Goal: Task Accomplishment & Management: Use online tool/utility

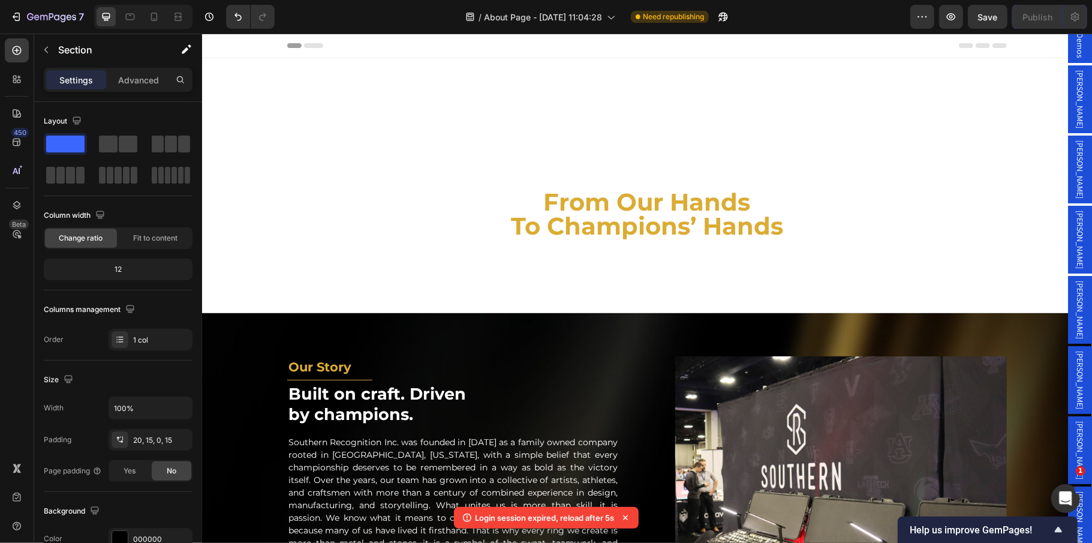
scroll to position [259, 0]
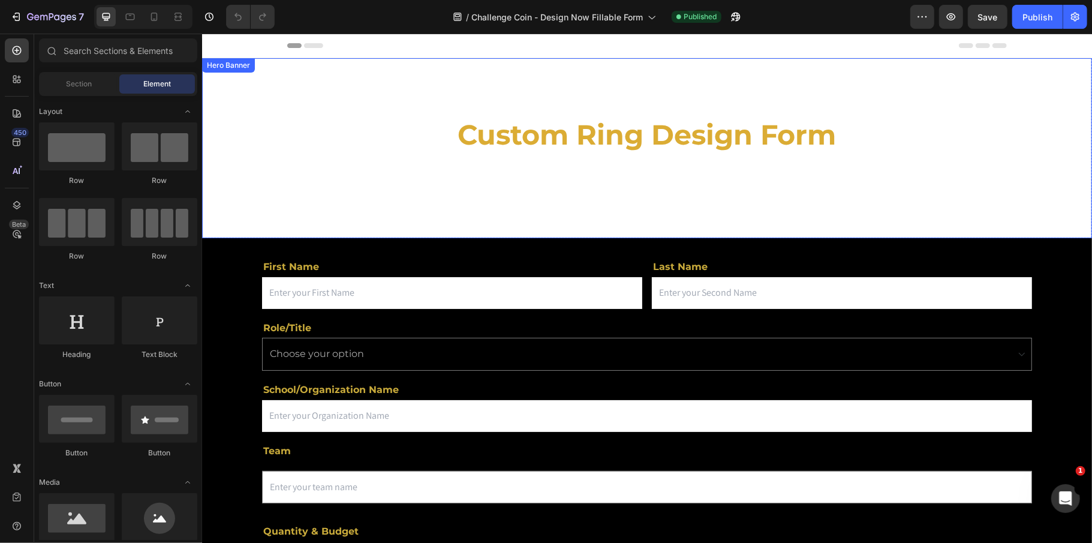
click at [263, 134] on video "Background Image" at bounding box center [646, 248] width 890 height 381
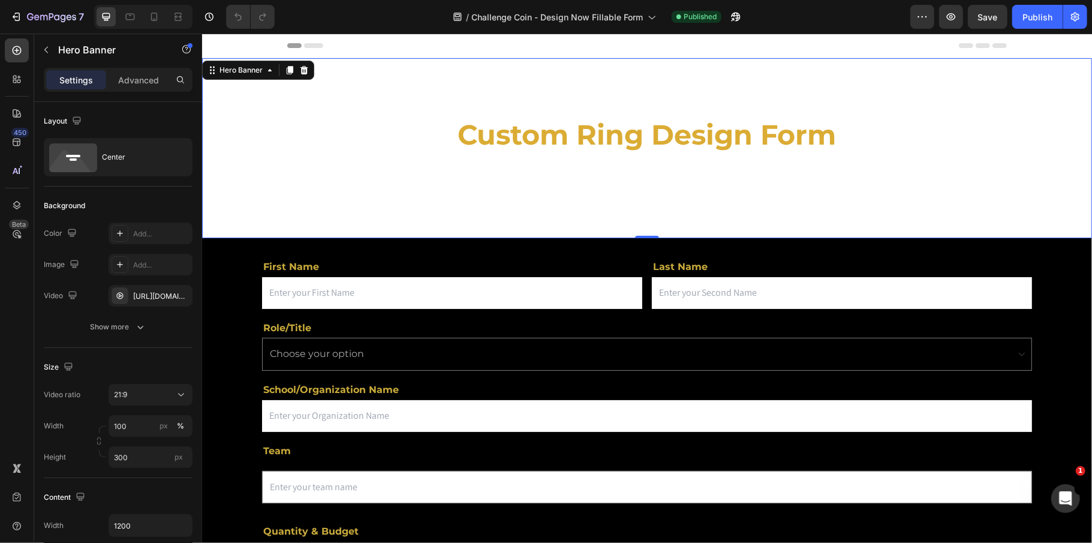
click at [338, 182] on div "Custom Ring Design Form Heading Design your custom championship ring today! Tex…" at bounding box center [647, 147] width 720 height 69
click at [162, 294] on div "https://cdn.shopify.com/videos/c/o/v/eaf245ddb8c24d03a812bb4ab8fd5f40.mp4" at bounding box center [150, 296] width 35 height 11
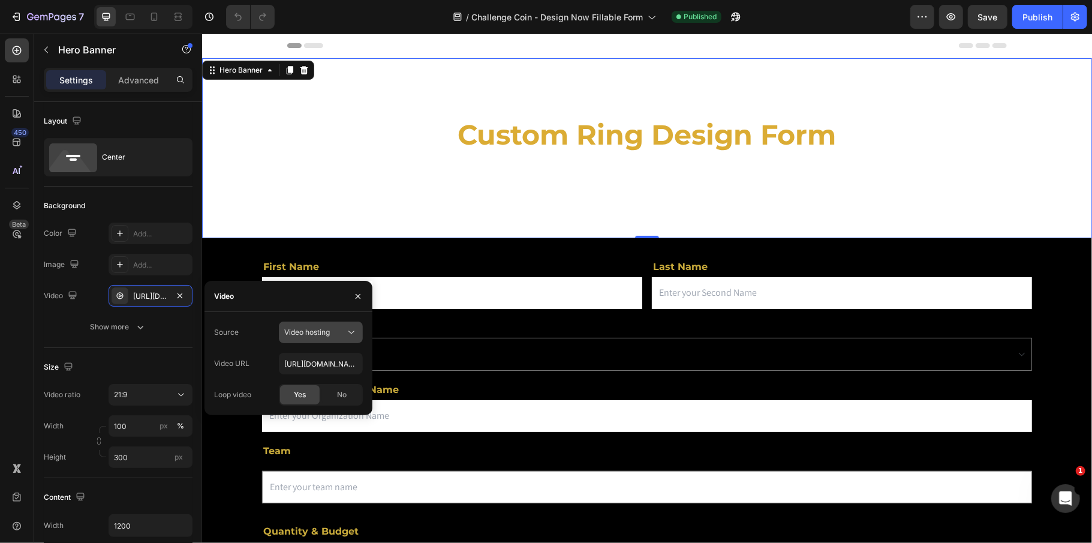
click at [300, 339] on button "Video hosting" at bounding box center [321, 332] width 84 height 22
click at [300, 389] on span "Youtube" at bounding box center [298, 384] width 28 height 11
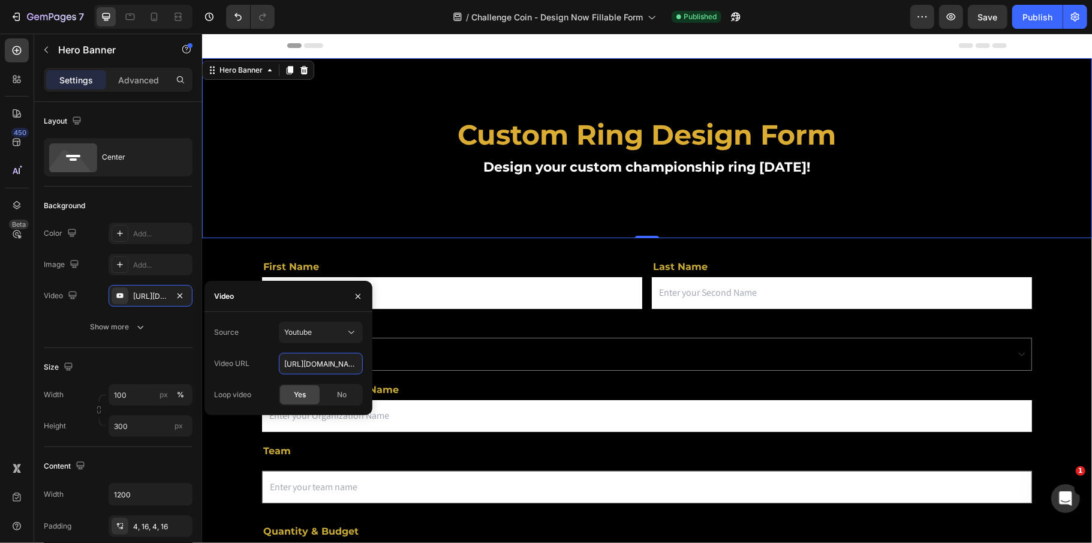
click at [308, 357] on input "https://youtu.be/KOxfzBp72uk" at bounding box center [321, 364] width 84 height 22
paste input "Qf0wuspQJM0"
type input "[URL][DOMAIN_NAME]"
click at [276, 371] on div "Video URL https://youtu.be/Qf0wuspQJM0" at bounding box center [288, 364] width 149 height 22
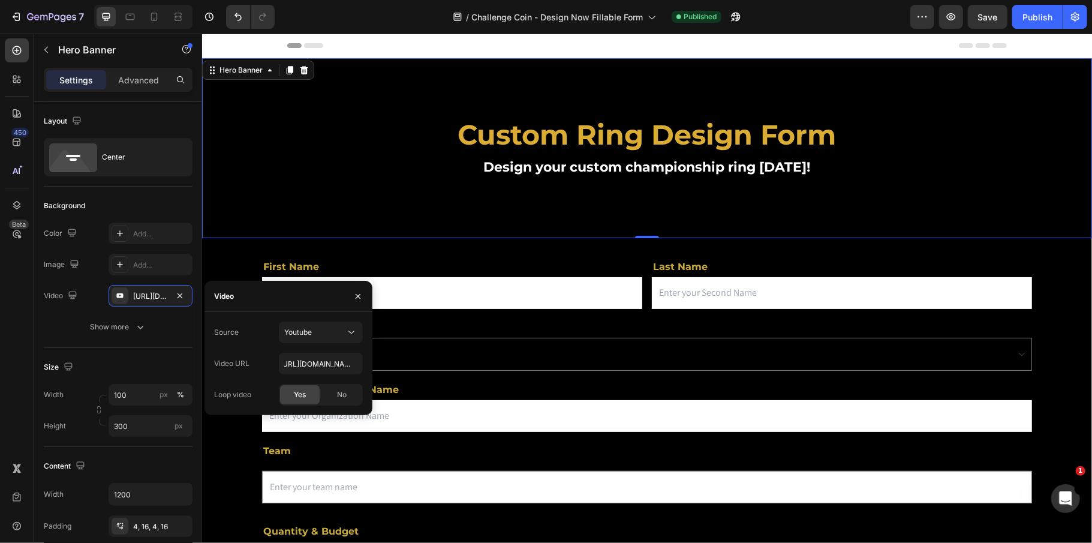
scroll to position [0, 0]
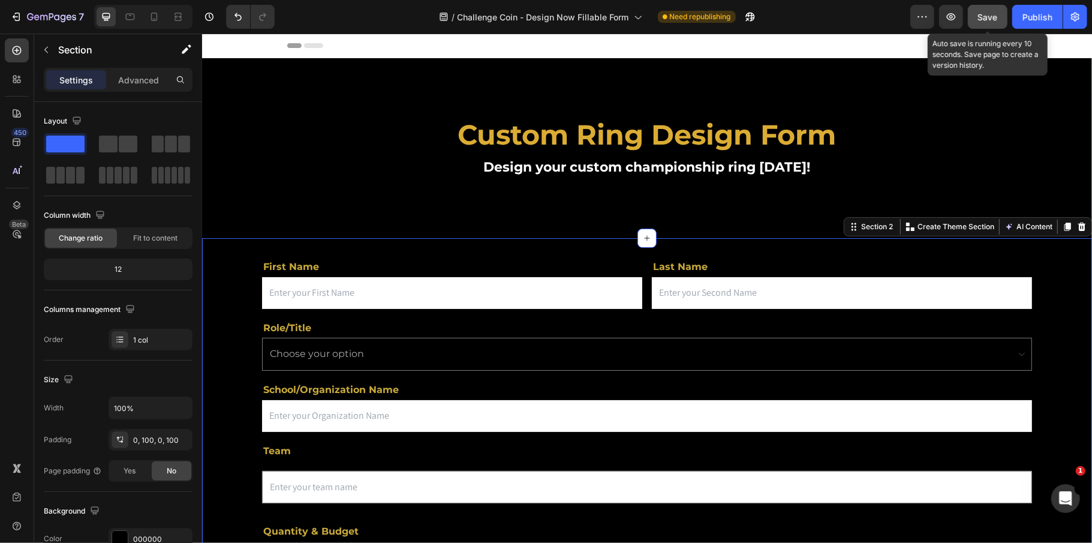
click at [994, 17] on span "Save" at bounding box center [988, 17] width 20 height 10
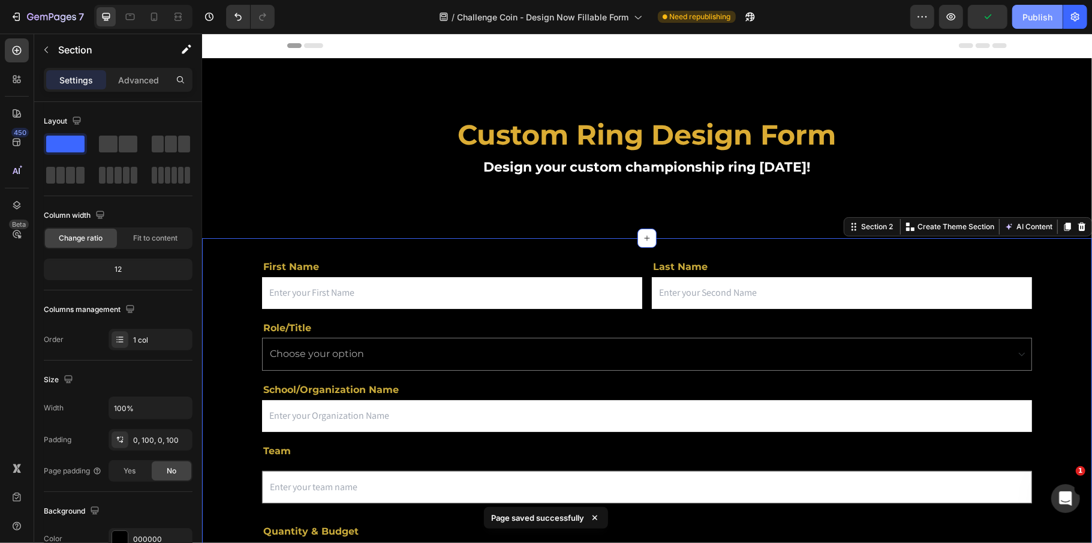
click at [1027, 17] on div "Publish" at bounding box center [1037, 17] width 30 height 13
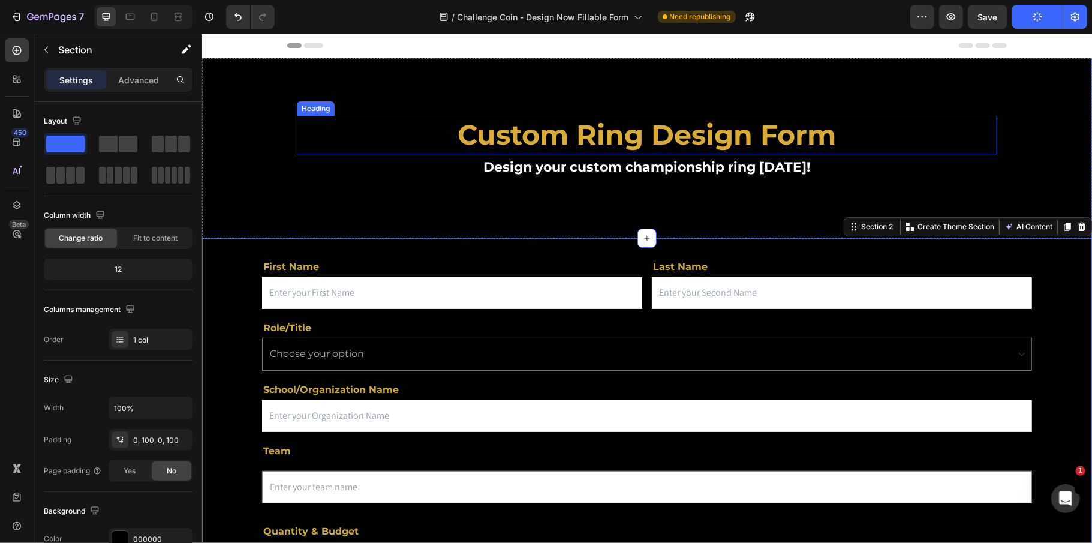
click at [631, 136] on h2 "Custom Ring Design Form" at bounding box center [646, 134] width 700 height 38
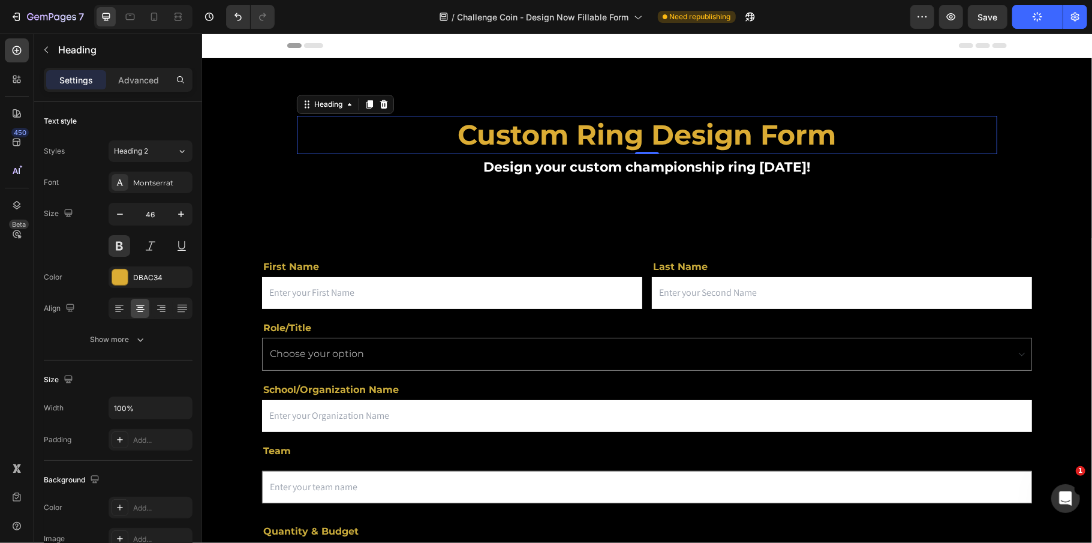
click at [585, 127] on h2 "Custom Ring Design Form" at bounding box center [646, 134] width 700 height 38
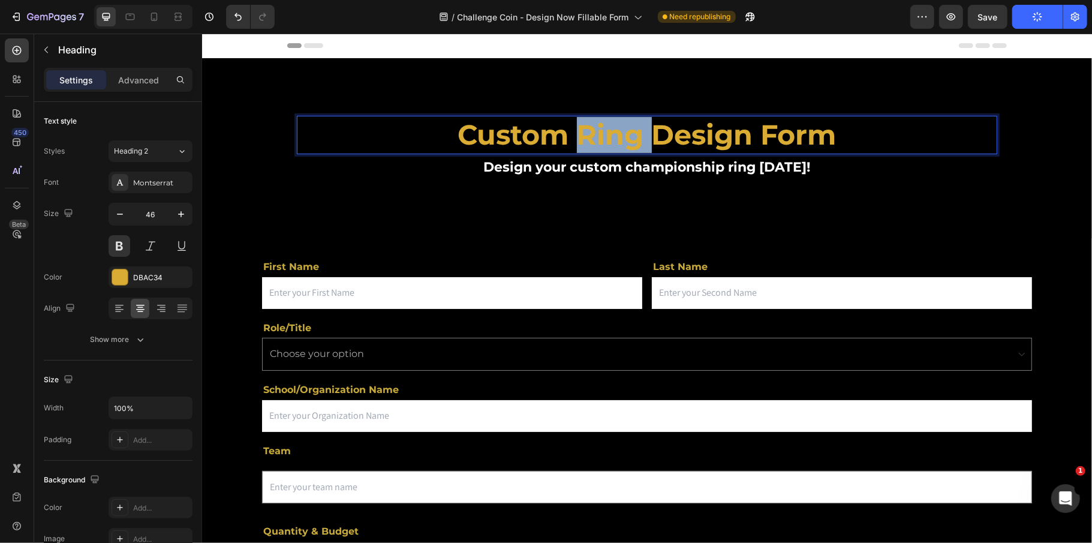
click at [585, 127] on p "Custom Ring Design Form" at bounding box center [646, 134] width 698 height 36
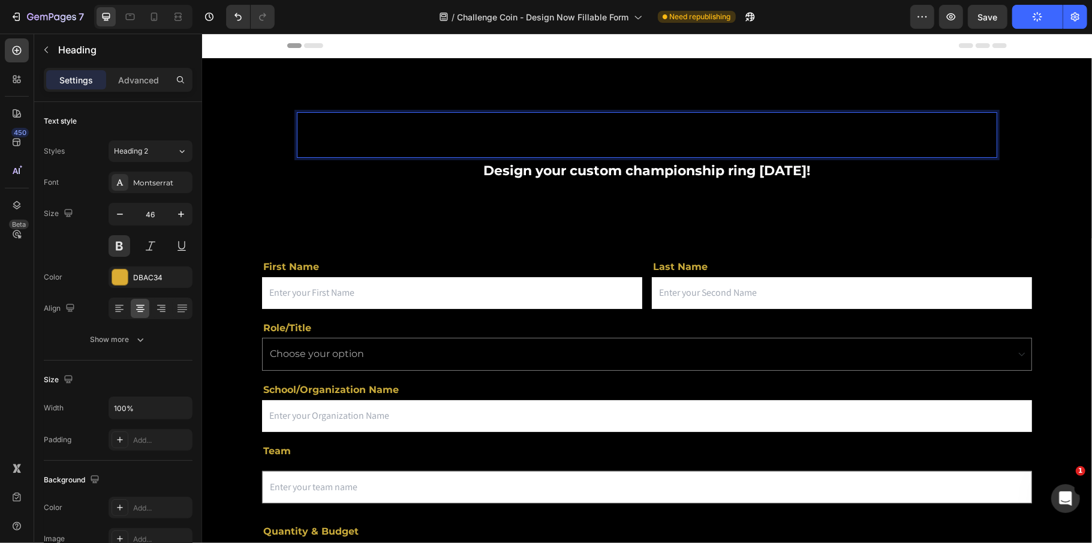
click at [576, 137] on strong "Challenge Coin - Design Now Fillable Form" at bounding box center [647, 137] width 194 height 11
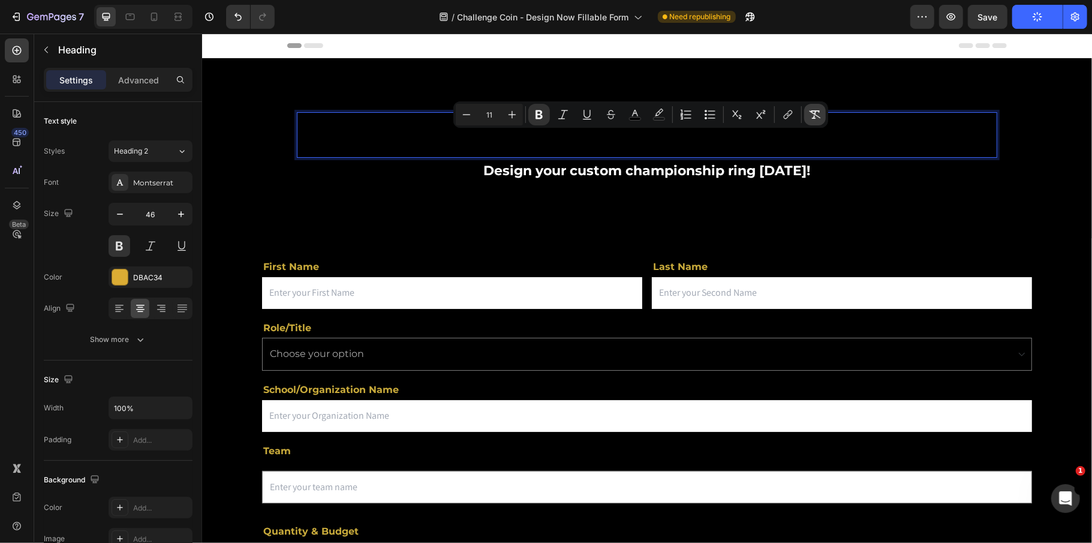
click at [817, 116] on icon "Editor contextual toolbar" at bounding box center [815, 115] width 12 height 12
type input "46"
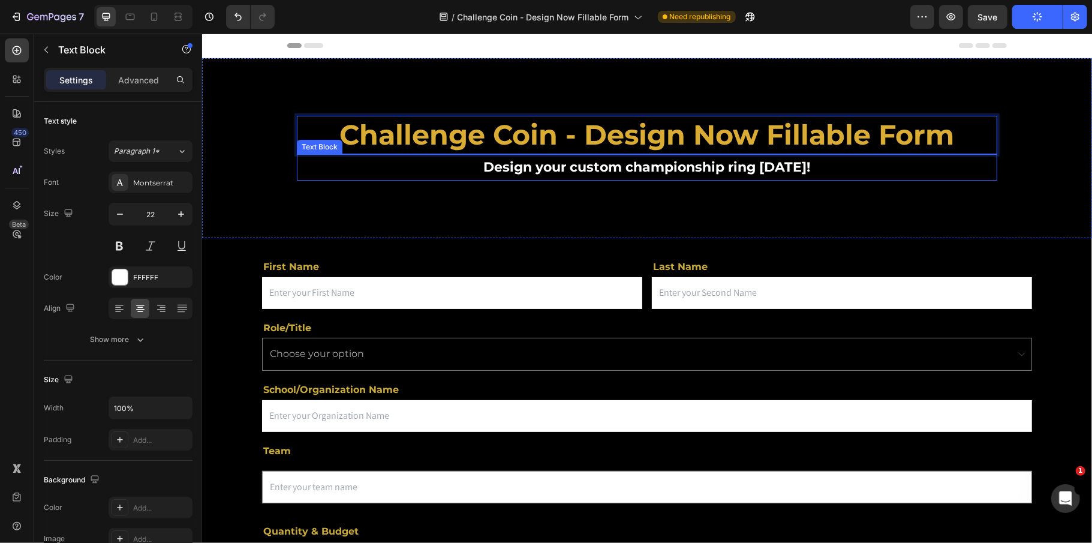
click at [691, 168] on strong "Design your custom championship ring today!" at bounding box center [646, 166] width 327 height 16
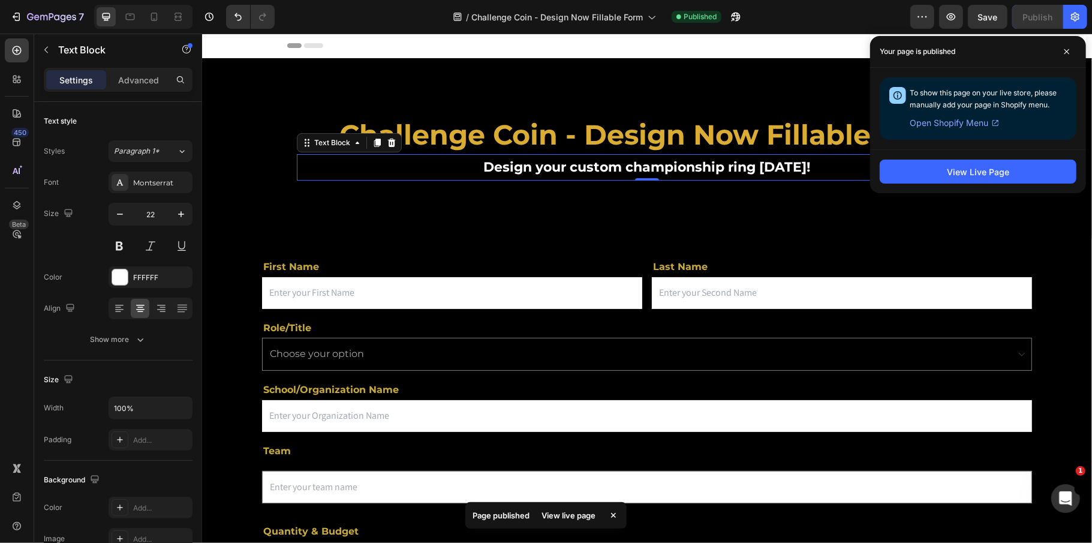
click at [663, 168] on strong "Design your custom championship ring today!" at bounding box center [646, 166] width 327 height 16
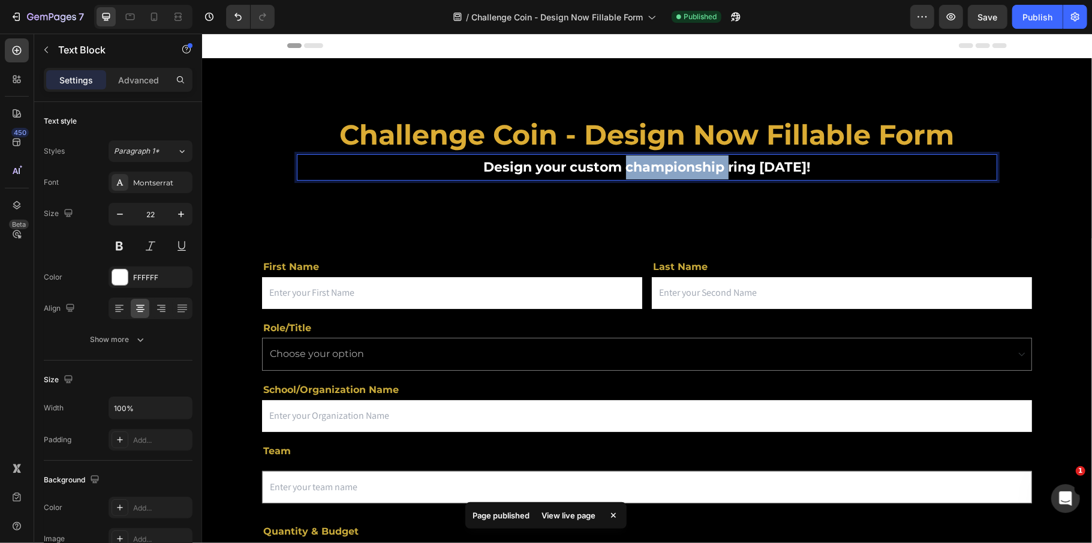
click at [663, 168] on strong "Design your custom championship ring today!" at bounding box center [646, 166] width 327 height 16
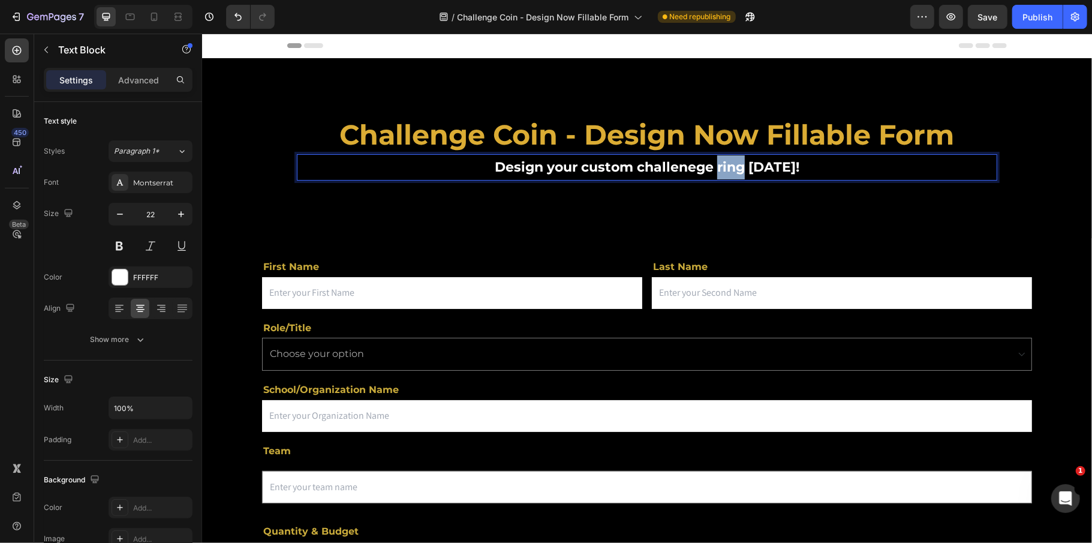
drag, startPoint x: 741, startPoint y: 166, endPoint x: 715, endPoint y: 170, distance: 26.7
click at [715, 170] on strong "Design your custom challenege ring today!" at bounding box center [646, 166] width 305 height 16
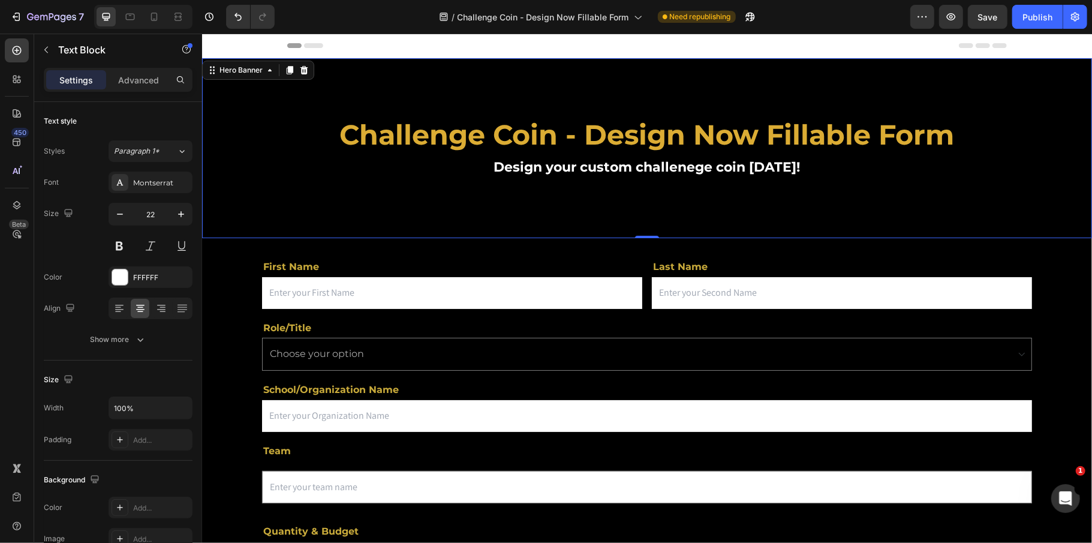
click at [712, 197] on div "Background Image" at bounding box center [646, 193] width 890 height 270
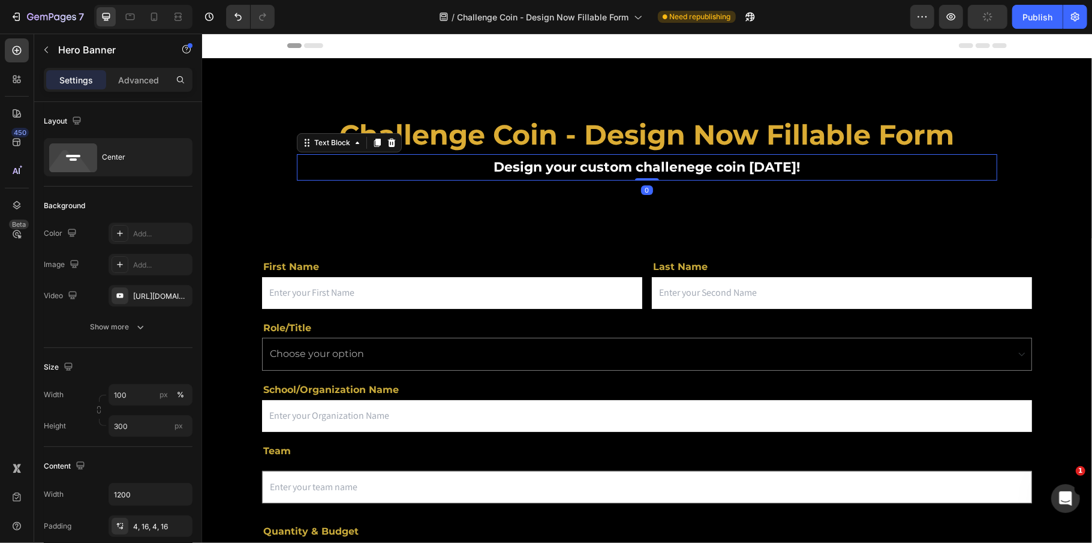
click at [767, 166] on strong "Design your custom challenege coin today!" at bounding box center [646, 166] width 306 height 16
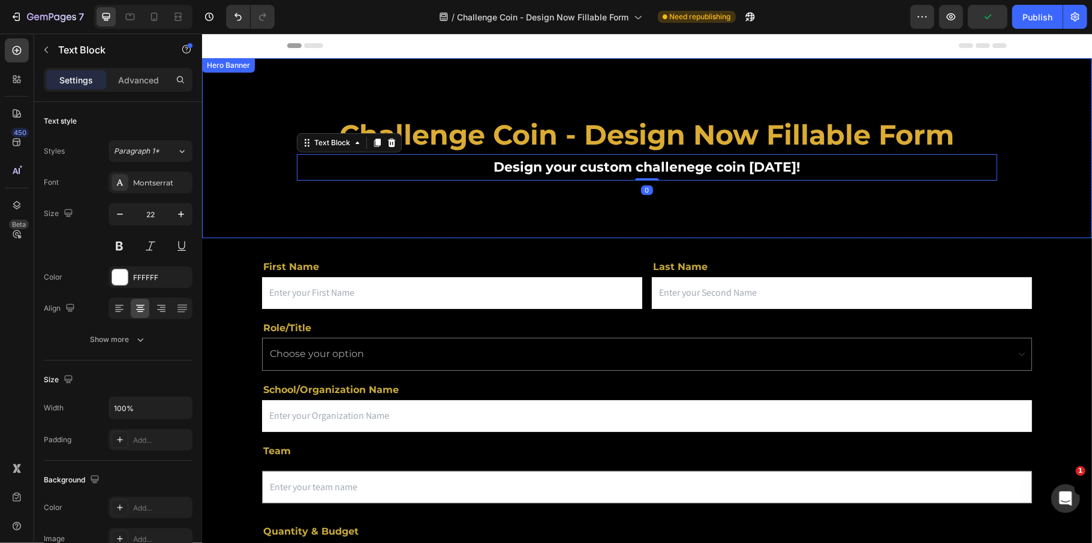
click at [700, 204] on div "Background Image" at bounding box center [646, 193] width 890 height 270
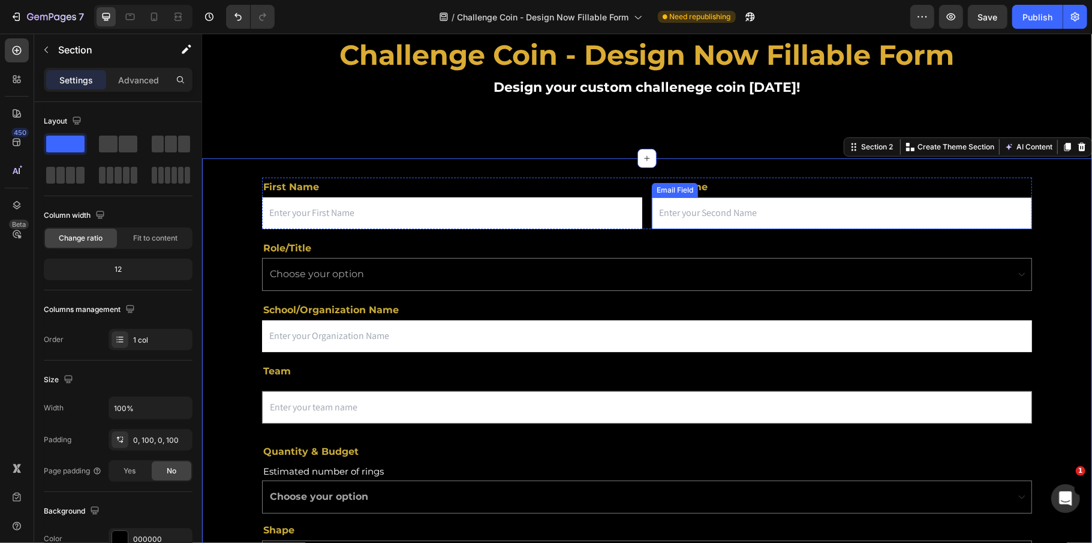
scroll to position [159, 0]
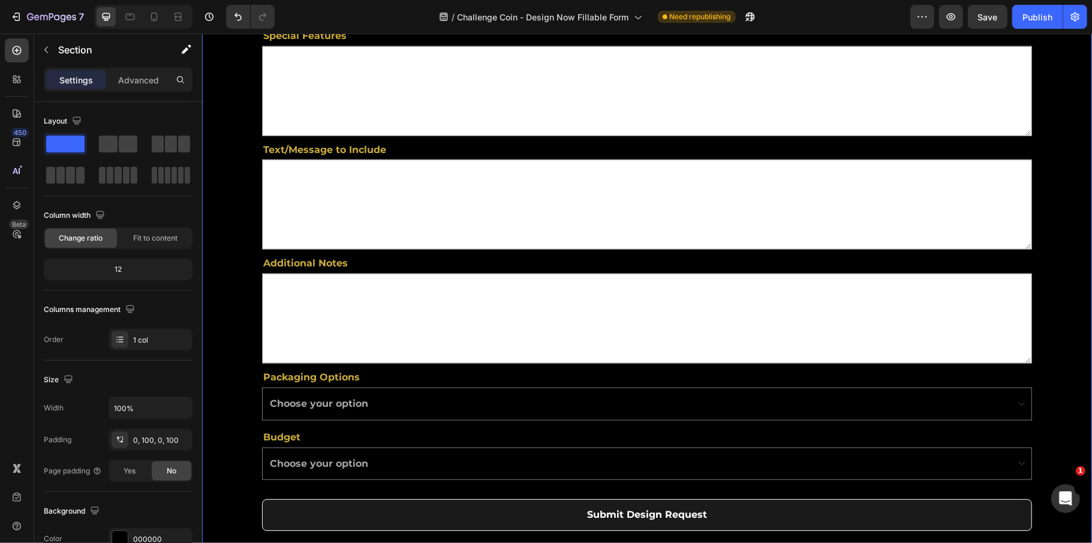
scroll to position [959, 0]
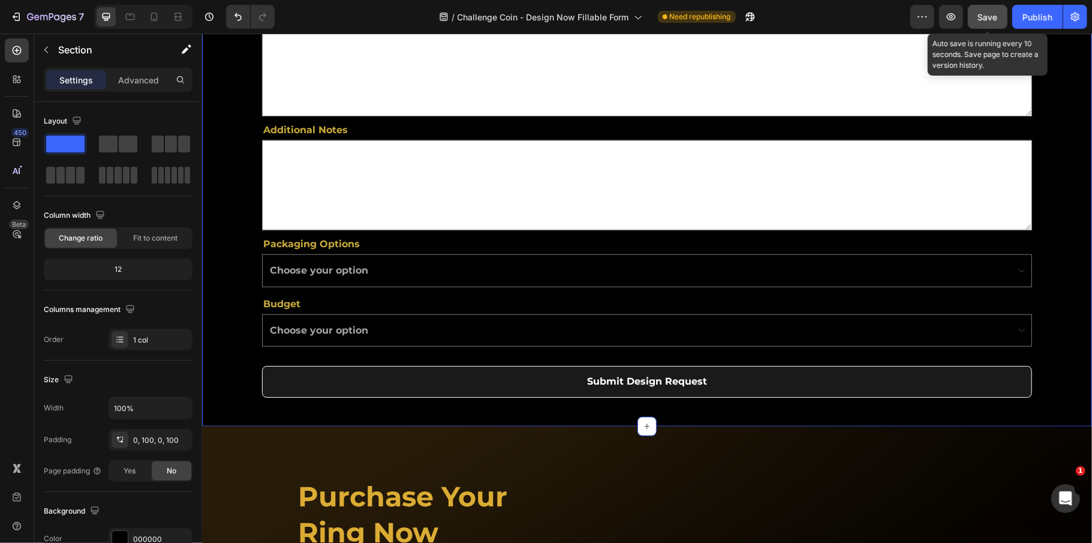
click at [991, 16] on span "Save" at bounding box center [988, 17] width 20 height 10
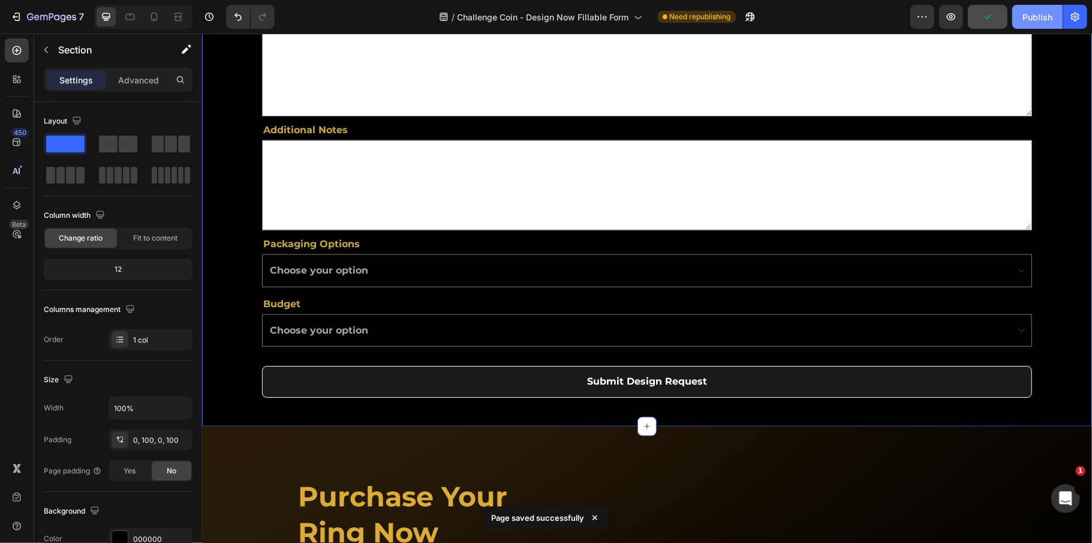
click at [1030, 16] on div "Publish" at bounding box center [1037, 17] width 30 height 13
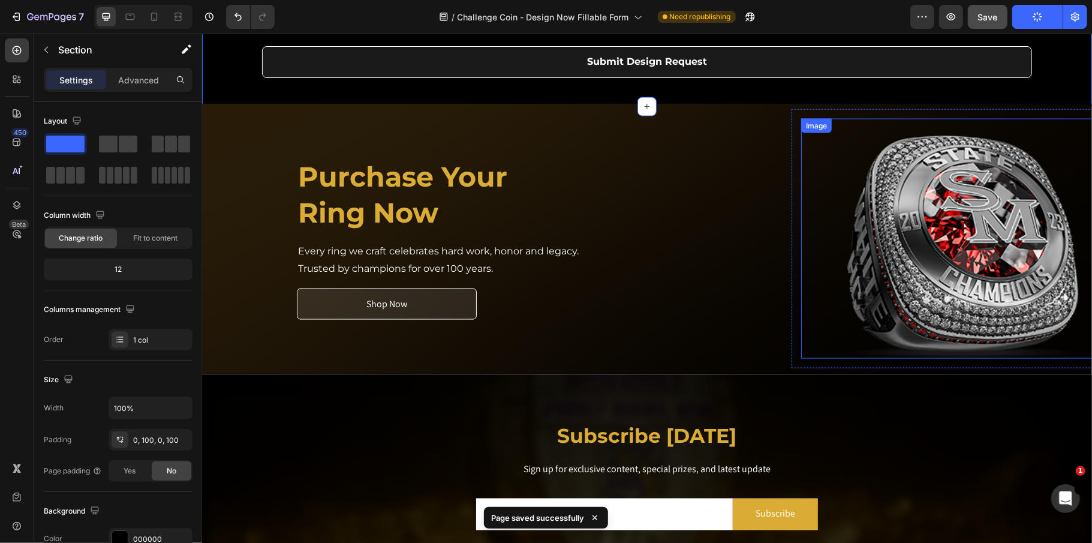
click at [1003, 262] on img at bounding box center [961, 238] width 240 height 240
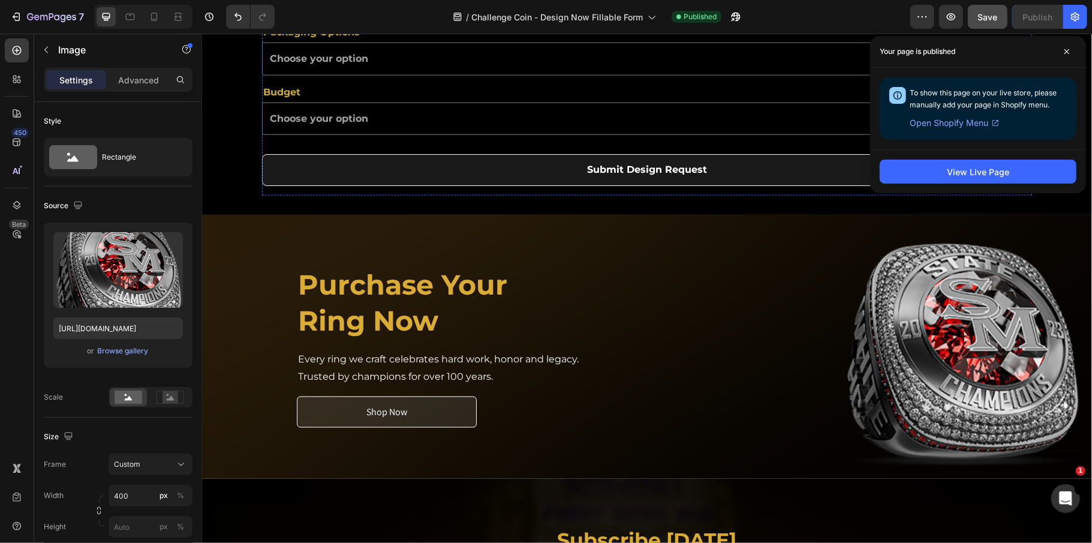
scroll to position [1359, 0]
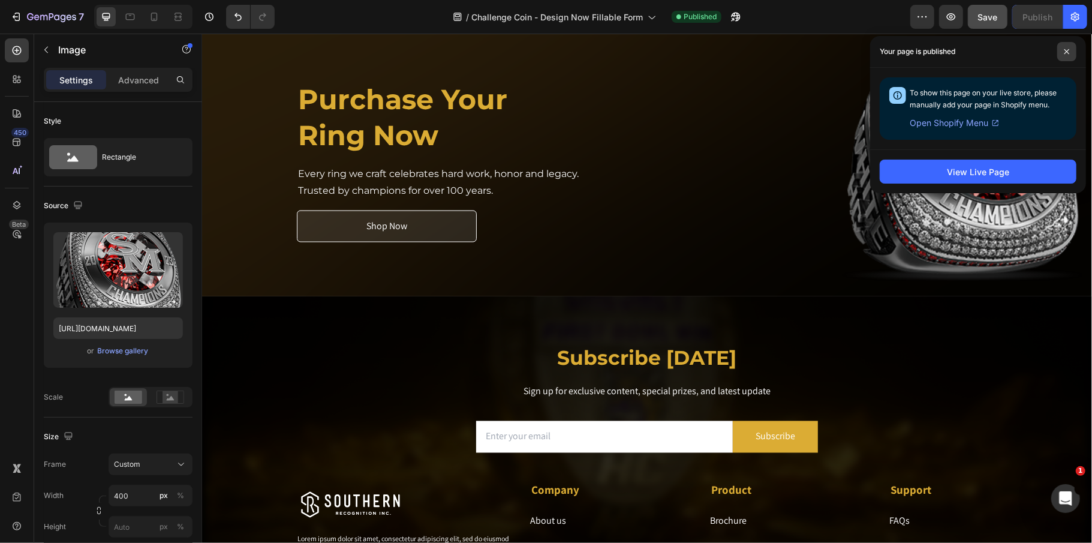
click at [1061, 49] on span at bounding box center [1066, 51] width 19 height 19
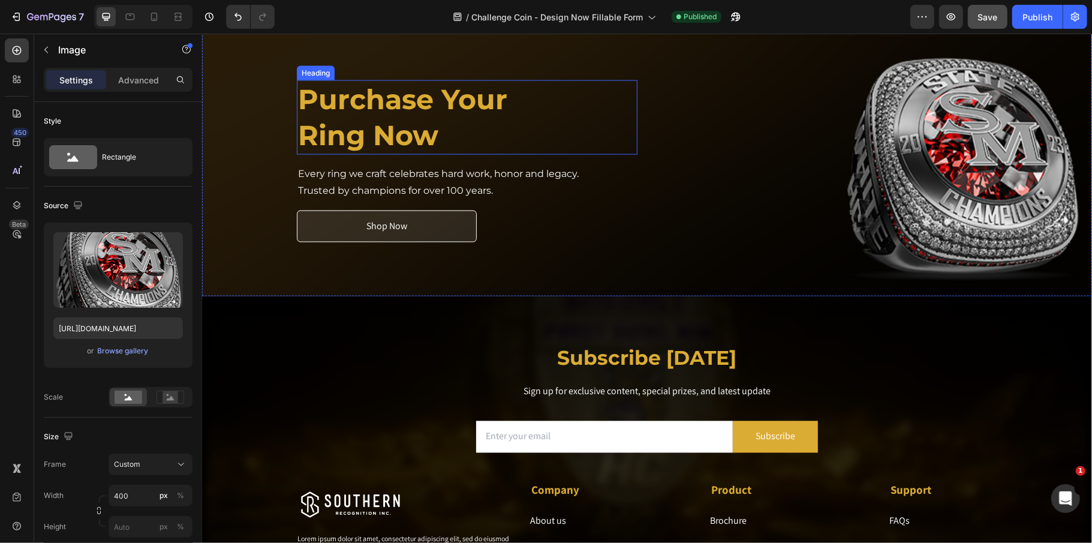
click at [401, 130] on strong "Ring Now" at bounding box center [367, 135] width 140 height 34
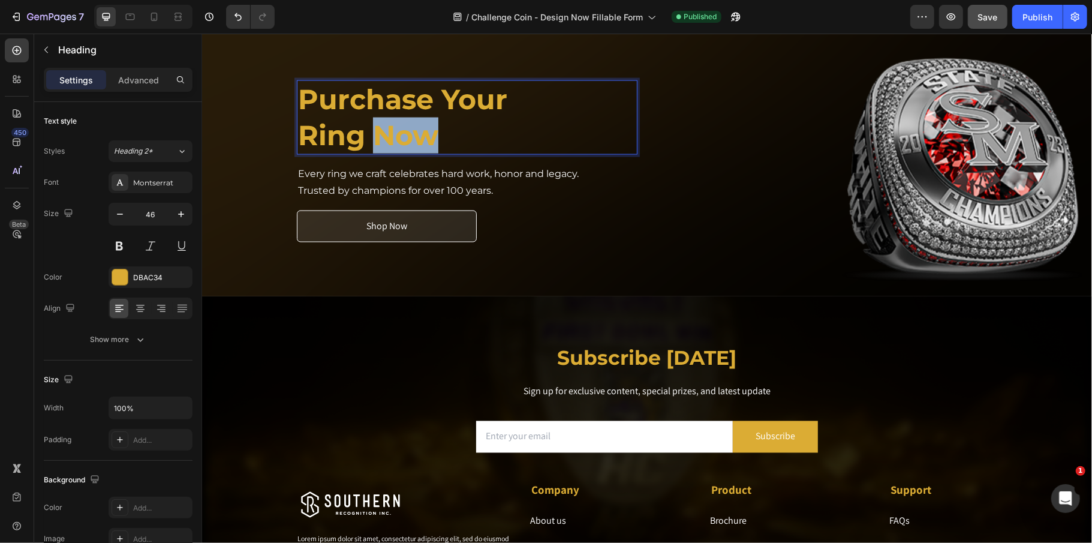
click at [394, 127] on strong "Ring Now" at bounding box center [367, 135] width 140 height 34
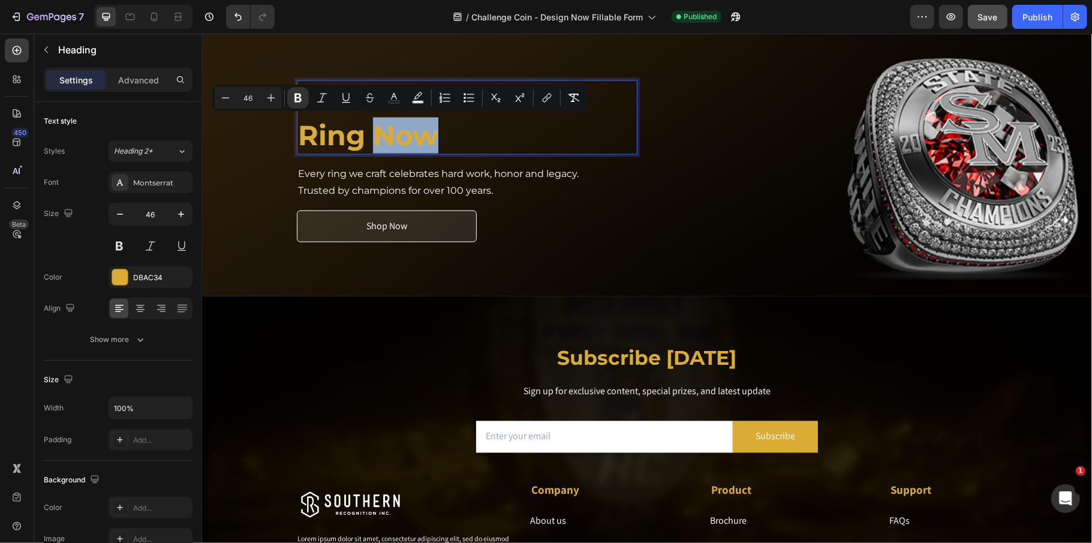
click at [372, 131] on strong "Ring Now" at bounding box center [367, 135] width 140 height 34
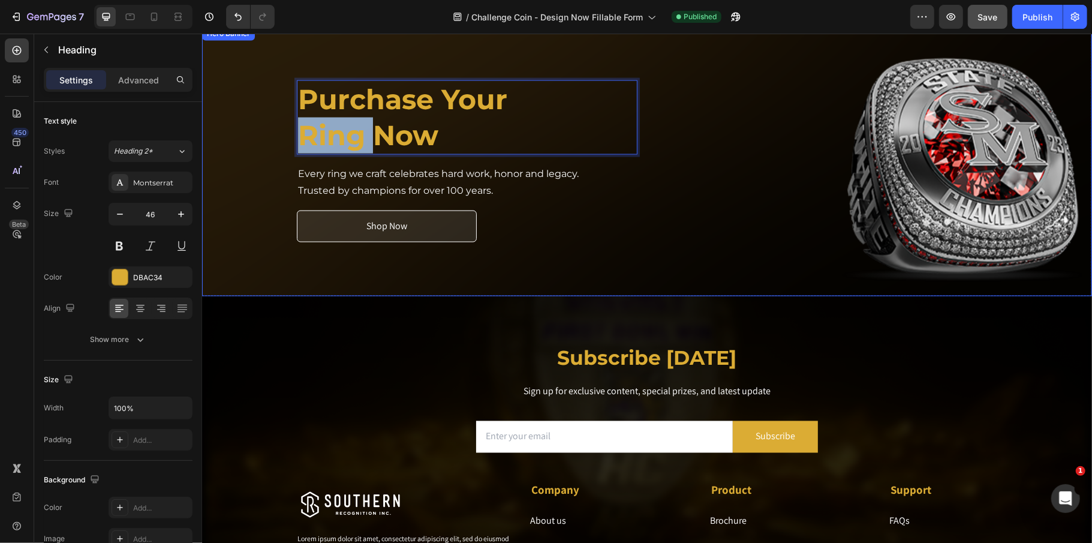
drag, startPoint x: 365, startPoint y: 131, endPoint x: 275, endPoint y: 139, distance: 90.8
click at [275, 139] on div "Purchase Your Ring Now Heading 0 Every ring we craft celebrates hard work, hono…" at bounding box center [646, 161] width 890 height 270
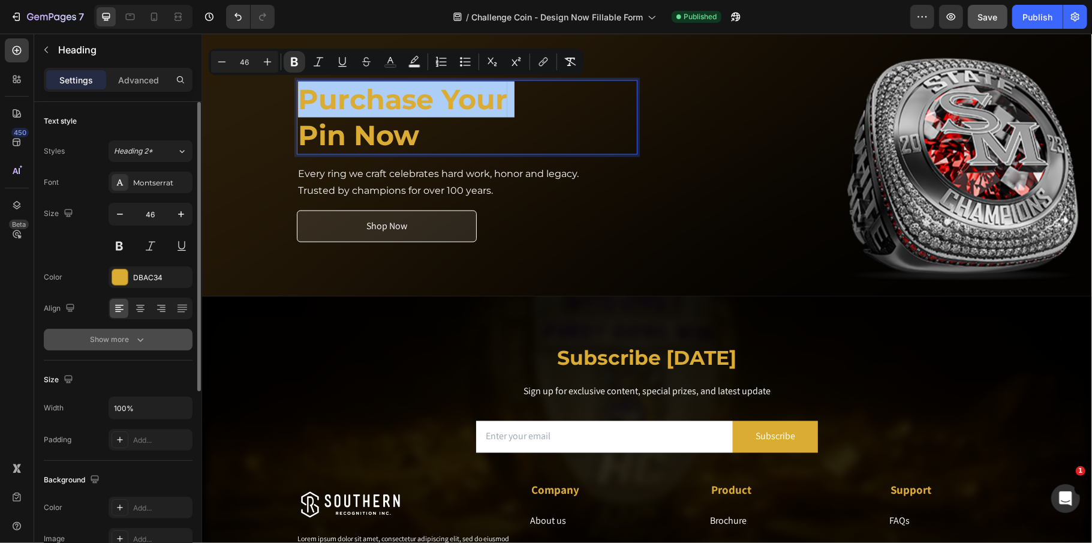
click at [137, 339] on icon "button" at bounding box center [140, 339] width 12 height 12
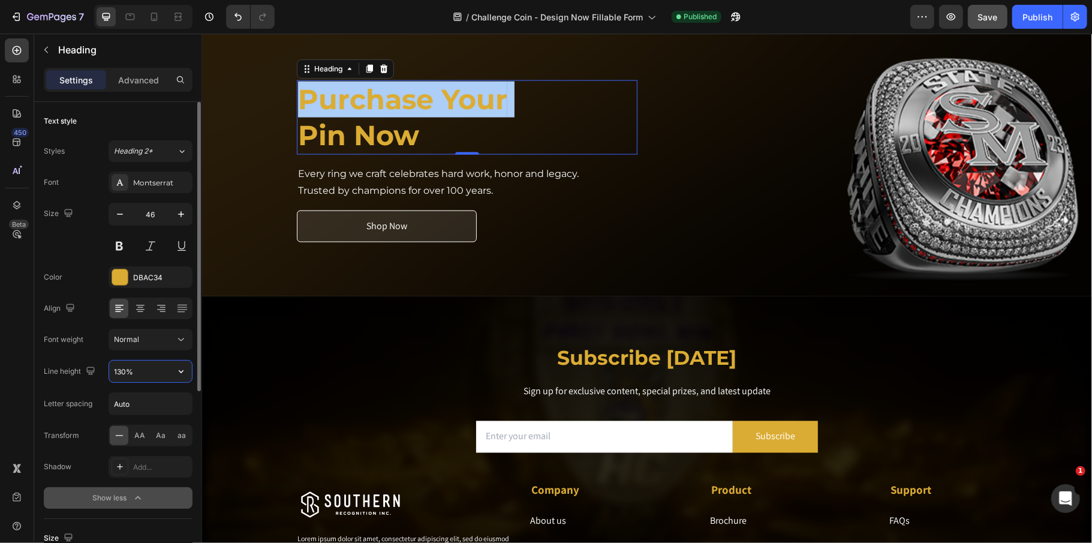
click at [139, 368] on input "130%" at bounding box center [150, 371] width 83 height 22
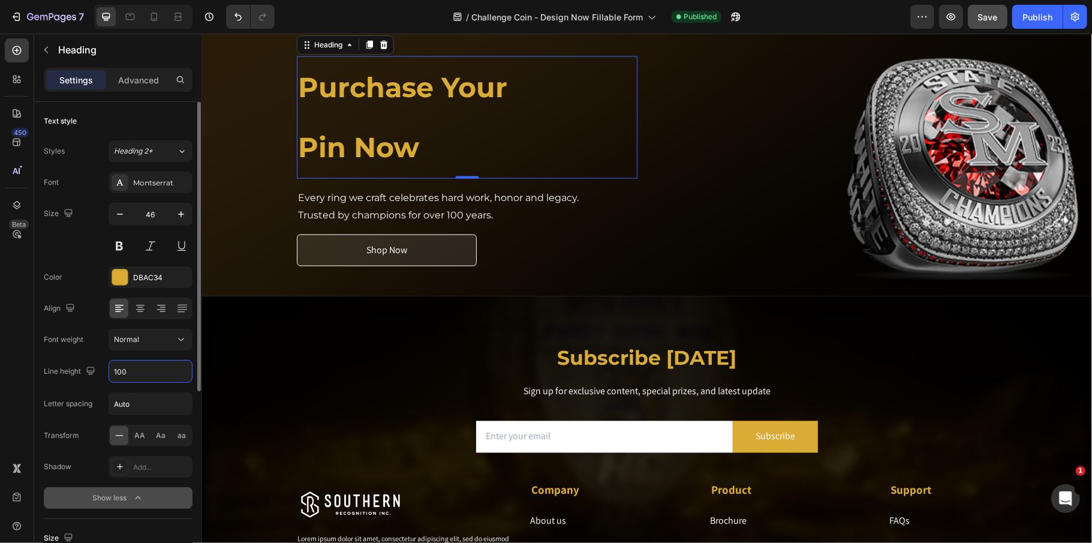
type input "100"
click at [106, 379] on div "Line height 100" at bounding box center [118, 371] width 149 height 23
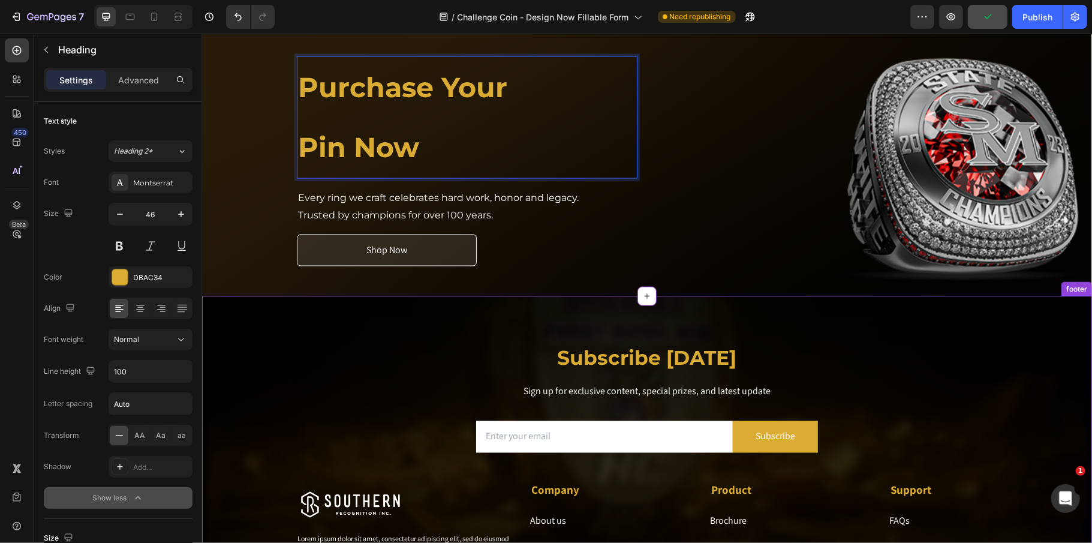
click at [640, 312] on div "Subscribe Today Heading Sign up for exclusive content, special prizes, and late…" at bounding box center [646, 462] width 890 height 332
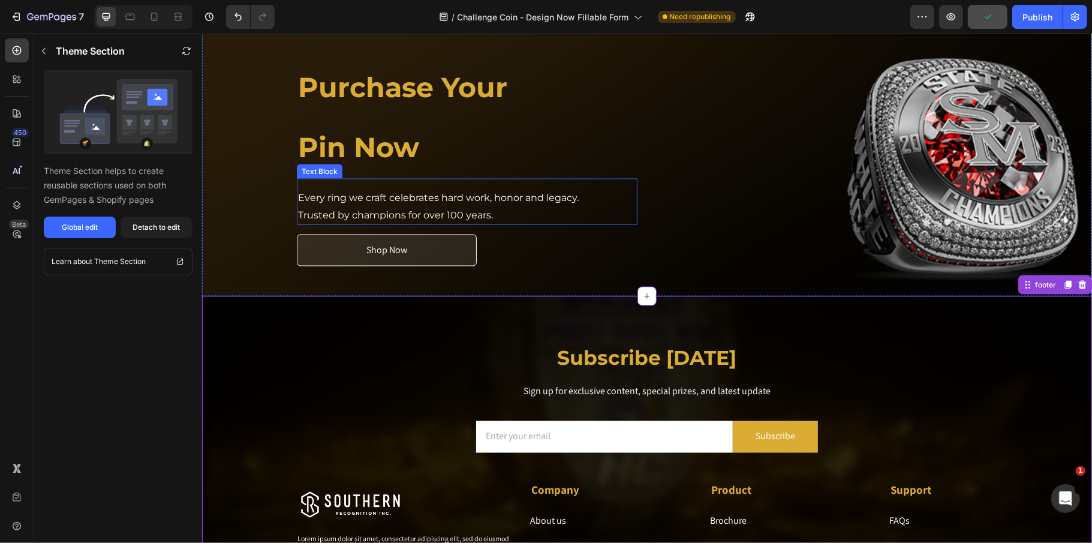
click at [440, 149] on p "⁠⁠⁠⁠⁠⁠⁠ Purchase Your Pin Now" at bounding box center [466, 117] width 338 height 120
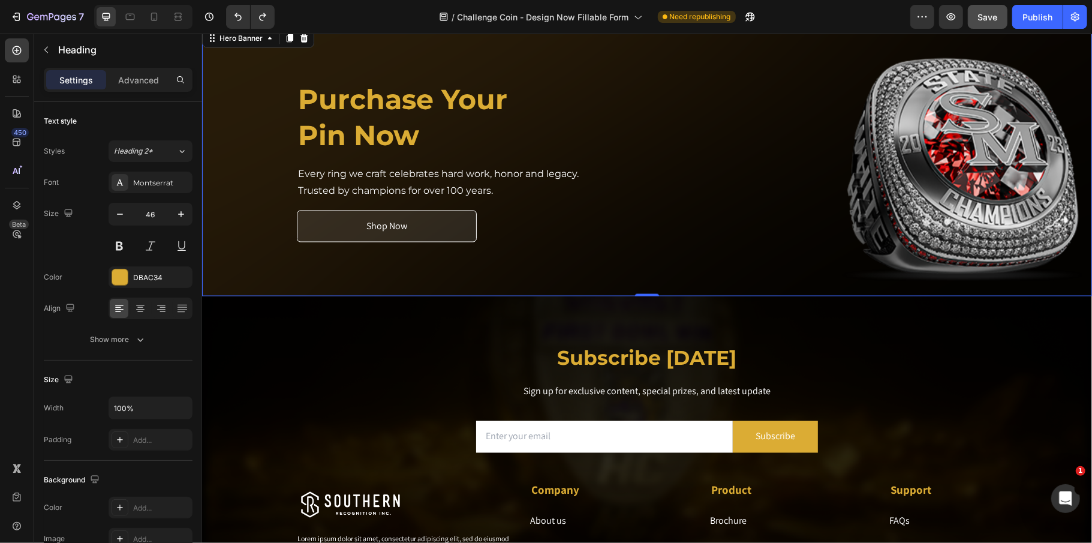
click at [529, 273] on div "⁠⁠⁠⁠⁠⁠⁠ Purchase Your Pin Now Heading Every ring we craft celebrates hard work,…" at bounding box center [466, 160] width 341 height 259
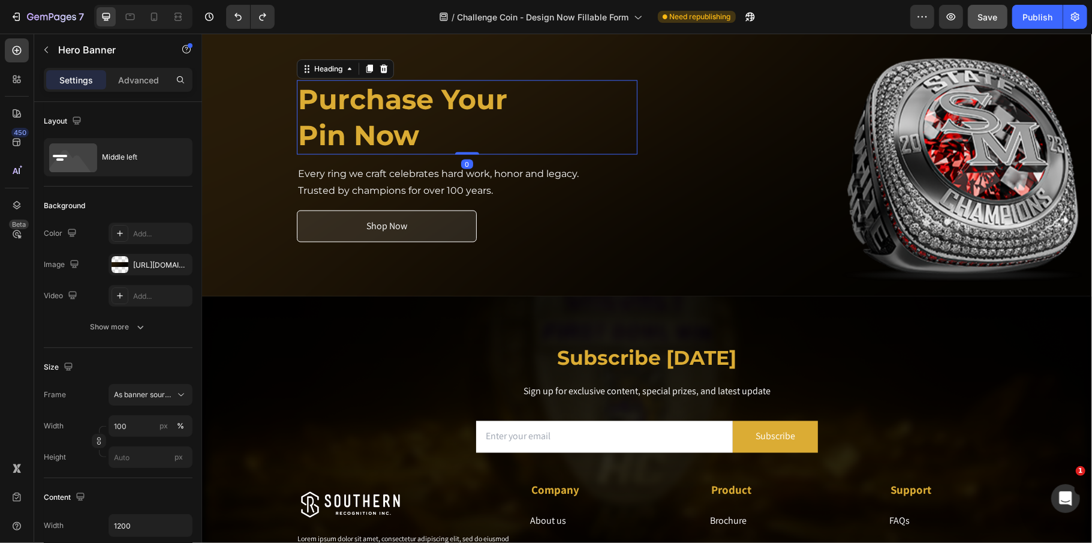
click at [411, 130] on strong "Pin Now" at bounding box center [357, 135] width 121 height 34
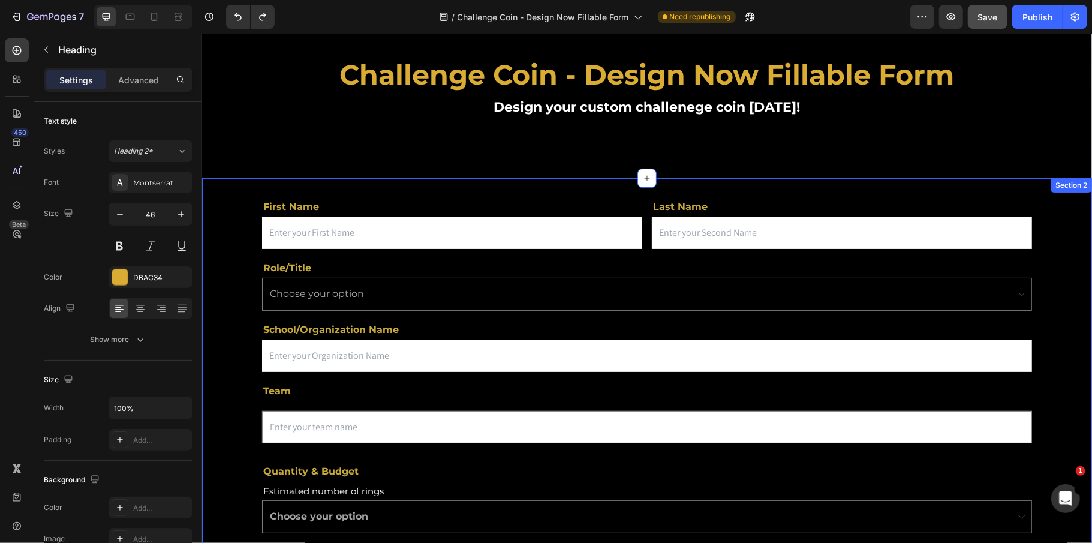
scroll to position [0, 0]
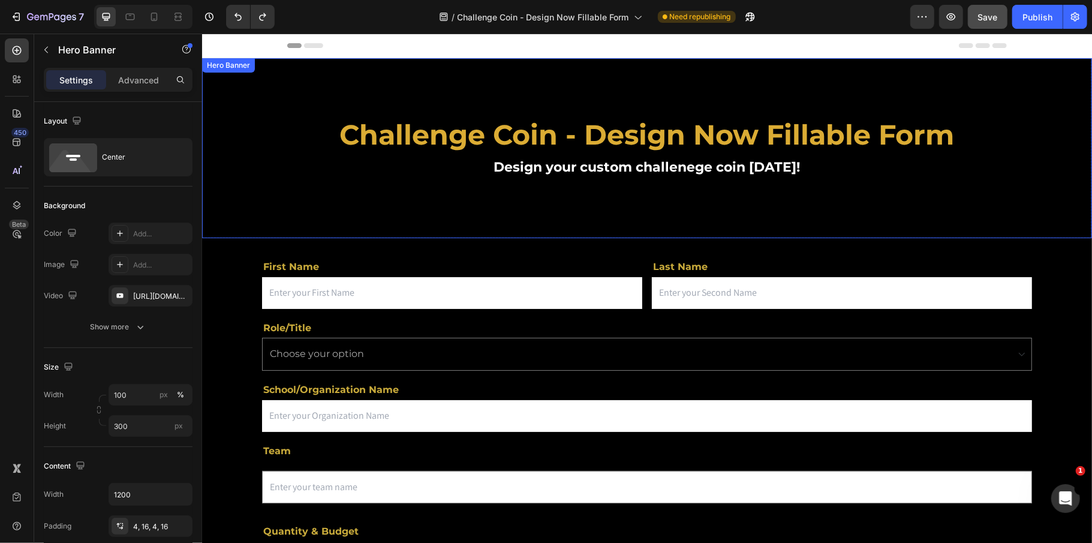
click at [453, 221] on div "Background Image" at bounding box center [646, 193] width 890 height 270
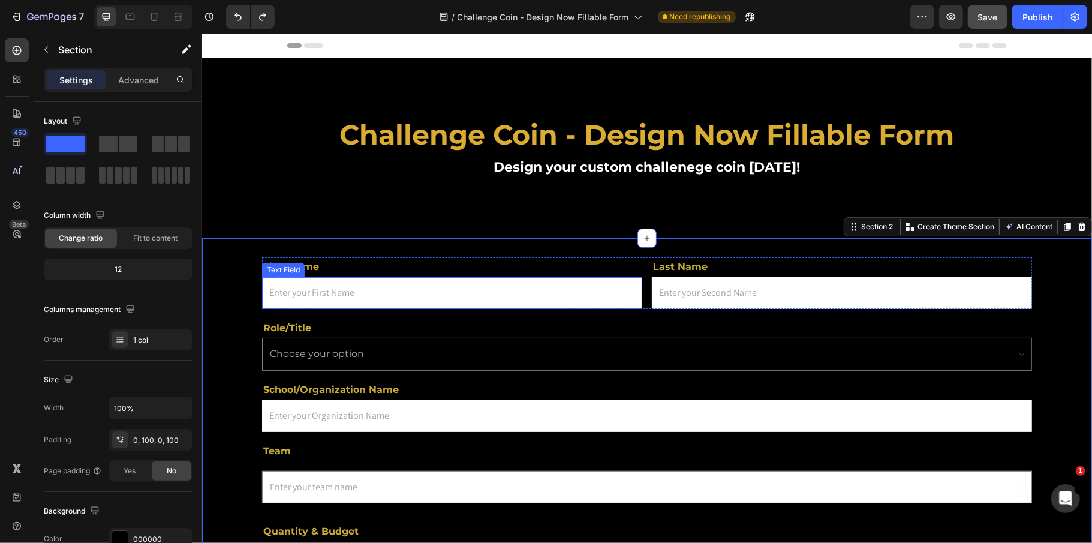
click at [336, 299] on input "text" at bounding box center [451, 292] width 380 height 32
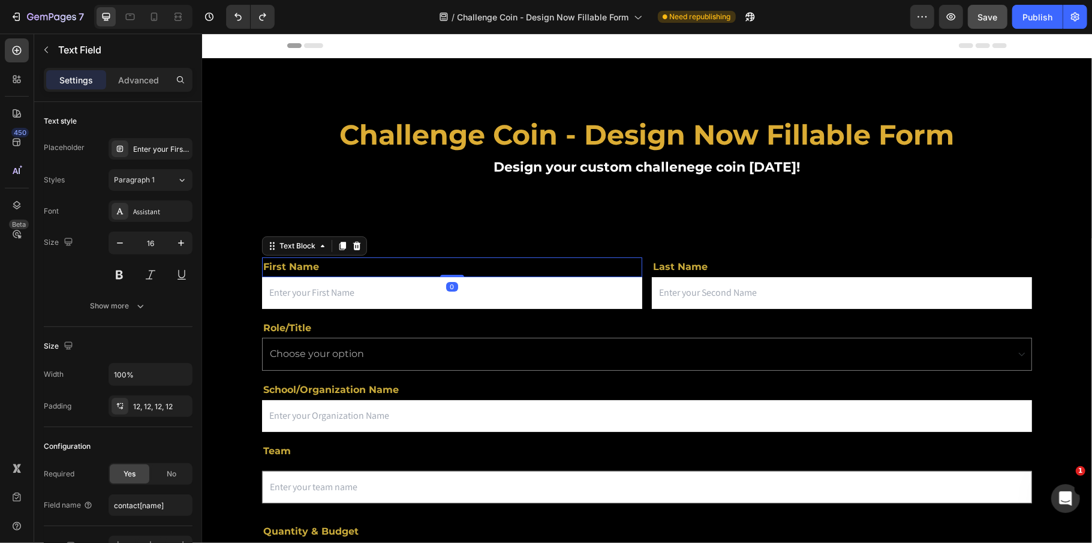
click at [610, 267] on p "First Name" at bounding box center [452, 266] width 378 height 17
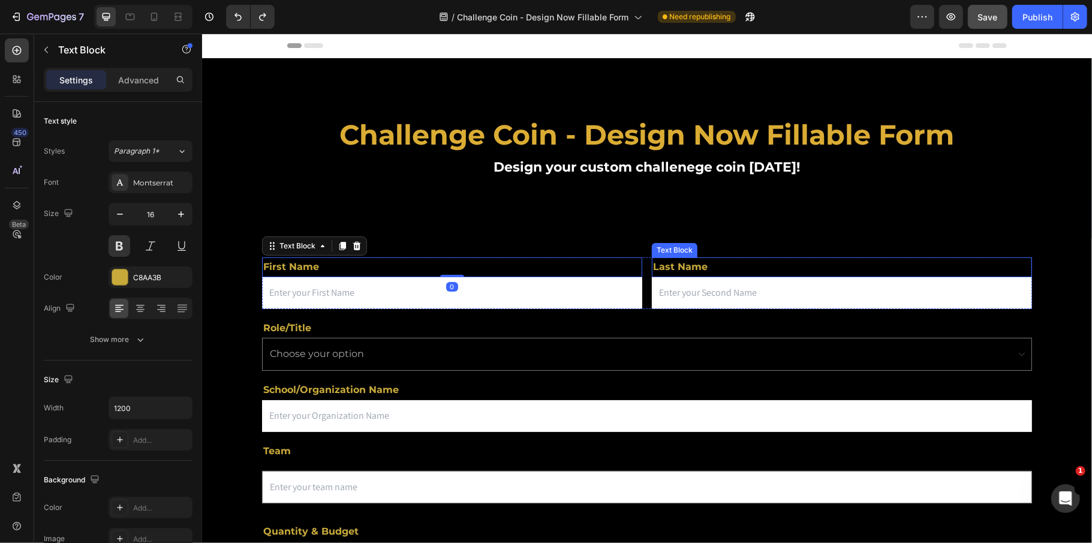
click at [691, 268] on p "Last Name" at bounding box center [841, 266] width 378 height 17
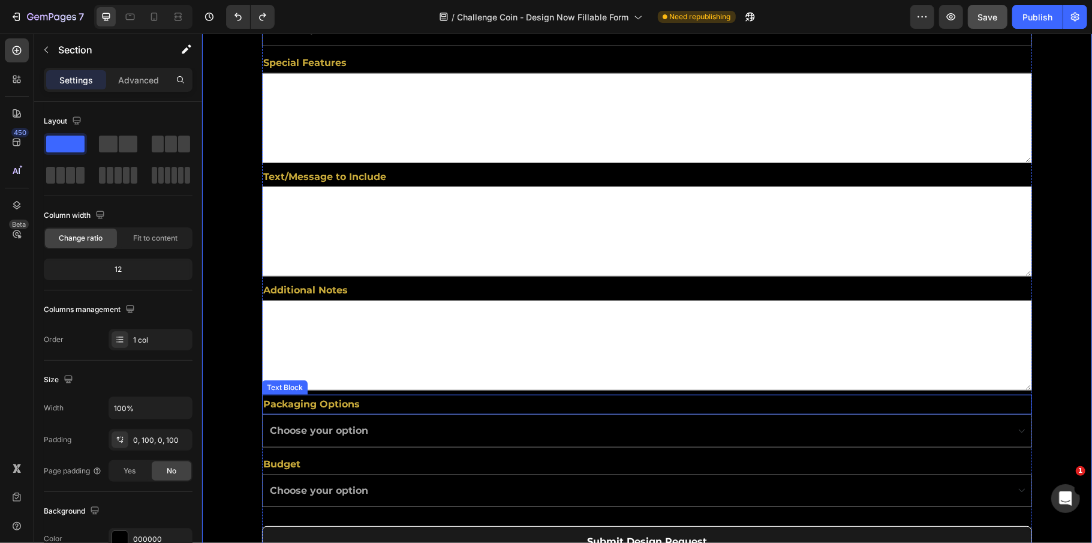
scroll to position [959, 0]
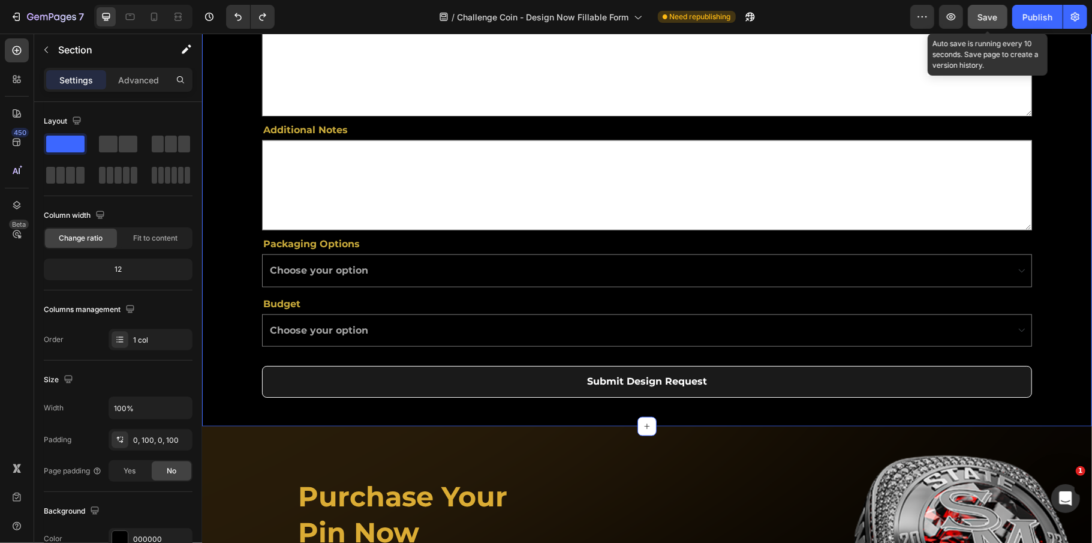
click at [986, 17] on span "Save" at bounding box center [988, 17] width 20 height 10
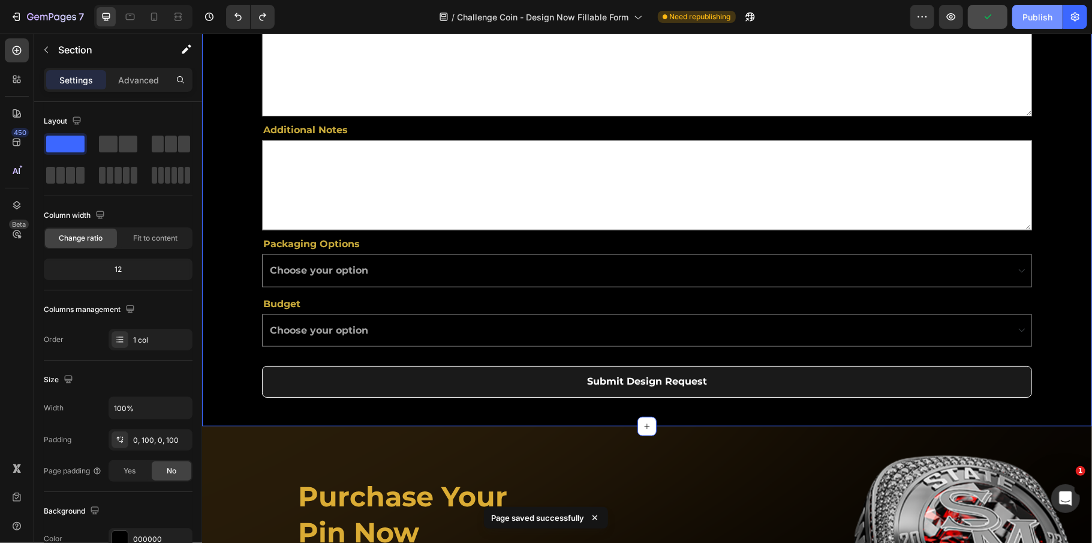
click at [1035, 11] on div "Publish" at bounding box center [1037, 17] width 30 height 13
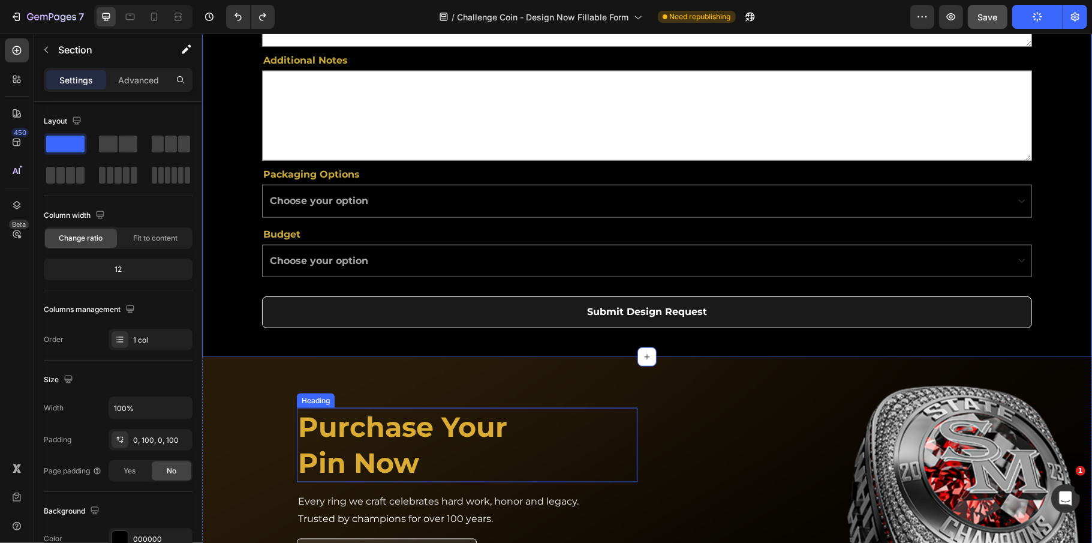
scroll to position [1119, 0]
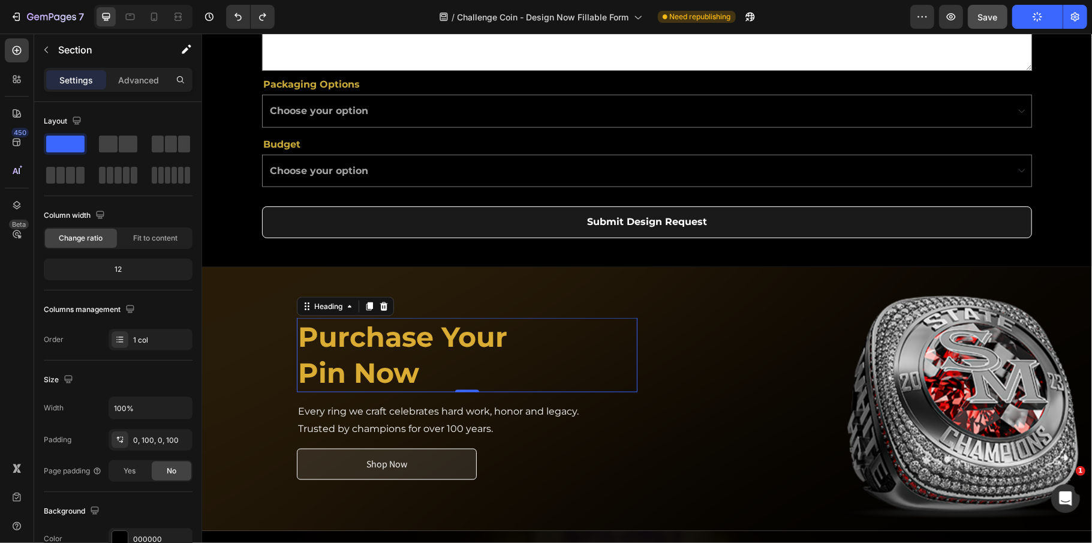
click at [333, 380] on strong "Pin Now" at bounding box center [357, 372] width 121 height 34
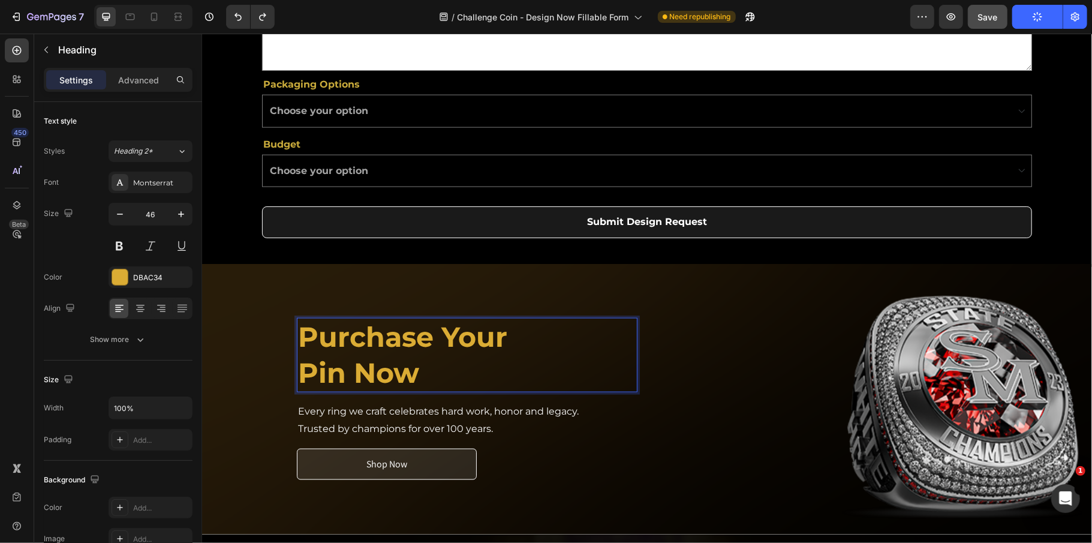
click at [341, 378] on strong "Pin Now" at bounding box center [357, 372] width 121 height 34
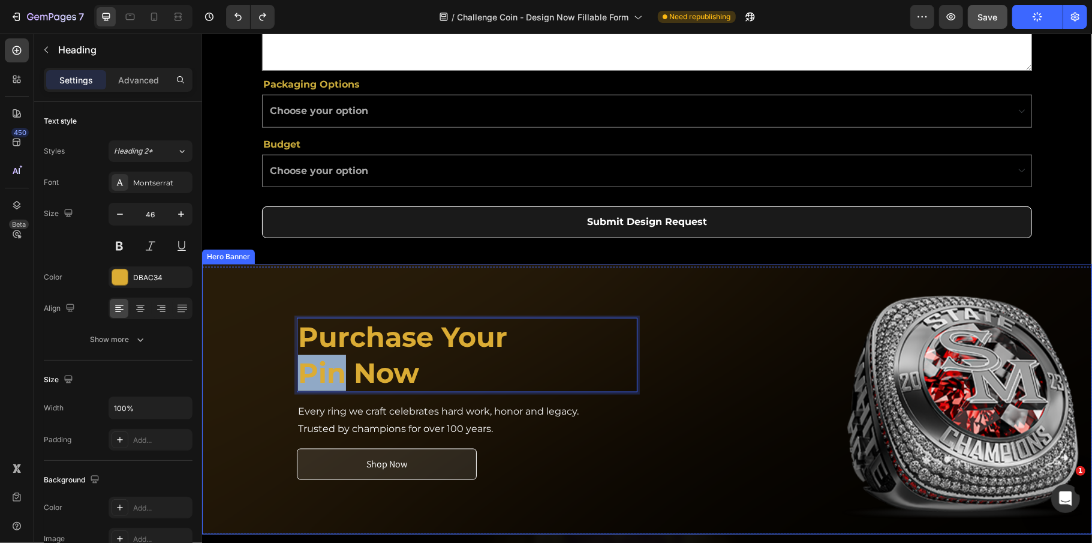
drag, startPoint x: 338, startPoint y: 376, endPoint x: 277, endPoint y: 374, distance: 61.2
click at [277, 374] on div "Purchase Your Pin Now Heading 0 Every ring we craft celebrates hard work, honor…" at bounding box center [646, 398] width 890 height 270
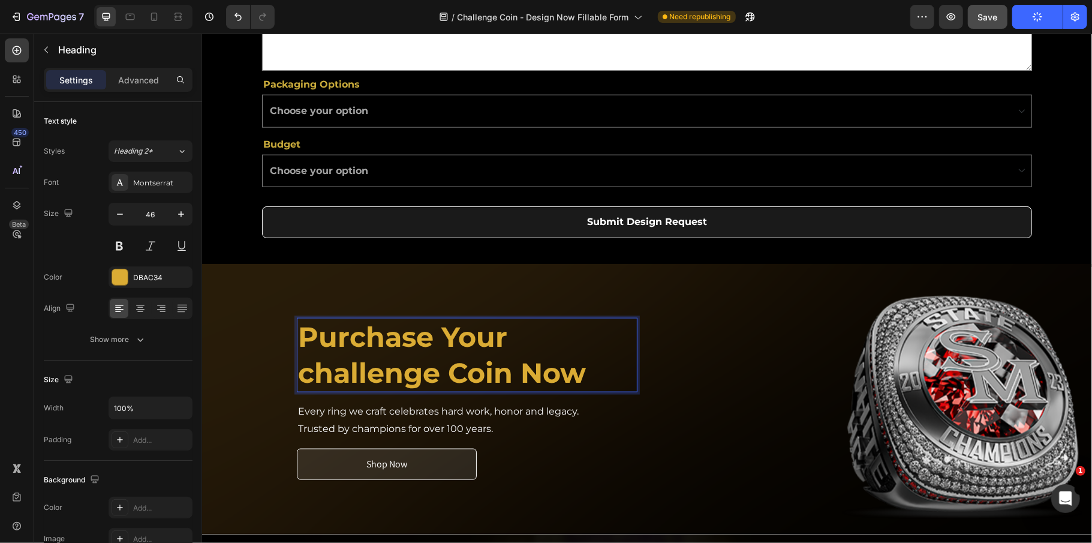
click at [306, 372] on strong "challenge Coin Now" at bounding box center [441, 372] width 288 height 34
drag, startPoint x: 306, startPoint y: 374, endPoint x: 291, endPoint y: 374, distance: 14.4
click at [297, 374] on strong "challenge Coin Now" at bounding box center [441, 372] width 288 height 34
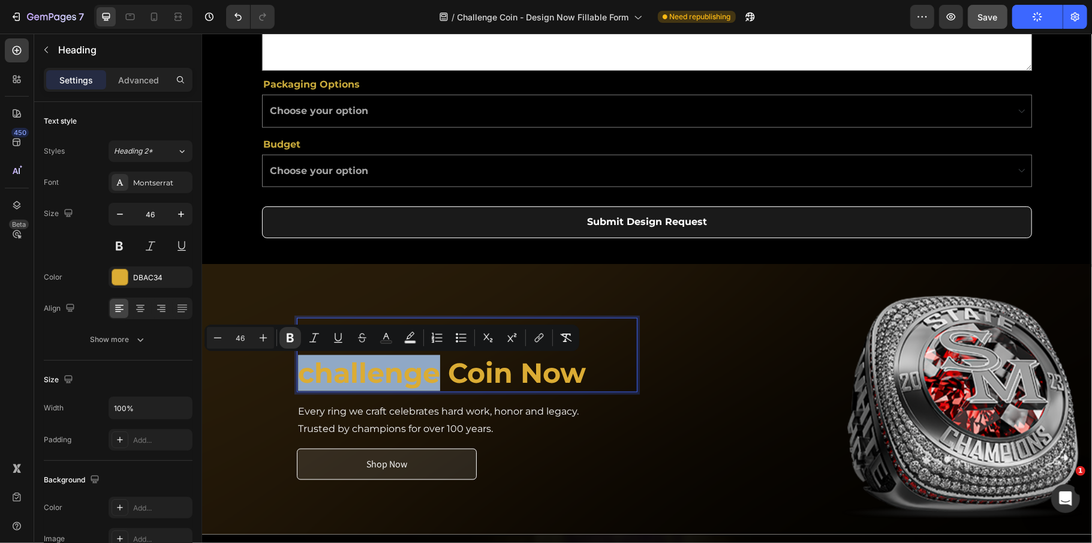
click at [301, 381] on strong "challenge Coin Now" at bounding box center [441, 372] width 288 height 34
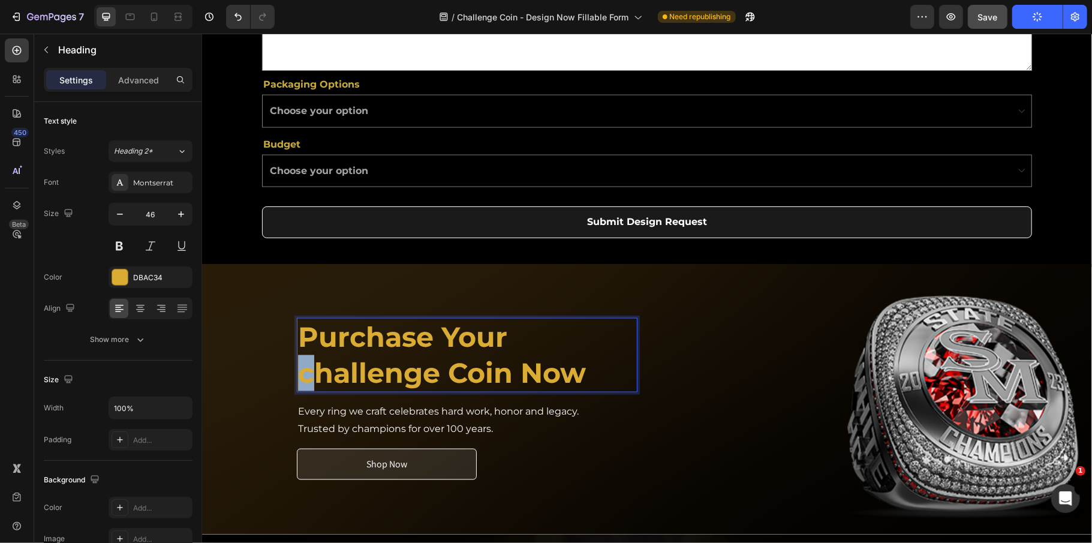
drag, startPoint x: 302, startPoint y: 375, endPoint x: 289, endPoint y: 375, distance: 13.2
click at [296, 375] on h2 "Purchase Your challenge Coin Now" at bounding box center [466, 354] width 341 height 74
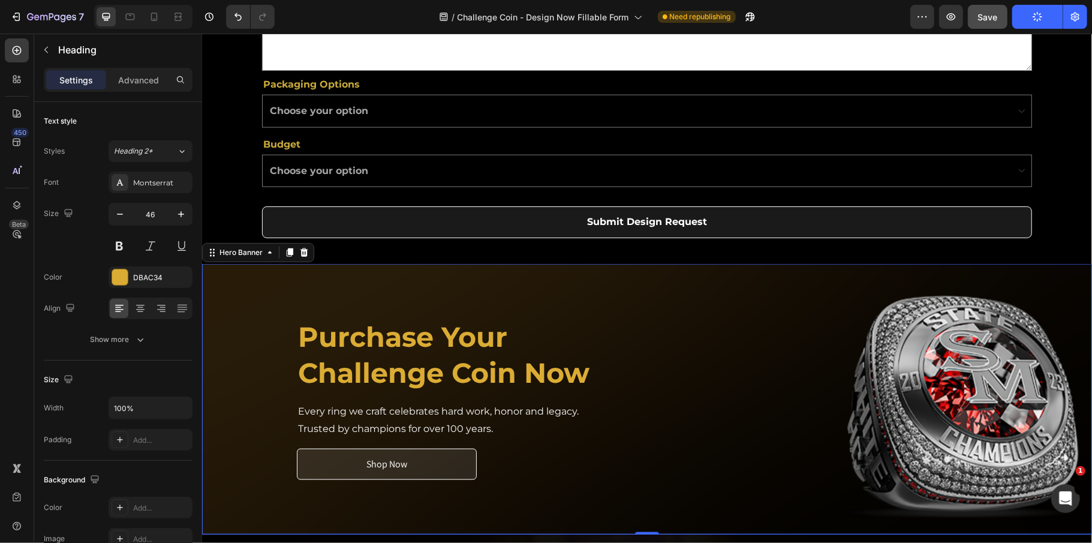
click at [657, 420] on div "Image Image Image Image Image Image Image Image Image Image Carousel" at bounding box center [826, 398] width 341 height 259
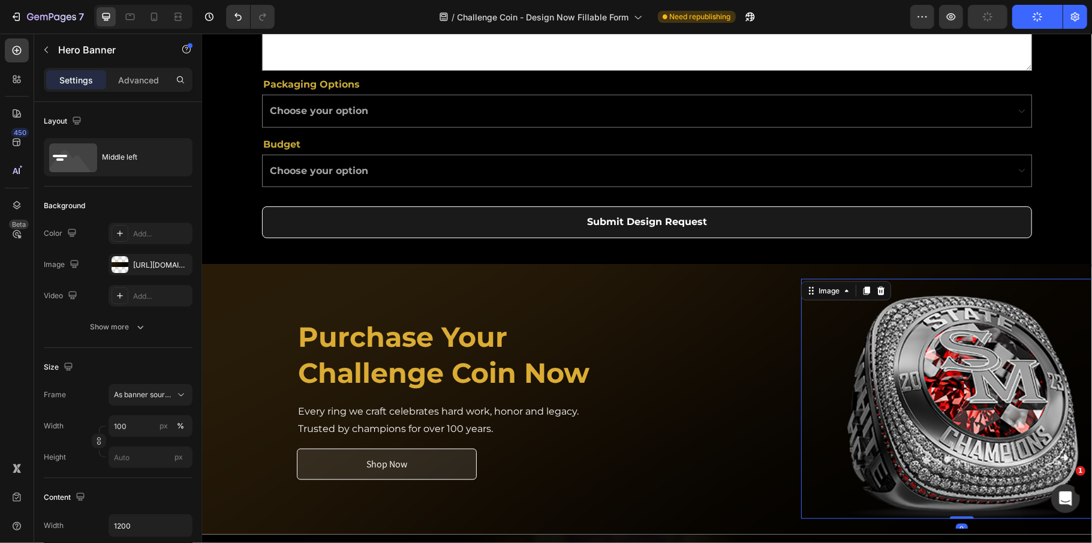
click at [806, 377] on div at bounding box center [960, 398] width 321 height 240
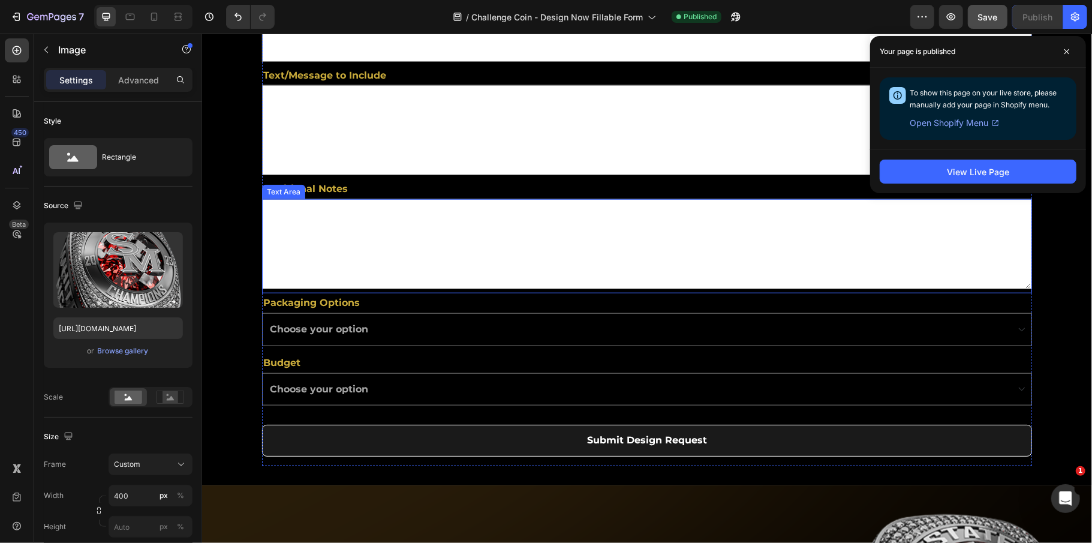
scroll to position [1199, 0]
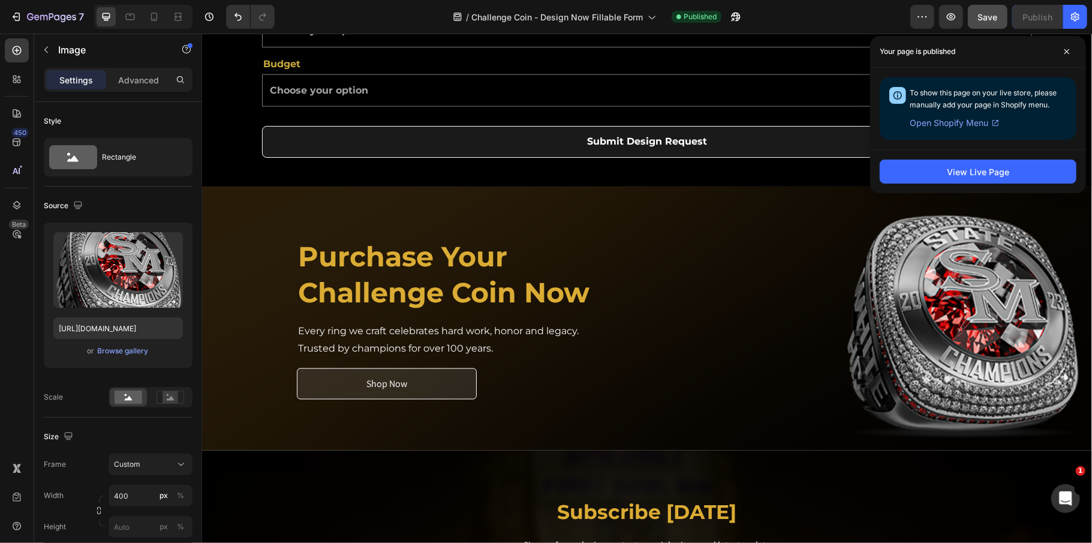
click at [869, 367] on img at bounding box center [961, 318] width 240 height 240
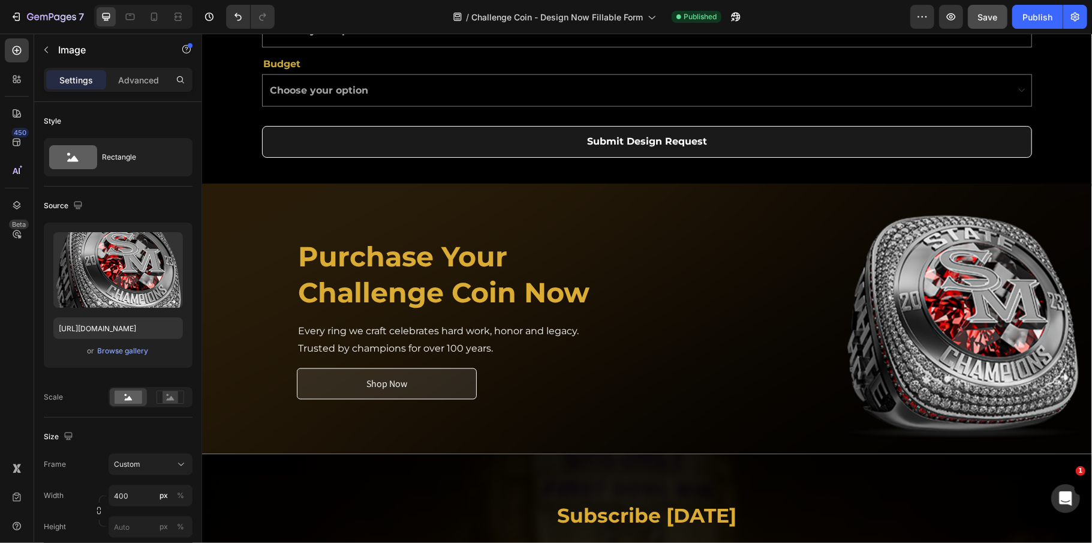
click at [944, 321] on img at bounding box center [961, 318] width 240 height 240
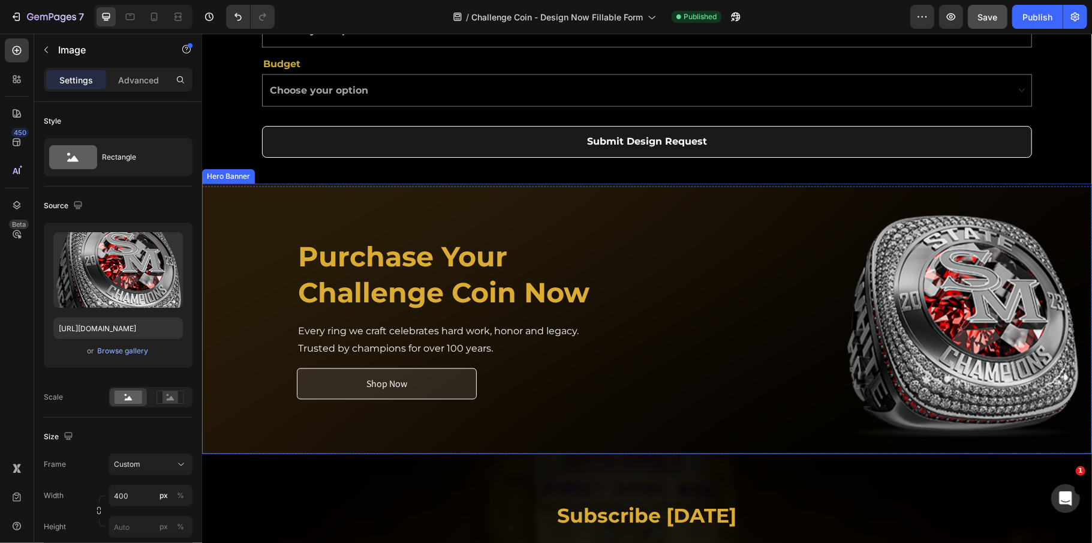
click at [657, 303] on div "Image Image Image Image Image Image Image Image Image Image Carousel" at bounding box center [826, 317] width 341 height 259
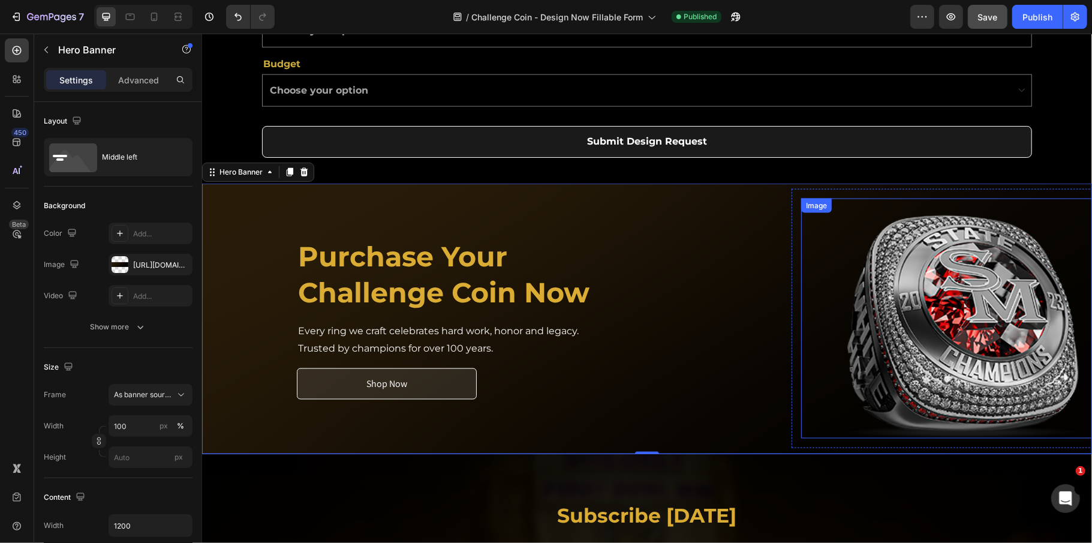
click at [865, 317] on img at bounding box center [961, 318] width 240 height 240
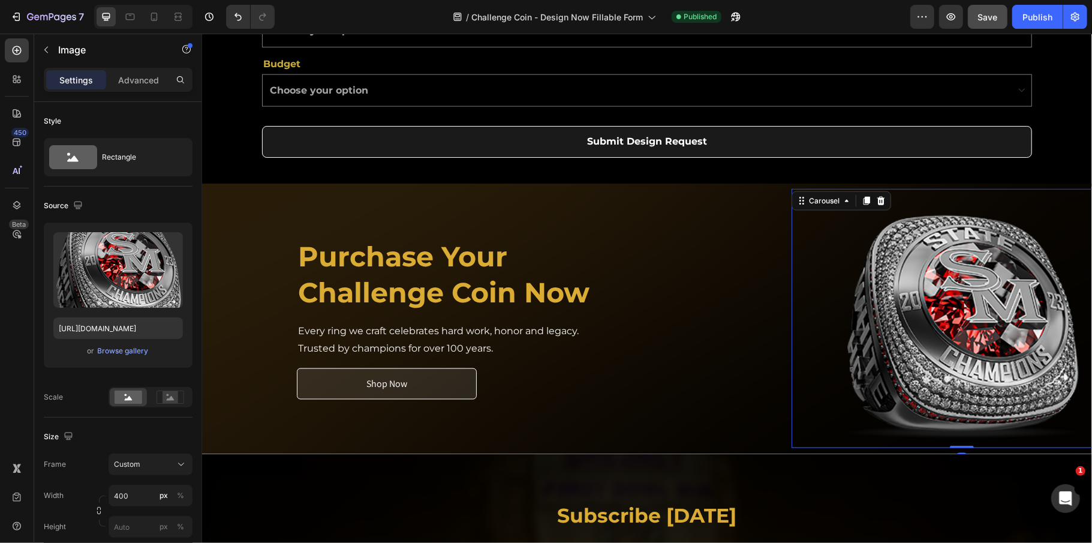
click at [791, 280] on div "Image" at bounding box center [961, 317] width 341 height 259
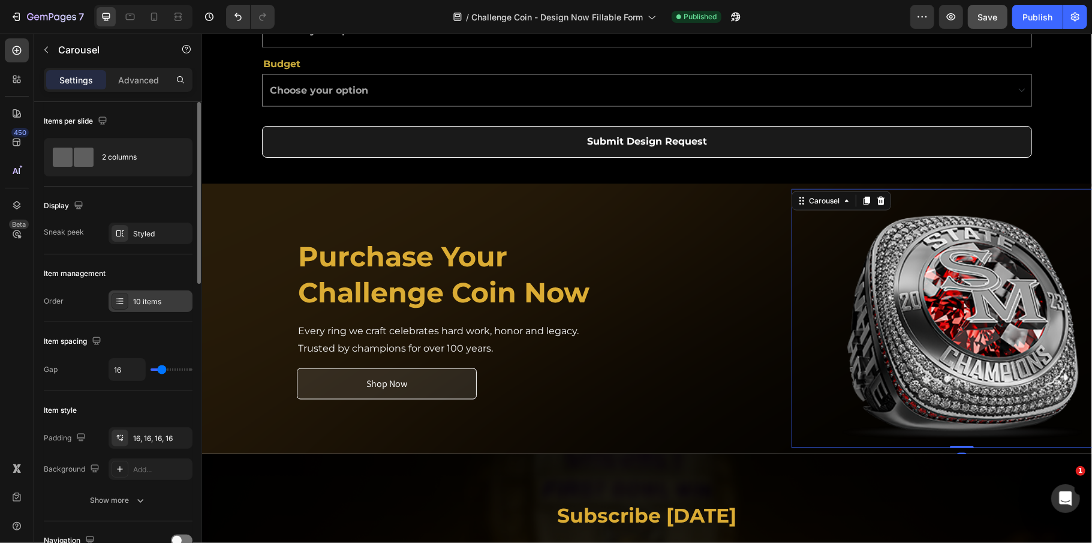
click at [138, 301] on div "10 items" at bounding box center [161, 301] width 56 height 11
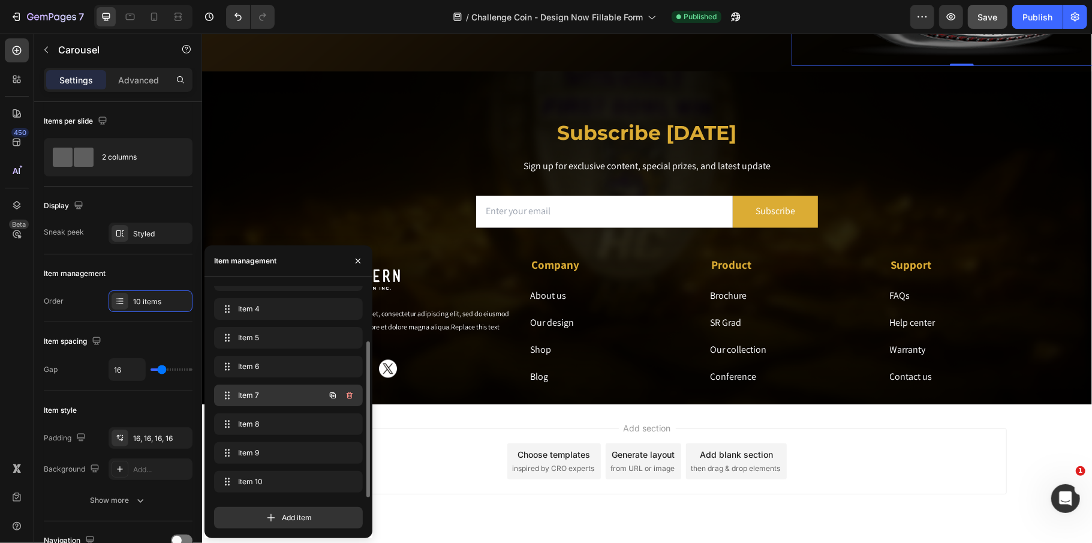
scroll to position [1615, 0]
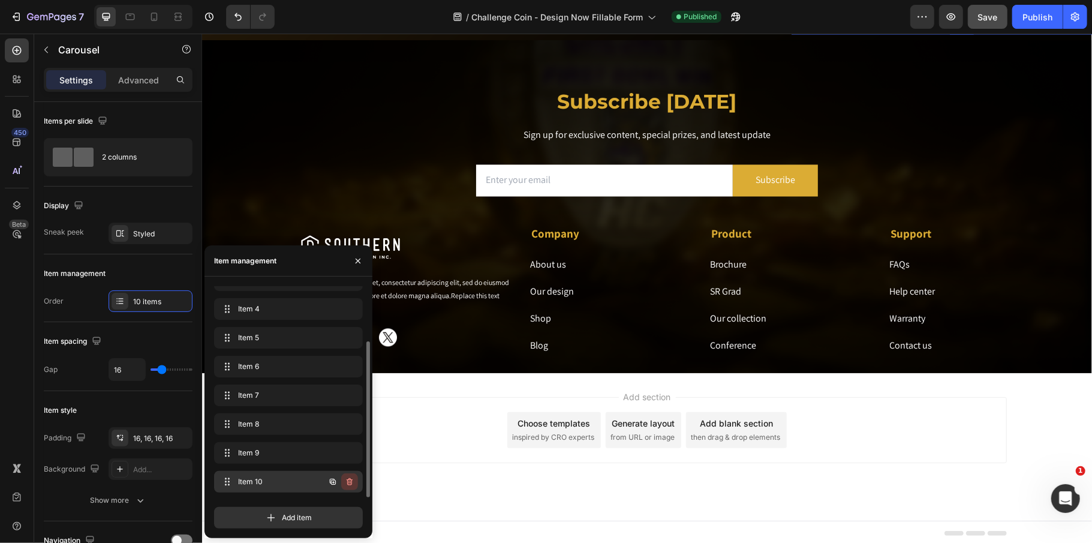
click at [348, 483] on icon "button" at bounding box center [348, 482] width 1 height 3
click at [348, 483] on div "Delete" at bounding box center [341, 481] width 22 height 11
click at [350, 477] on icon "button" at bounding box center [350, 482] width 10 height 10
click at [350, 477] on div "Delete" at bounding box center [341, 481] width 22 height 11
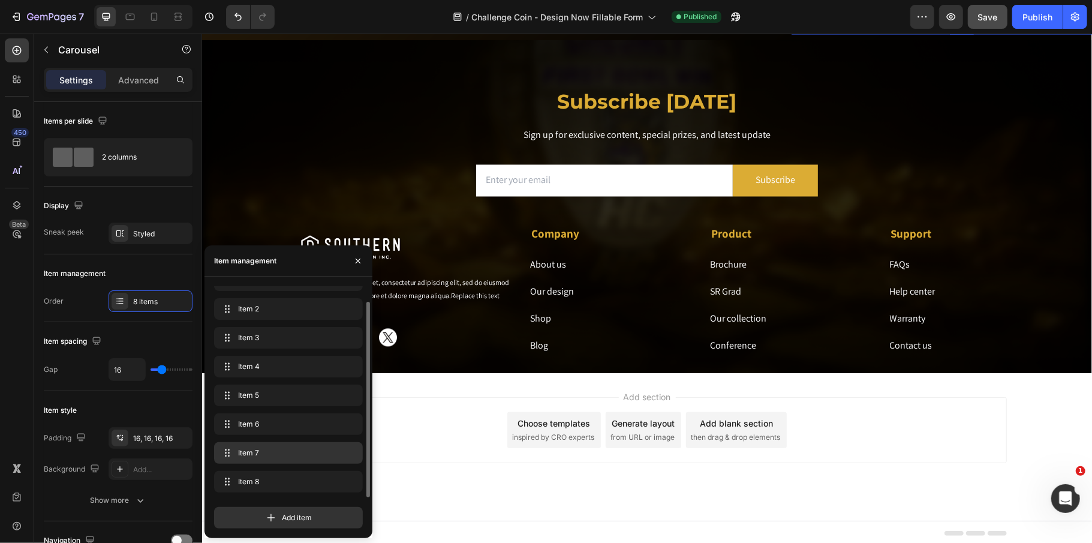
scroll to position [17, 0]
click at [353, 454] on icon "button" at bounding box center [350, 453] width 10 height 10
click at [353, 454] on button "Delete" at bounding box center [341, 452] width 33 height 17
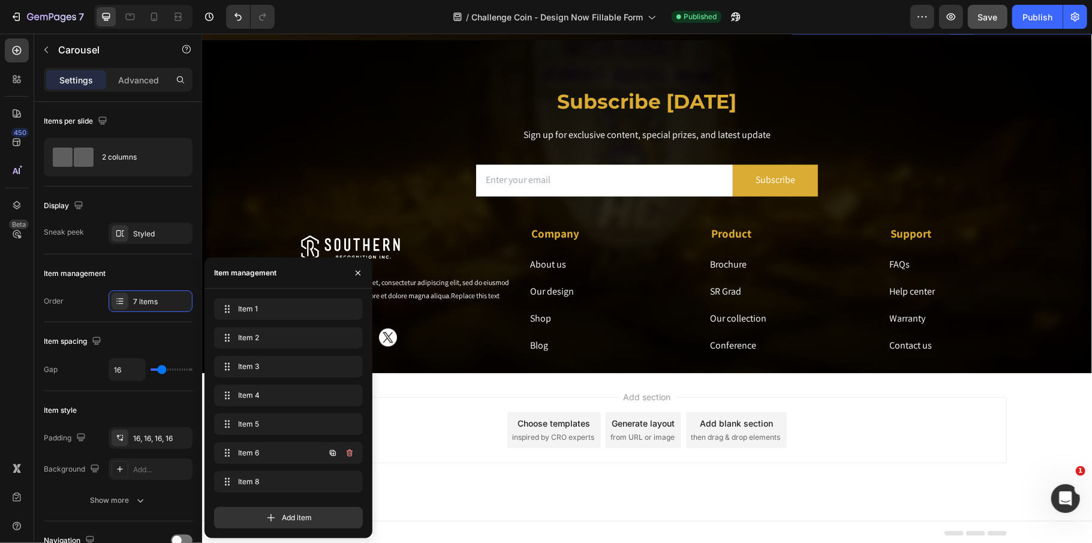
scroll to position [0, 0]
click at [353, 454] on icon "button" at bounding box center [350, 453] width 10 height 10
click at [353, 454] on button "Delete" at bounding box center [341, 452] width 33 height 17
click at [353, 454] on icon "button" at bounding box center [350, 453] width 10 height 10
click at [353, 454] on button "Delete" at bounding box center [341, 452] width 33 height 17
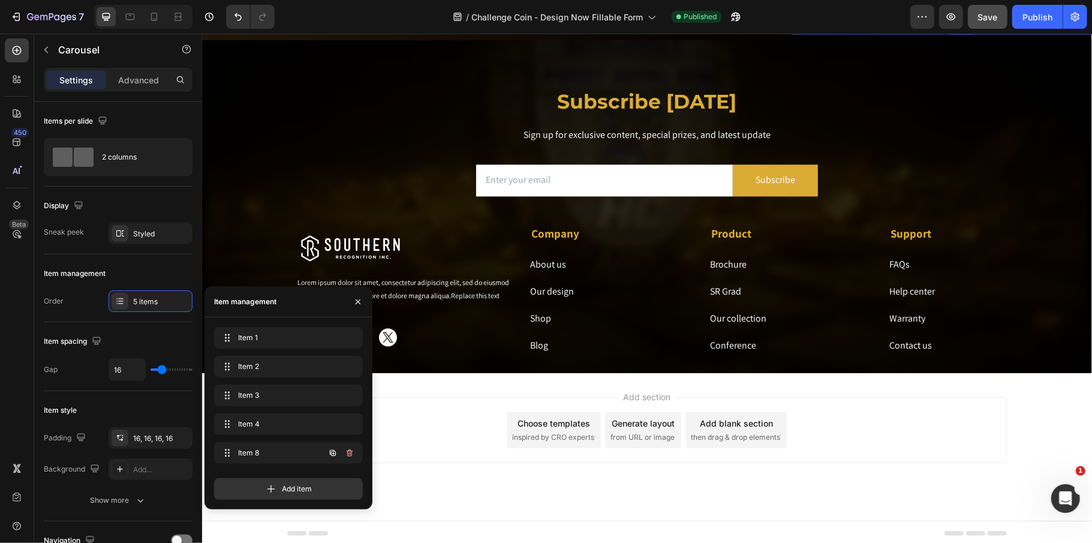
click at [353, 454] on icon "button" at bounding box center [350, 453] width 10 height 10
click at [353, 454] on button "Delete" at bounding box center [341, 452] width 33 height 17
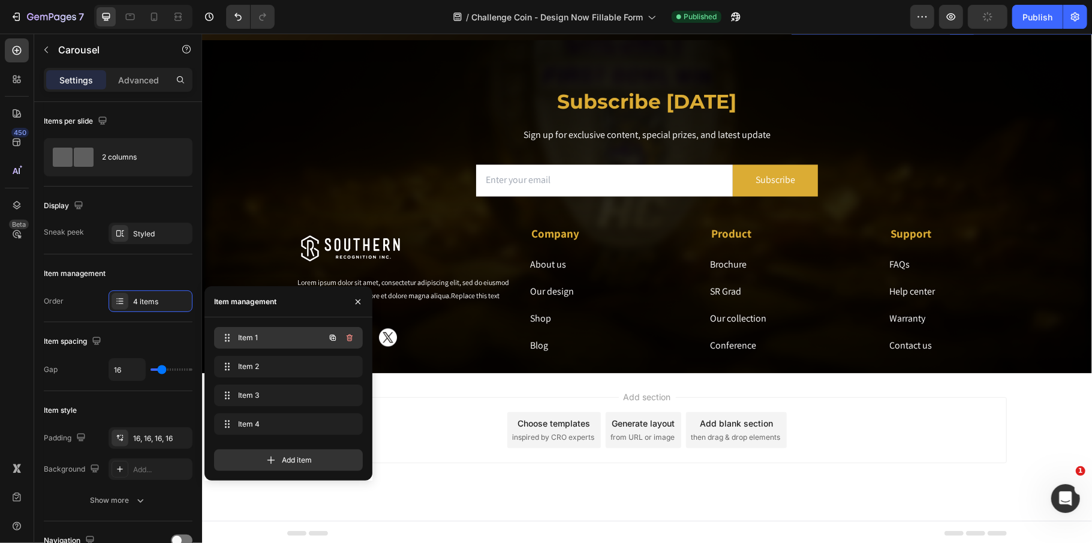
click at [252, 341] on span "Item 1" at bounding box center [272, 337] width 68 height 11
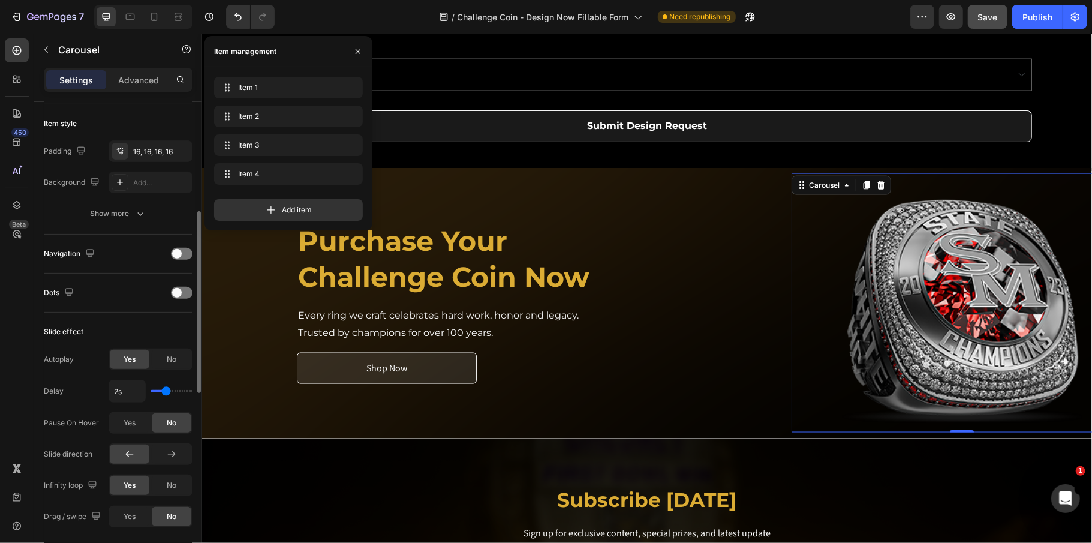
scroll to position [207, 0]
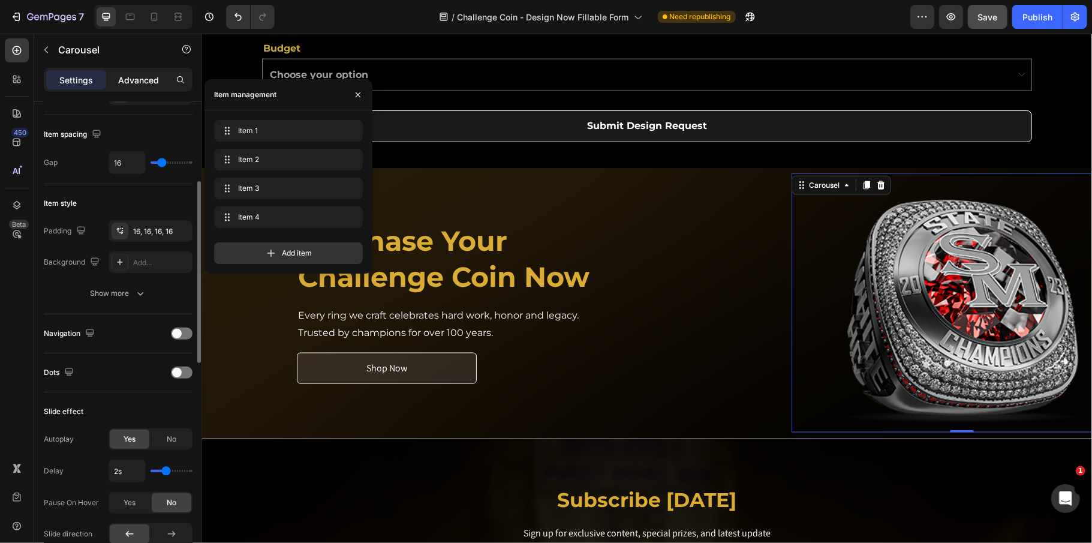
click at [156, 85] on p "Advanced" at bounding box center [138, 80] width 41 height 13
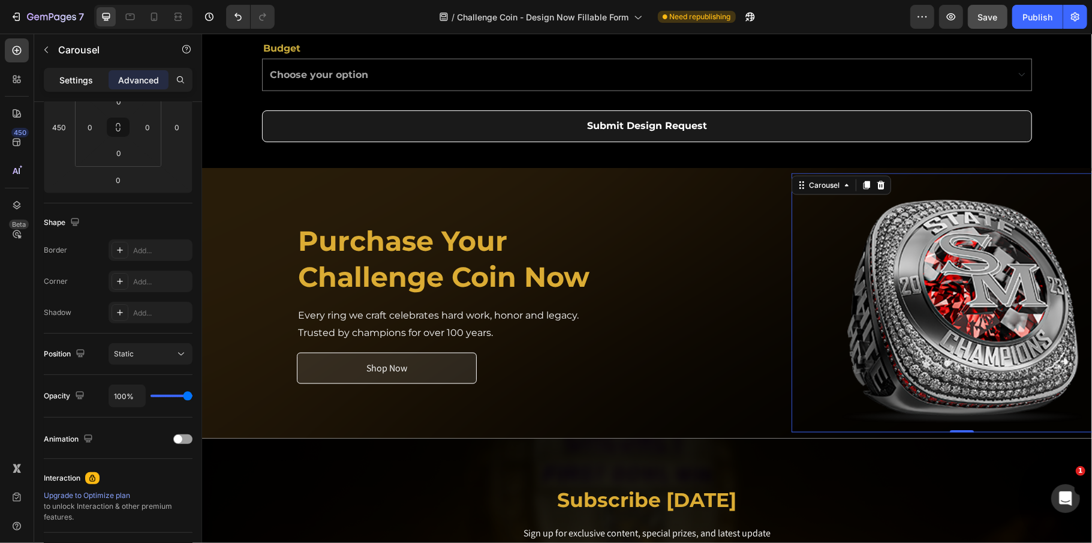
click at [70, 75] on p "Settings" at bounding box center [76, 80] width 34 height 13
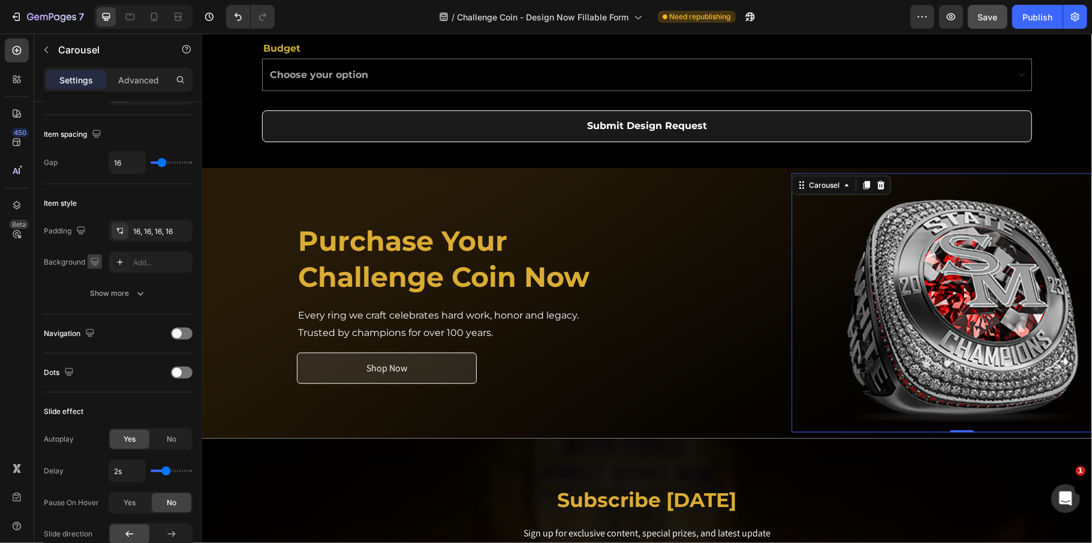
scroll to position [0, 0]
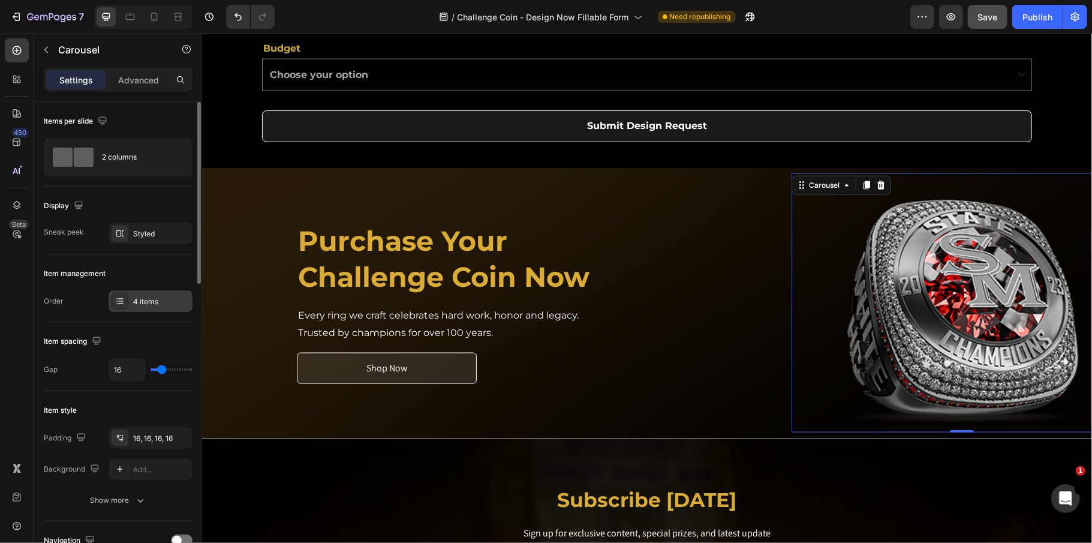
click at [149, 300] on div "4 items" at bounding box center [161, 301] width 56 height 11
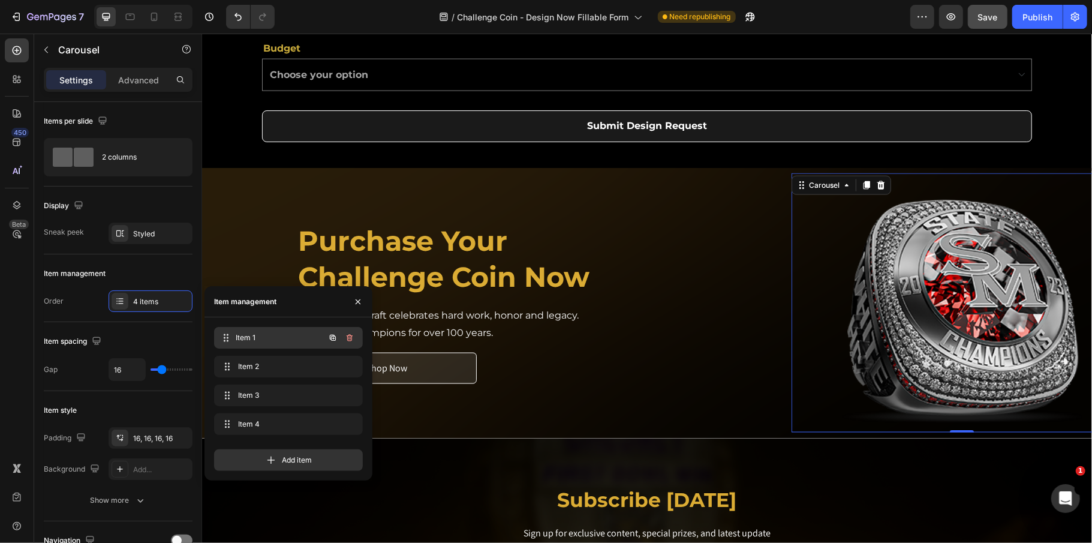
click at [254, 332] on span "Item 1" at bounding box center [280, 337] width 89 height 11
click at [324, 336] on button "button" at bounding box center [332, 337] width 17 height 17
click at [269, 348] on div "Item 1 Item 1" at bounding box center [288, 340] width 149 height 26
click at [269, 344] on div "Item 1 Item 1" at bounding box center [272, 337] width 106 height 17
click at [231, 339] on span at bounding box center [226, 337] width 14 height 17
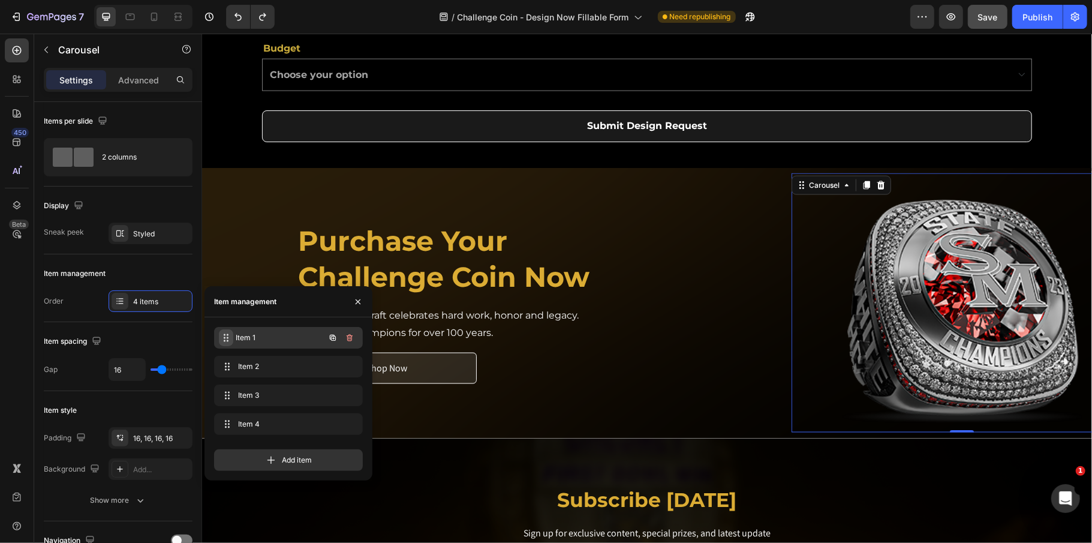
click at [231, 339] on span at bounding box center [226, 337] width 14 height 17
click at [263, 341] on span "Item 1" at bounding box center [280, 337] width 89 height 11
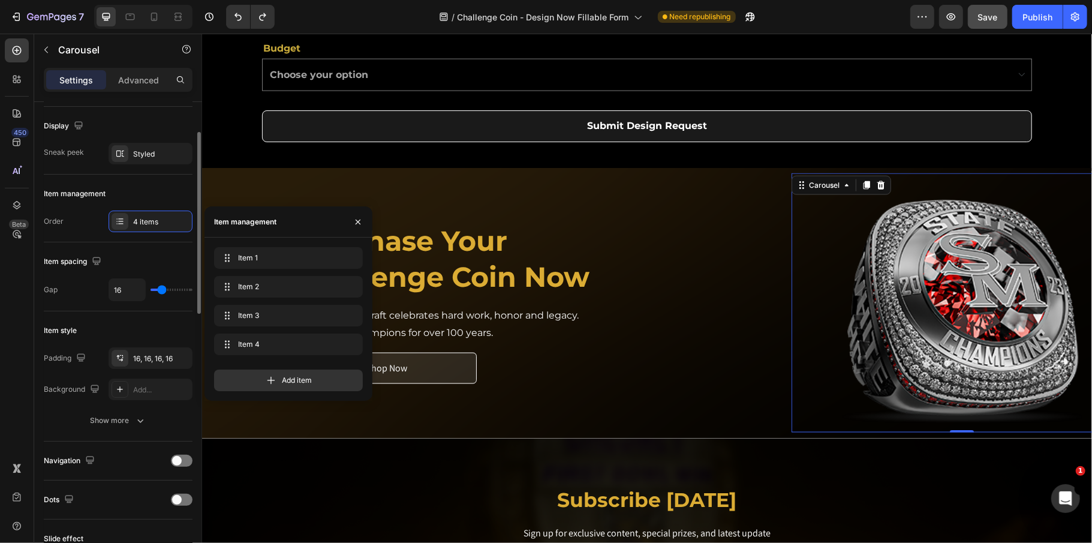
scroll to position [159, 0]
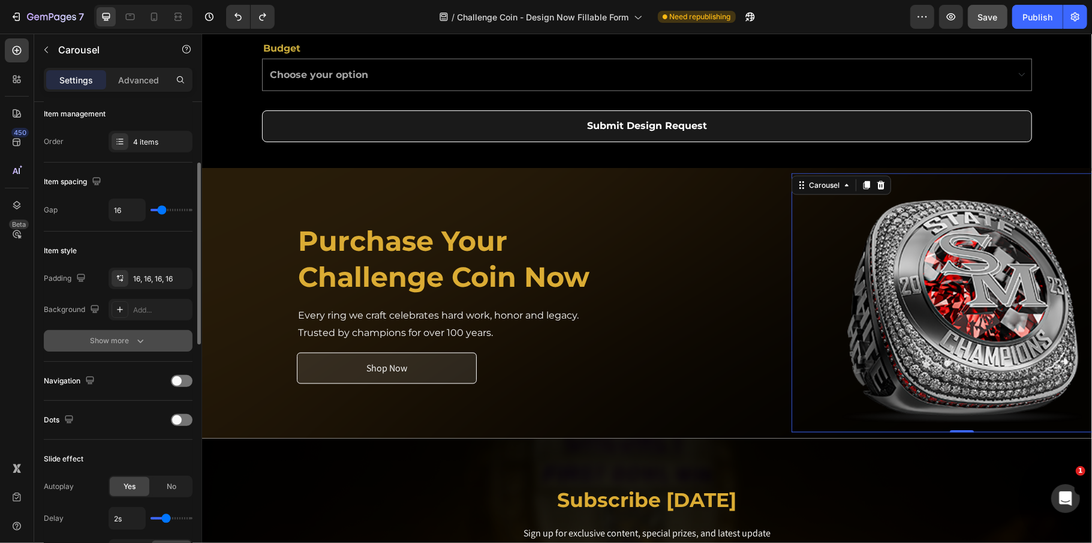
click at [65, 348] on button "Show more" at bounding box center [118, 341] width 149 height 22
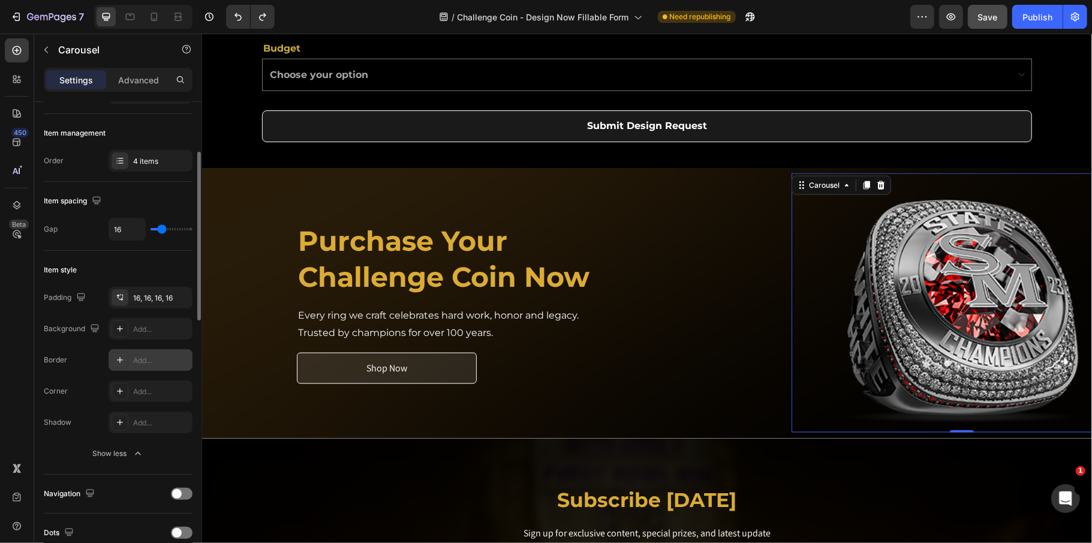
scroll to position [0, 0]
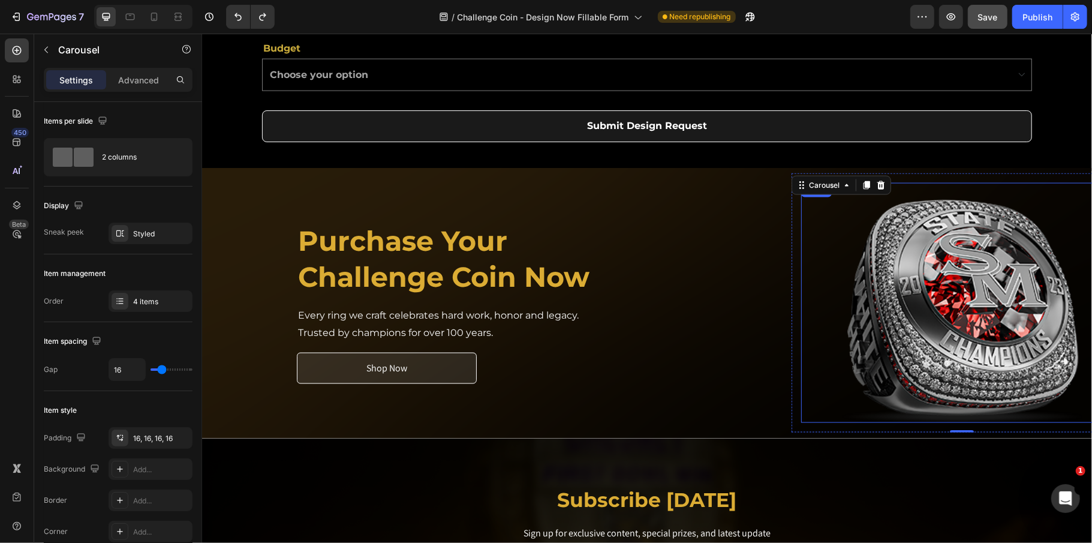
click at [922, 300] on img at bounding box center [961, 302] width 240 height 240
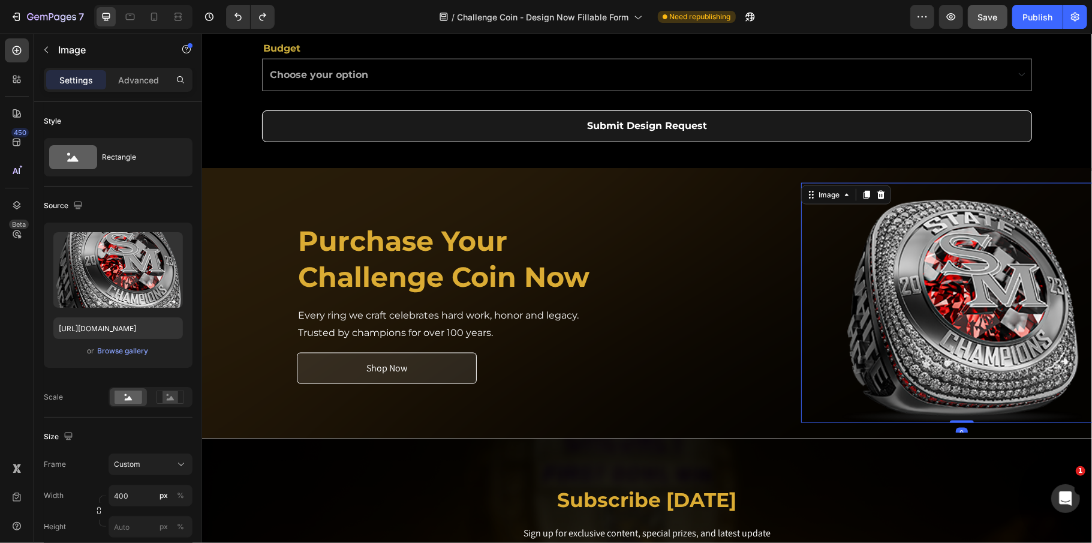
click at [922, 300] on img at bounding box center [961, 302] width 240 height 240
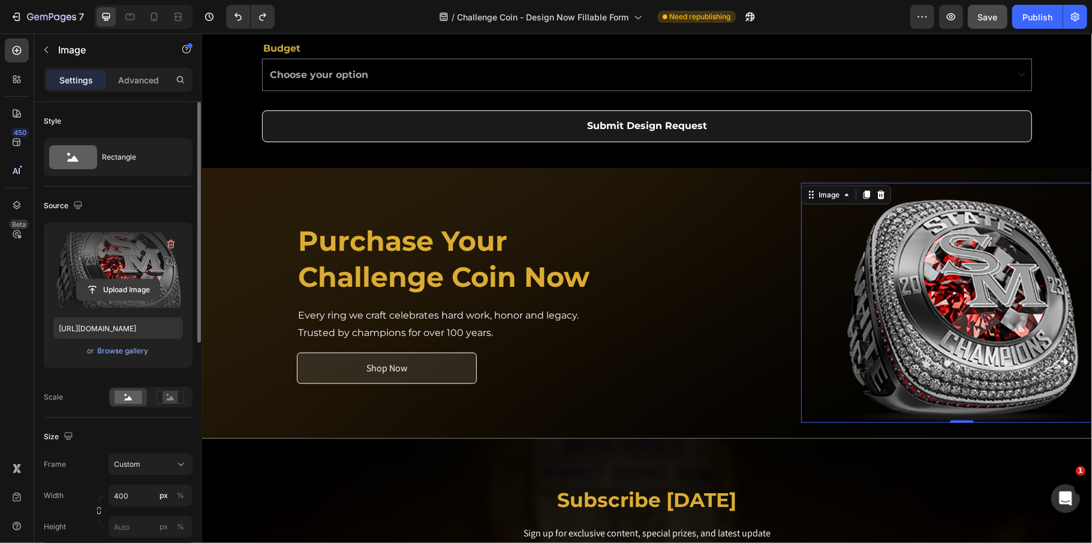
click at [128, 295] on input "file" at bounding box center [118, 289] width 83 height 20
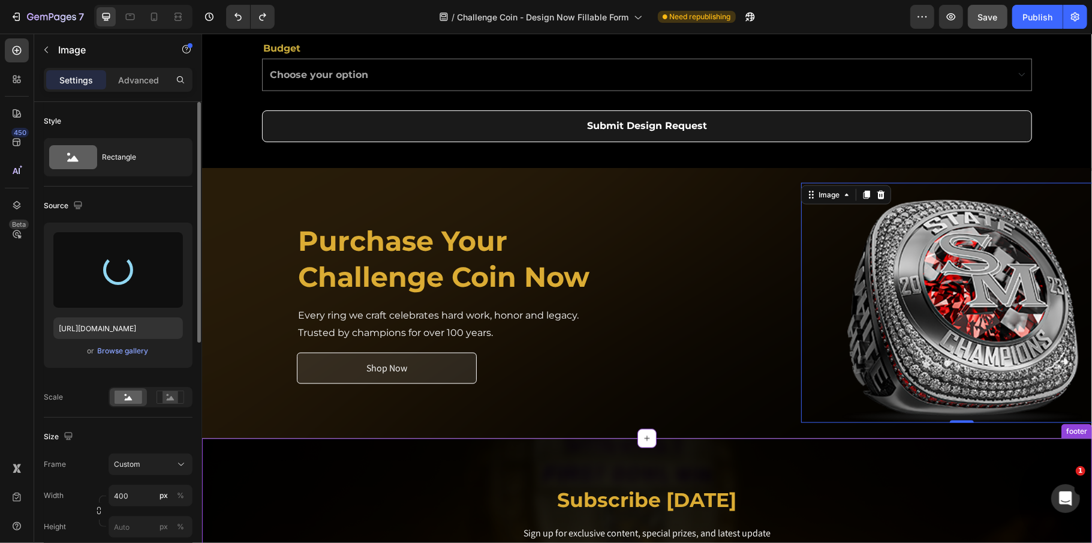
type input "[URL][DOMAIN_NAME]"
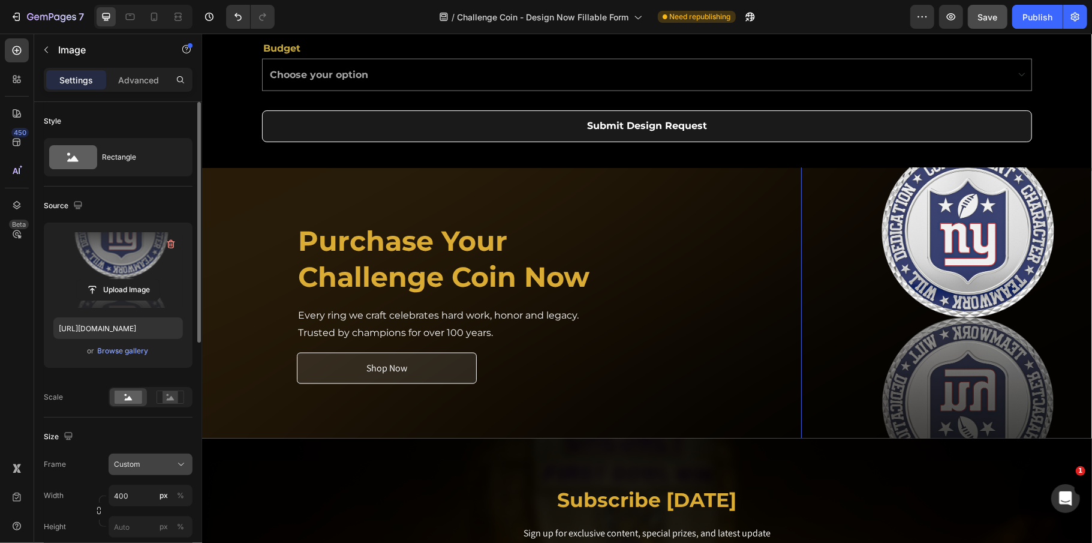
click at [164, 464] on div "Custom" at bounding box center [143, 464] width 59 height 11
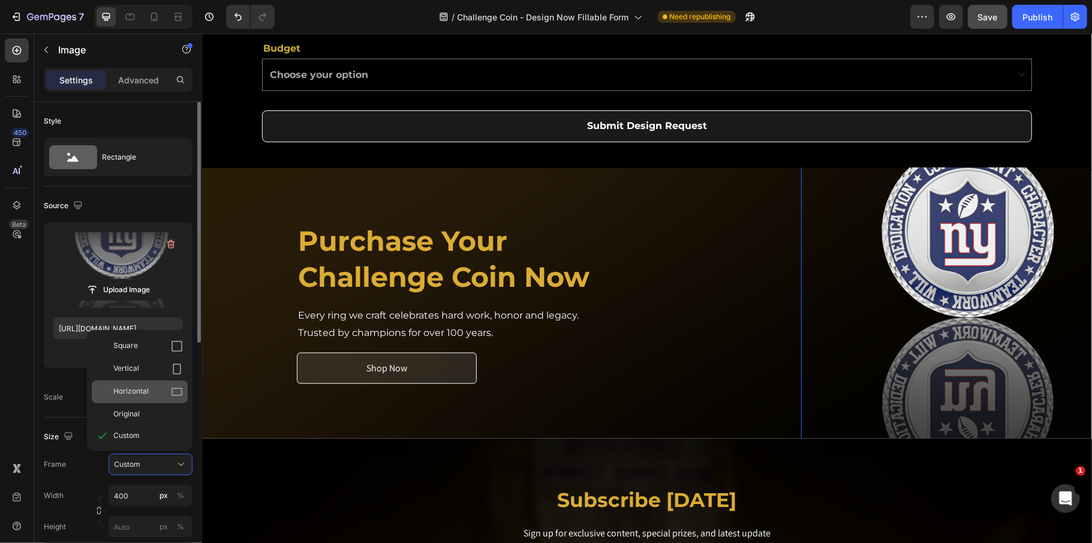
click at [168, 391] on div "Horizontal" at bounding box center [148, 392] width 70 height 12
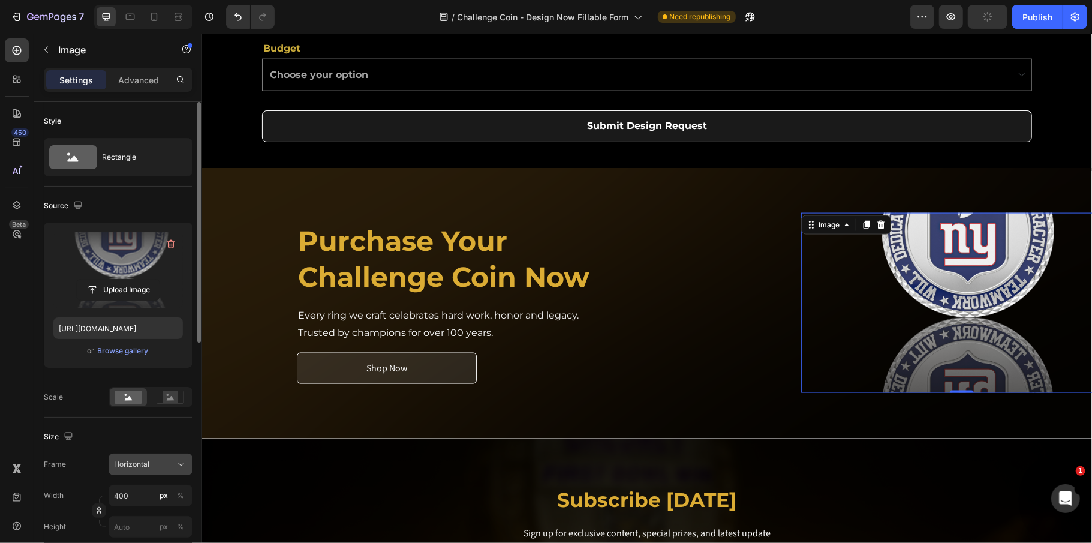
click at [175, 460] on icon at bounding box center [181, 464] width 12 height 12
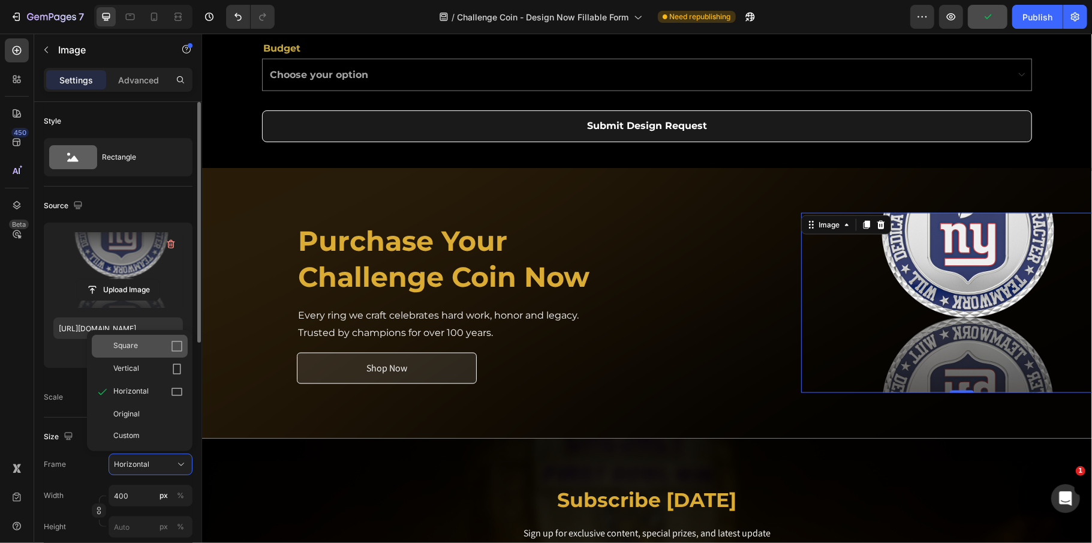
click at [164, 350] on div "Square" at bounding box center [148, 346] width 70 height 12
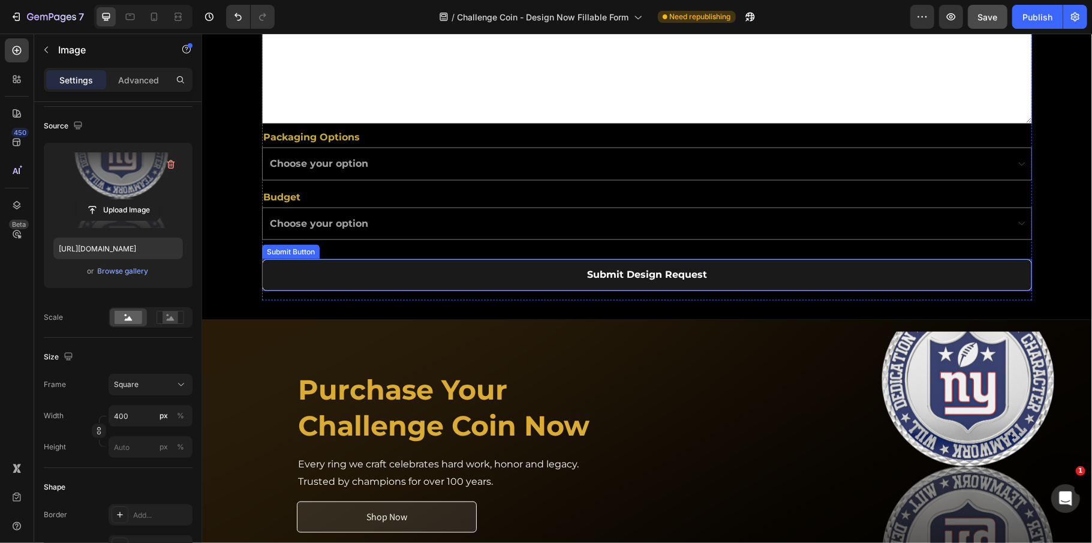
scroll to position [1279, 0]
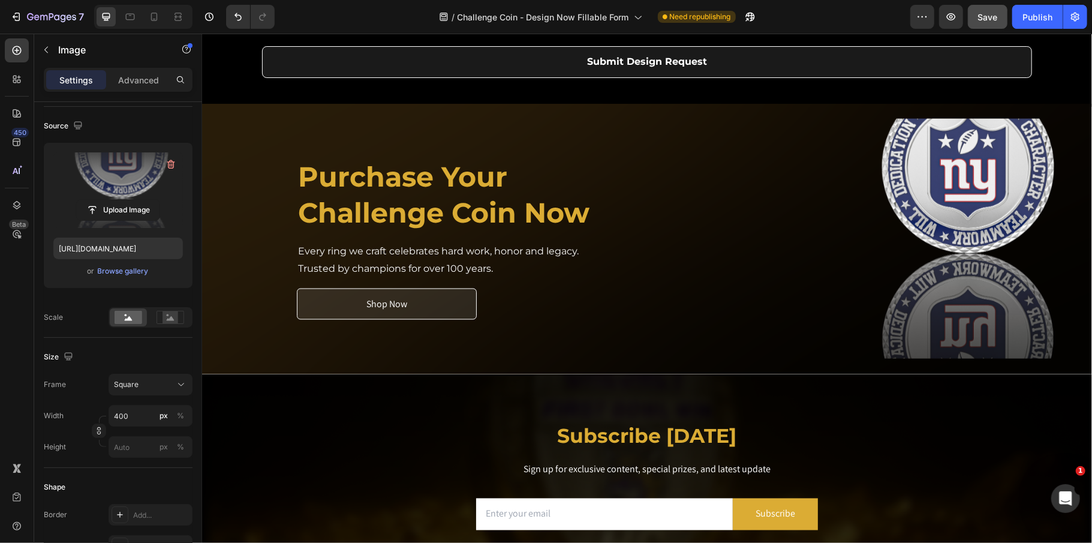
click at [982, 243] on img at bounding box center [961, 238] width 240 height 240
click at [939, 227] on img at bounding box center [961, 238] width 240 height 240
click at [945, 273] on img at bounding box center [961, 238] width 240 height 240
click at [932, 232] on img at bounding box center [961, 238] width 240 height 240
click at [874, 232] on img at bounding box center [961, 238] width 240 height 240
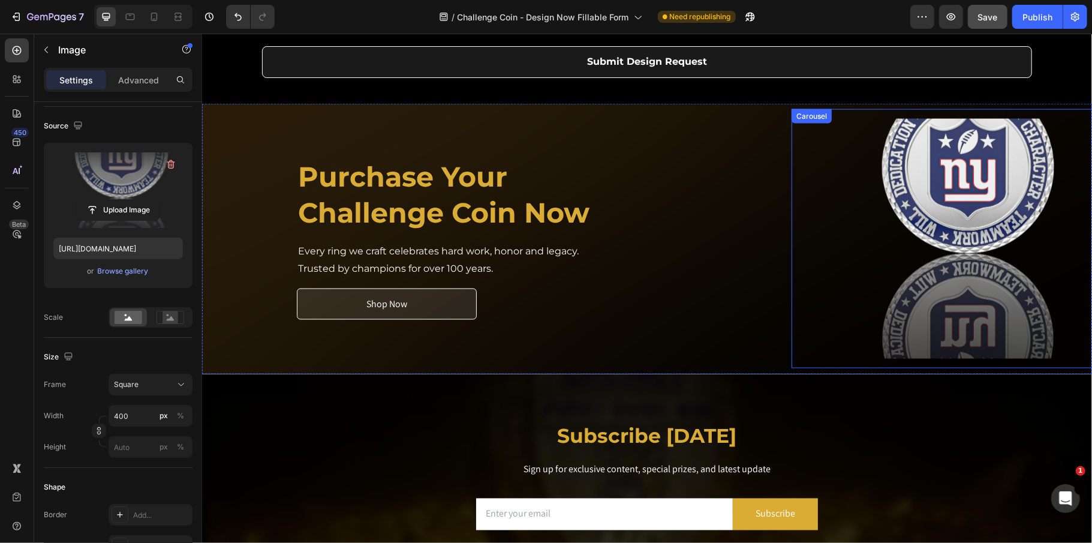
click at [803, 116] on div "Carousel" at bounding box center [810, 115] width 35 height 11
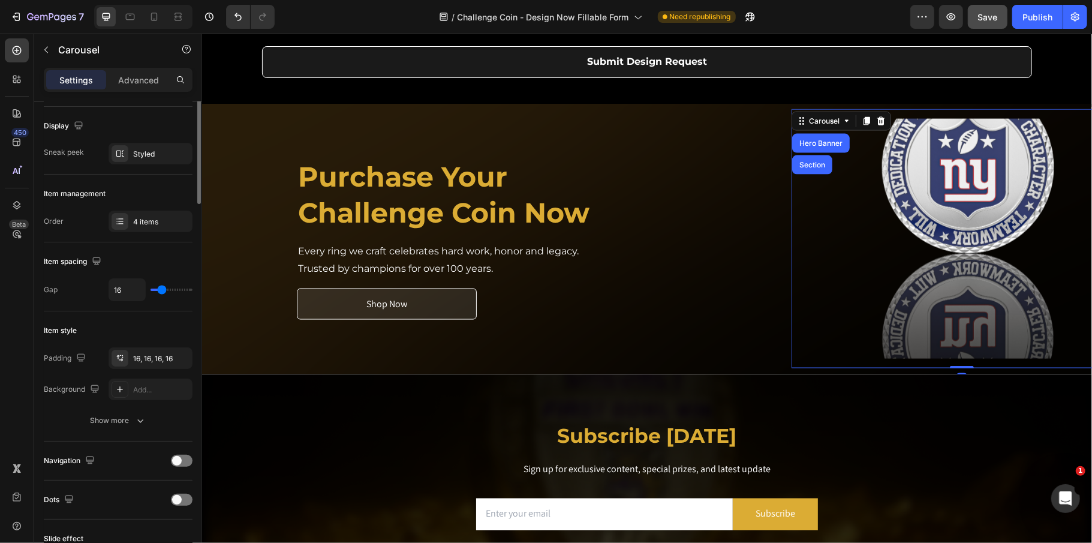
scroll to position [0, 0]
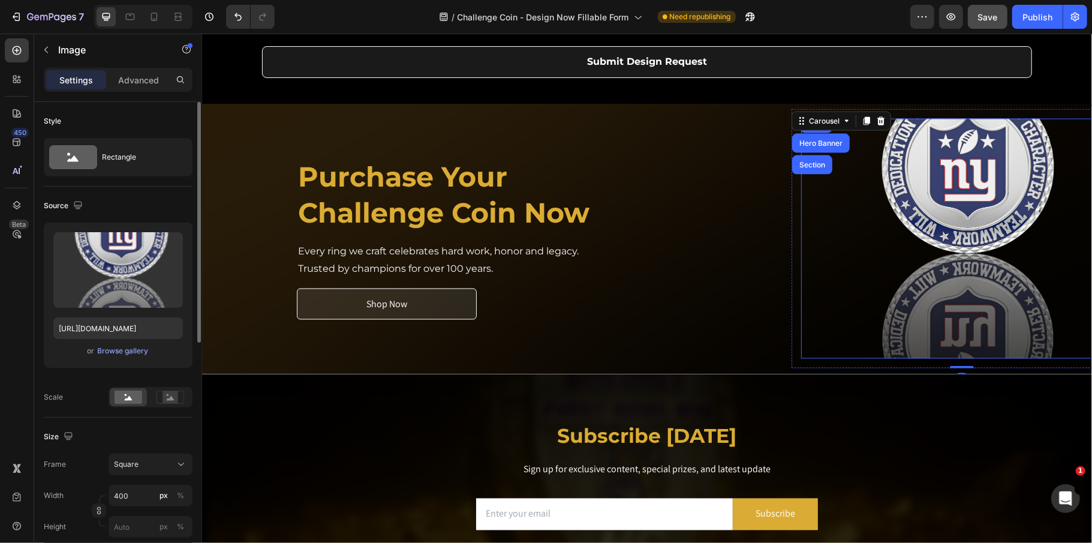
click at [943, 147] on img at bounding box center [961, 238] width 240 height 240
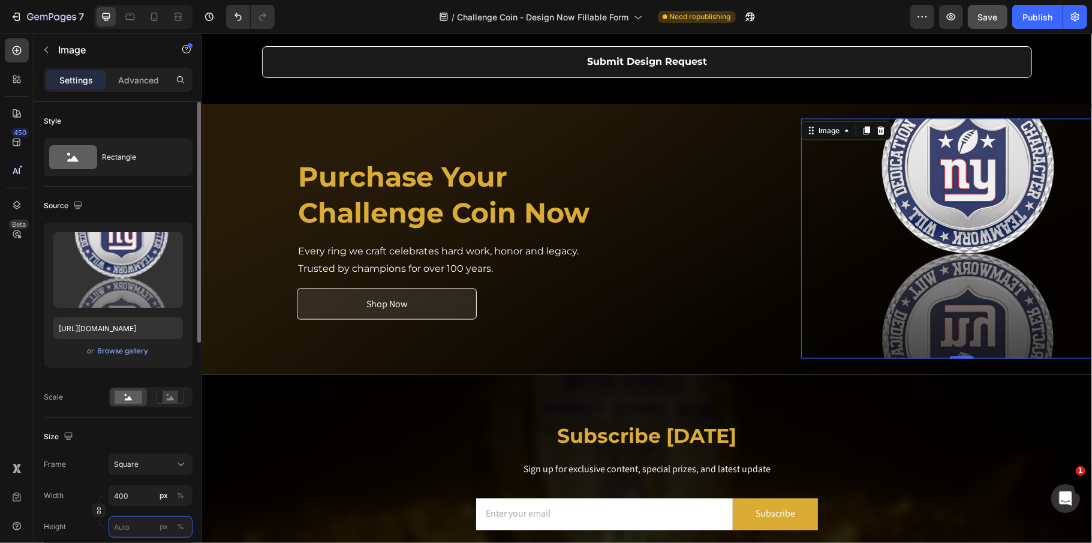
click at [140, 526] on input "px %" at bounding box center [151, 527] width 84 height 22
click at [143, 501] on p "Full 100%" at bounding box center [148, 495] width 70 height 11
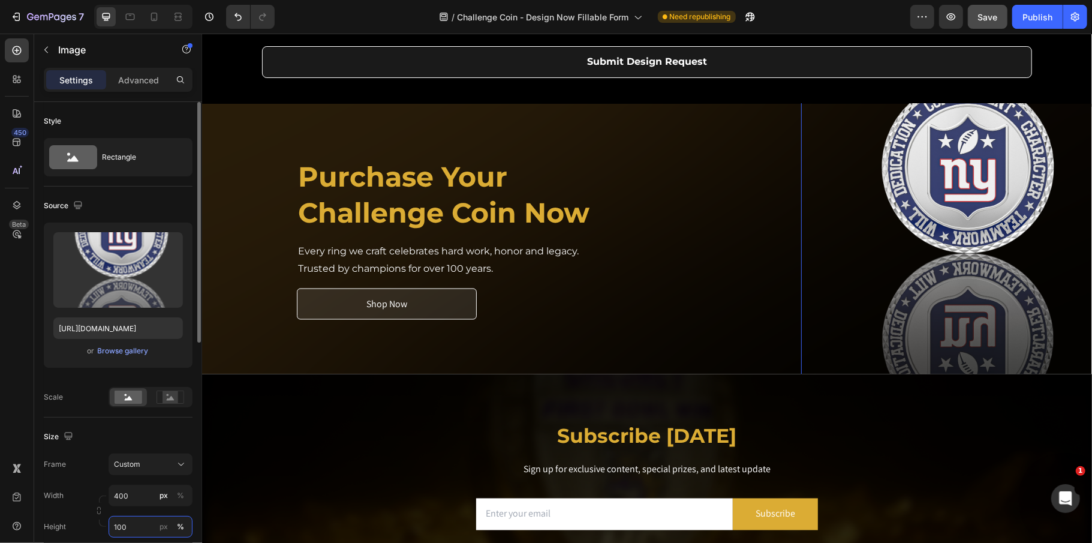
click at [143, 533] on input "100" at bounding box center [151, 527] width 84 height 22
type input "50"
click at [142, 468] on div "Custom" at bounding box center [143, 464] width 59 height 11
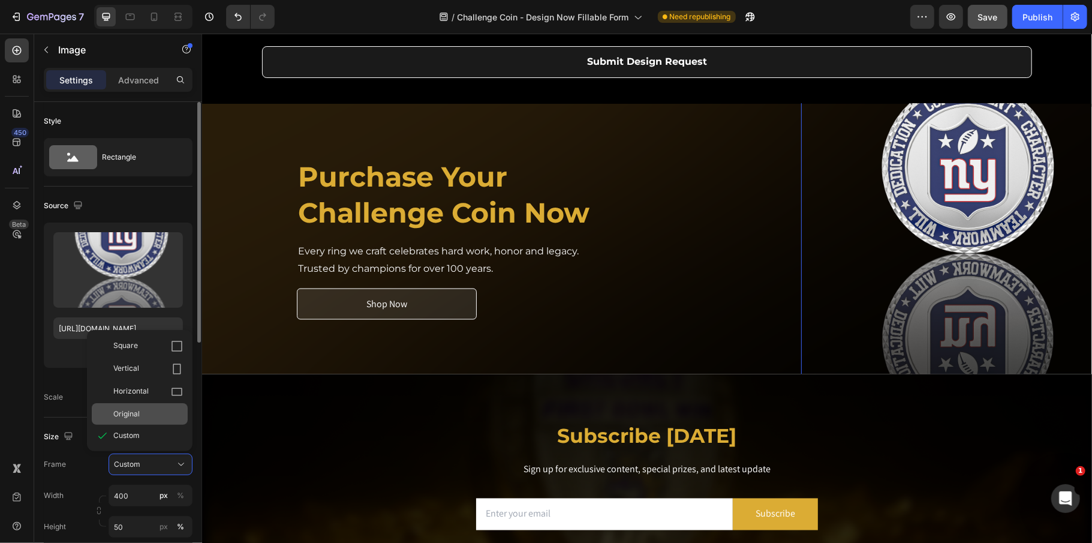
click at [140, 414] on div "Original" at bounding box center [148, 413] width 70 height 11
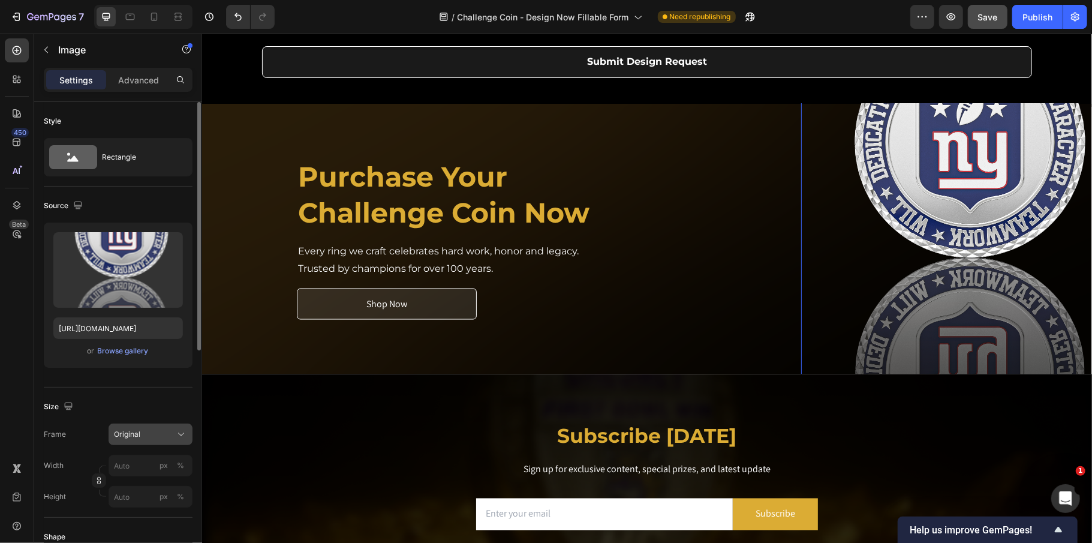
click at [154, 428] on button "Original" at bounding box center [151, 434] width 84 height 22
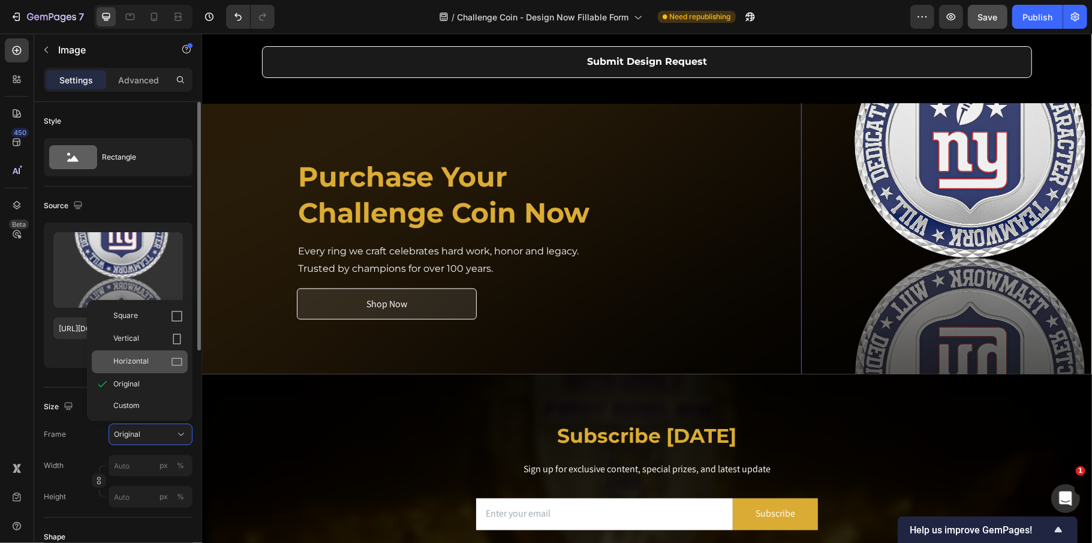
click at [171, 363] on icon at bounding box center [177, 362] width 12 height 12
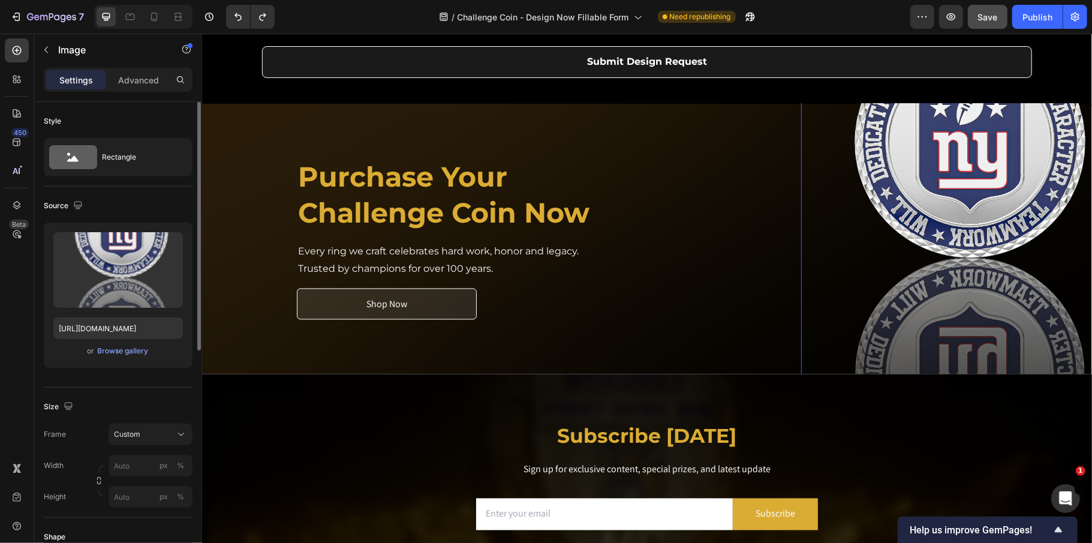
type input "400"
type input "50"
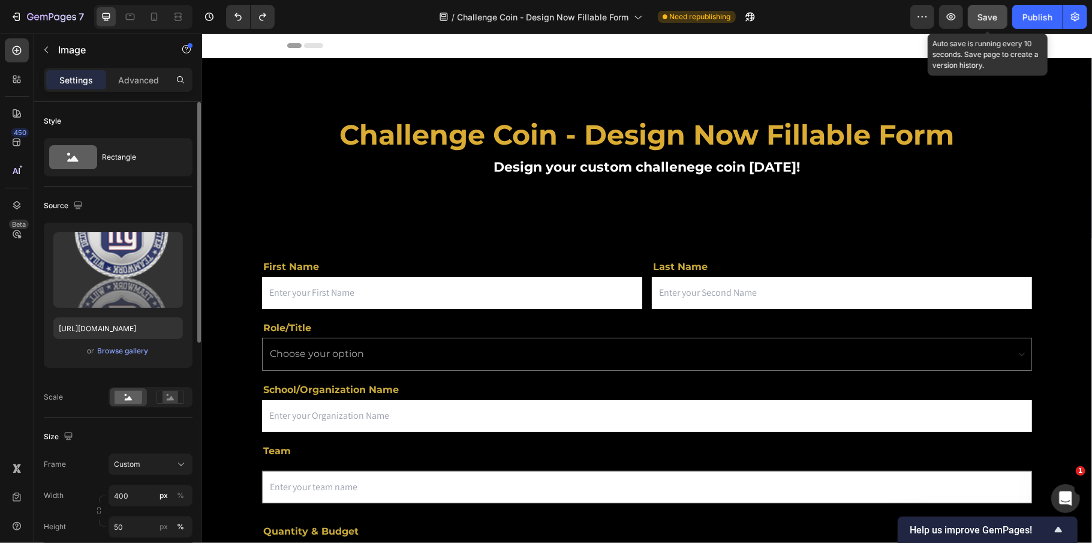
click at [987, 17] on span "Save" at bounding box center [988, 17] width 20 height 10
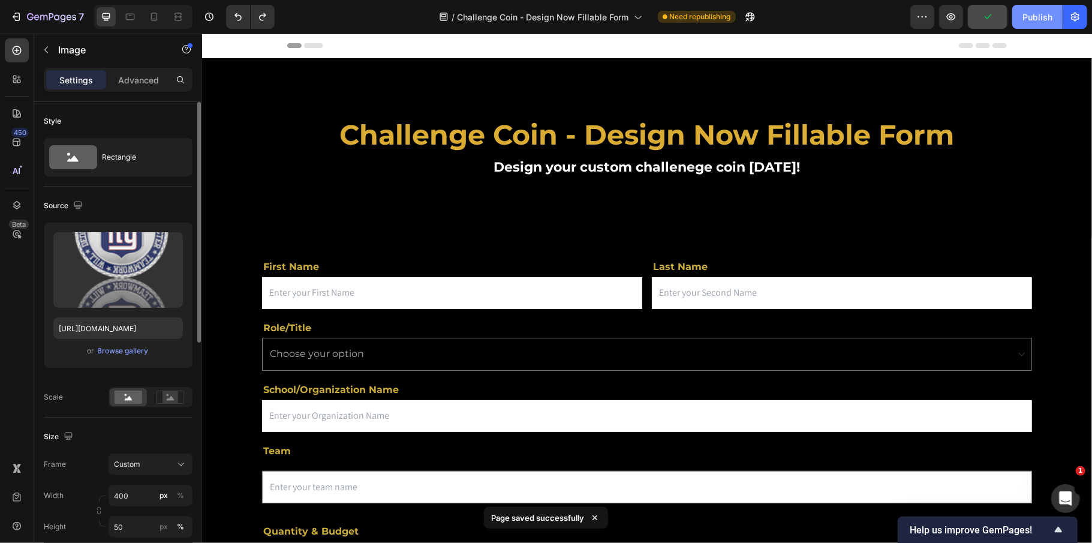
click at [1019, 16] on button "Publish" at bounding box center [1037, 17] width 50 height 24
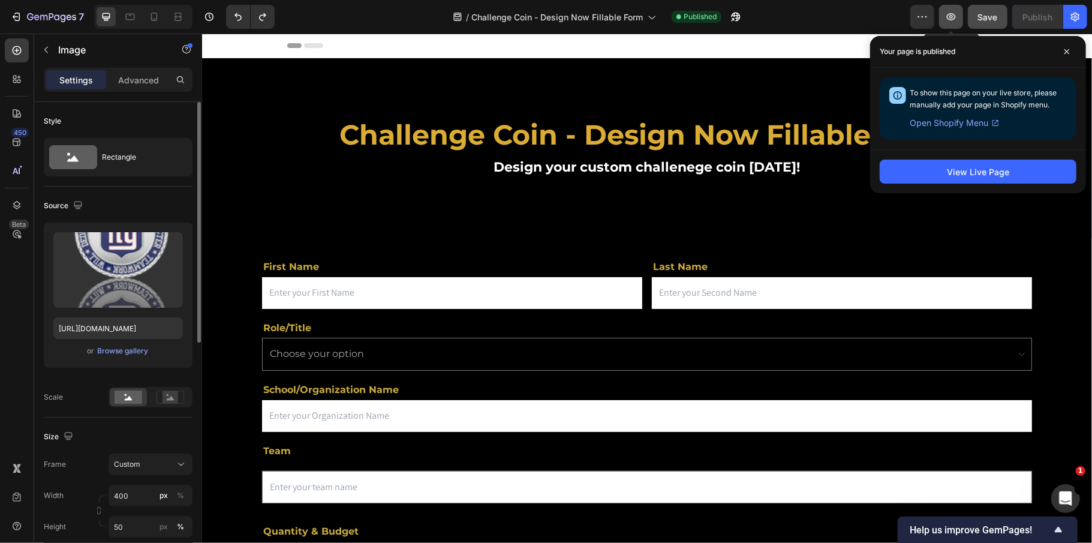
click at [948, 22] on icon "button" at bounding box center [951, 17] width 12 height 12
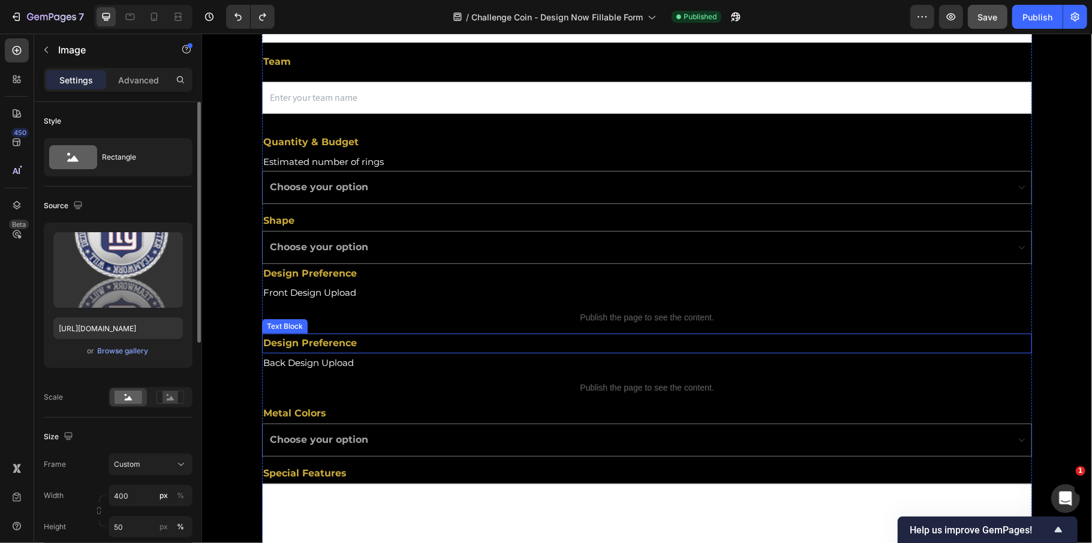
scroll to position [480, 0]
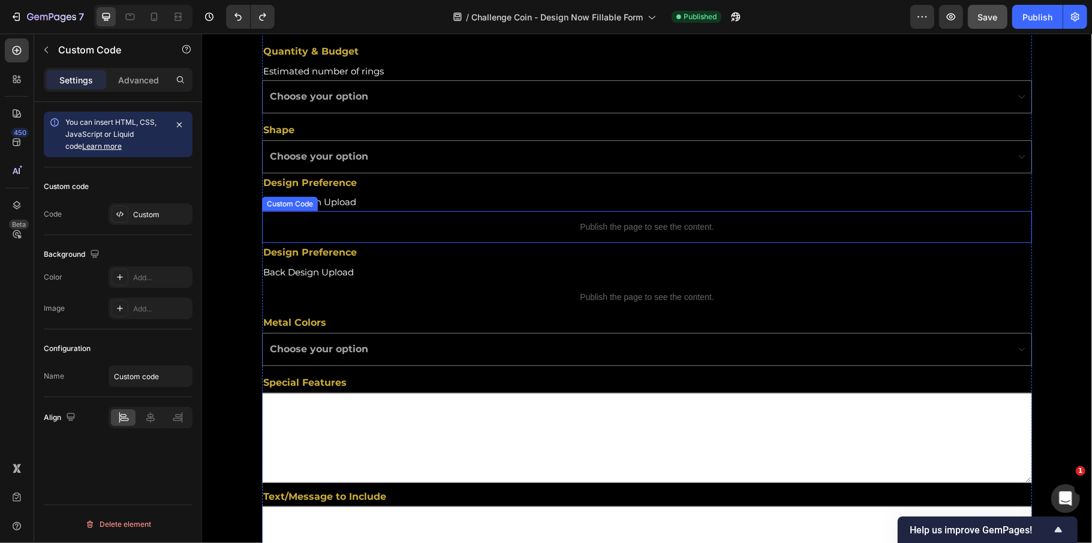
click at [586, 240] on div "Publish the page to see the content." at bounding box center [646, 226] width 770 height 32
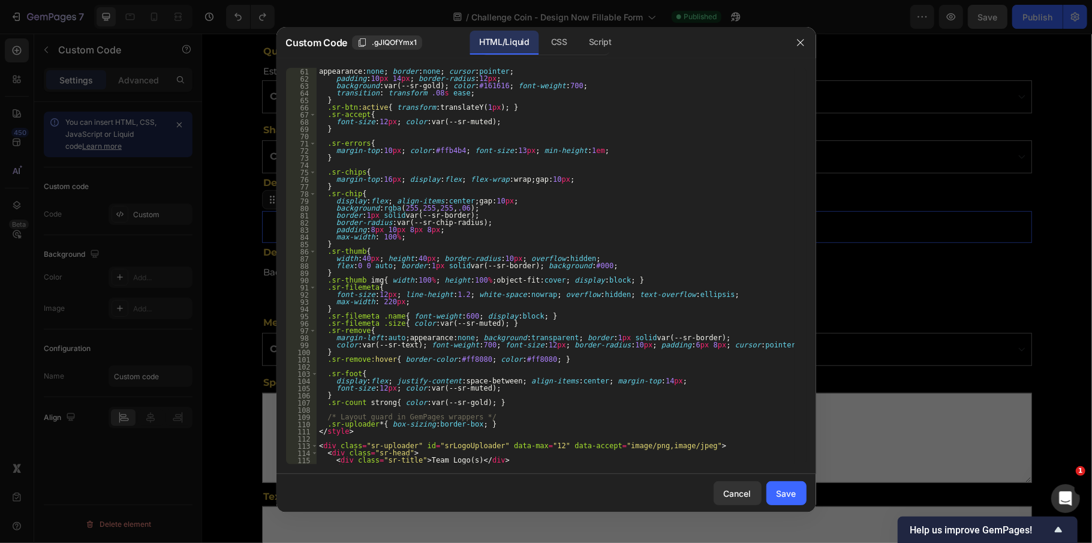
scroll to position [576, 0]
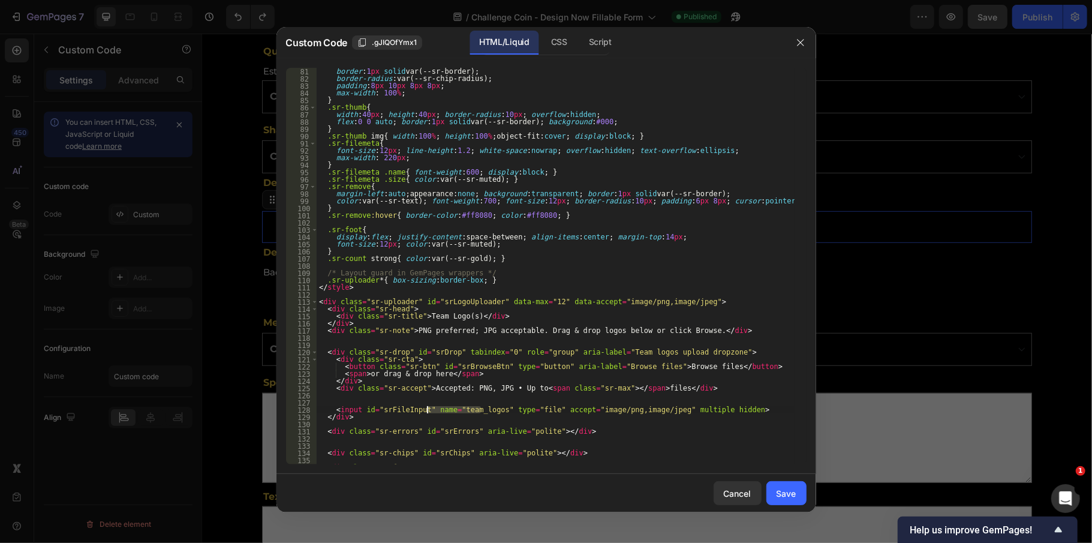
drag, startPoint x: 482, startPoint y: 411, endPoint x: 426, endPoint y: 409, distance: 56.4
click at [426, 409] on div "border : 1 px solid var(--sr-border) ; border-radius : var(--sr-chip-radius) ; …" at bounding box center [556, 273] width 478 height 411
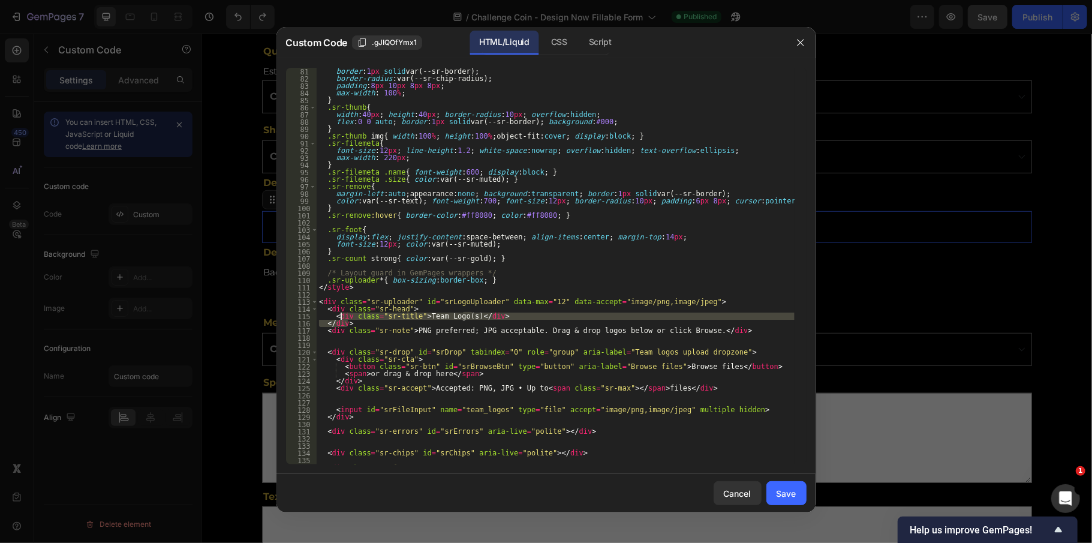
drag, startPoint x: 492, startPoint y: 320, endPoint x: 339, endPoint y: 317, distance: 153.5
click at [339, 317] on div "border : 1 px solid var(--sr-border) ; border-radius : var(--sr-chip-radius) ; …" at bounding box center [556, 273] width 478 height 411
click at [327, 317] on div "border : 1 px solid var(--sr-border) ; border-radius : var(--sr-chip-radius) ; …" at bounding box center [556, 273] width 478 height 411
drag, startPoint x: 327, startPoint y: 317, endPoint x: 480, endPoint y: 321, distance: 153.6
click at [480, 321] on div "border : 1 px solid var(--sr-border) ; border-radius : var(--sr-chip-radius) ; …" at bounding box center [556, 273] width 478 height 411
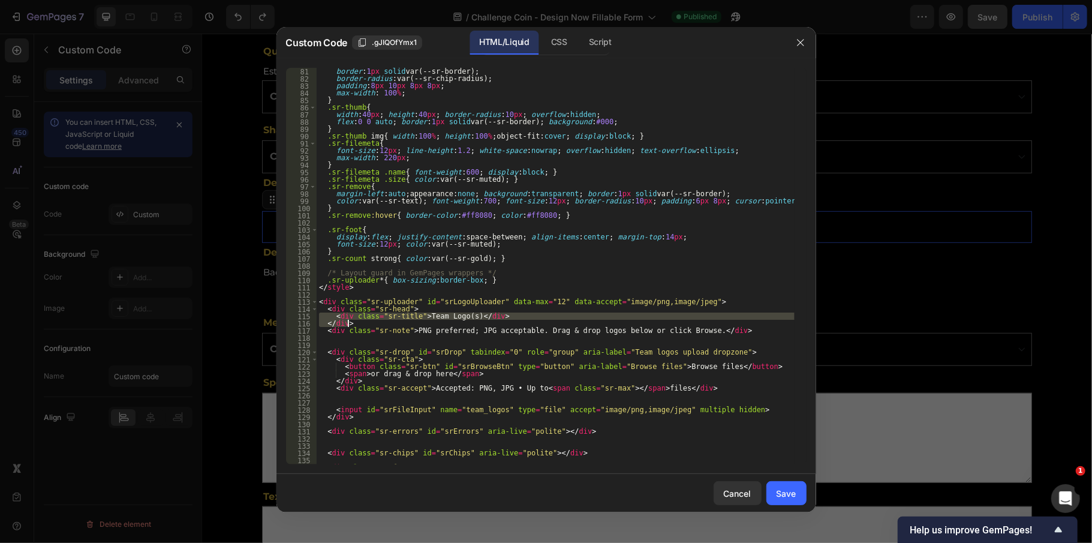
type textarea "<div class="sr-title">Team Logo(s)</div> </div>"
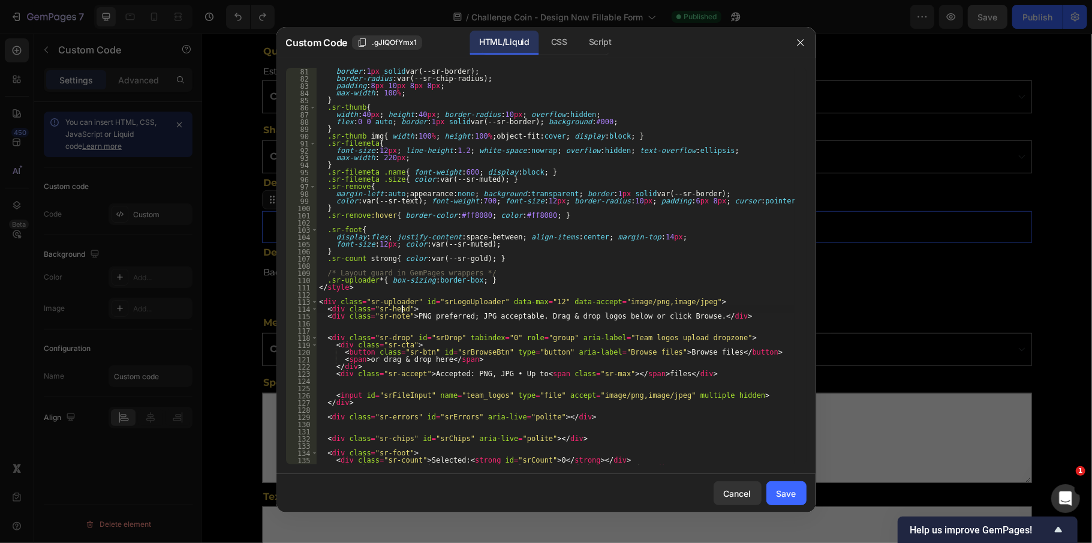
type textarea "<div class="sr-title">Team Logo(s)</div> </div>"
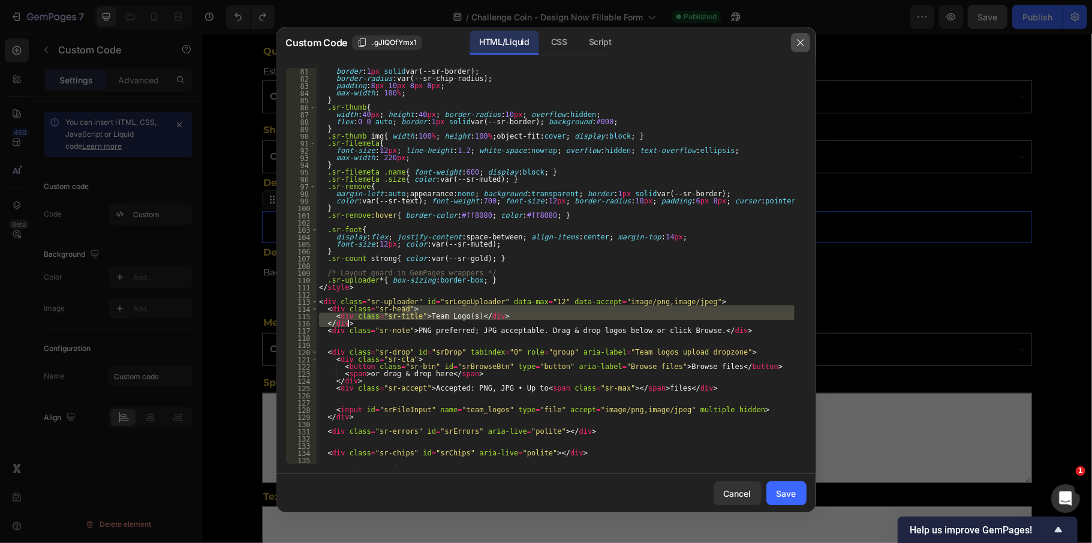
click at [799, 36] on button "button" at bounding box center [800, 42] width 19 height 19
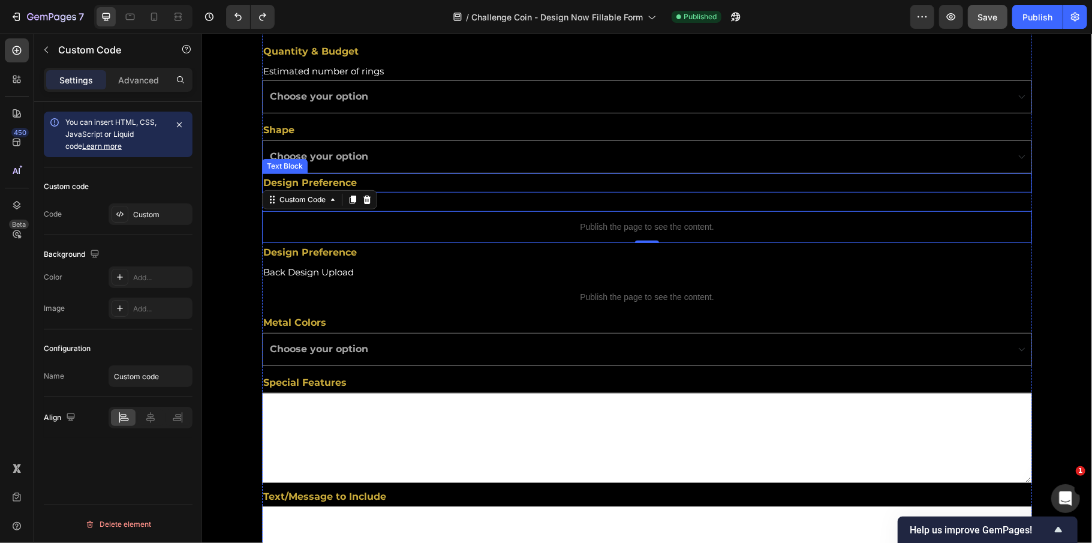
click at [483, 189] on p "Design Preference" at bounding box center [646, 182] width 767 height 17
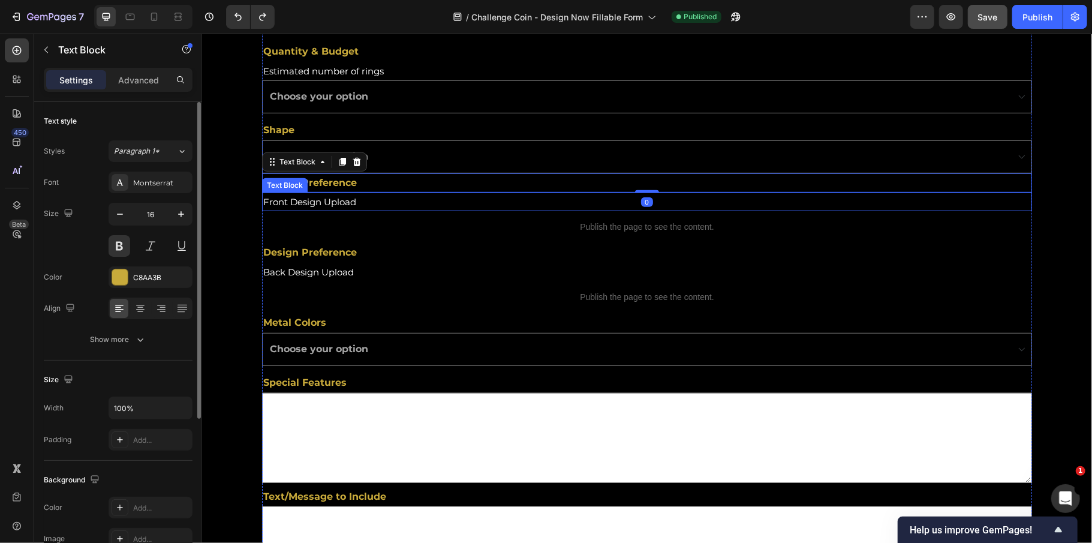
click at [288, 204] on p "Front Design Upload" at bounding box center [621, 201] width 717 height 16
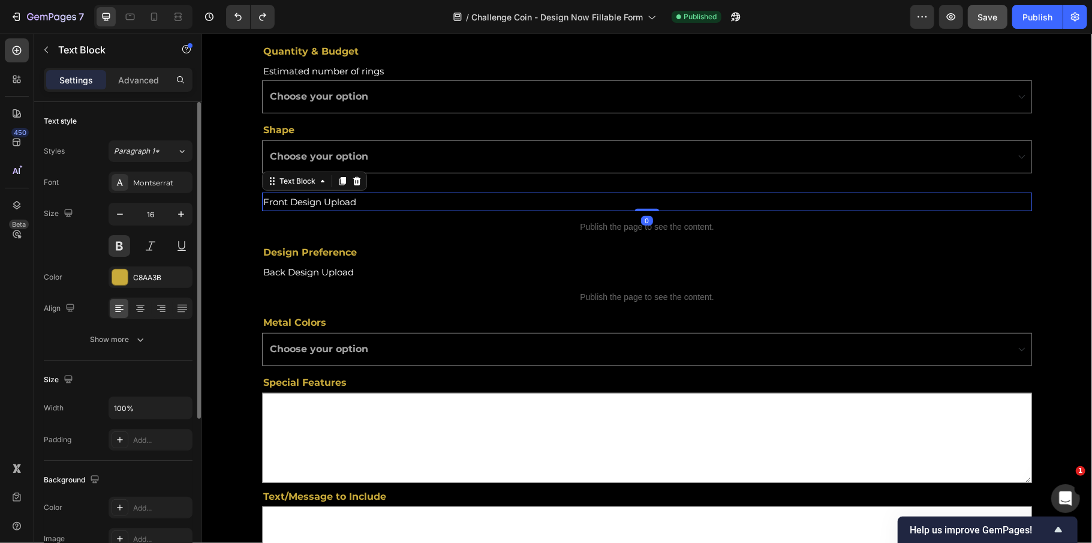
click at [288, 204] on p "Front Design Upload" at bounding box center [621, 201] width 717 height 16
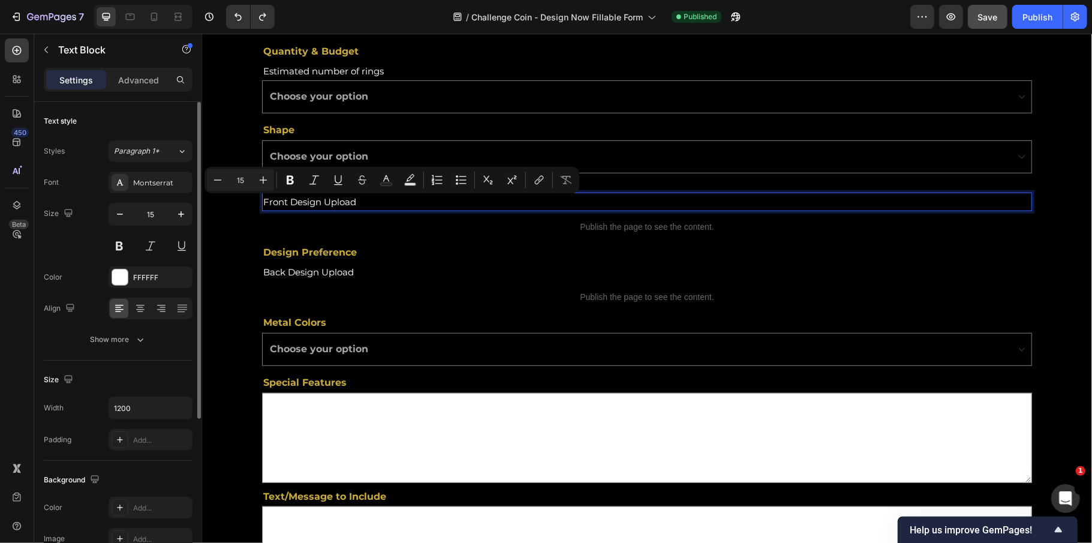
click at [318, 203] on p "Front Design Upload" at bounding box center [621, 201] width 717 height 16
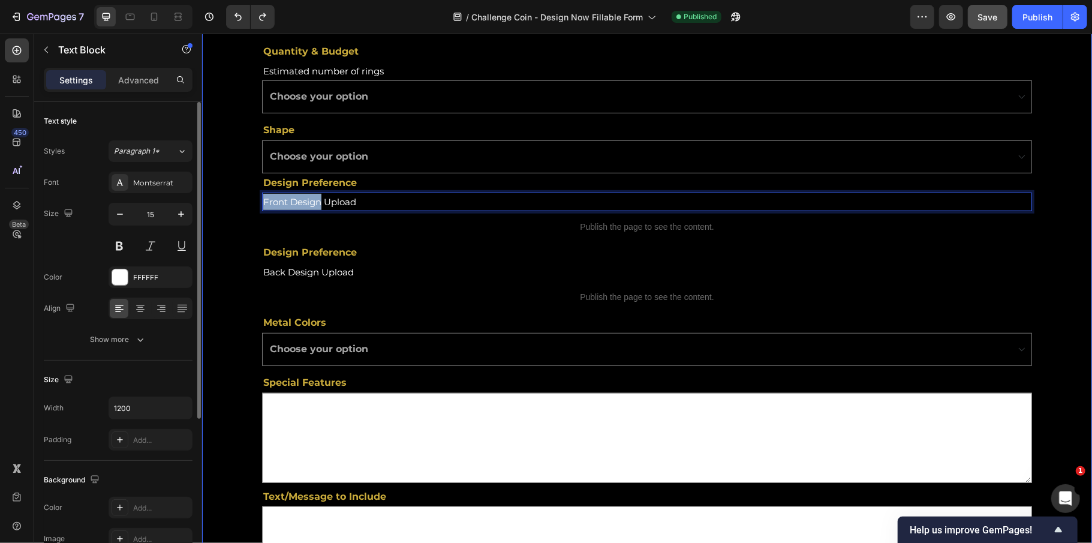
drag, startPoint x: 320, startPoint y: 203, endPoint x: 234, endPoint y: 203, distance: 86.3
click at [234, 203] on div "First Name Text Block Text Field Last Name Text Block Email Field Row Role/Titl…" at bounding box center [646, 332] width 890 height 1148
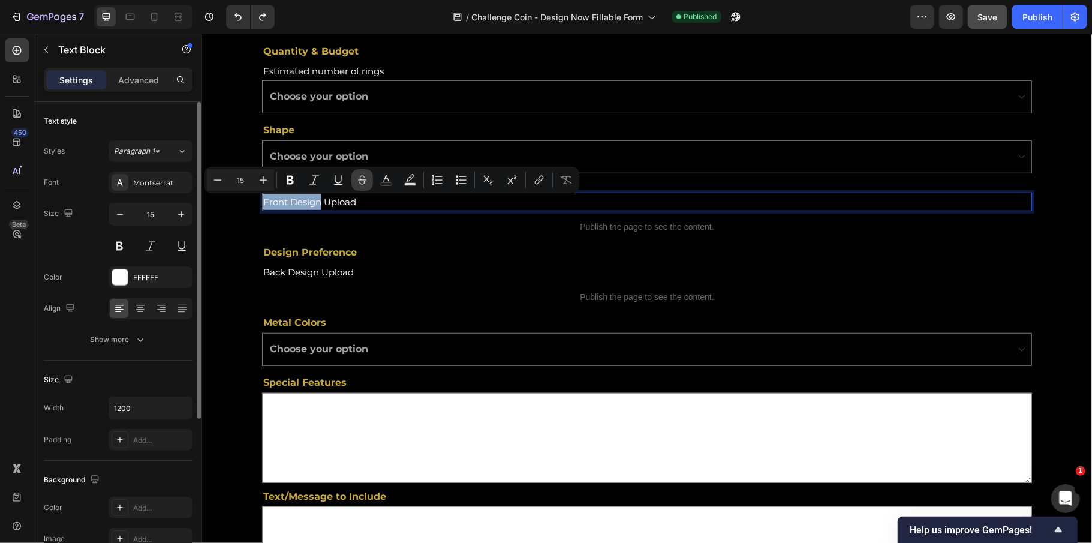
copy p "Front Design"
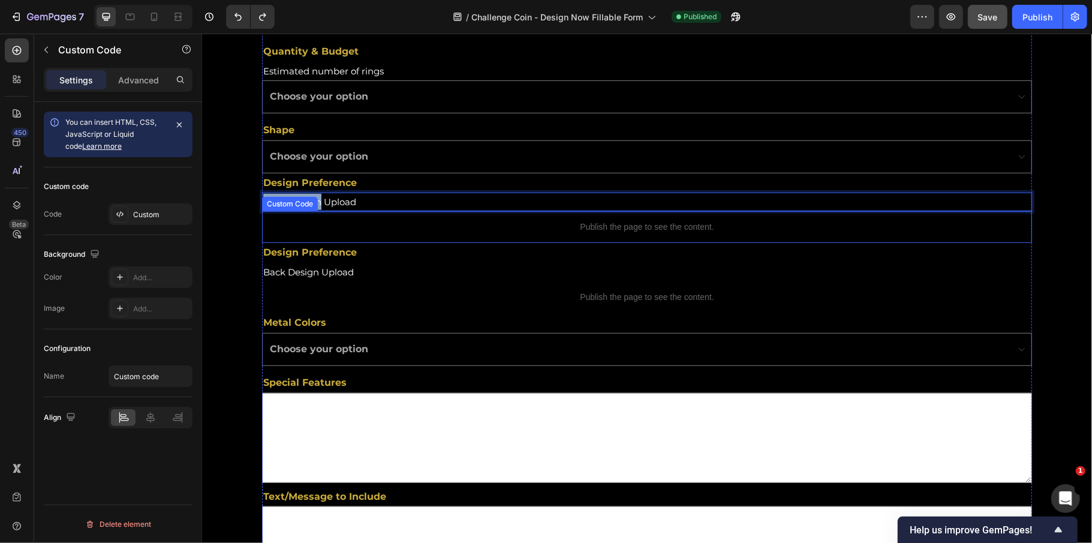
click at [564, 231] on p "Publish the page to see the content." at bounding box center [646, 226] width 770 height 13
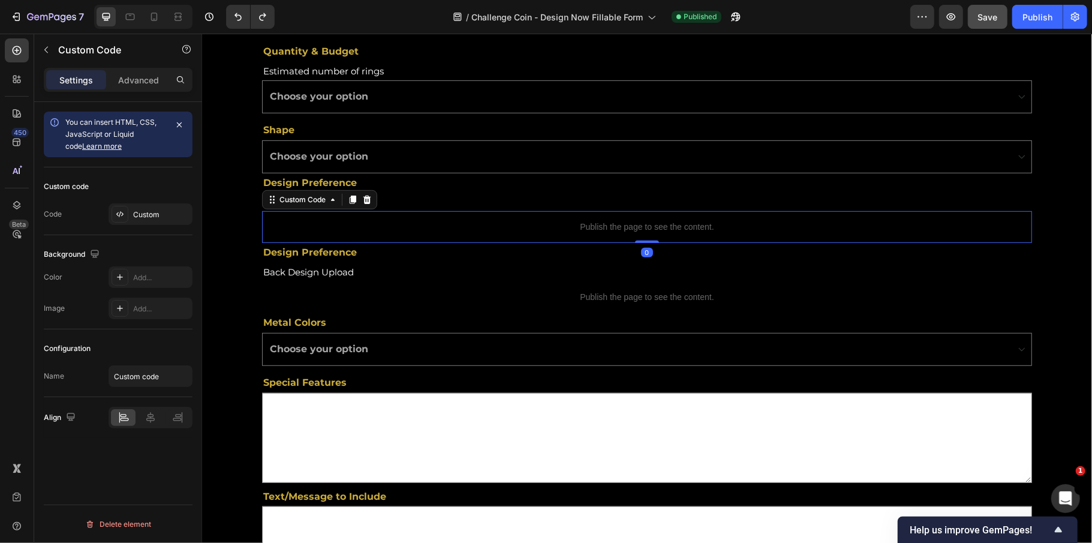
click at [564, 231] on p "Publish the page to see the content." at bounding box center [646, 226] width 770 height 13
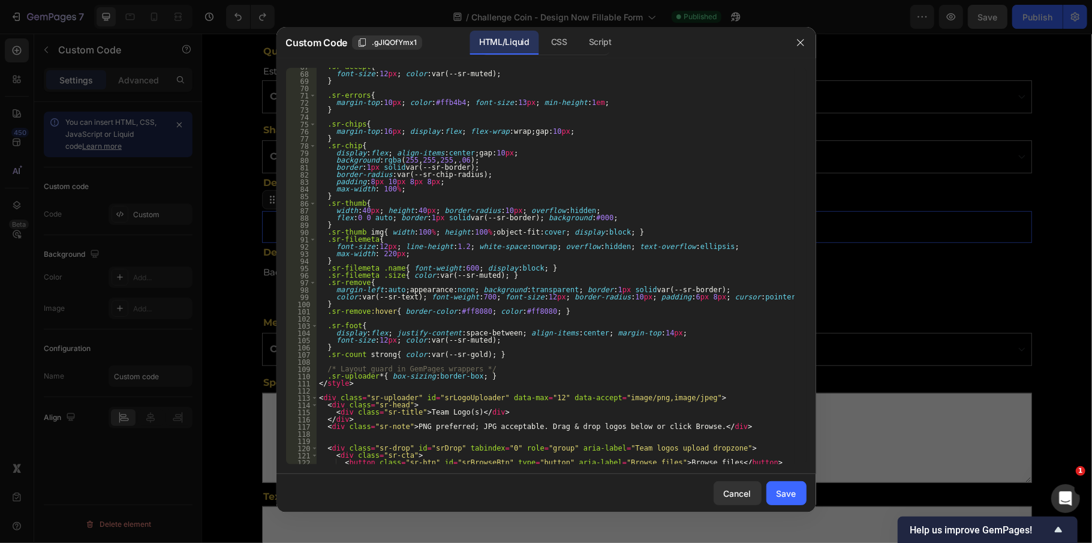
scroll to position [528, 0]
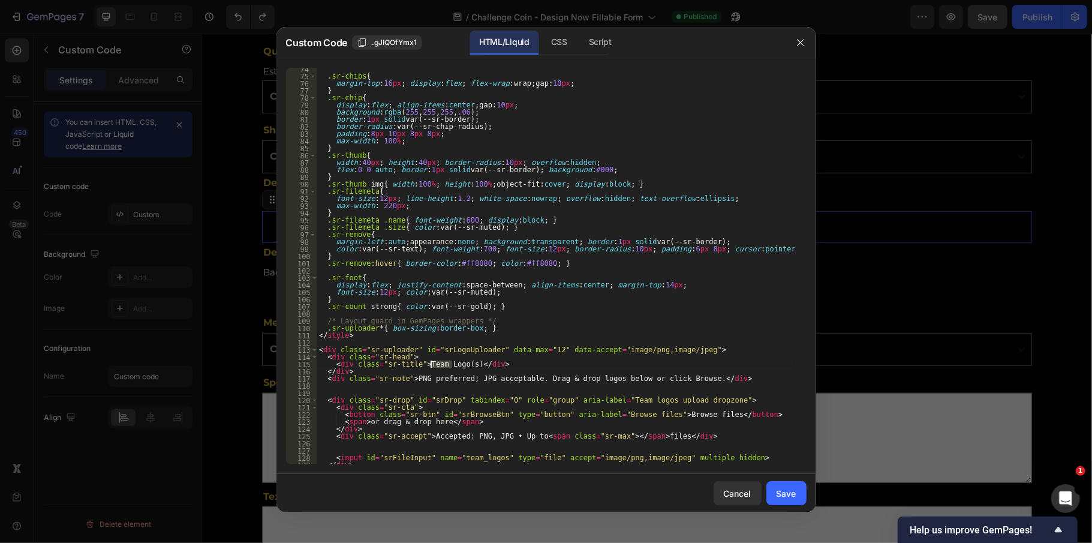
drag, startPoint x: 453, startPoint y: 361, endPoint x: 432, endPoint y: 361, distance: 21.6
click at [432, 361] on div ".sr-chips { margin-top : 16 px ; display : flex ; flex-wrap : wrap ; gap : 10 p…" at bounding box center [556, 270] width 478 height 411
drag, startPoint x: 456, startPoint y: 360, endPoint x: 438, endPoint y: 360, distance: 18.0
click at [438, 360] on div ".sr-chips { margin-top : 16 px ; display : flex ; flex-wrap : wrap ; gap : 10 p…" at bounding box center [556, 270] width 478 height 411
drag, startPoint x: 454, startPoint y: 368, endPoint x: 443, endPoint y: 368, distance: 11.4
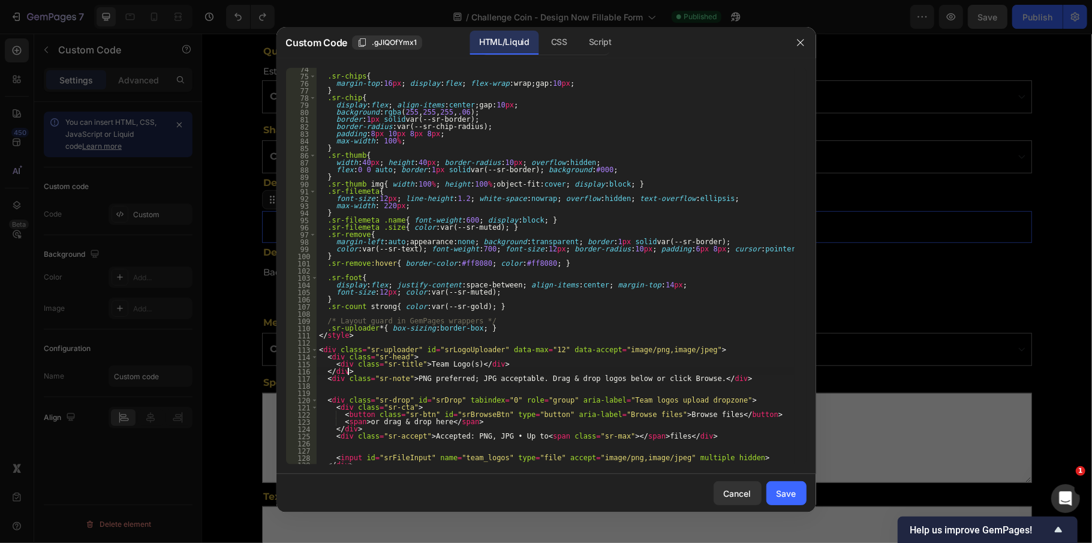
click at [443, 368] on div ".sr-chips { margin-top : 16 px ; display : flex ; flex-wrap : wrap ; gap : 10 p…" at bounding box center [556, 270] width 478 height 411
click at [423, 363] on div ".sr-chips { margin-top : 16 px ; display : flex ; flex-wrap : wrap ; gap : 10 p…" at bounding box center [556, 270] width 478 height 411
drag, startPoint x: 413, startPoint y: 362, endPoint x: 456, endPoint y: 363, distance: 43.2
click at [456, 363] on div ".sr-chips { margin-top : 16 px ; display : flex ; flex-wrap : wrap ; gap : 10 p…" at bounding box center [556, 270] width 478 height 411
paste textarea "Front Design"
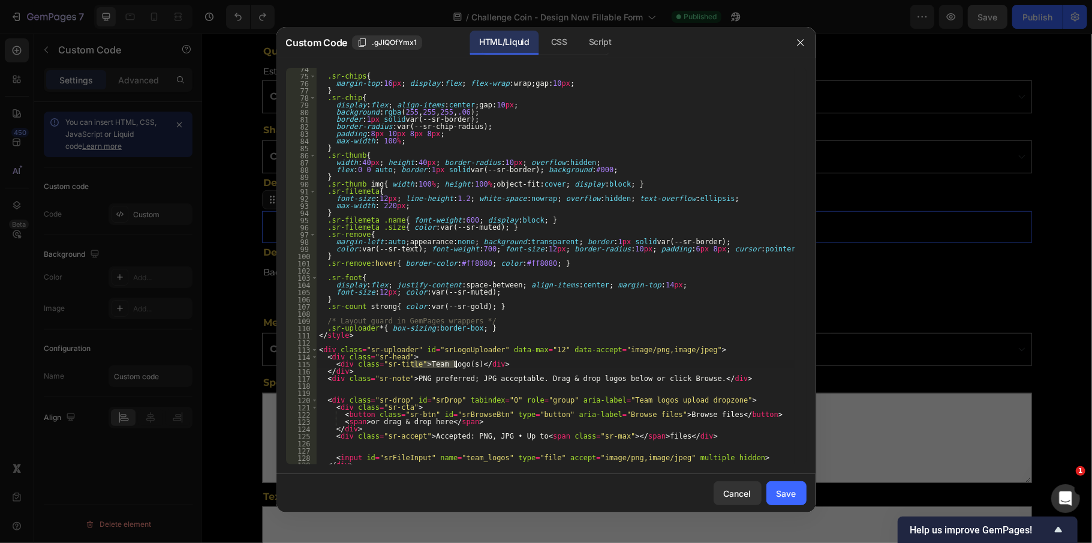
type textarea "<div class="sr-title">Front Design</div>"
click at [790, 494] on div "Save" at bounding box center [786, 493] width 20 height 13
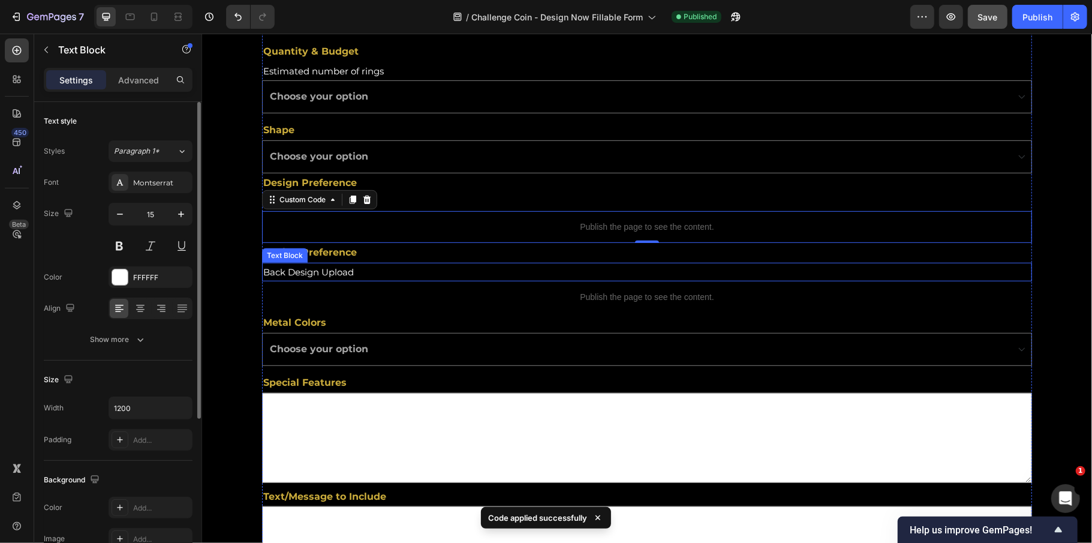
click at [300, 270] on p "Back Design Upload" at bounding box center [621, 271] width 717 height 16
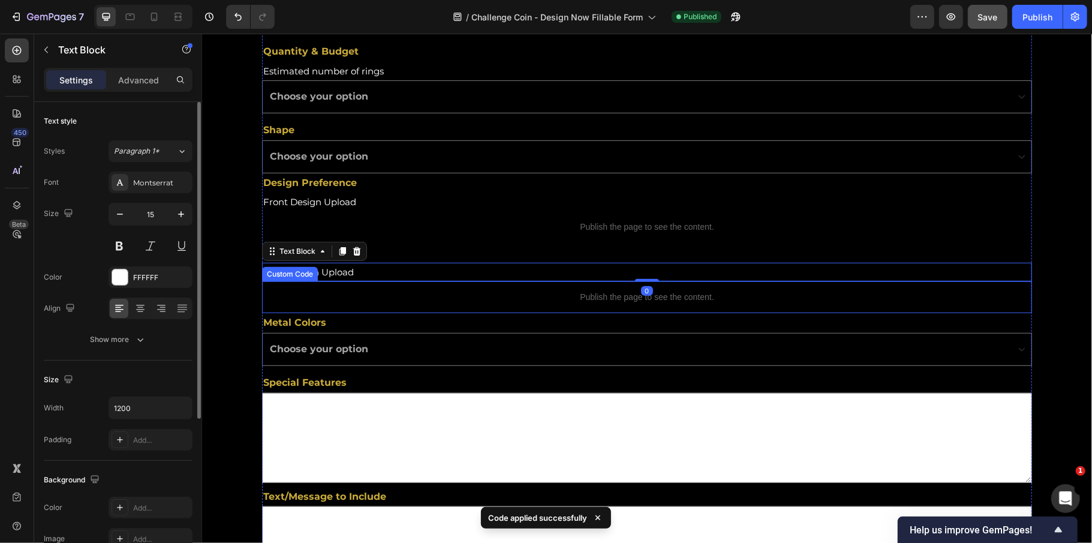
click at [672, 300] on p "Publish the page to see the content." at bounding box center [646, 296] width 770 height 13
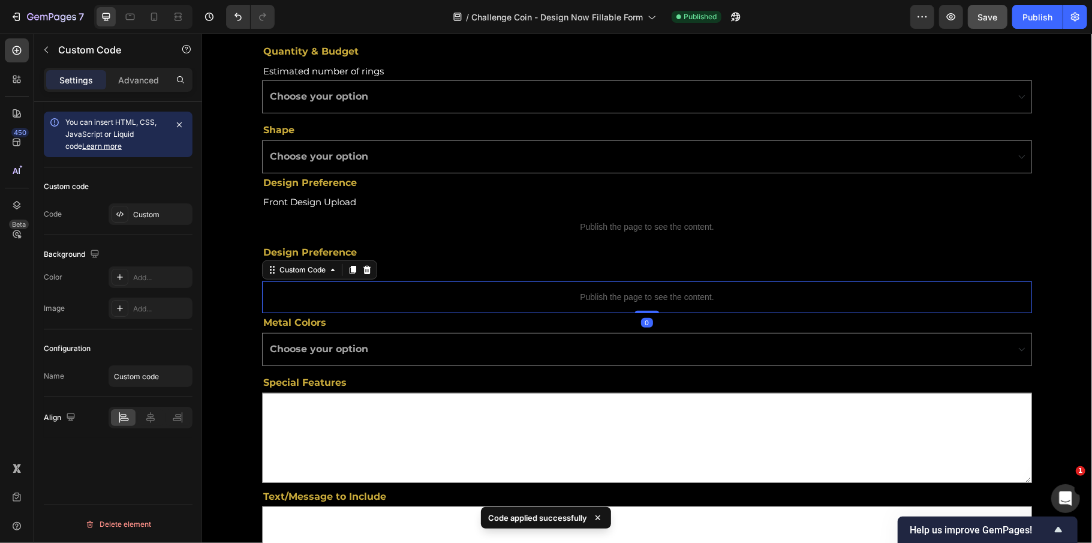
click at [672, 300] on p "Publish the page to see the content." at bounding box center [646, 296] width 770 height 13
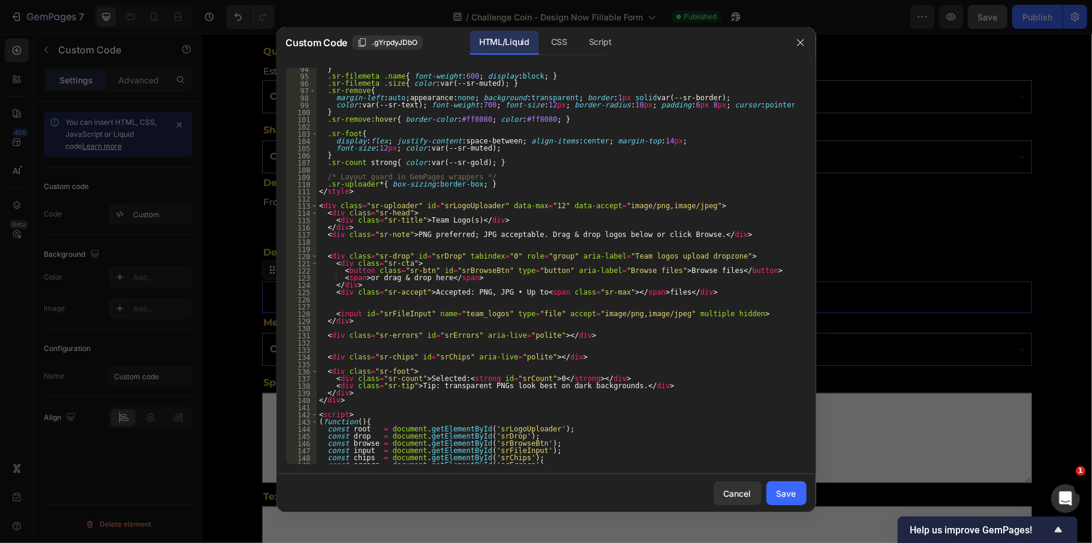
scroll to position [576, 0]
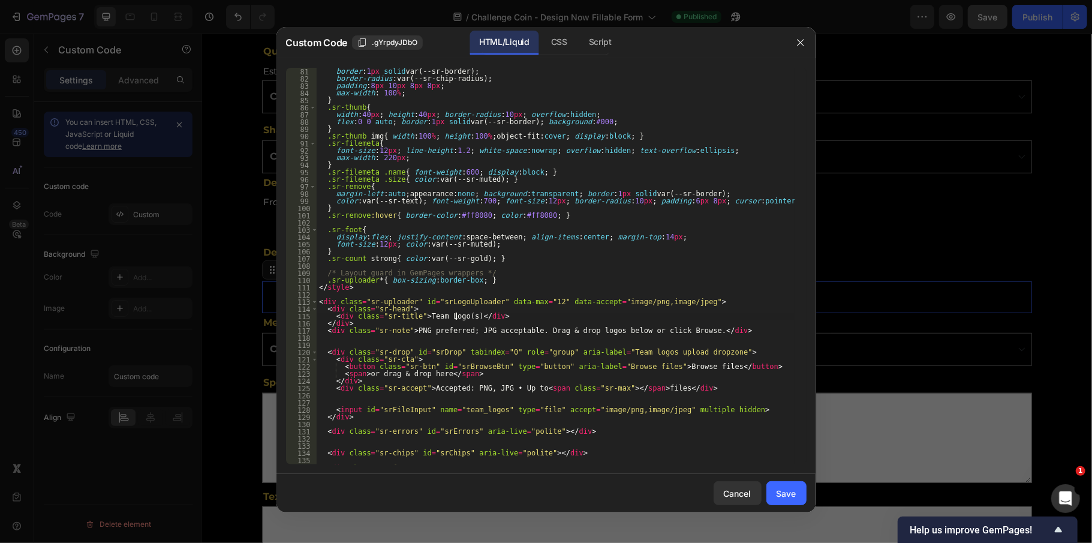
click at [454, 315] on div "border : 1 px solid var(--sr-border) ; border-radius : var(--sr-chip-radius) ; …" at bounding box center [556, 273] width 478 height 411
drag, startPoint x: 454, startPoint y: 317, endPoint x: 413, endPoint y: 317, distance: 40.8
click at [413, 317] on div "border : 1 px solid var(--sr-border) ; border-radius : var(--sr-chip-radius) ; …" at bounding box center [556, 273] width 478 height 411
paste textarea "Front Design"
click at [423, 315] on div "border : 1 px solid var(--sr-border) ; border-radius : var(--sr-chip-radius) ; …" at bounding box center [556, 273] width 478 height 411
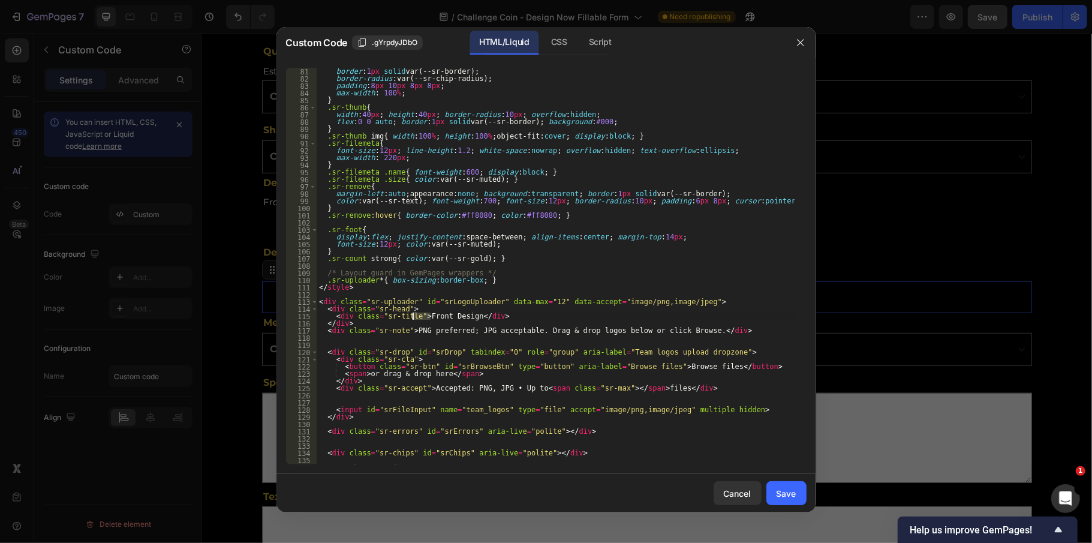
drag, startPoint x: 431, startPoint y: 315, endPoint x: 413, endPoint y: 317, distance: 18.1
click at [413, 317] on div "border : 1 px solid var(--sr-border) ; border-radius : var(--sr-chip-radius) ; …" at bounding box center [556, 273] width 478 height 411
type textarea "<div class="sr-title">Back Design</div>"
click at [583, 405] on div "border : 1 px solid var(--sr-border) ; border-radius : var(--sr-chip-radius) ; …" at bounding box center [556, 273] width 478 height 411
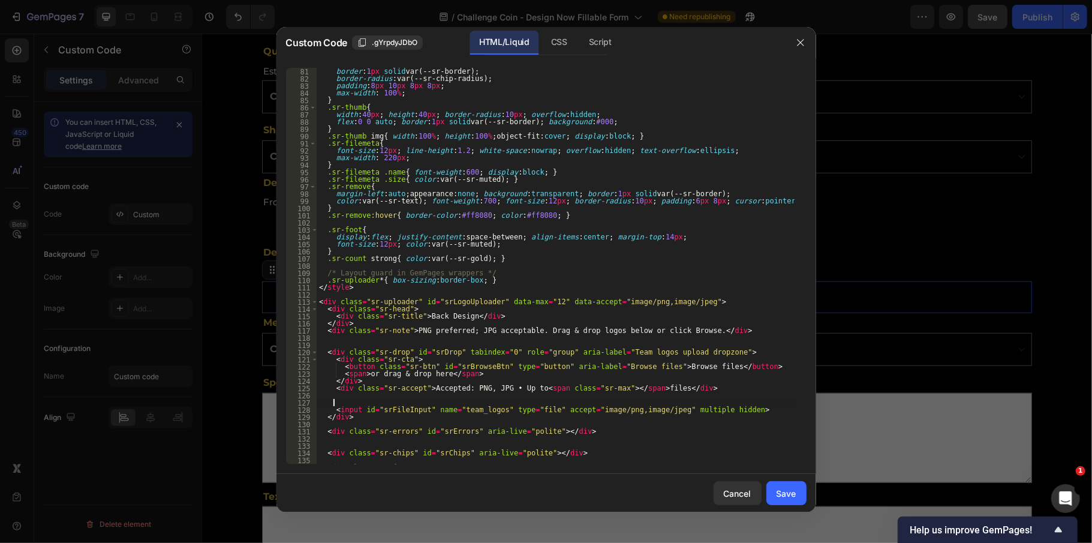
scroll to position [0, 0]
click at [431, 314] on div "border : 1 px solid var(--sr-border) ; border-radius : var(--sr-chip-radius) ; …" at bounding box center [556, 273] width 478 height 411
type textarea "<div class="sr-title">Back Design</div>"
click at [790, 487] on div "Save" at bounding box center [786, 493] width 20 height 13
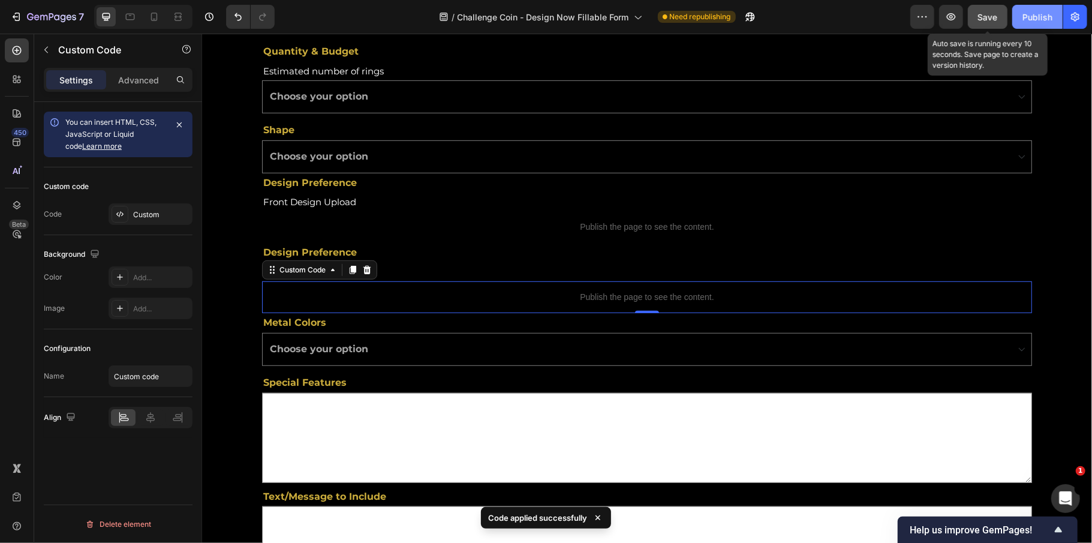
click at [991, 15] on span "Save" at bounding box center [988, 17] width 20 height 10
click at [1025, 17] on div "Publish" at bounding box center [1037, 17] width 30 height 13
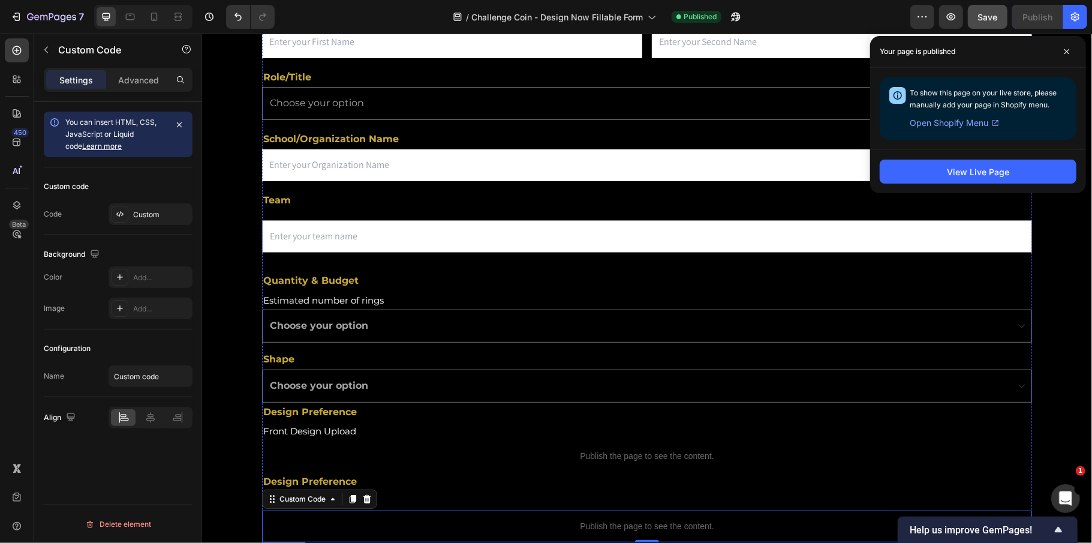
scroll to position [240, 0]
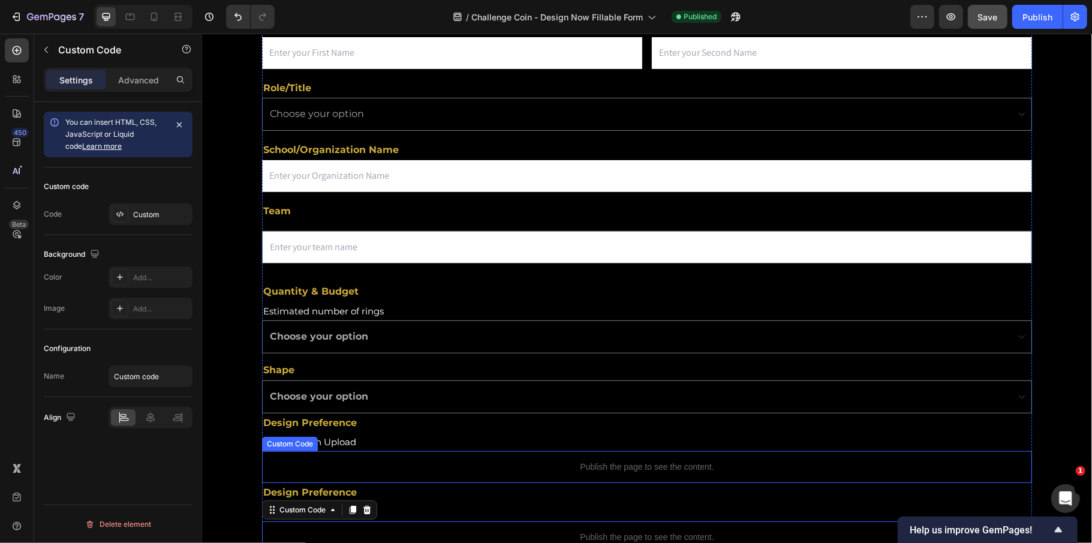
click at [548, 462] on p "Publish the page to see the content." at bounding box center [646, 466] width 770 height 13
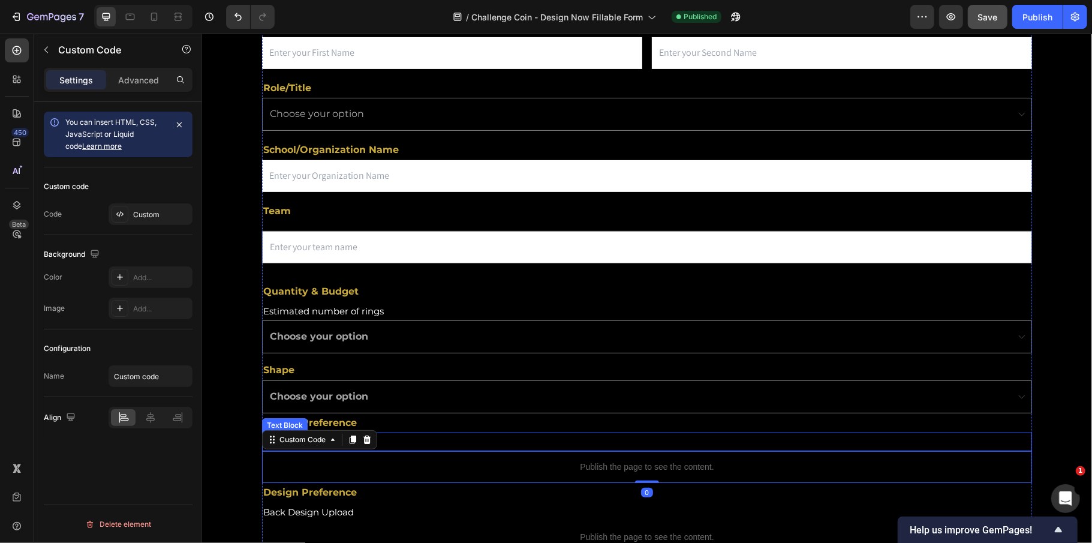
click at [502, 444] on p "Front Design Upload" at bounding box center [621, 441] width 717 height 16
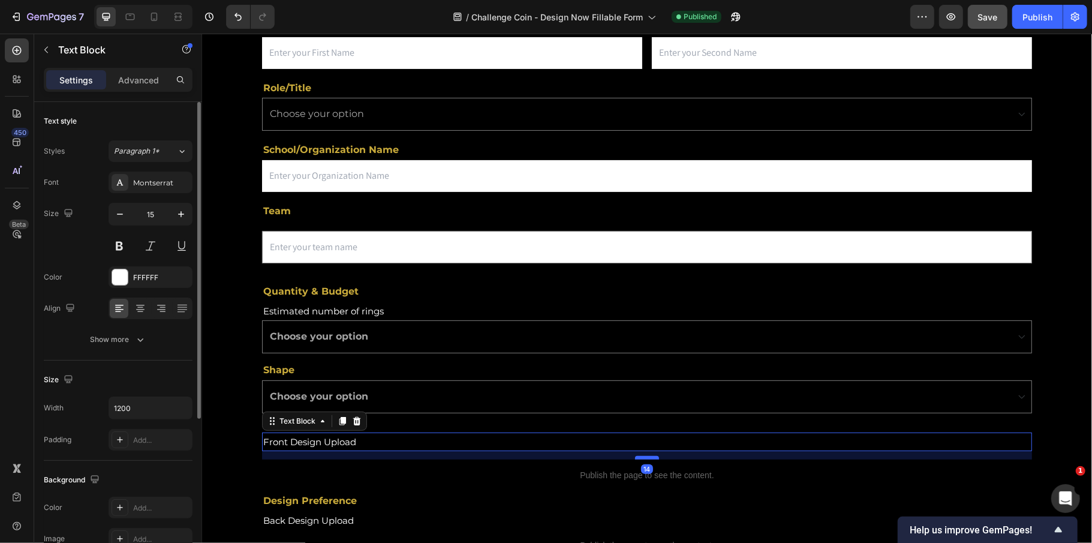
drag, startPoint x: 636, startPoint y: 451, endPoint x: 638, endPoint y: 460, distance: 8.6
click at [638, 459] on div at bounding box center [646, 457] width 24 height 4
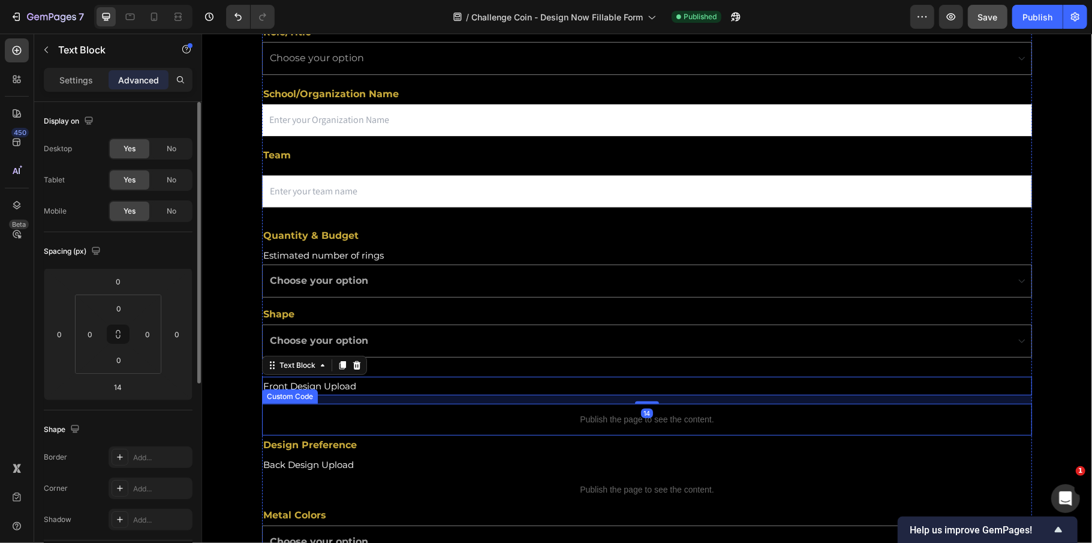
scroll to position [399, 0]
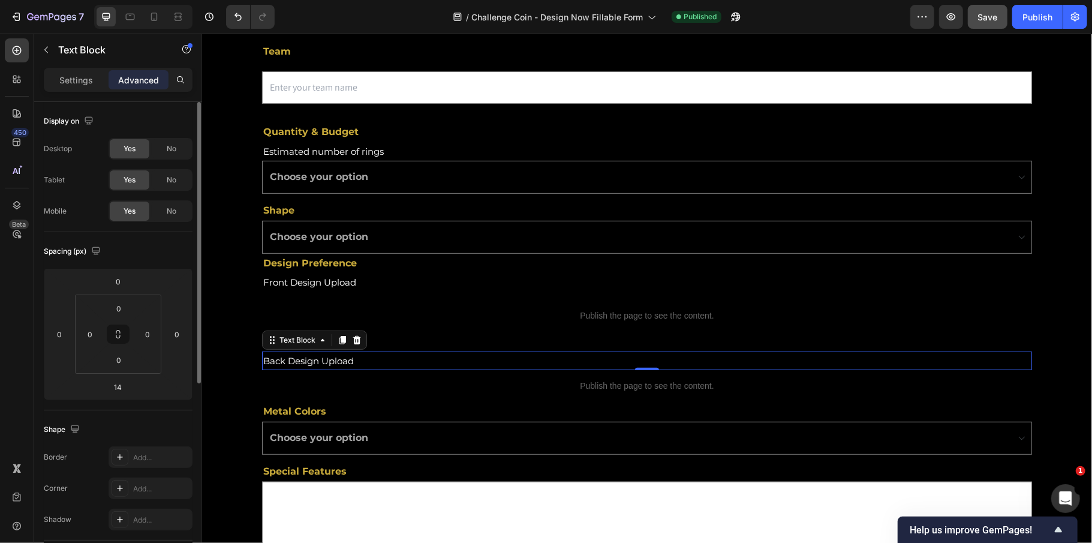
click at [620, 368] on p "Back Design Upload" at bounding box center [621, 360] width 717 height 16
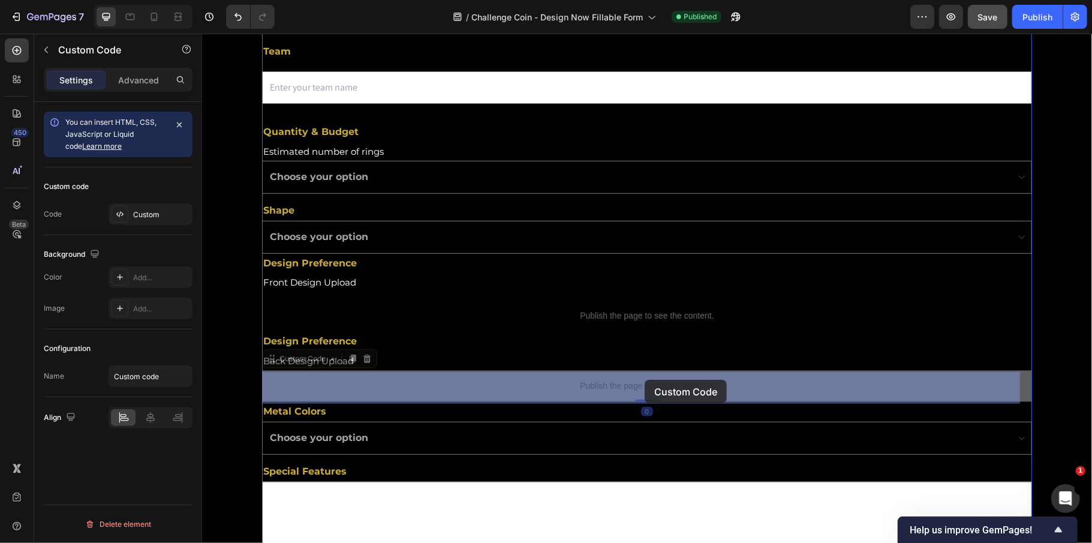
drag, startPoint x: 644, startPoint y: 371, endPoint x: 644, endPoint y: 379, distance: 7.8
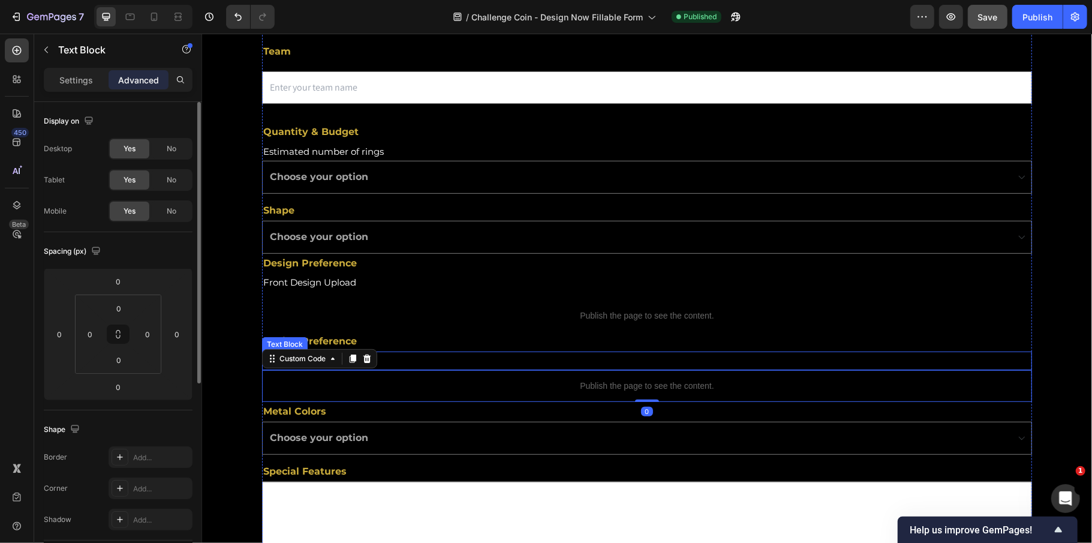
click at [642, 364] on p "Back Design Upload" at bounding box center [621, 360] width 717 height 16
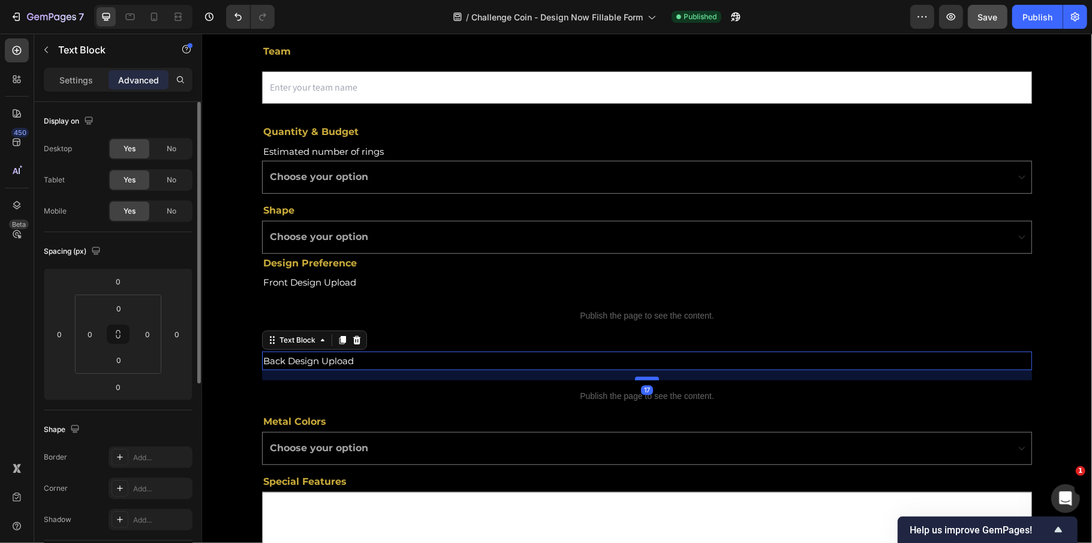
drag, startPoint x: 642, startPoint y: 369, endPoint x: 642, endPoint y: 379, distance: 10.2
click at [642, 379] on div at bounding box center [646, 378] width 24 height 4
type input "17"
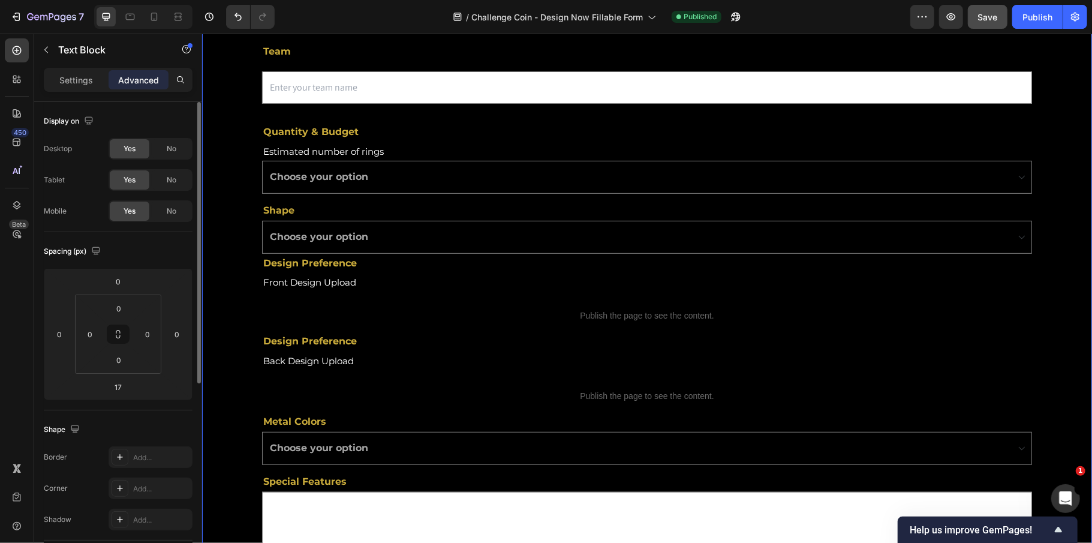
click at [207, 381] on div "First Name Text Block Text Field Last Name Text Block Email Field Row Role/Titl…" at bounding box center [646, 421] width 890 height 1166
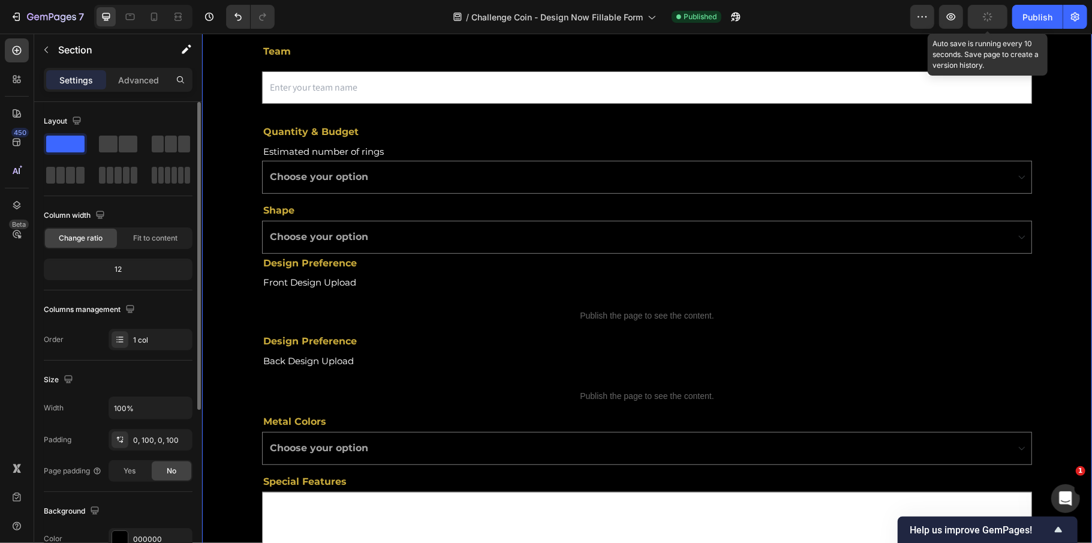
click at [1000, 8] on button "button" at bounding box center [988, 17] width 40 height 24
click at [1031, 17] on div "Publish" at bounding box center [1037, 17] width 30 height 13
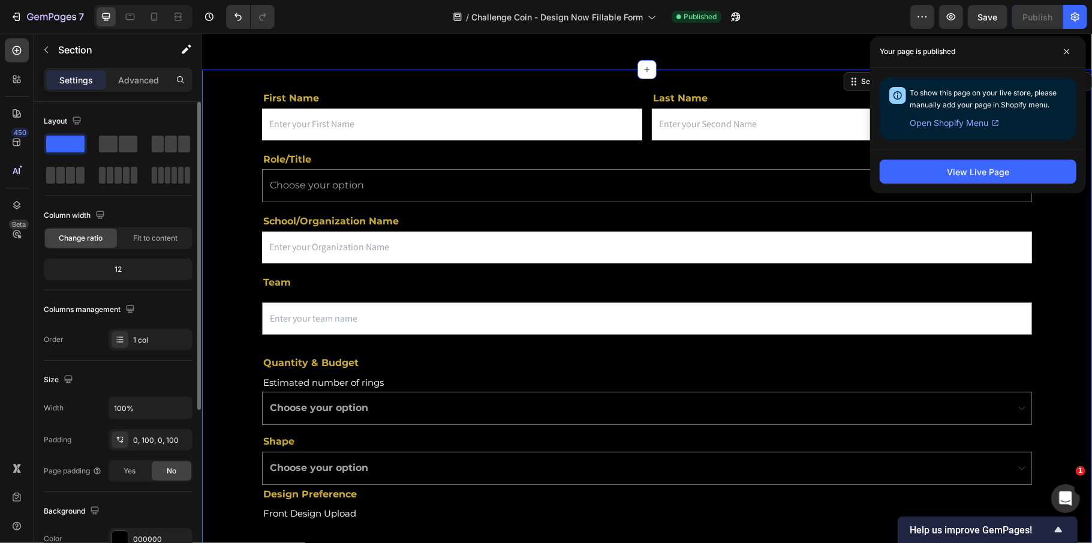
scroll to position [80, 0]
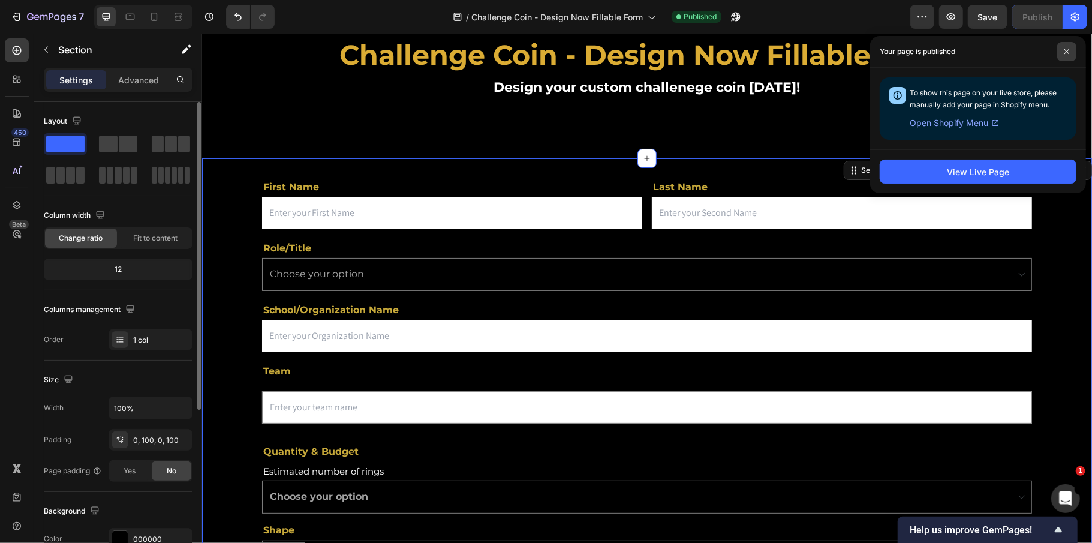
click at [1070, 49] on span at bounding box center [1066, 51] width 19 height 19
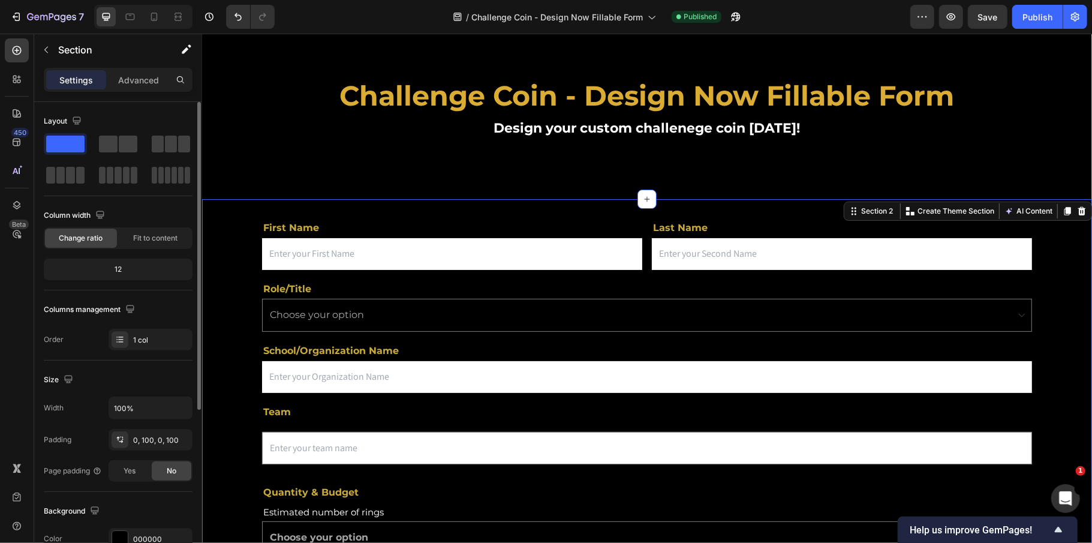
scroll to position [0, 0]
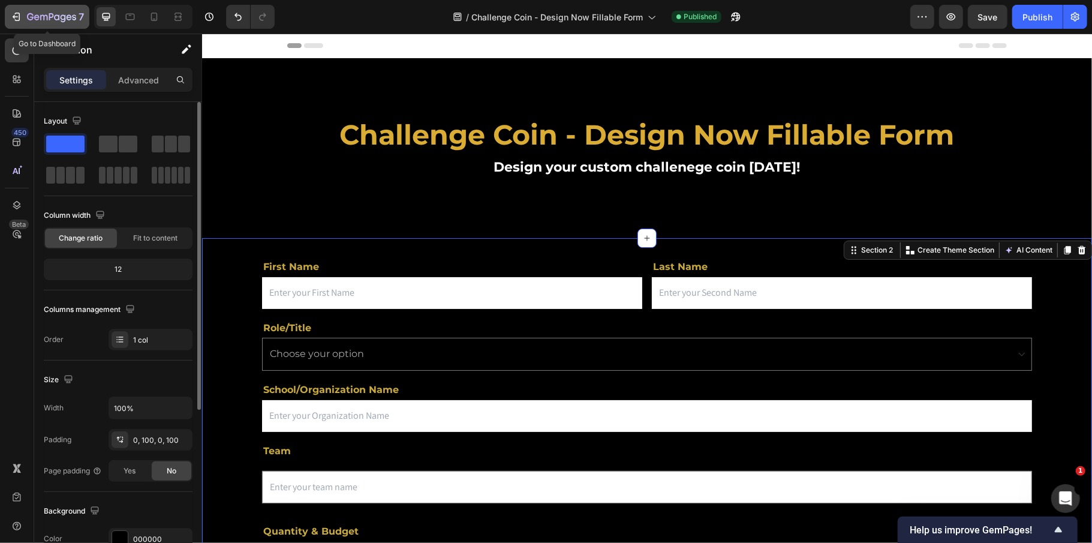
click at [25, 7] on button "7" at bounding box center [47, 17] width 85 height 24
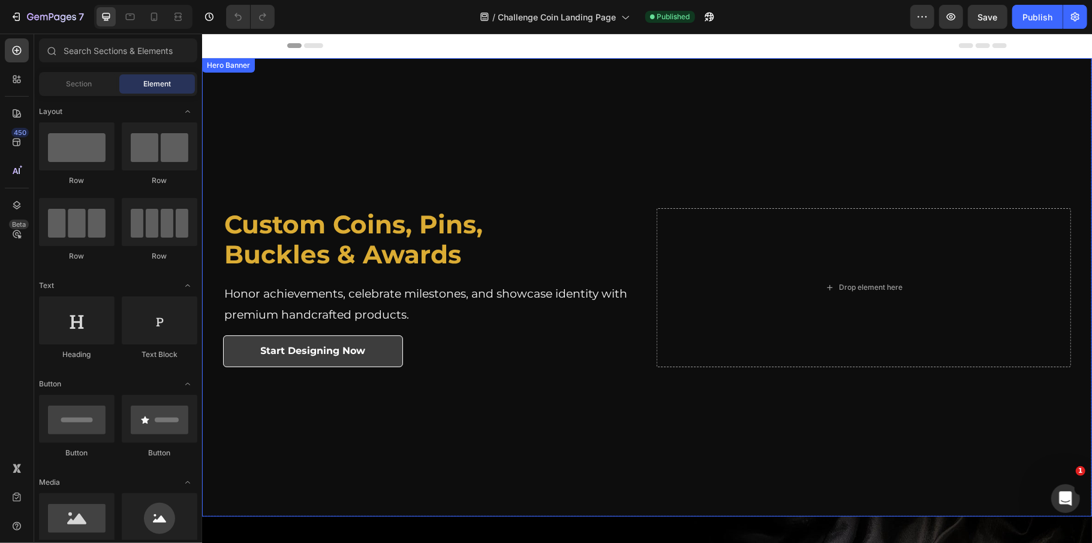
click at [489, 456] on div "Overlay" at bounding box center [646, 287] width 890 height 458
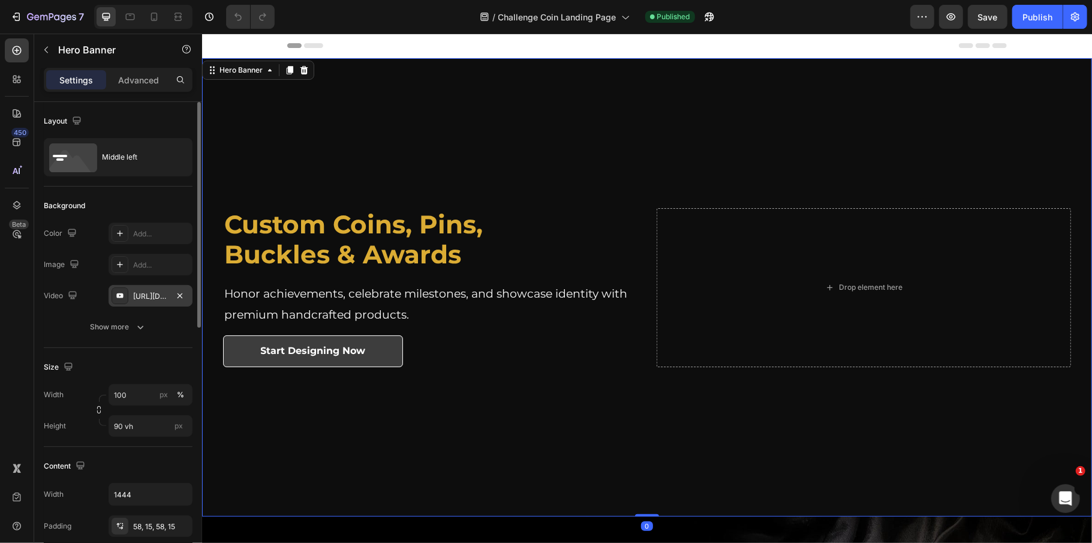
click at [159, 303] on div "https://youtu.be/Qf0wuspQJM0" at bounding box center [151, 296] width 84 height 22
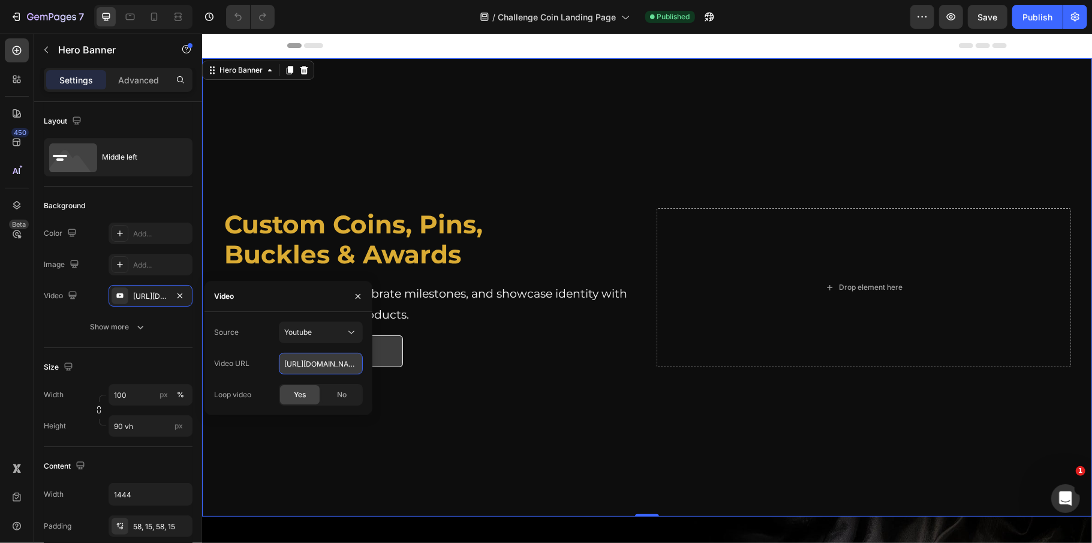
click at [324, 360] on input "https://youtu.be/Qf0wuspQJM0" at bounding box center [321, 364] width 84 height 22
drag, startPoint x: 356, startPoint y: 291, endPoint x: 161, endPoint y: 239, distance: 201.7
click at [356, 291] on icon "button" at bounding box center [358, 296] width 10 height 10
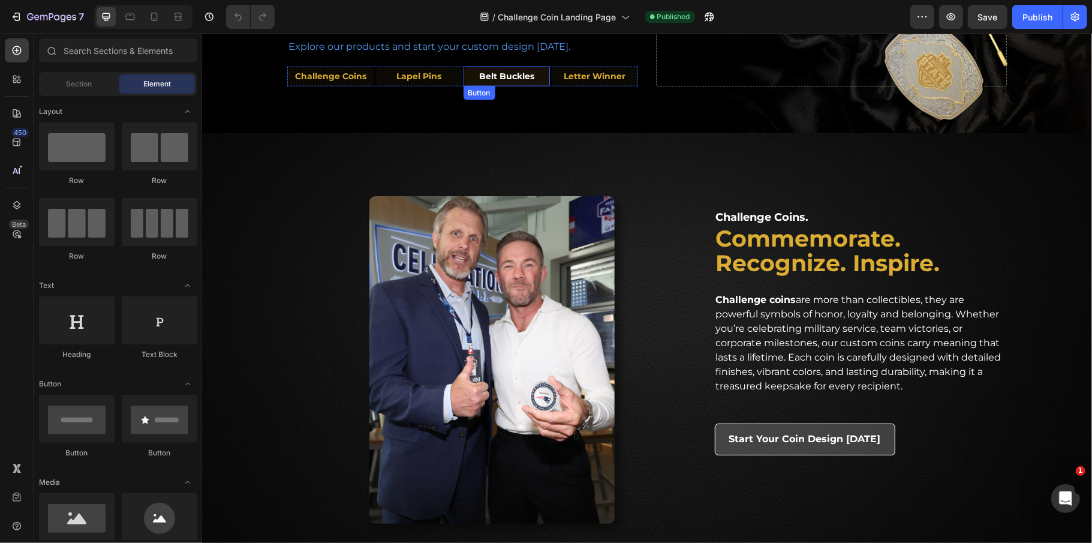
click at [532, 79] on link "Belt Buckles" at bounding box center [506, 76] width 87 height 20
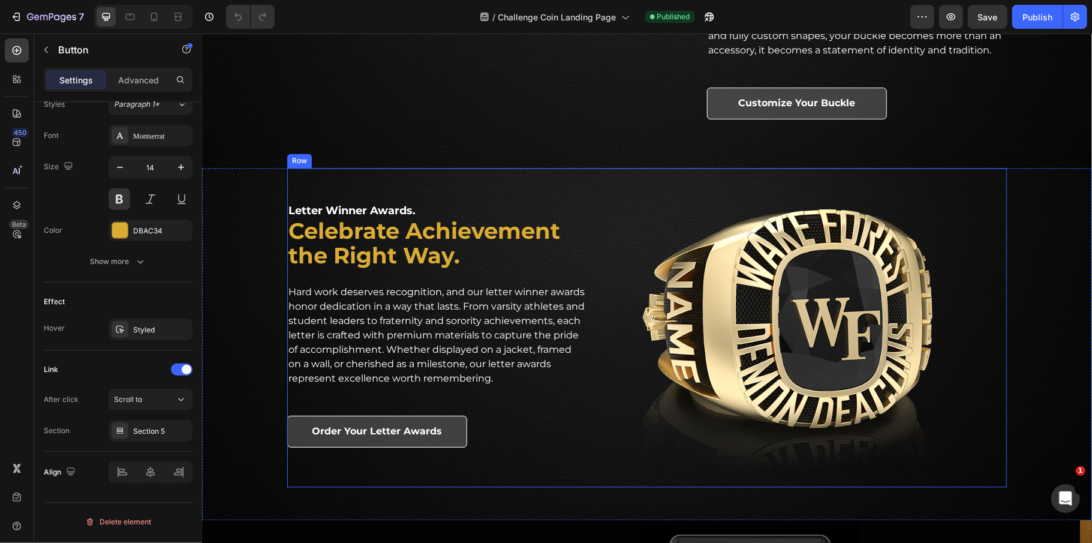
scroll to position [1838, 0]
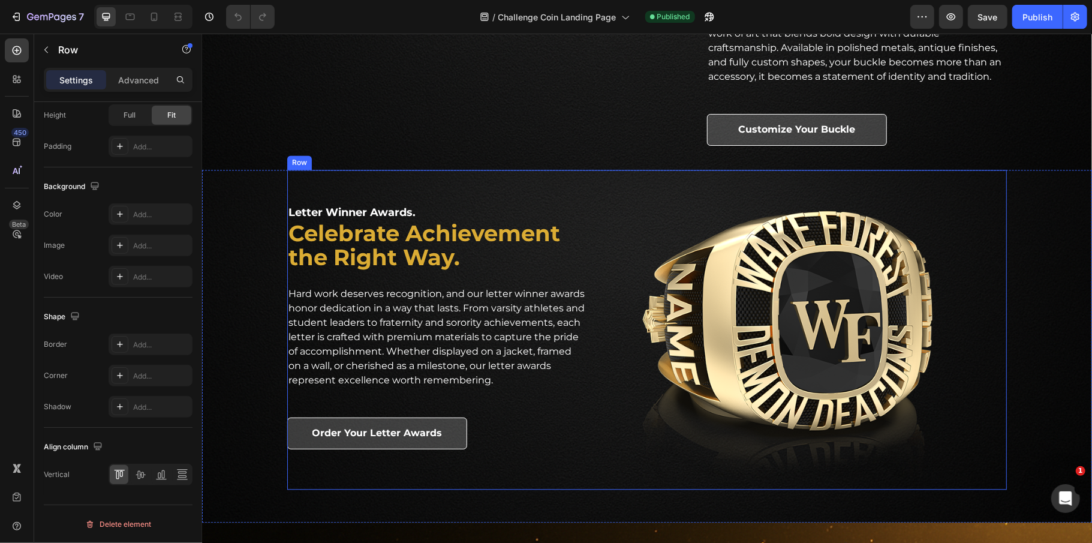
click at [421, 202] on div "Letter Winner Awards. Heading Celebrate Achievement the Right Way. Heading Hard…" at bounding box center [437, 329] width 300 height 320
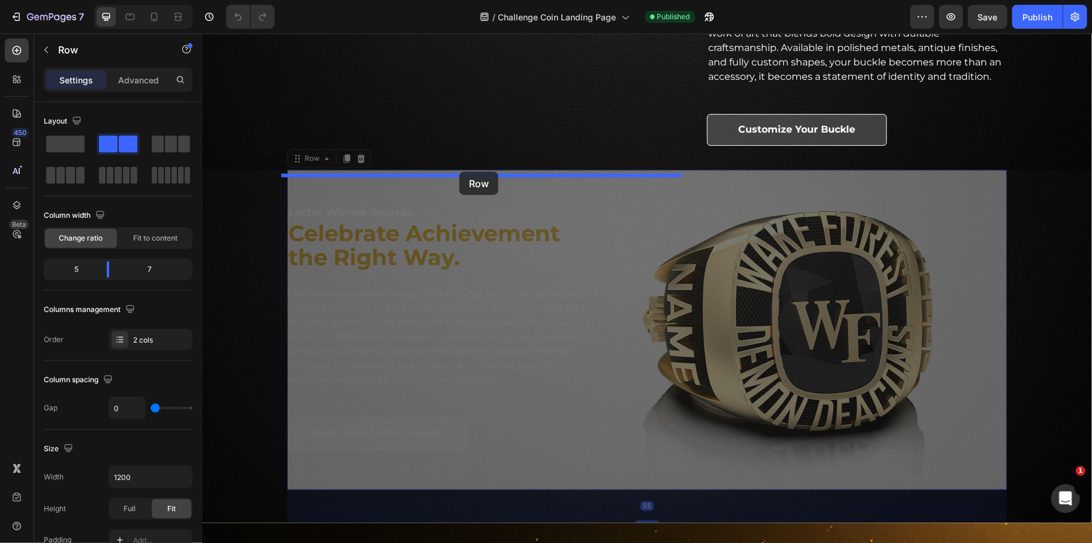
drag, startPoint x: 454, startPoint y: 215, endPoint x: 459, endPoint y: 171, distance: 44.6
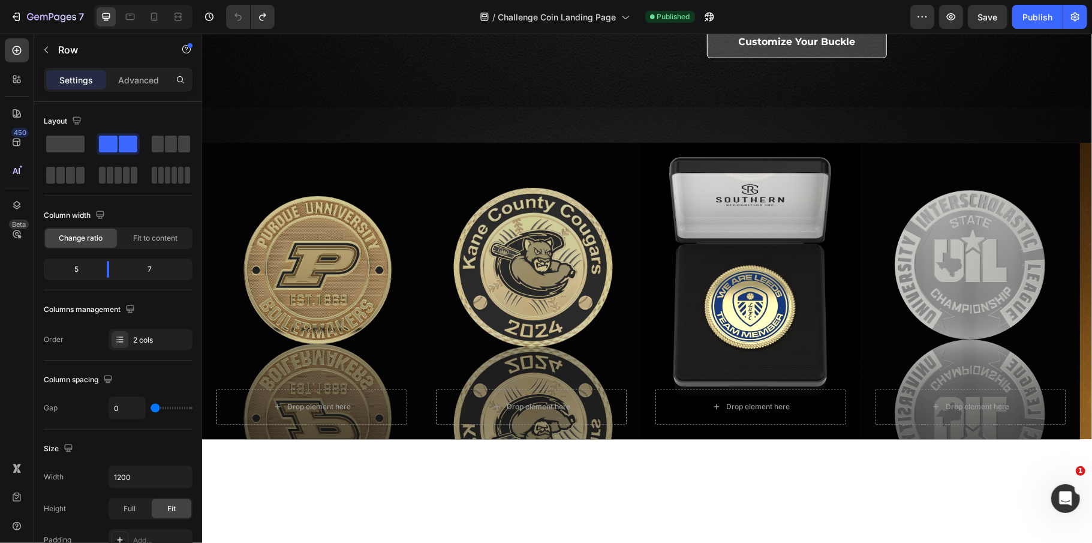
scroll to position [1679, 0]
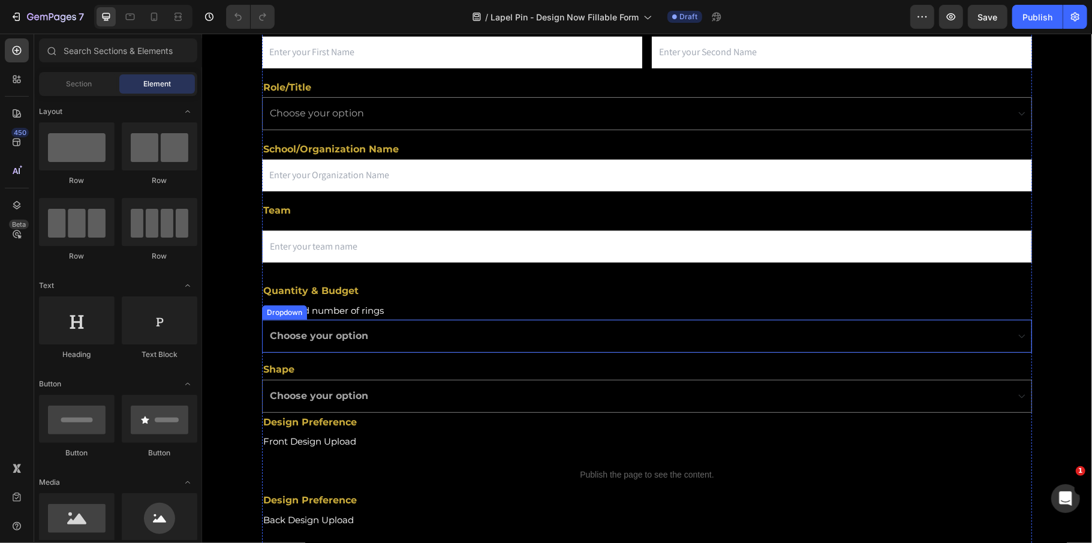
scroll to position [240, 0]
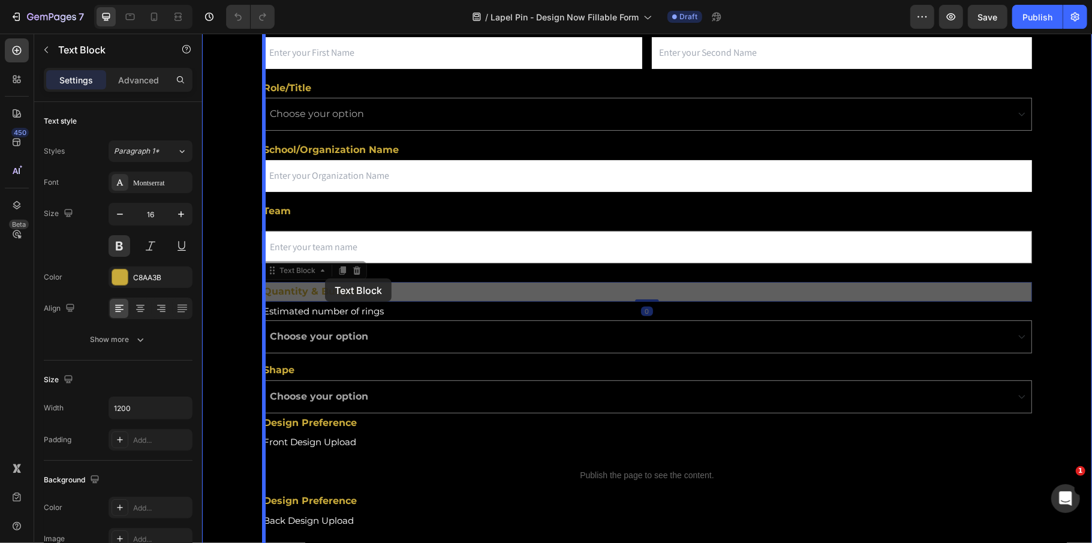
drag, startPoint x: 324, startPoint y: 295, endPoint x: 324, endPoint y: 282, distance: 12.6
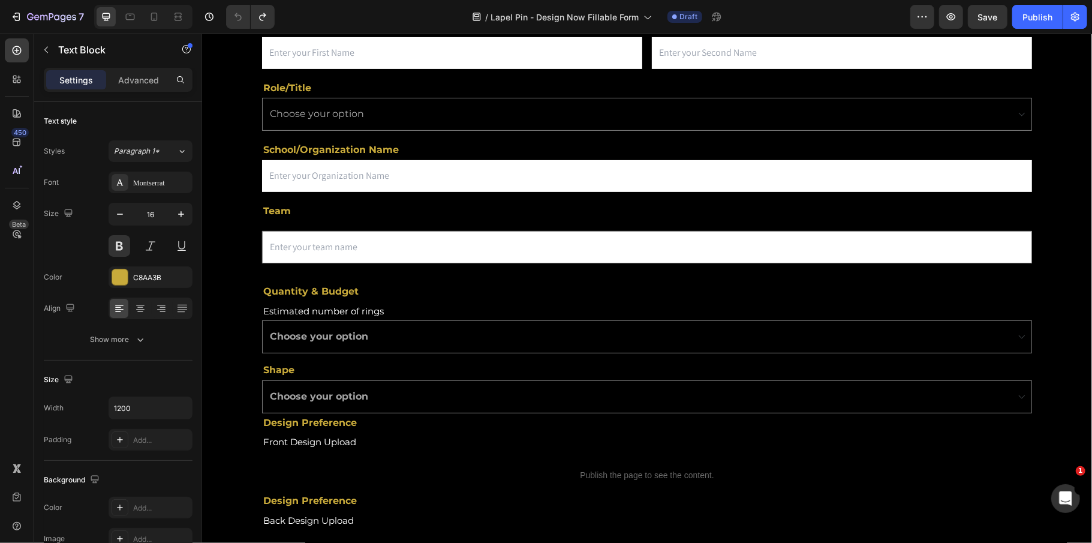
click at [336, 290] on p "Quantity & Budget" at bounding box center [621, 290] width 717 height 17
click at [315, 297] on p "Quantity & Budget" at bounding box center [621, 290] width 717 height 17
click at [374, 300] on p "Quantity & Budget" at bounding box center [621, 290] width 717 height 17
click at [393, 290] on p "Quantity & Budget" at bounding box center [621, 290] width 717 height 17
click at [361, 368] on p "Shape" at bounding box center [646, 369] width 767 height 17
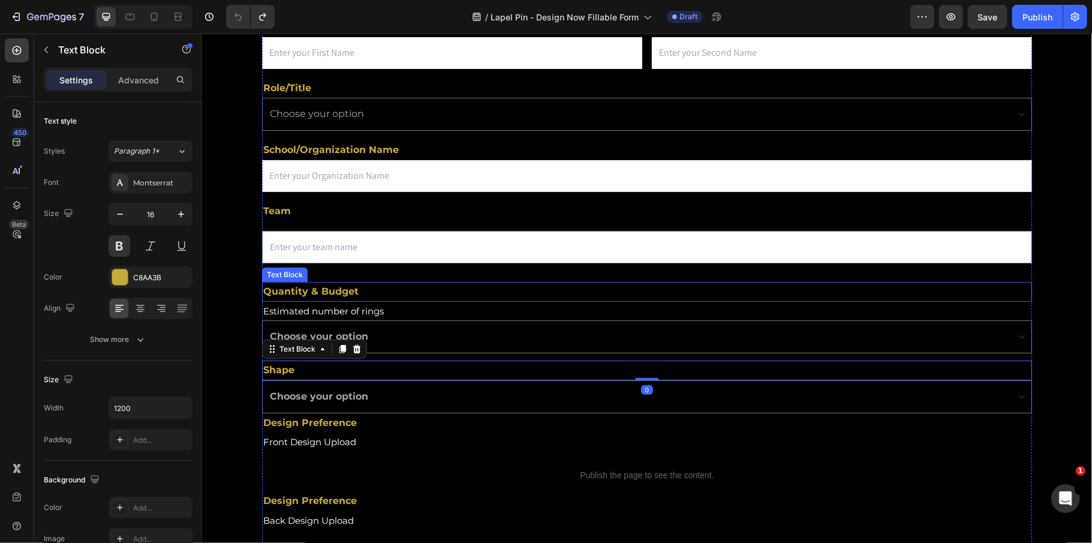
click at [387, 292] on p "Quantity & Budget" at bounding box center [621, 290] width 717 height 17
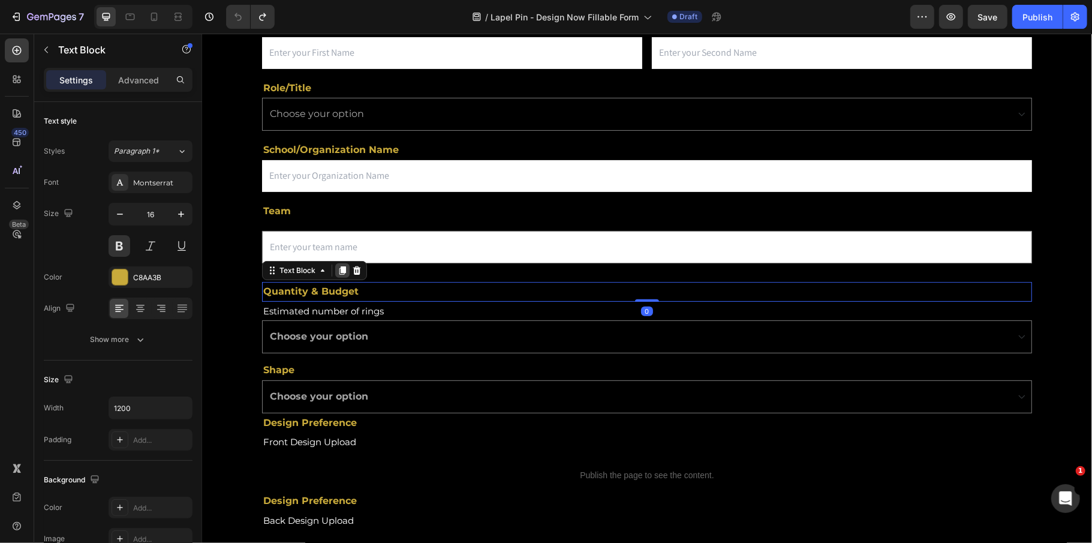
click at [343, 272] on icon at bounding box center [342, 270] width 7 height 8
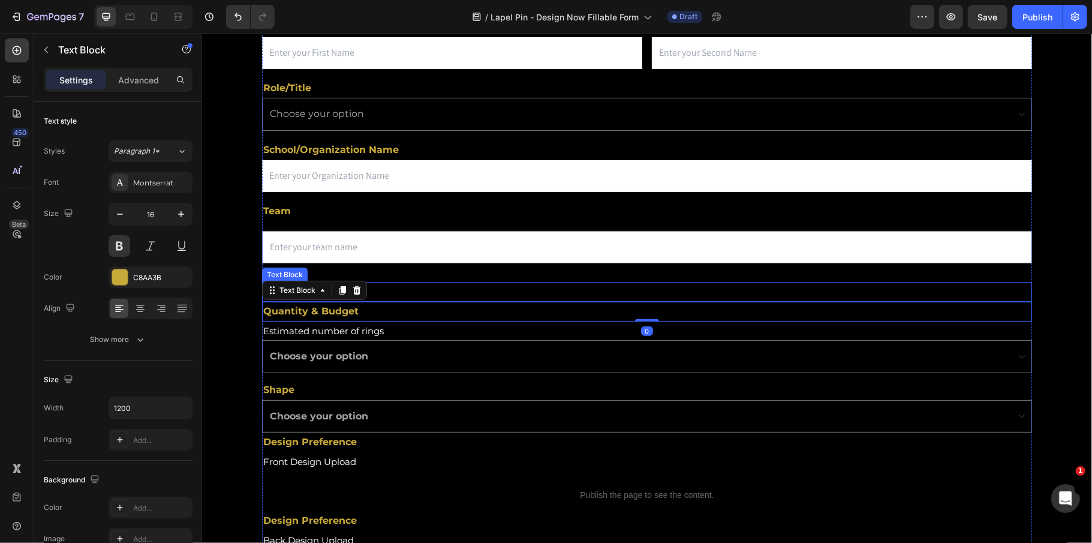
click at [391, 290] on p "Quantity & Budget" at bounding box center [621, 290] width 717 height 17
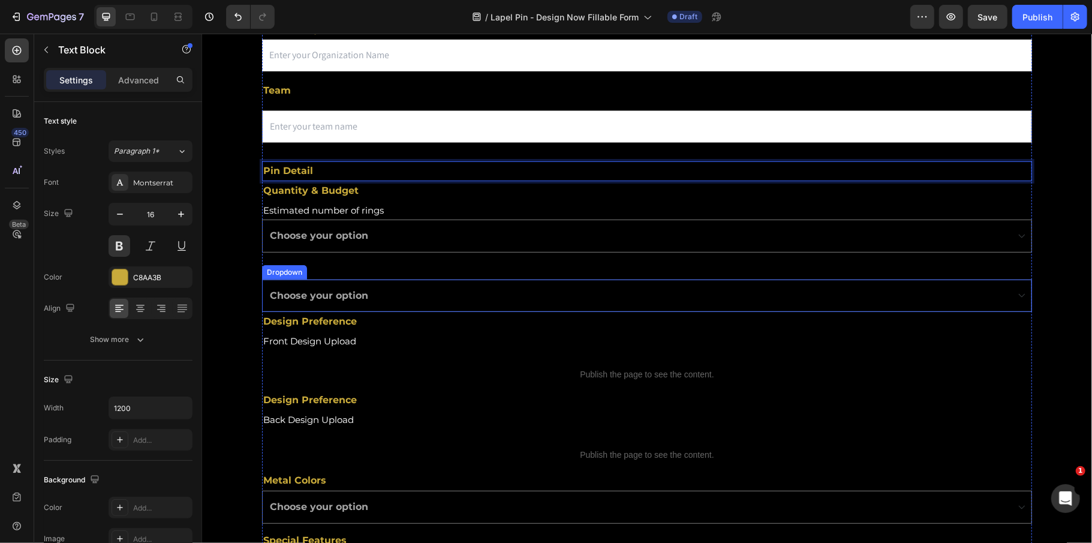
scroll to position [399, 0]
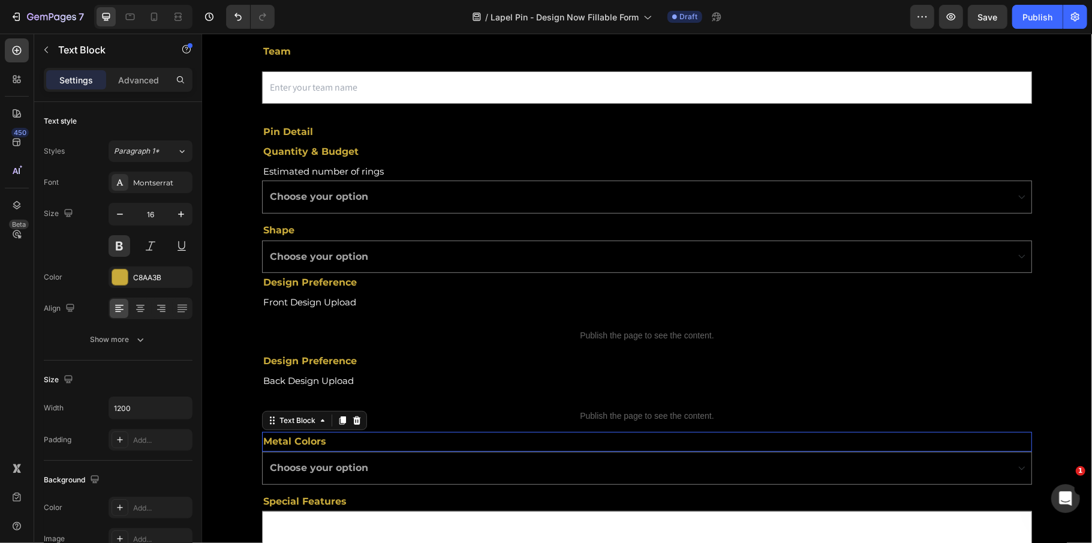
click at [311, 448] on p "Metal Colors" at bounding box center [646, 440] width 767 height 17
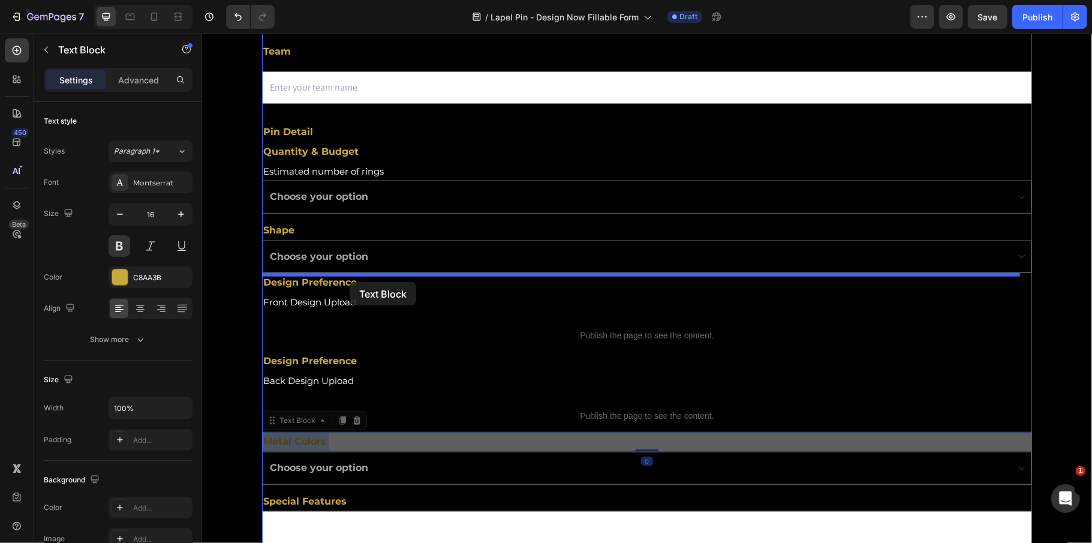
drag, startPoint x: 355, startPoint y: 441, endPoint x: 349, endPoint y: 281, distance: 160.2
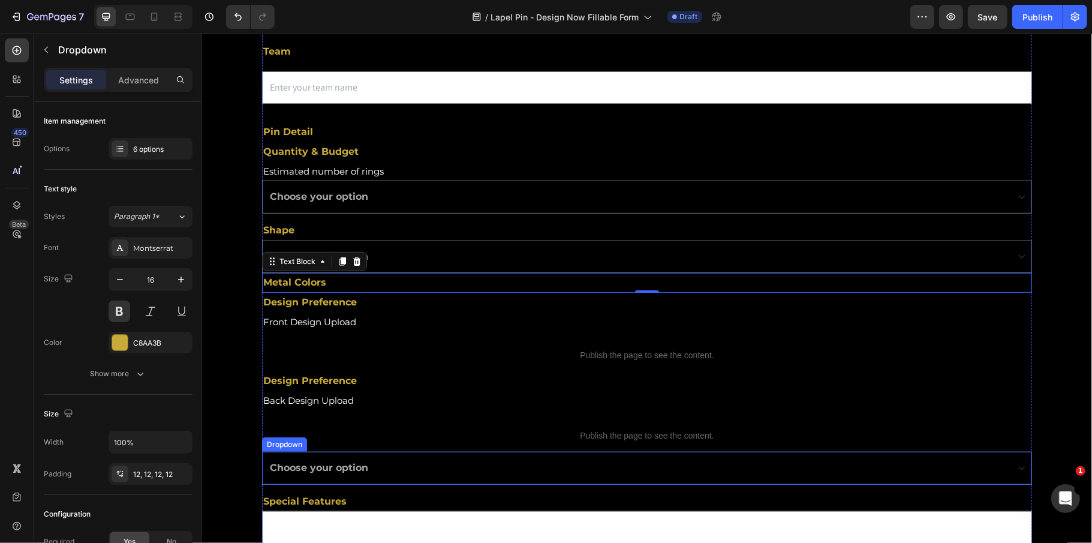
select select "Gold"
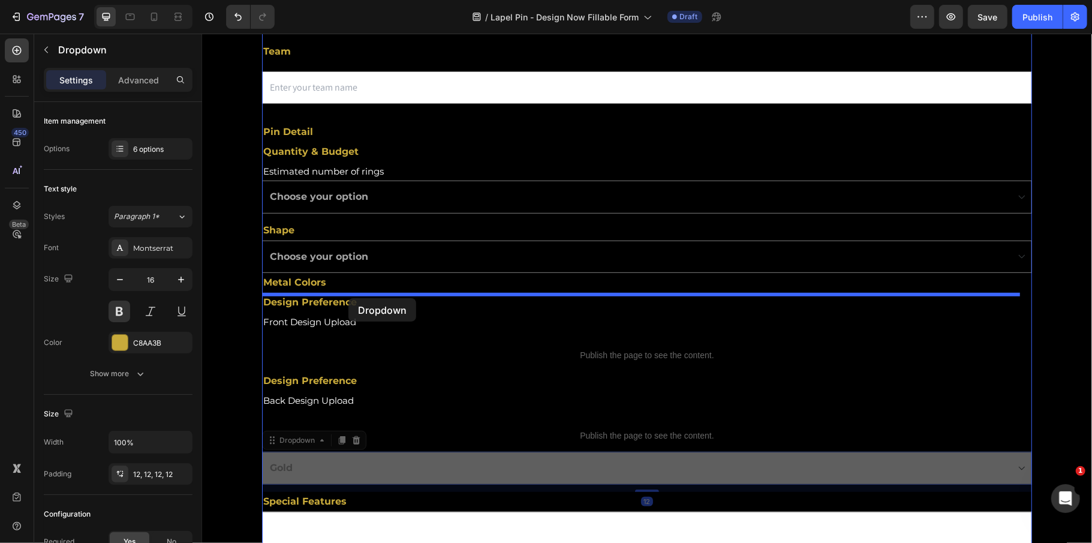
drag, startPoint x: 355, startPoint y: 459, endPoint x: 348, endPoint y: 297, distance: 161.5
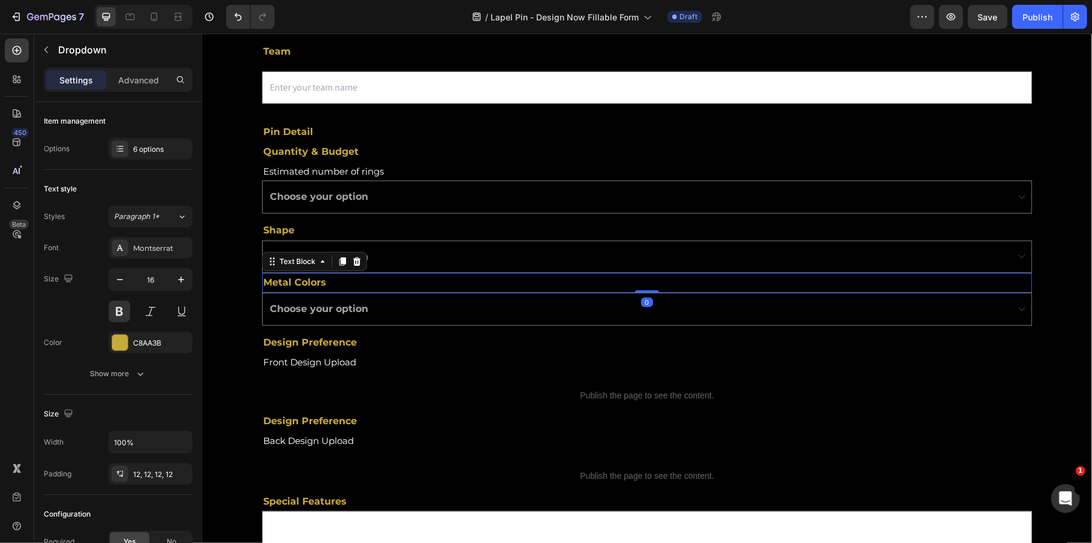
click at [425, 281] on p "Metal Colors" at bounding box center [646, 281] width 767 height 17
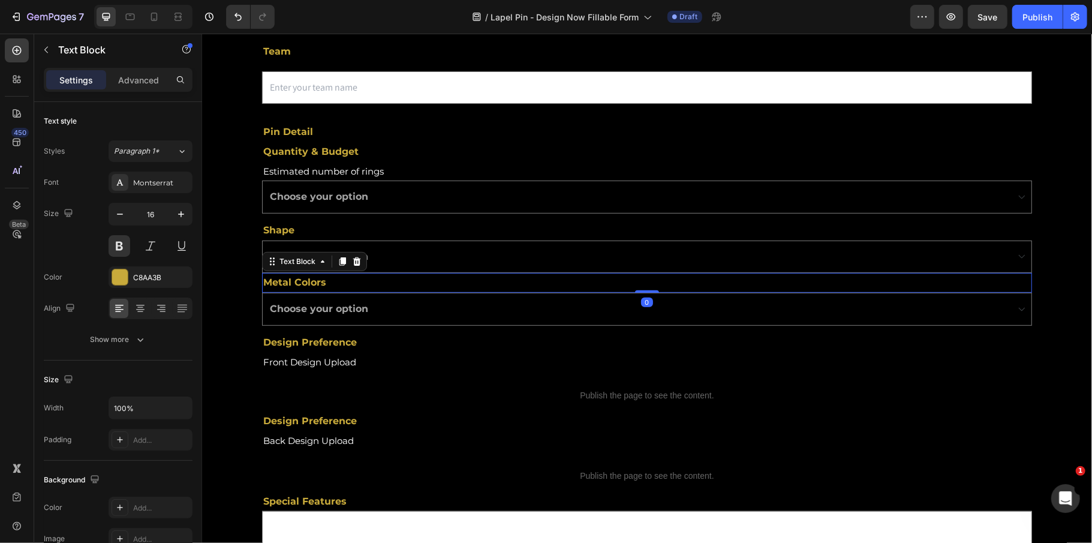
click at [323, 284] on p "Metal Colors" at bounding box center [646, 281] width 767 height 17
click at [384, 291] on p "Plating Finish" at bounding box center [646, 281] width 767 height 17
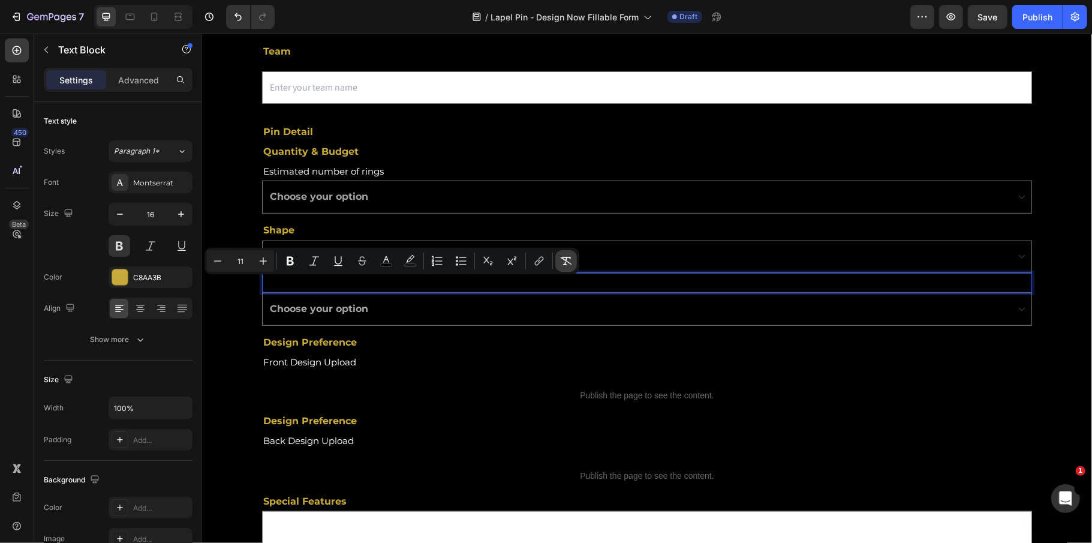
click at [562, 260] on icon "Editor contextual toolbar" at bounding box center [566, 261] width 12 height 12
type input "16"
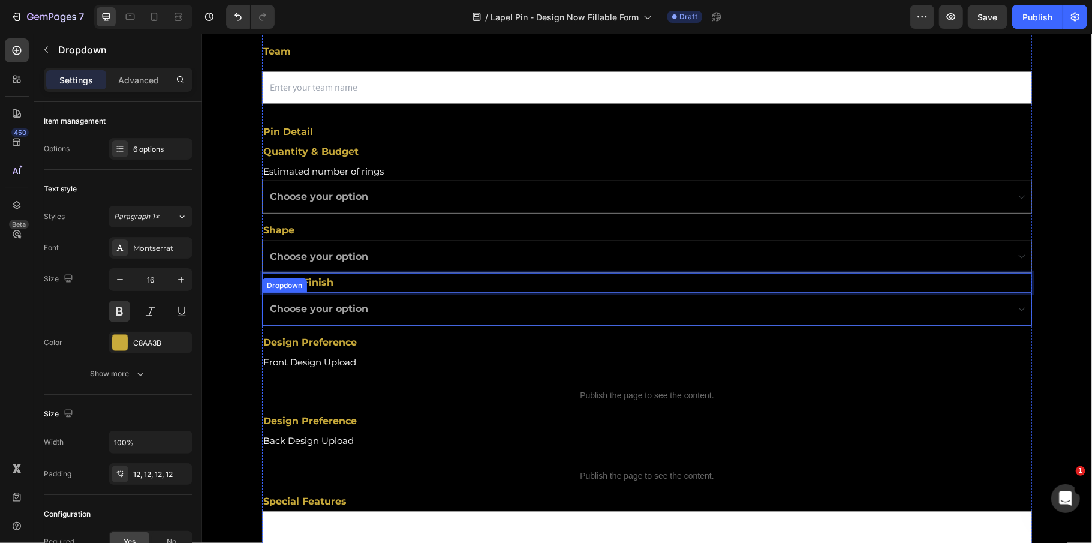
click at [444, 305] on select "Choose your option Gold Rose Silver Phantom Abyss Custom I.D." at bounding box center [646, 308] width 770 height 33
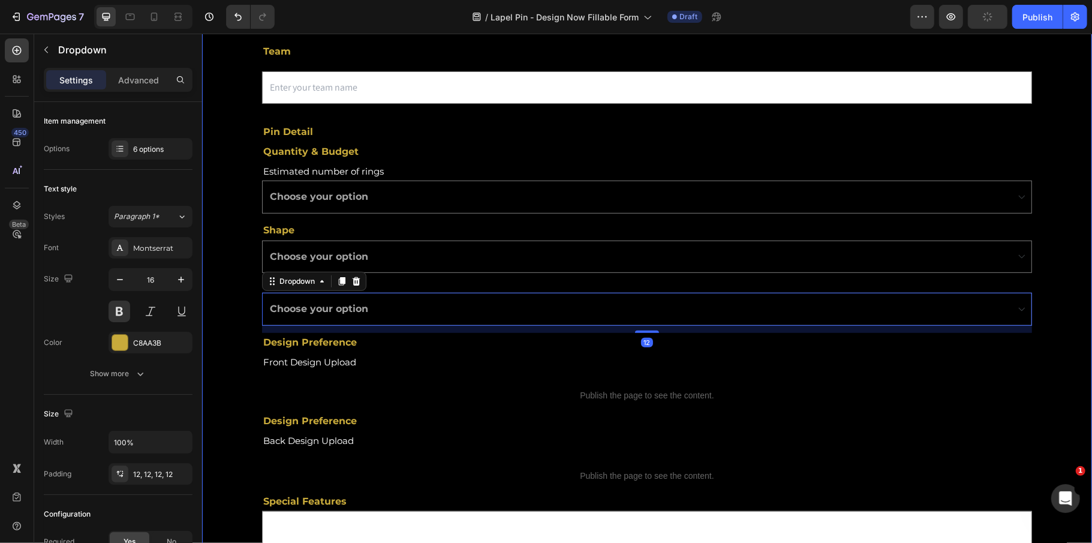
click at [249, 324] on div "First Name Text Block Text Field Last Name Text Block Email Field Row Role/Titl…" at bounding box center [646, 431] width 890 height 1186
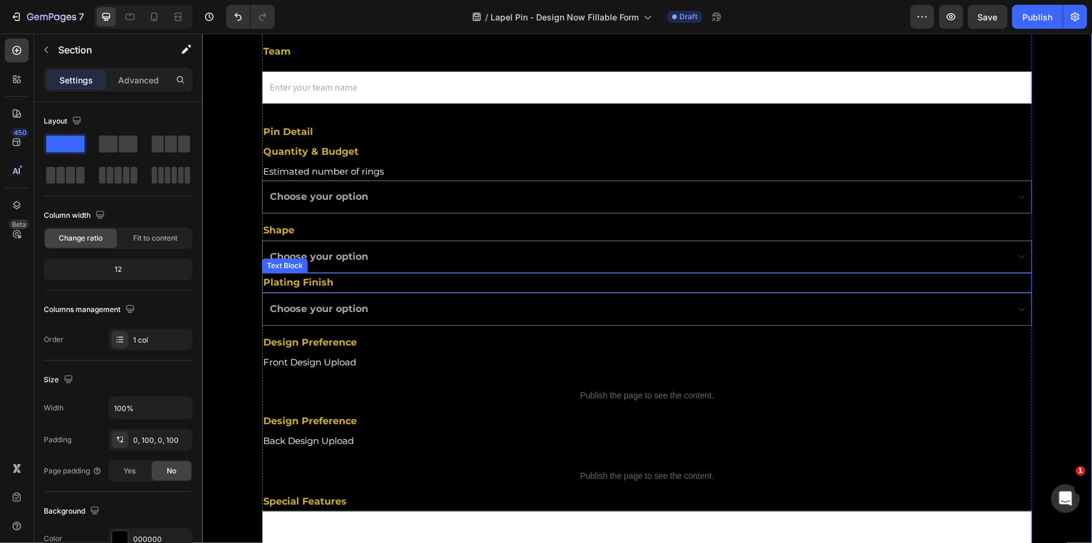
click at [324, 280] on p "Plating Finish" at bounding box center [646, 281] width 767 height 17
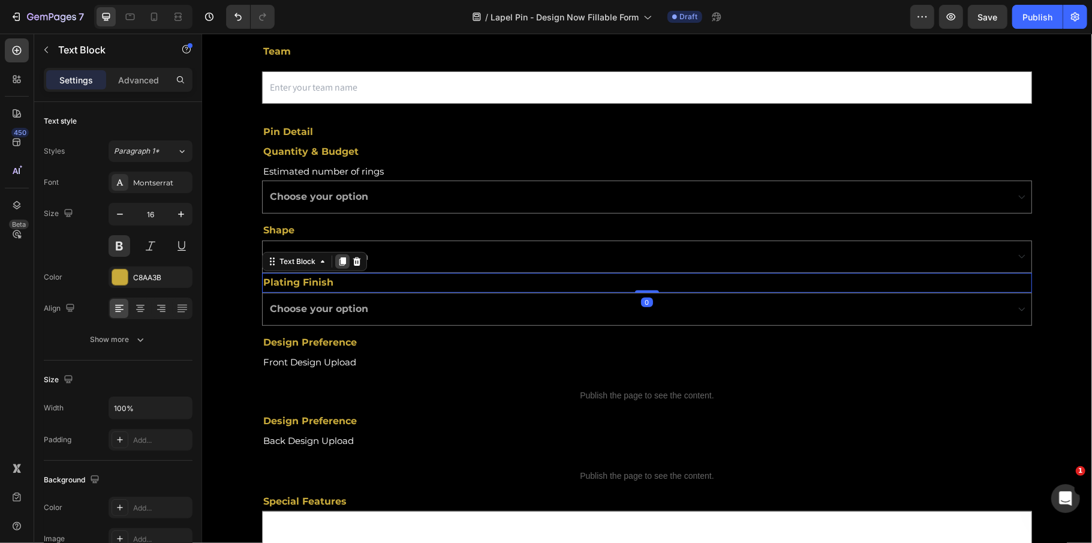
click at [338, 263] on icon at bounding box center [342, 261] width 10 height 10
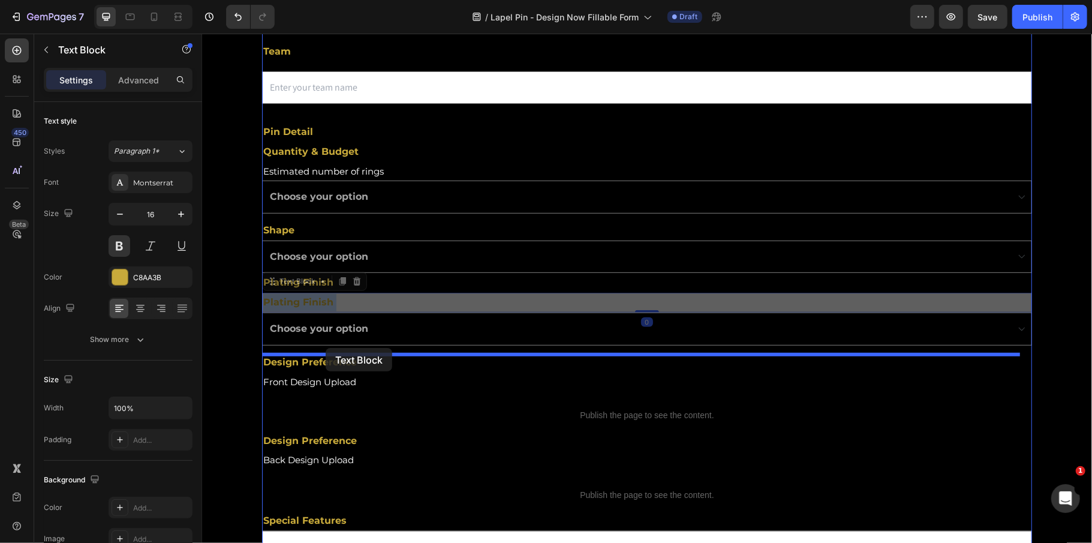
drag, startPoint x: 342, startPoint y: 298, endPoint x: 325, endPoint y: 347, distance: 52.0
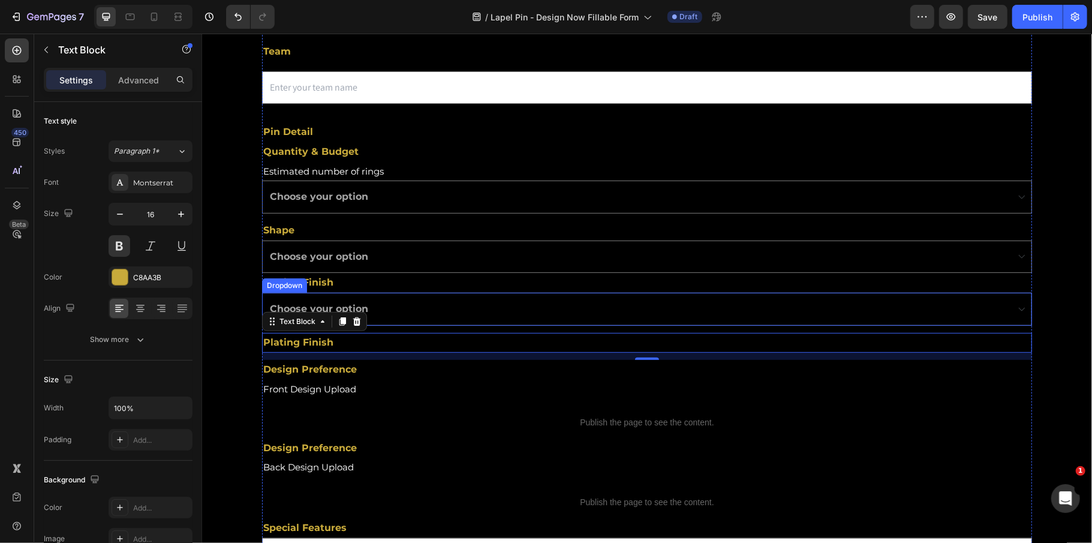
drag, startPoint x: 361, startPoint y: 299, endPoint x: 355, endPoint y: 297, distance: 6.5
click at [361, 299] on select "Choose your option Gold Rose Silver Phantom Abyss Custom I.D." at bounding box center [646, 308] width 770 height 33
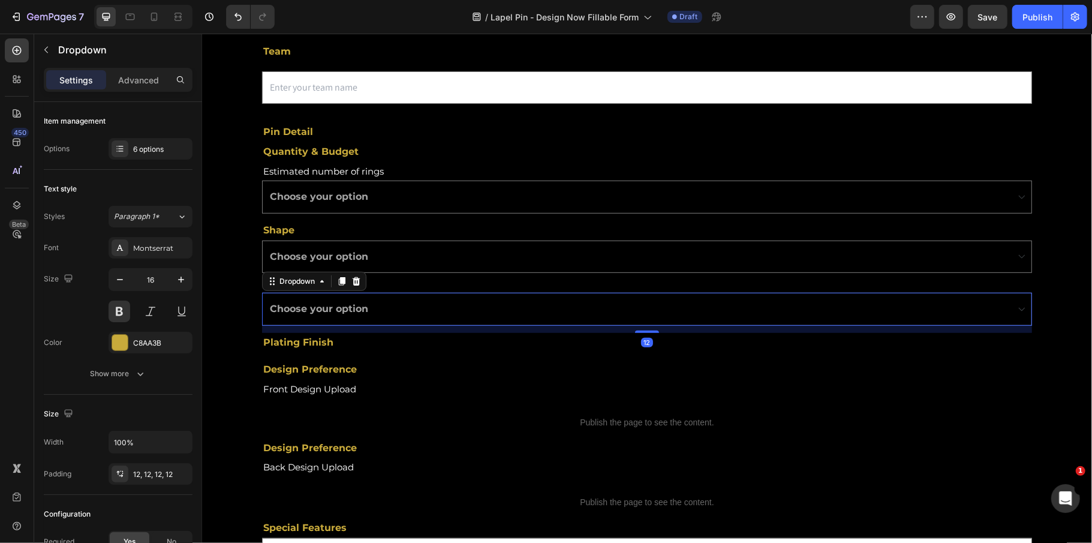
drag, startPoint x: 337, startPoint y: 287, endPoint x: 344, endPoint y: 299, distance: 13.7
click at [337, 287] on div at bounding box center [341, 280] width 14 height 14
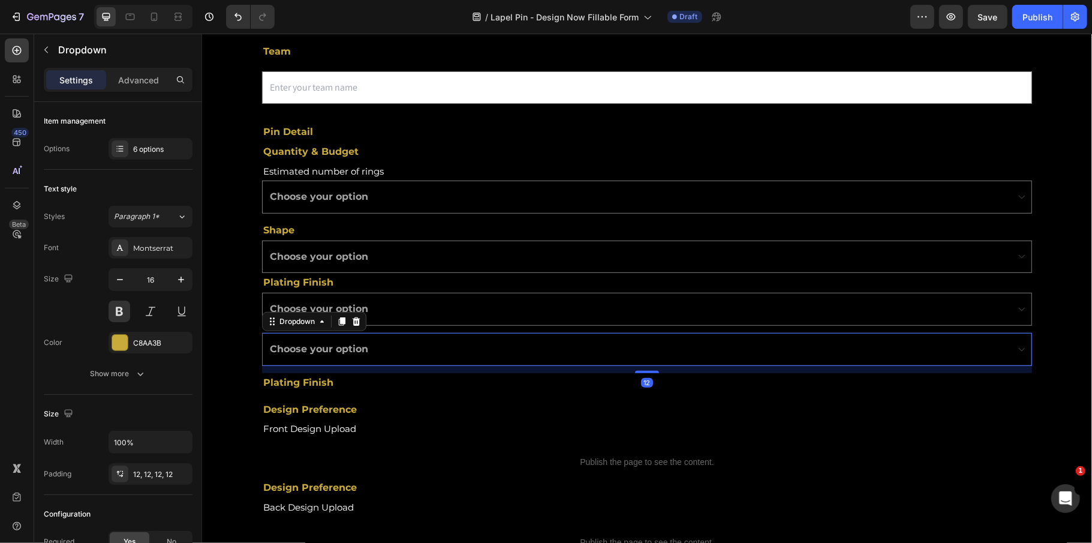
select select "Gold"
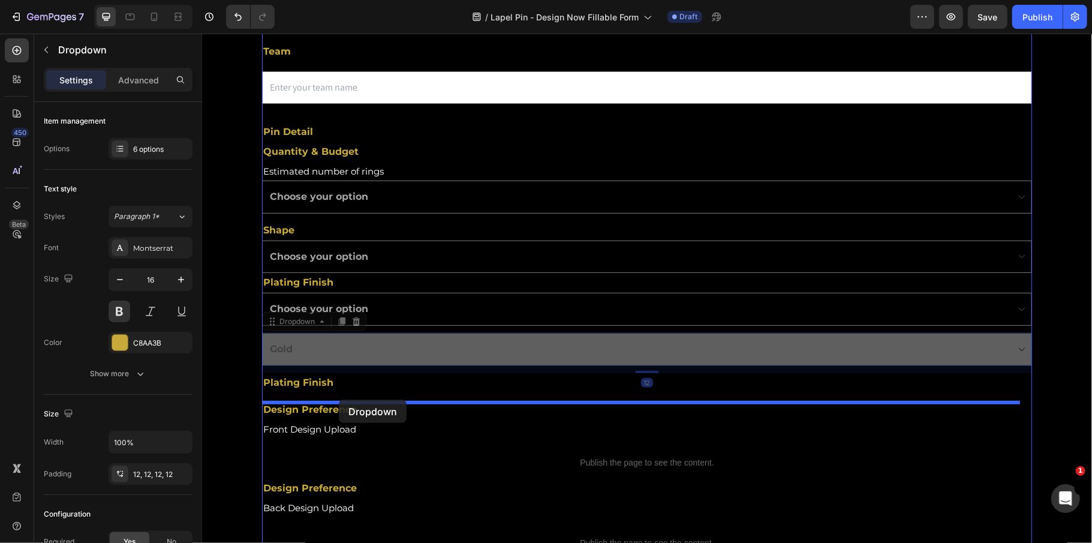
drag, startPoint x: 377, startPoint y: 343, endPoint x: 344, endPoint y: 403, distance: 68.4
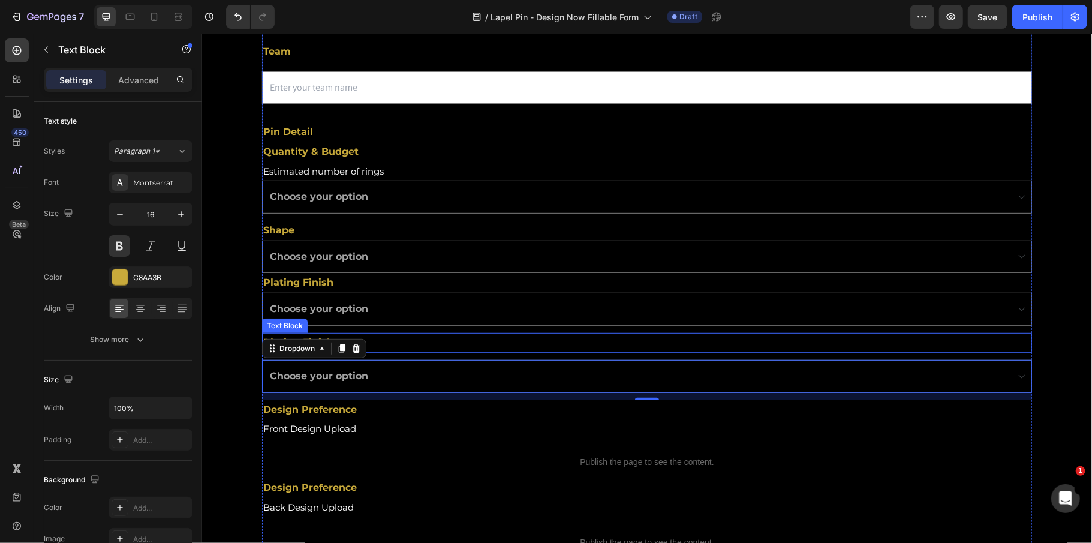
click at [413, 335] on p "Plating Finish" at bounding box center [646, 341] width 767 height 17
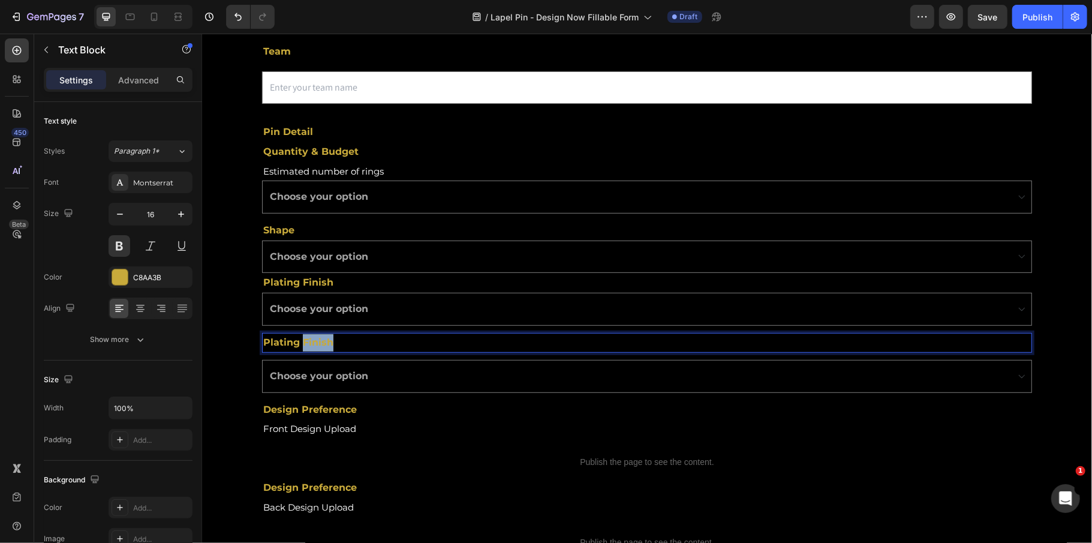
click at [324, 345] on p "Plating Finish" at bounding box center [646, 341] width 767 height 17
click at [348, 344] on strong "Attachment Options" at bounding box center [309, 341] width 93 height 11
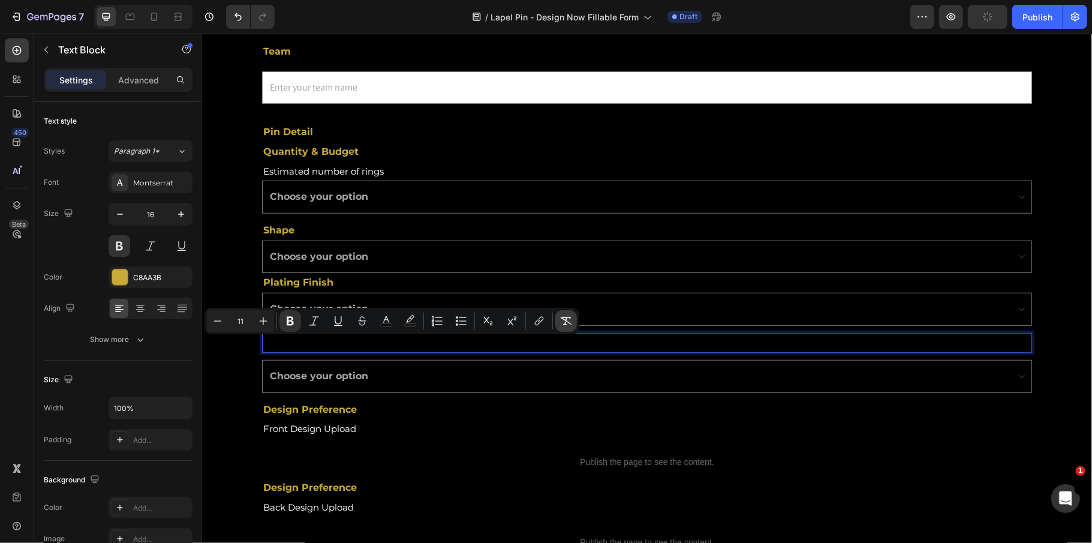
click at [562, 319] on icon "Editor contextual toolbar" at bounding box center [566, 321] width 12 height 12
type input "16"
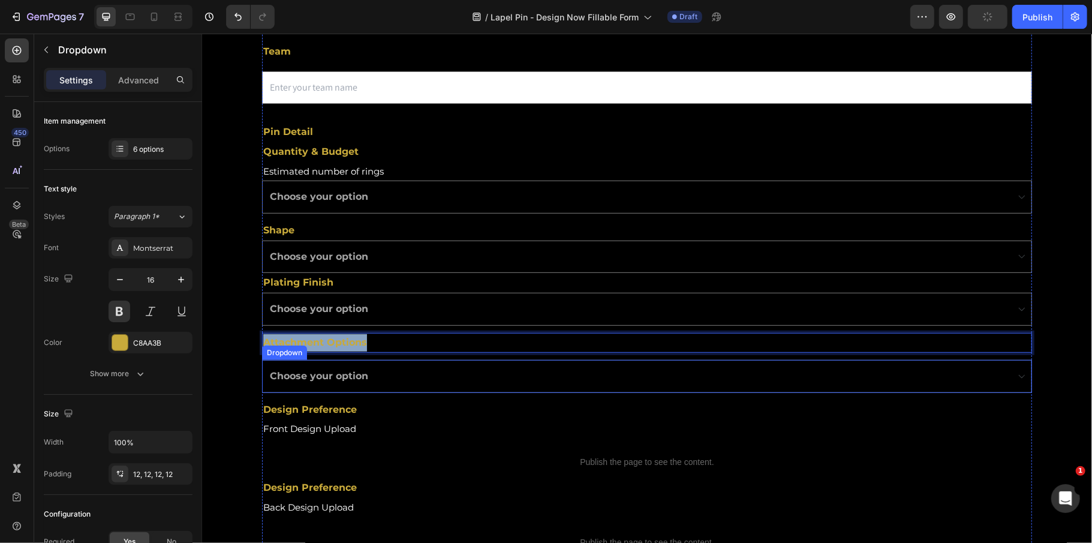
click at [337, 375] on select "Choose your option Gold Rose Silver Phantom Abyss Custom I.D." at bounding box center [646, 375] width 770 height 33
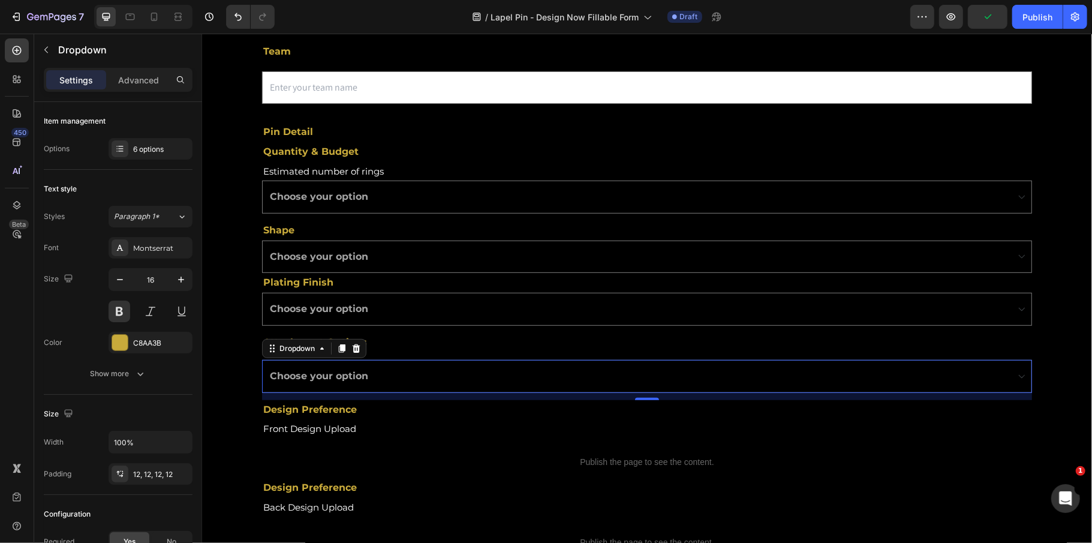
click at [354, 377] on select "Choose your option Gold Rose Silver Phantom Abyss Custom I.D." at bounding box center [646, 375] width 770 height 33
click at [149, 148] on div "6 options" at bounding box center [161, 149] width 56 height 11
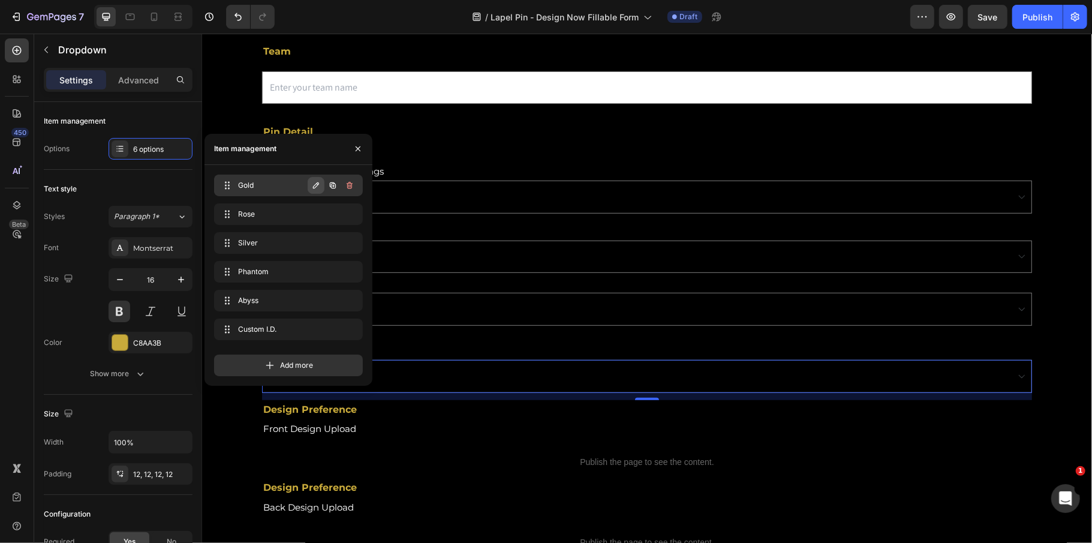
click at [318, 183] on icon "button" at bounding box center [316, 185] width 10 height 10
paste input "Butterfly Clutch"
type input "Butterfly Clutch"
click at [353, 185] on icon "button" at bounding box center [350, 185] width 10 height 10
click at [322, 209] on button "button" at bounding box center [316, 214] width 17 height 17
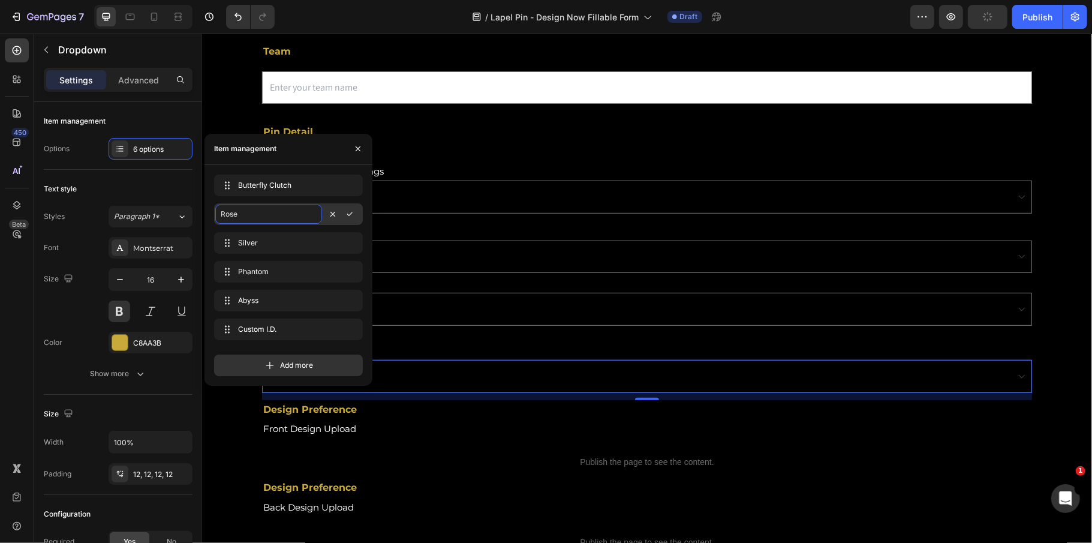
paste input "ubber Clutch"
type input "Rubber Clutch"
click at [356, 216] on button "button" at bounding box center [349, 214] width 17 height 17
click at [321, 237] on button "button" at bounding box center [316, 242] width 17 height 17
paste input "Deluxe Clutch"
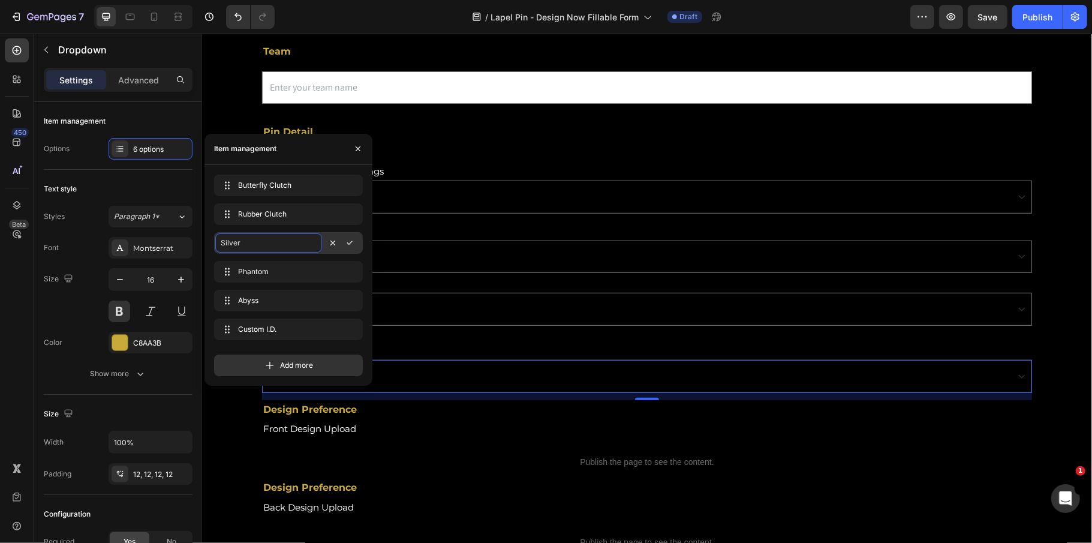
type input "Deluxe Clutch"
click at [348, 243] on icon "button" at bounding box center [350, 243] width 10 height 10
click at [309, 269] on button "button" at bounding box center [316, 271] width 17 height 17
paste input "Safety Pin"
type input "Safety Pin"
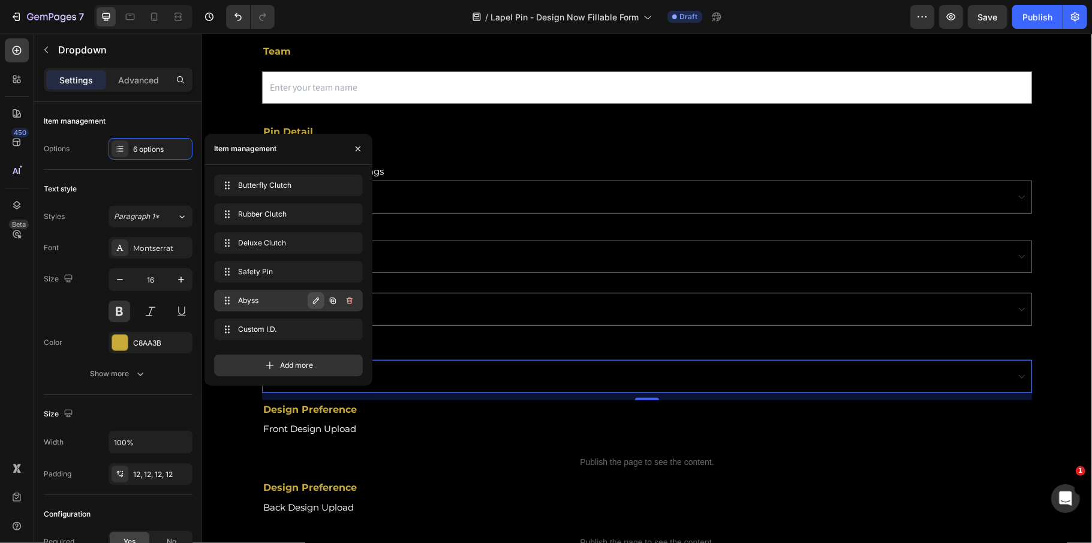
click at [318, 299] on icon "button" at bounding box center [316, 300] width 6 height 6
paste input "Magnetic Back"
type input "Magnetic Back"
click at [267, 329] on span "Custom I.D." at bounding box center [271, 329] width 73 height 11
click at [318, 329] on icon "button" at bounding box center [316, 329] width 6 height 6
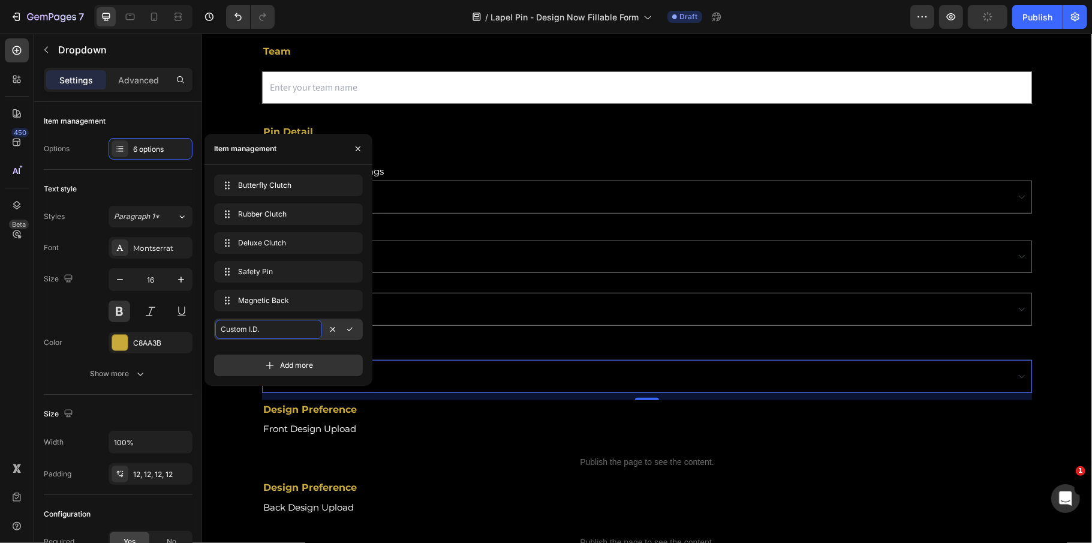
paste input "Other"
type input "Other"
click at [349, 333] on icon "button" at bounding box center [350, 329] width 10 height 10
click at [357, 149] on icon "button" at bounding box center [358, 149] width 10 height 10
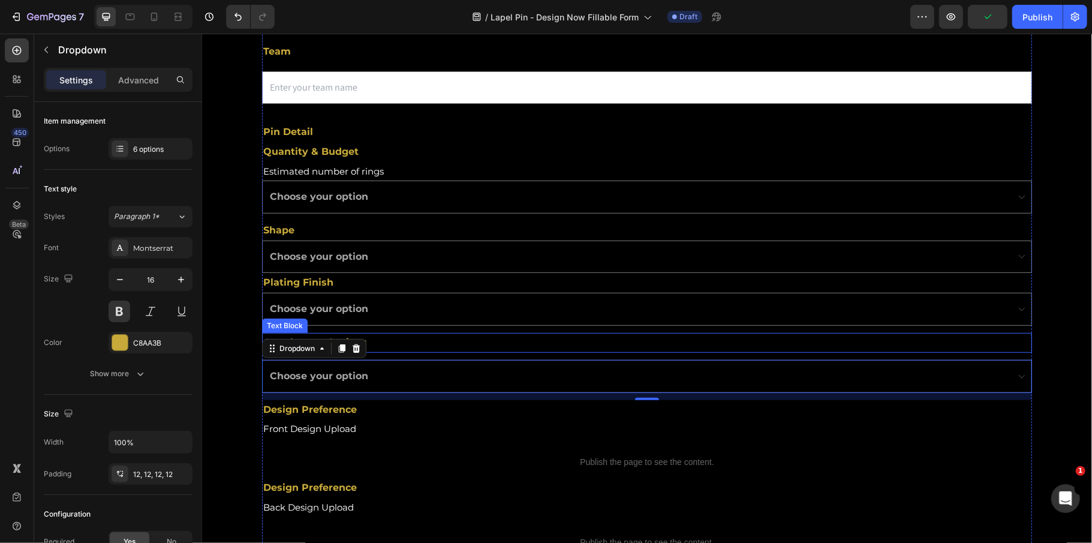
click at [389, 348] on p "Attachment Options" at bounding box center [646, 341] width 767 height 17
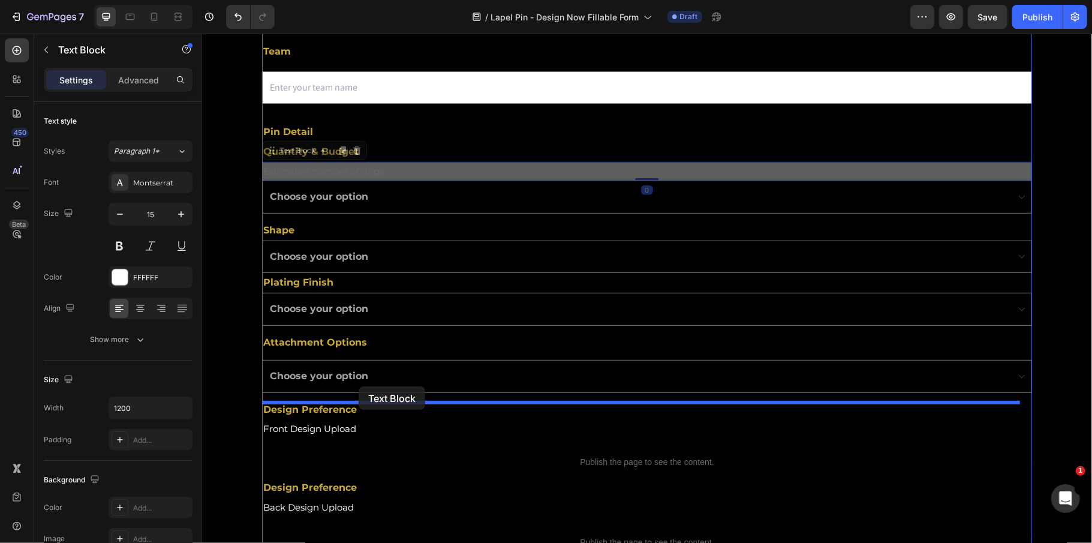
drag, startPoint x: 362, startPoint y: 174, endPoint x: 358, endPoint y: 386, distance: 211.1
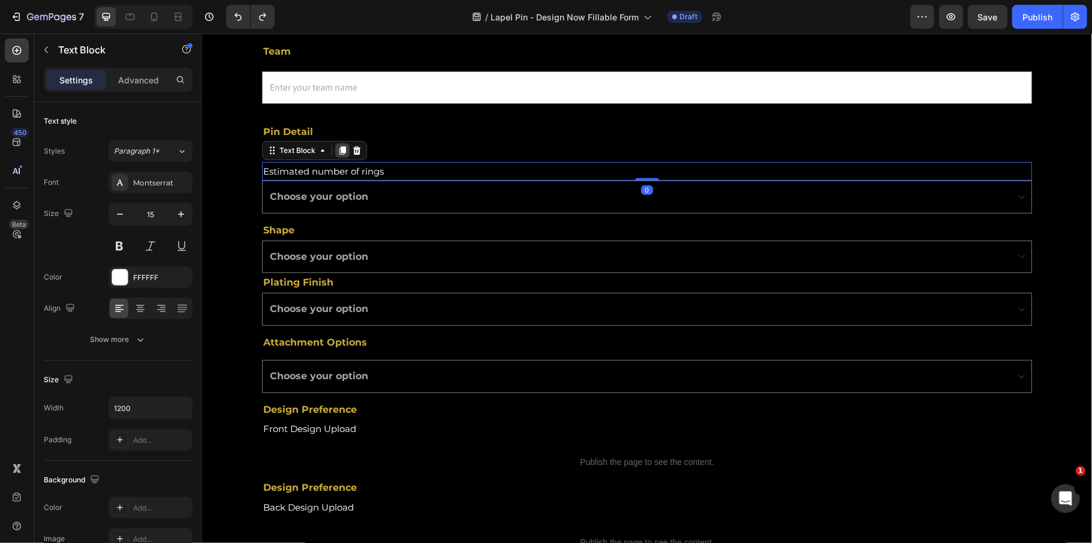
click at [344, 147] on icon at bounding box center [342, 150] width 7 height 8
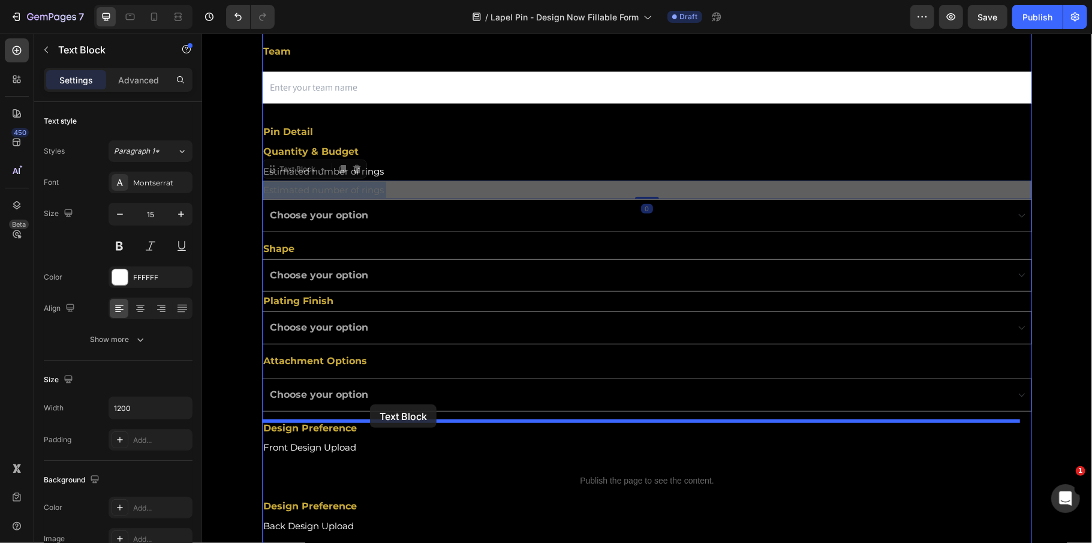
drag, startPoint x: 394, startPoint y: 188, endPoint x: 369, endPoint y: 404, distance: 217.2
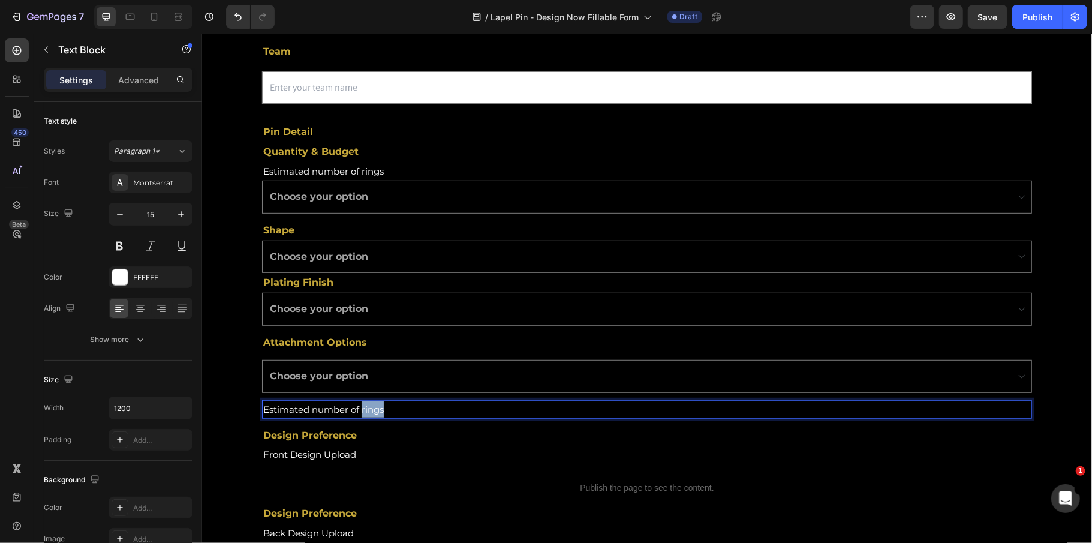
click at [378, 415] on p "Estimated number of rings" at bounding box center [621, 409] width 717 height 16
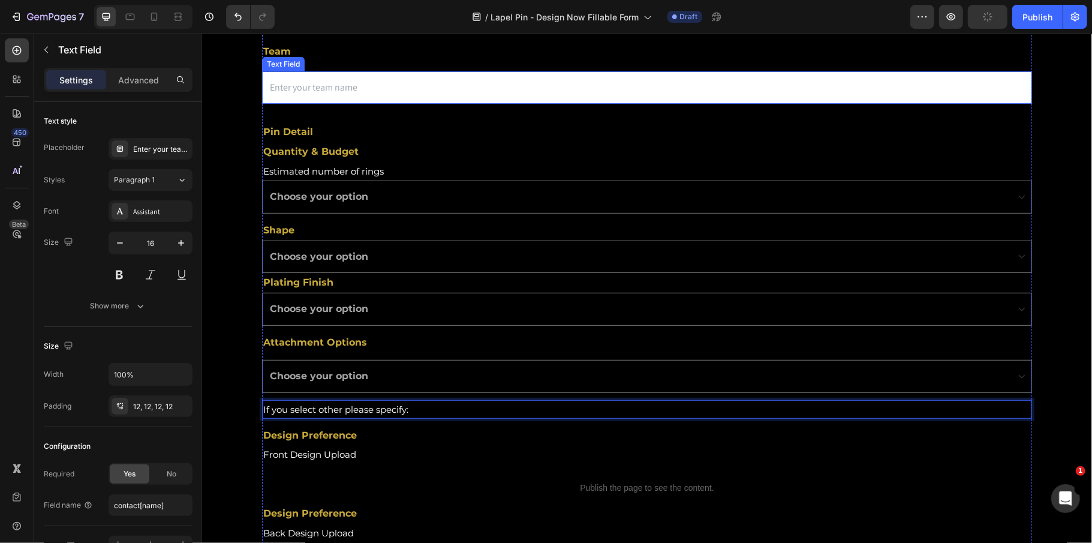
click at [444, 94] on input "text" at bounding box center [646, 87] width 770 height 33
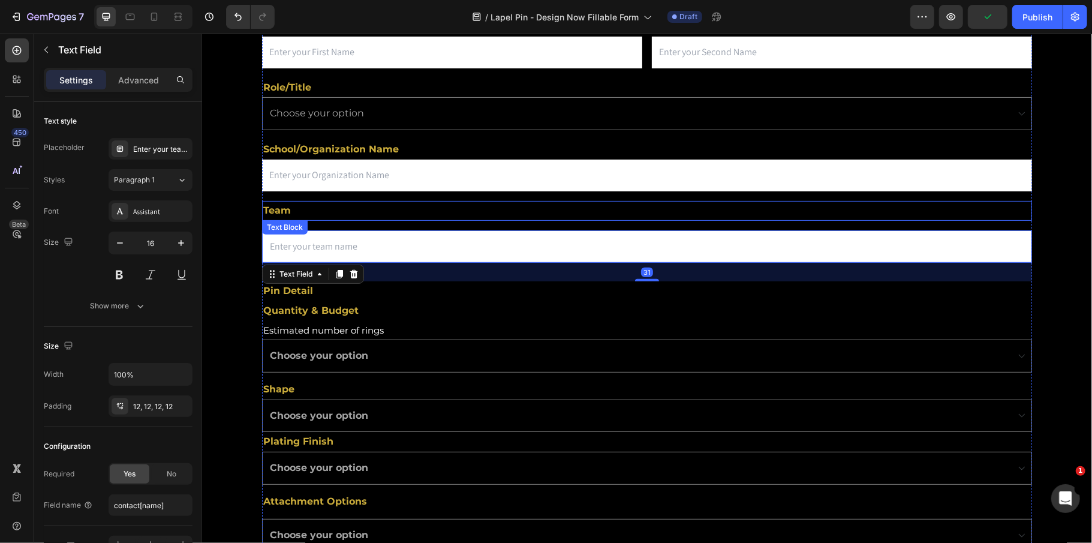
scroll to position [240, 0]
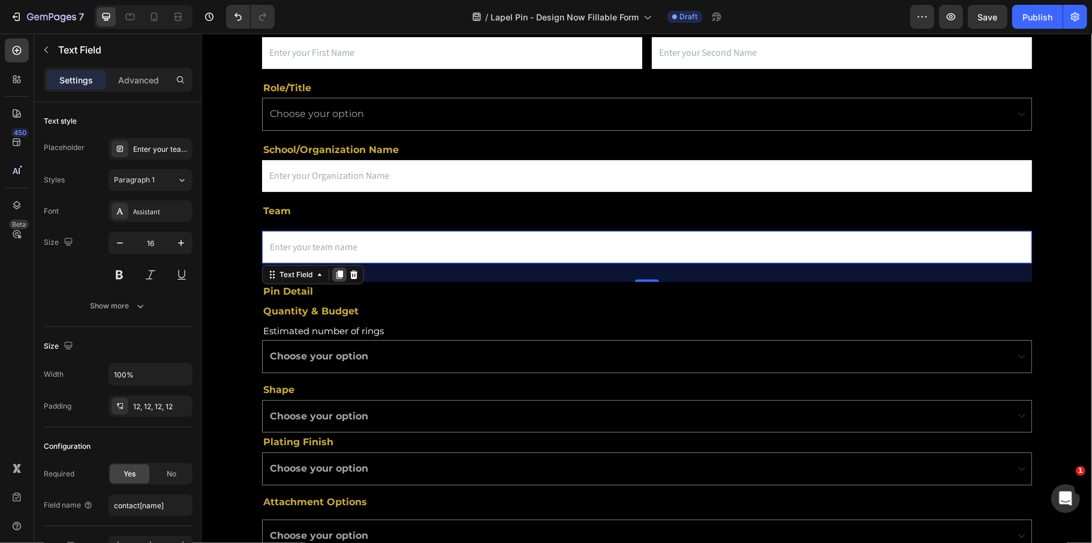
click at [341, 278] on icon at bounding box center [339, 274] width 10 height 10
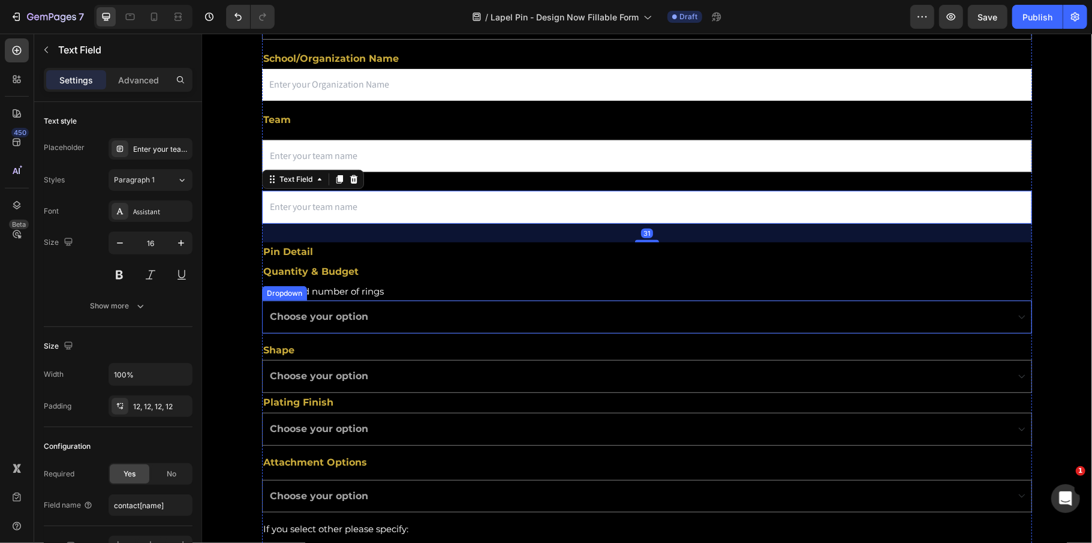
scroll to position [399, 0]
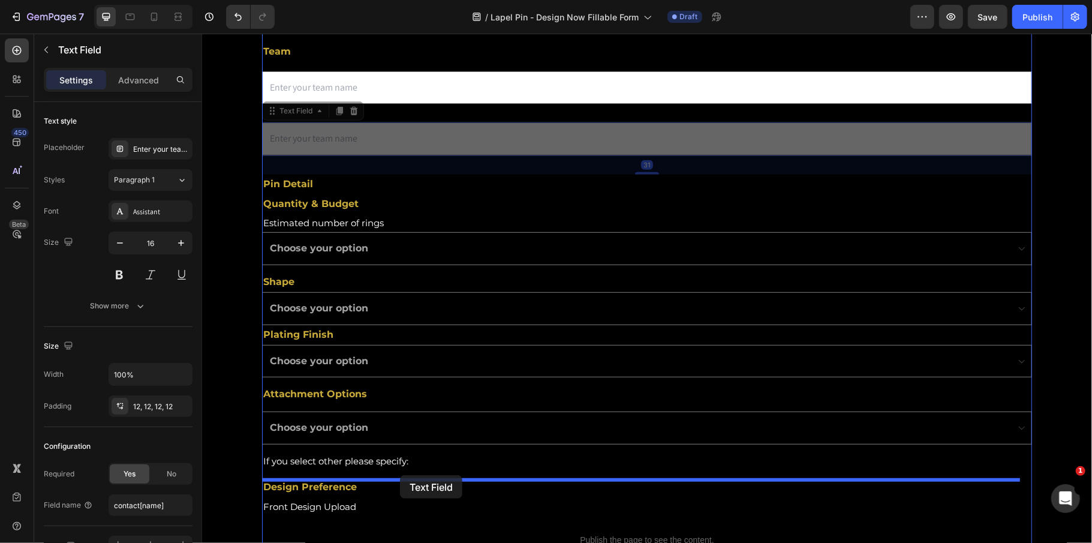
drag, startPoint x: 405, startPoint y: 137, endPoint x: 404, endPoint y: 475, distance: 338.2
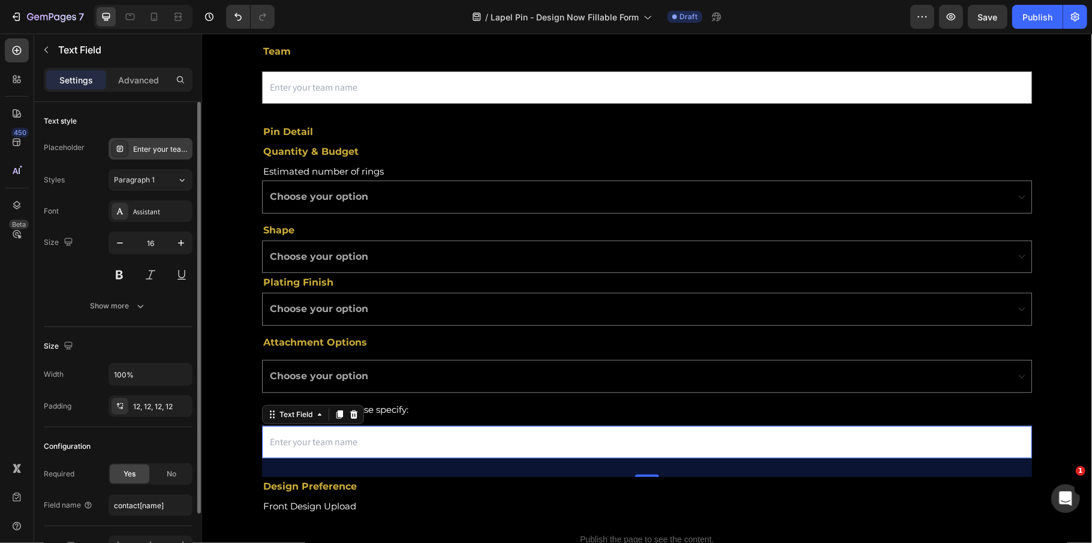
click at [156, 143] on div "Enter your team name" at bounding box center [151, 149] width 84 height 22
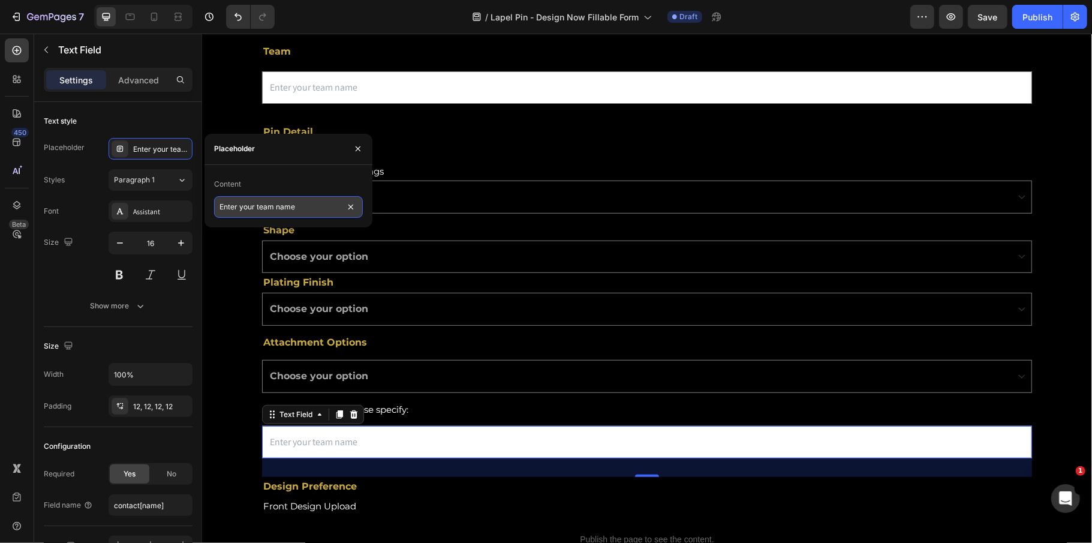
click at [283, 212] on input "Enter your team name" at bounding box center [288, 207] width 149 height 22
type input "Specify the attachement option you want..."
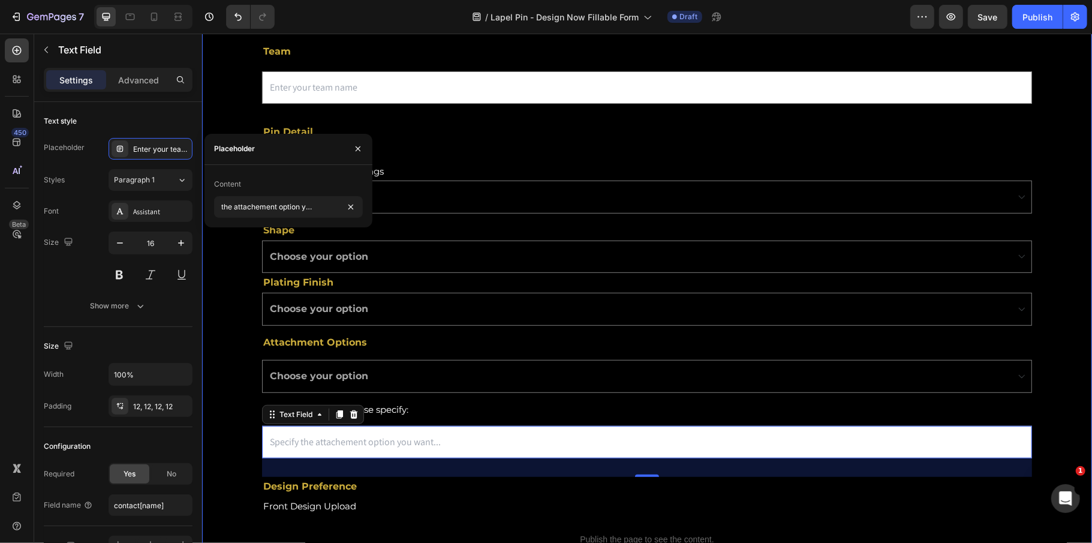
click at [233, 372] on div "First Name Text Block Text Field Last Name Text Block Email Field Row Role/Titl…" at bounding box center [646, 503] width 890 height 1330
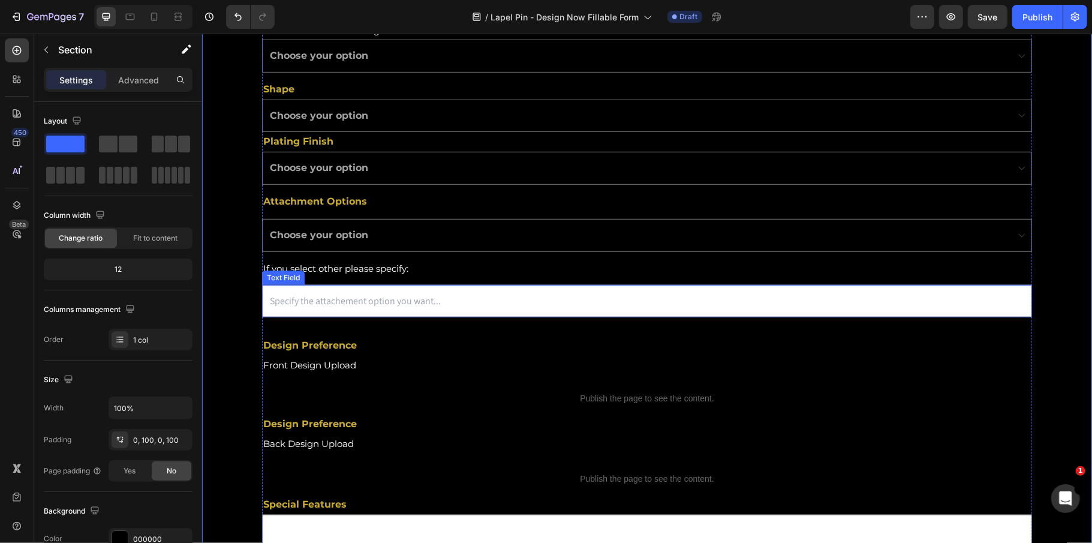
scroll to position [559, 0]
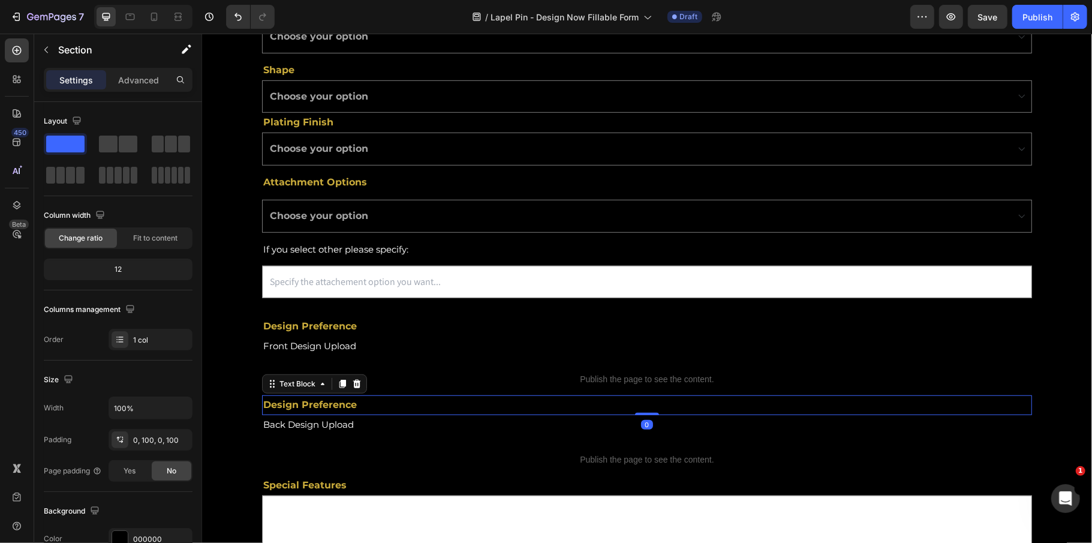
click at [317, 412] on p "Design Preference" at bounding box center [646, 404] width 767 height 17
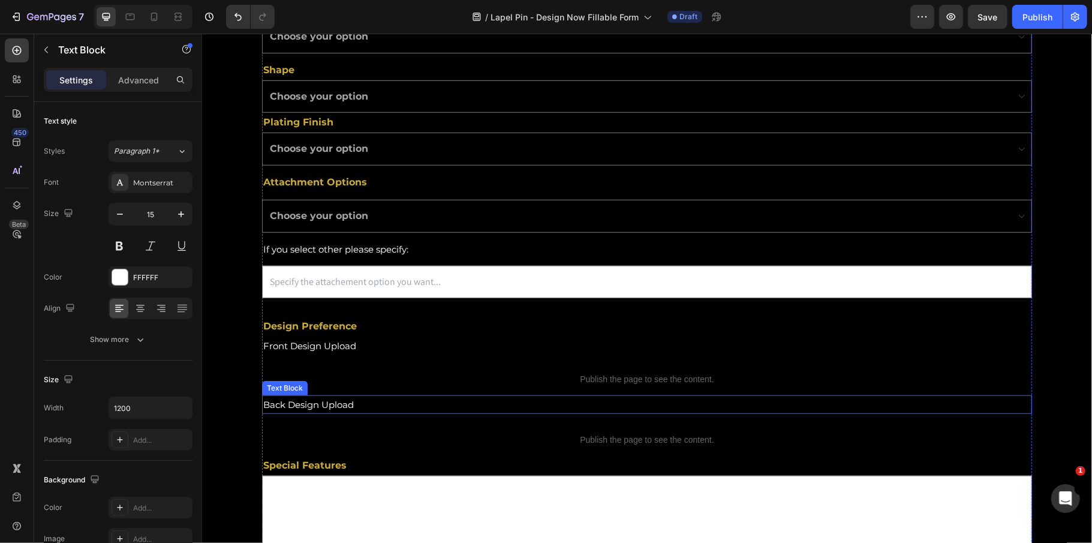
click at [327, 408] on p "Back Design Upload" at bounding box center [621, 404] width 717 height 16
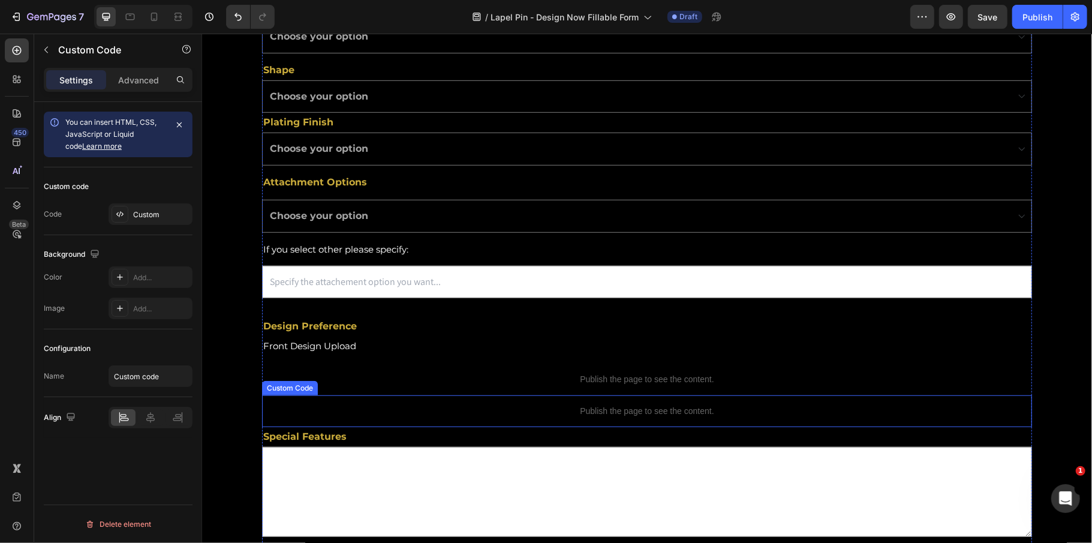
click at [330, 401] on div "Publish the page to see the content." at bounding box center [646, 411] width 770 height 32
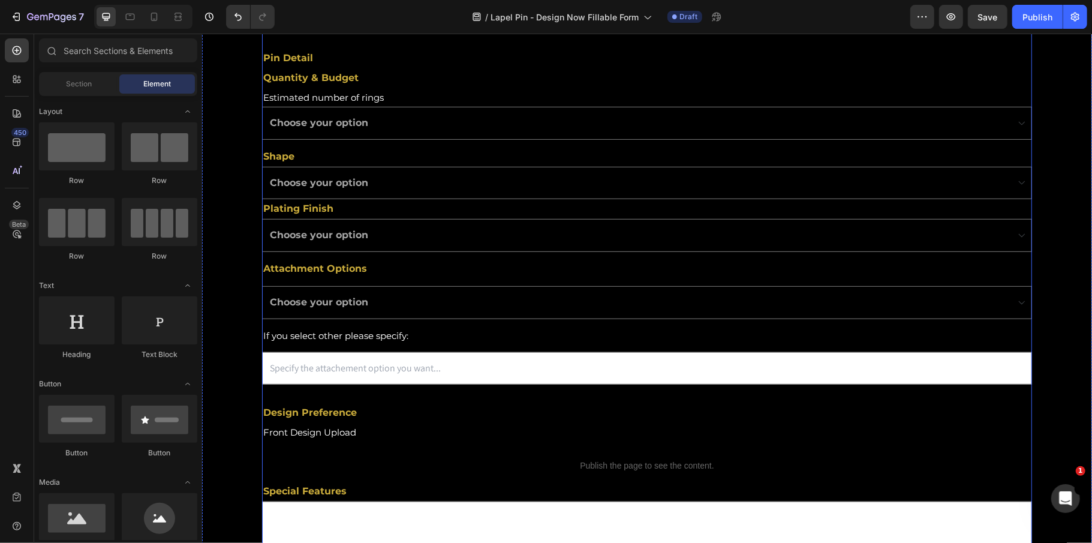
scroll to position [399, 0]
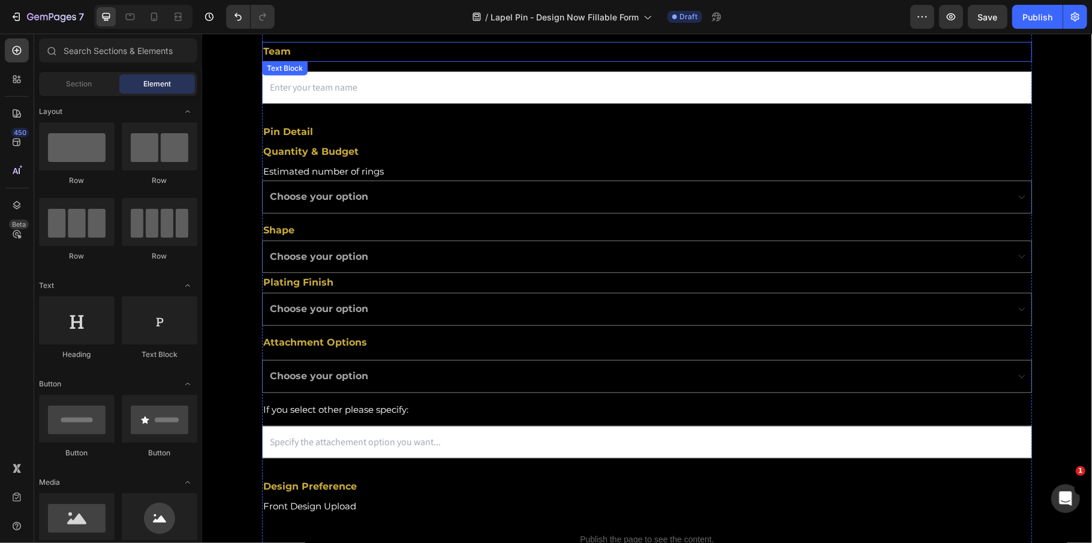
click at [312, 50] on p "Team" at bounding box center [646, 51] width 767 height 17
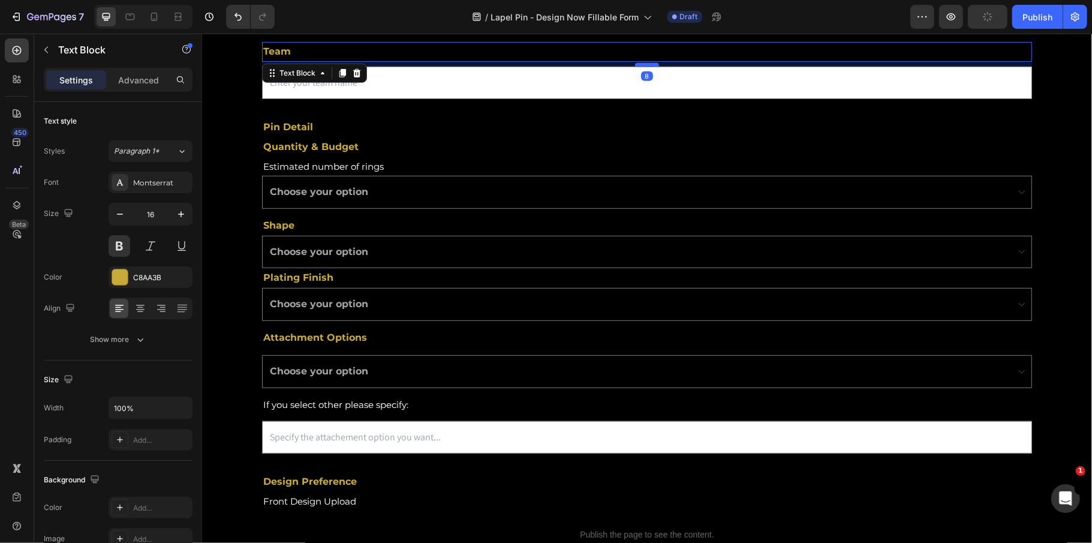
click at [639, 63] on div at bounding box center [646, 64] width 24 height 4
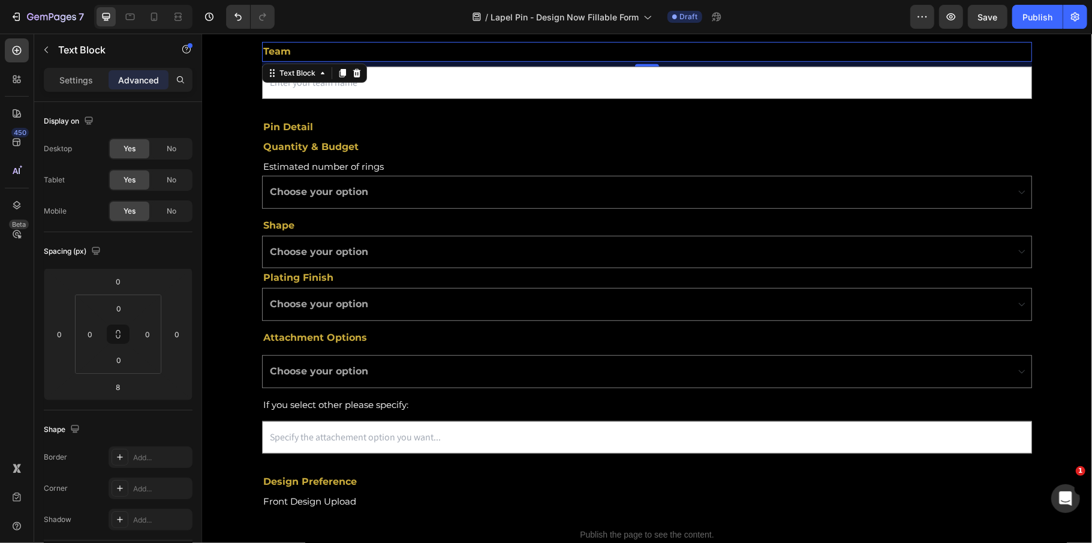
click at [430, 46] on p "Team" at bounding box center [646, 51] width 767 height 17
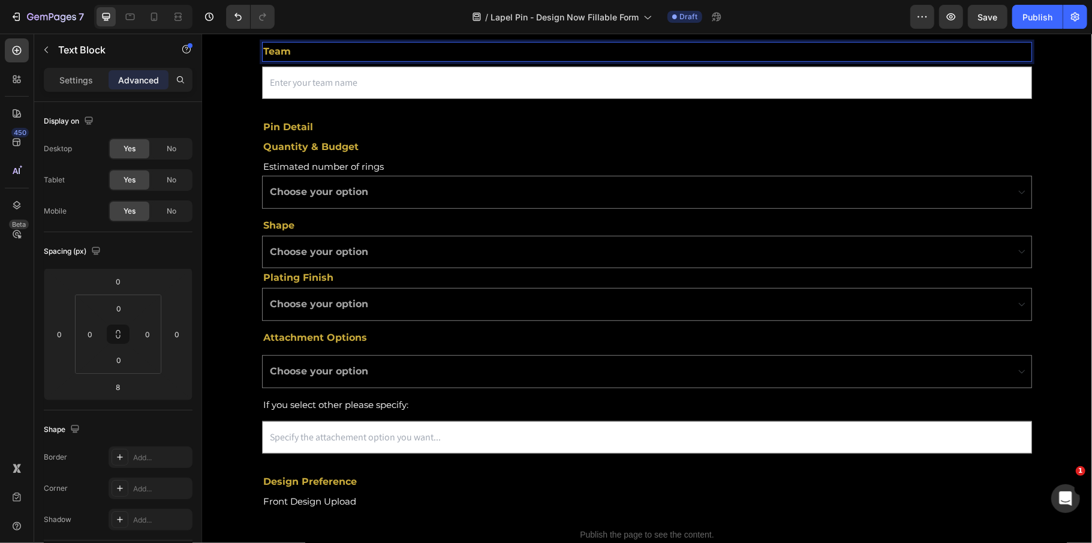
click at [344, 49] on p "Team" at bounding box center [646, 51] width 767 height 17
click at [310, 96] on input "text" at bounding box center [646, 82] width 770 height 33
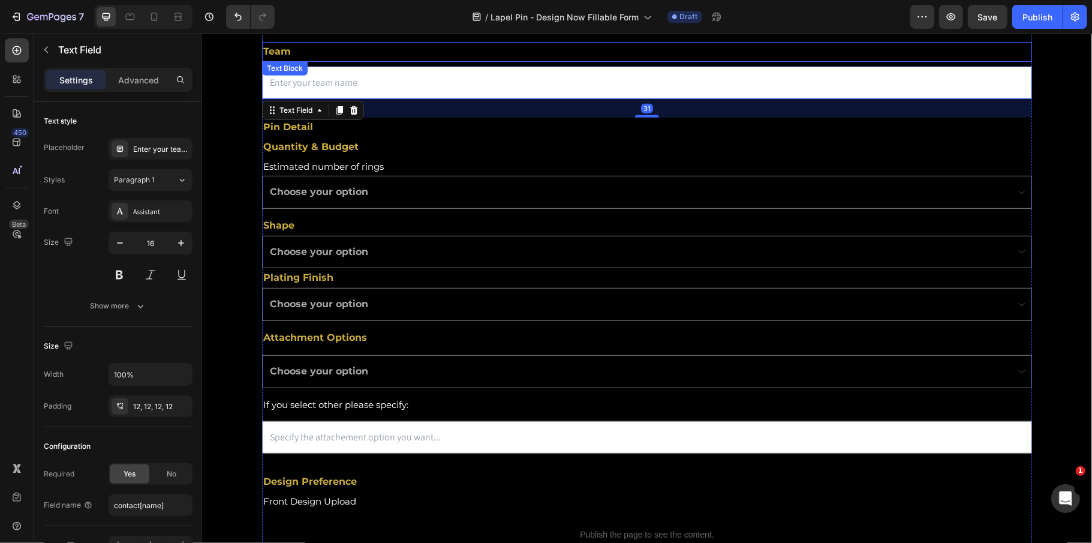
click at [317, 53] on p "Team" at bounding box center [646, 51] width 767 height 17
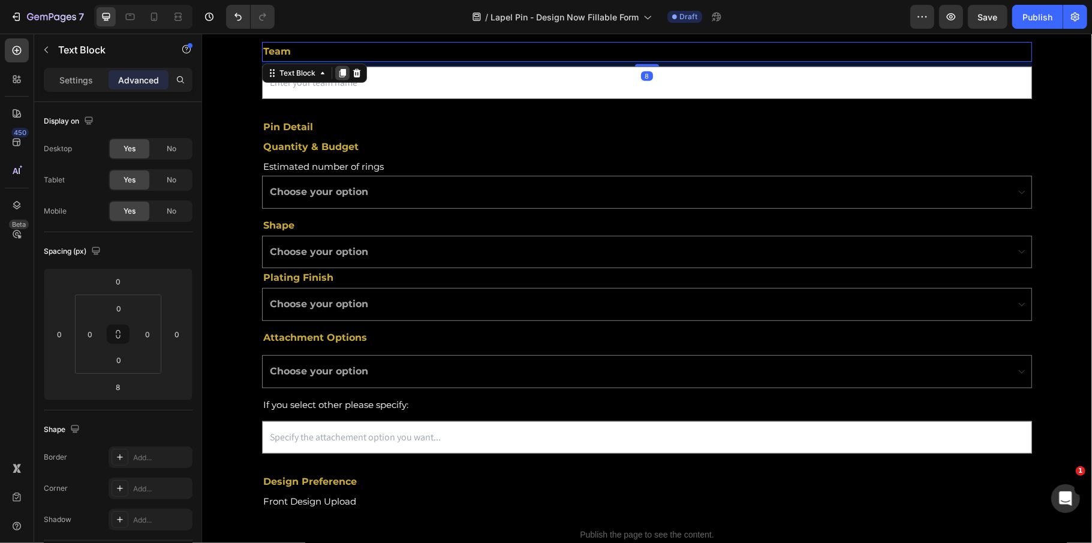
click at [343, 72] on icon at bounding box center [342, 72] width 7 height 8
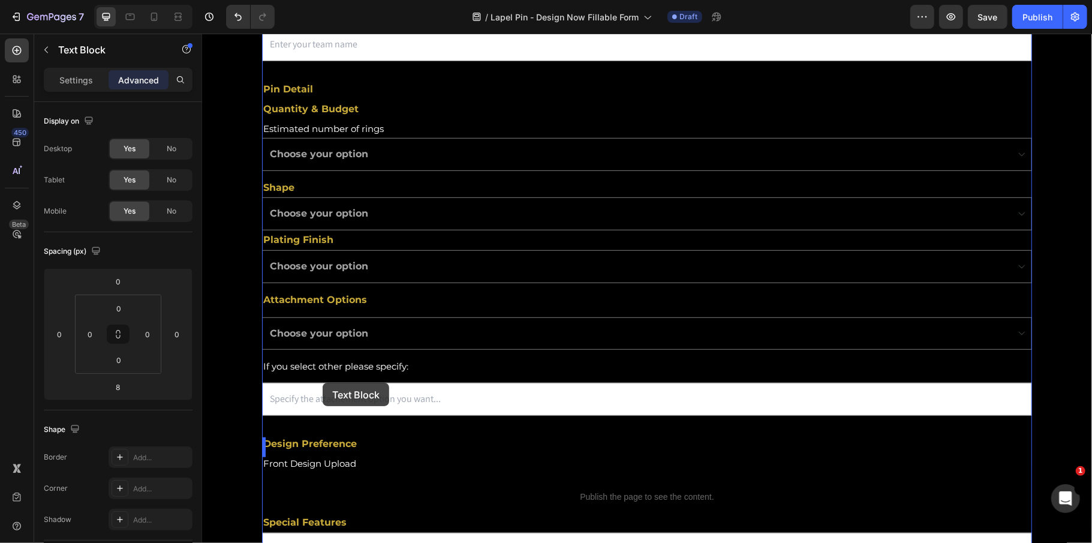
scroll to position [559, 0]
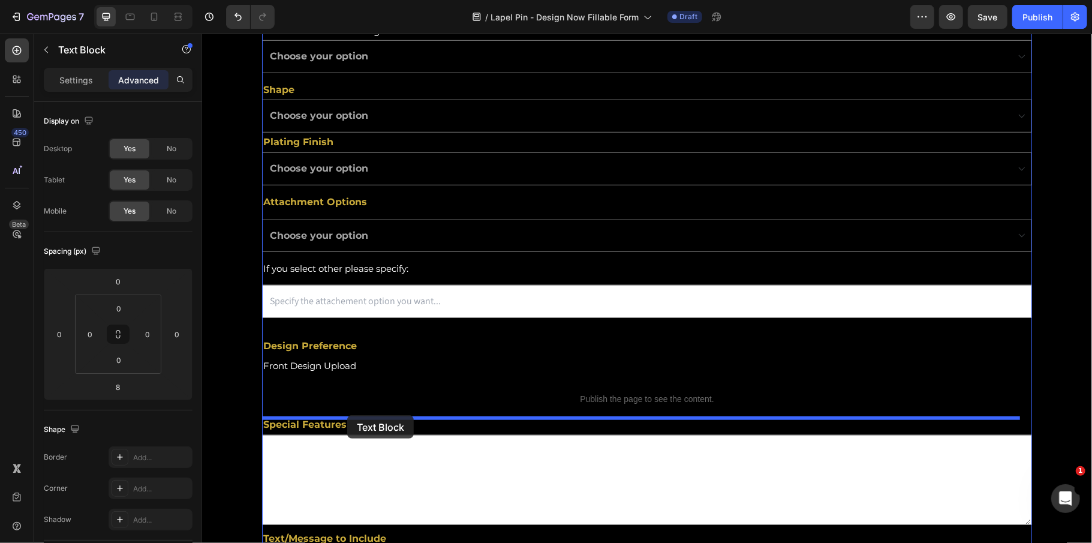
drag, startPoint x: 343, startPoint y: 70, endPoint x: 348, endPoint y: 413, distance: 342.4
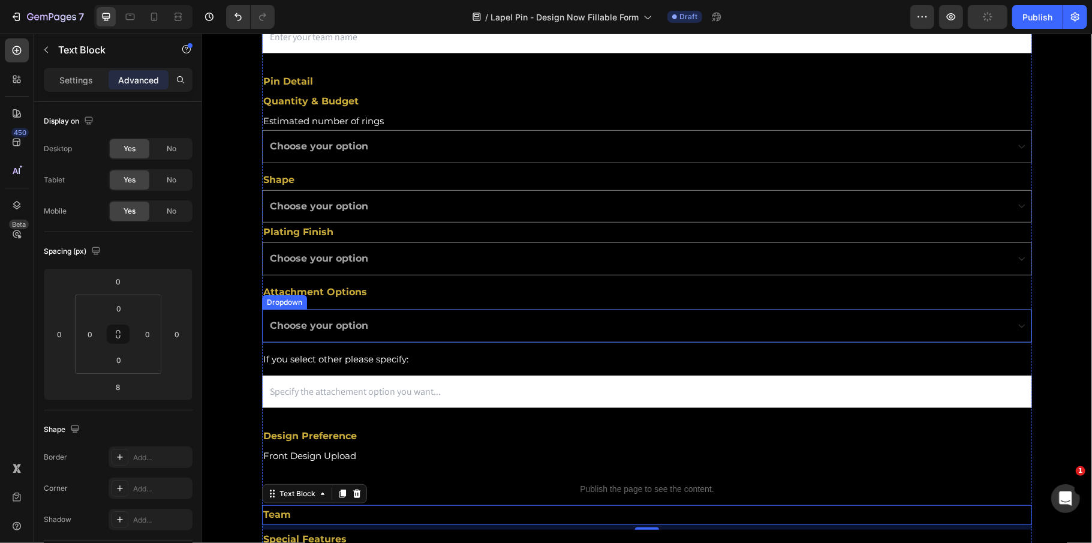
scroll to position [296, 0]
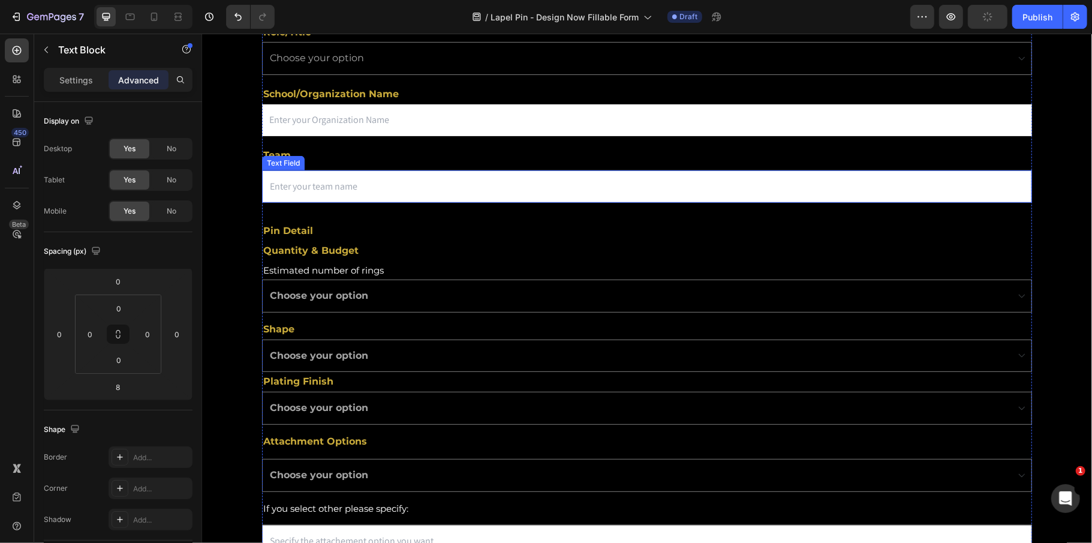
drag, startPoint x: 348, startPoint y: 191, endPoint x: 349, endPoint y: 184, distance: 7.3
click at [348, 191] on input "text" at bounding box center [646, 186] width 770 height 33
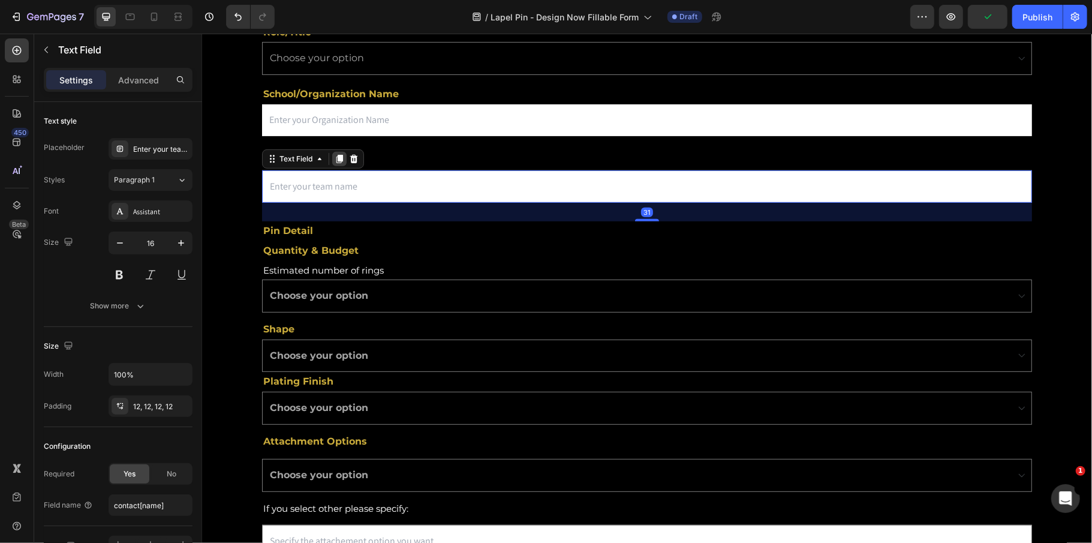
click at [336, 156] on icon at bounding box center [339, 158] width 10 height 10
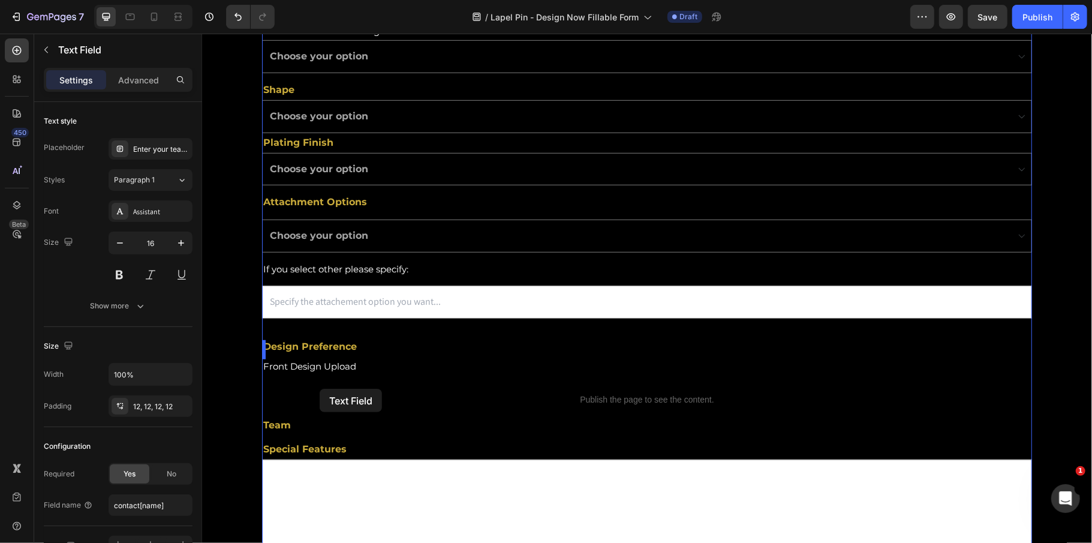
scroll to position [615, 0]
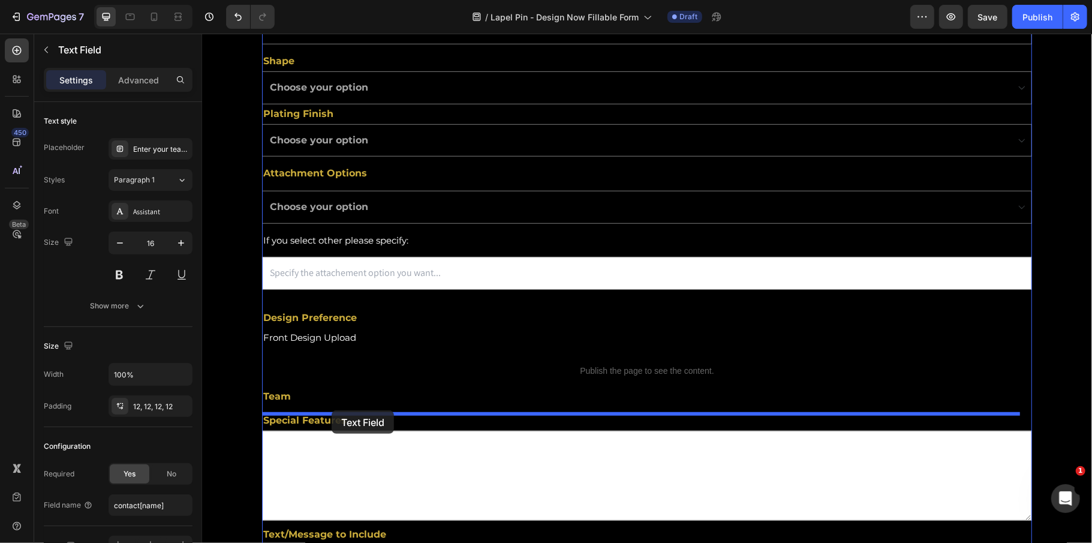
drag, startPoint x: 339, startPoint y: 235, endPoint x: 331, endPoint y: 410, distance: 174.7
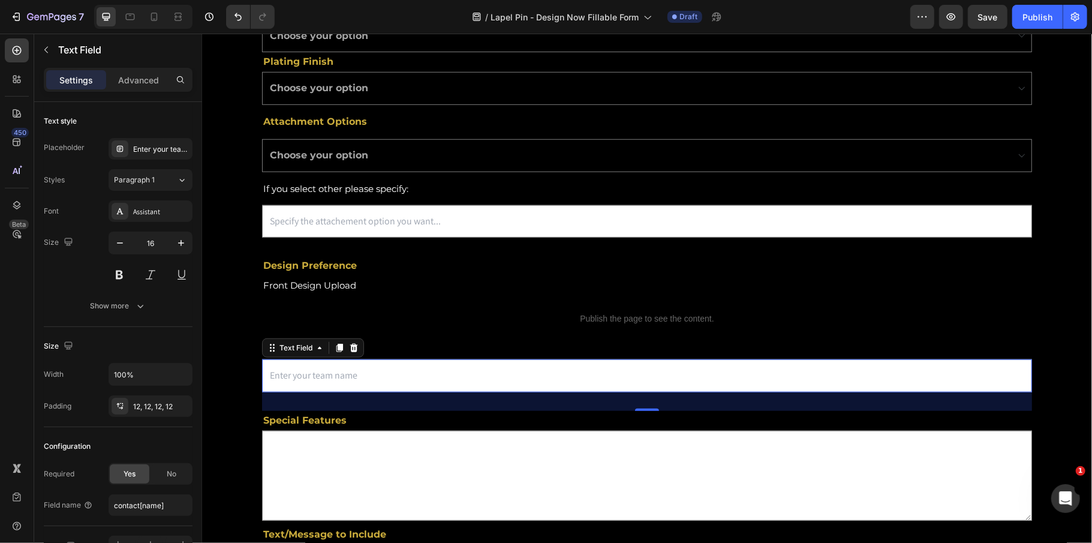
scroll to position [564, 0]
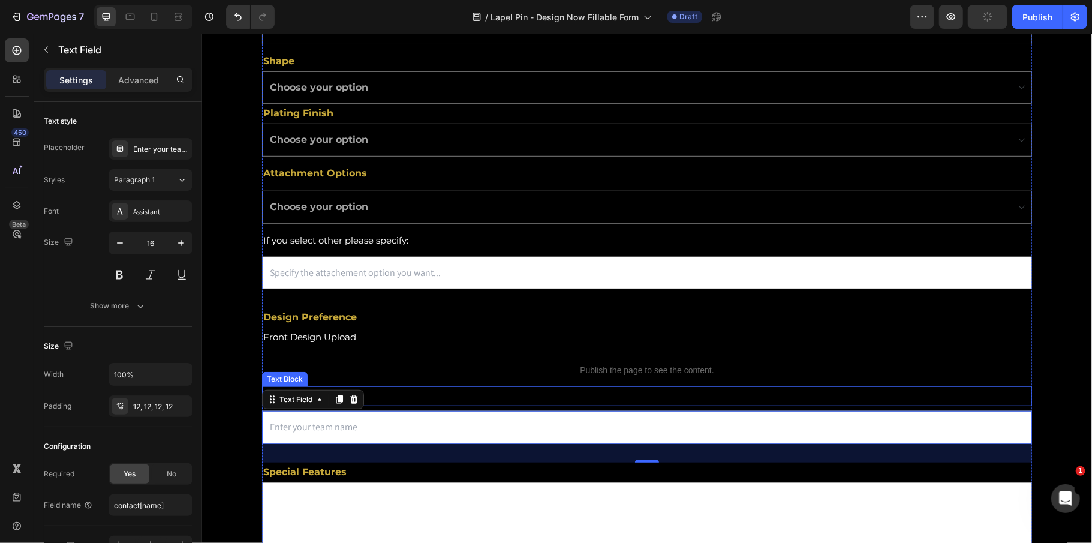
click at [454, 393] on p "Team" at bounding box center [646, 395] width 767 height 17
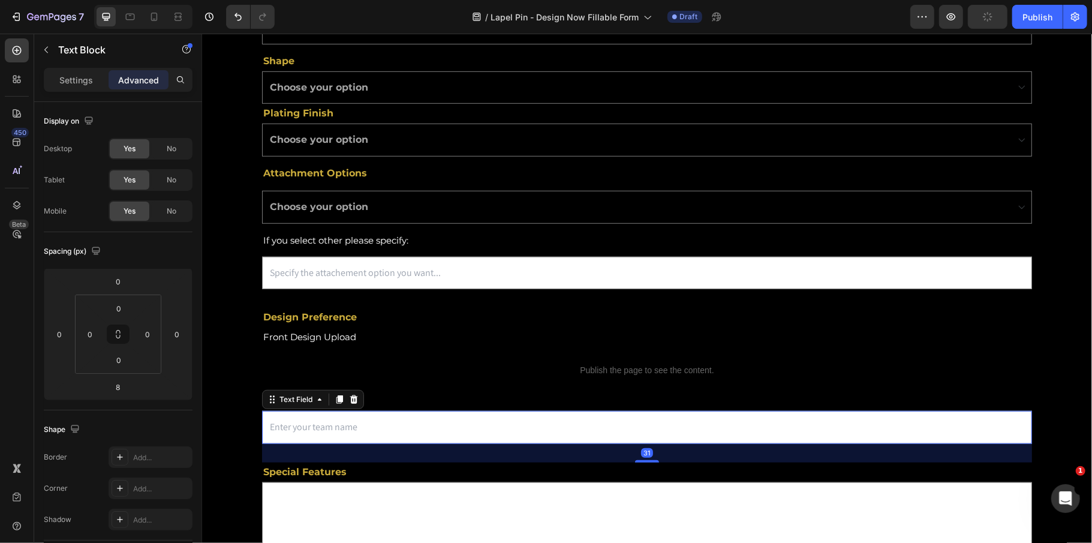
click at [537, 443] on input "text" at bounding box center [646, 426] width 770 height 33
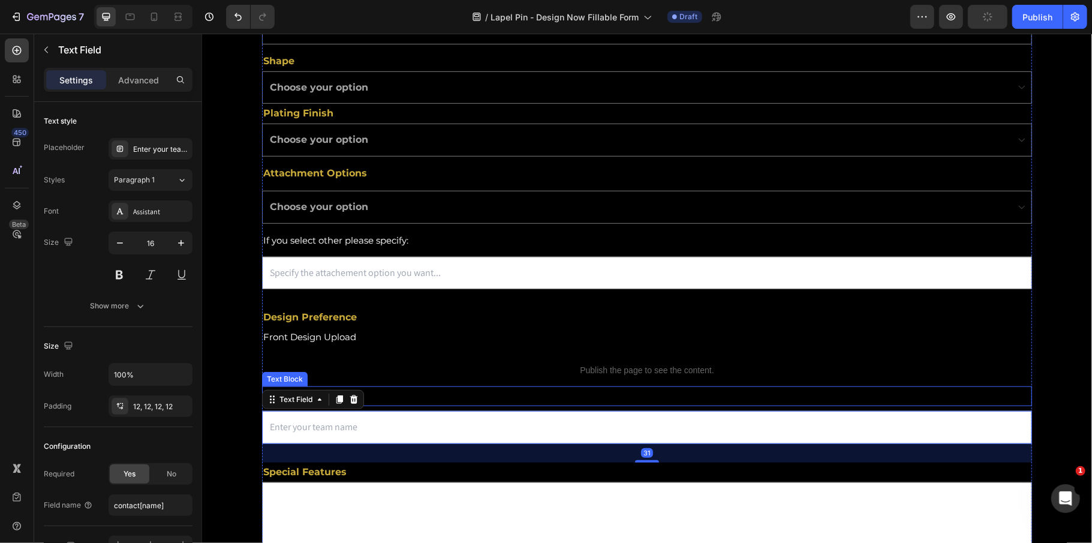
click at [495, 400] on p "Team" at bounding box center [646, 395] width 767 height 17
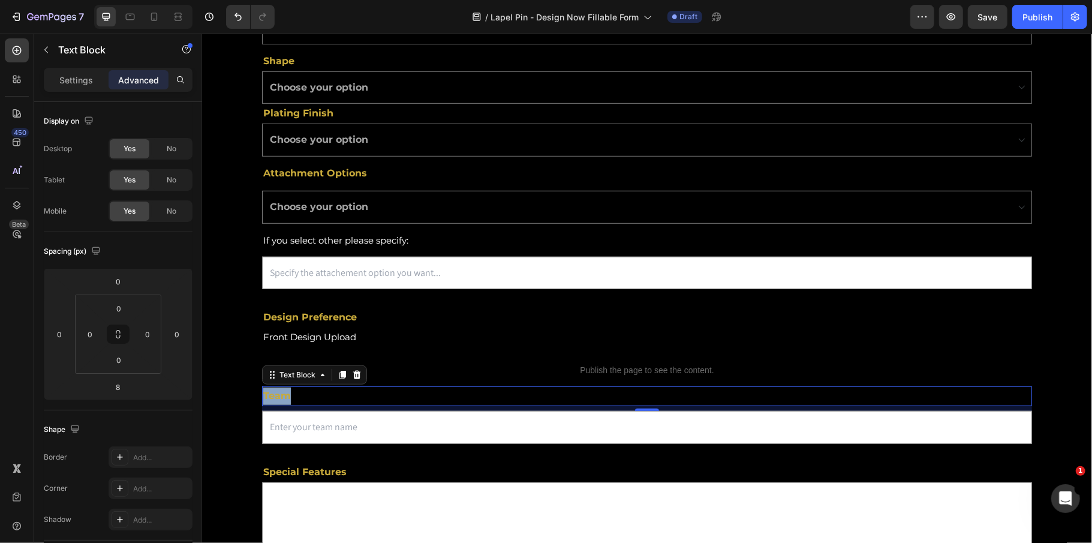
click at [272, 398] on p "Team" at bounding box center [646, 395] width 767 height 17
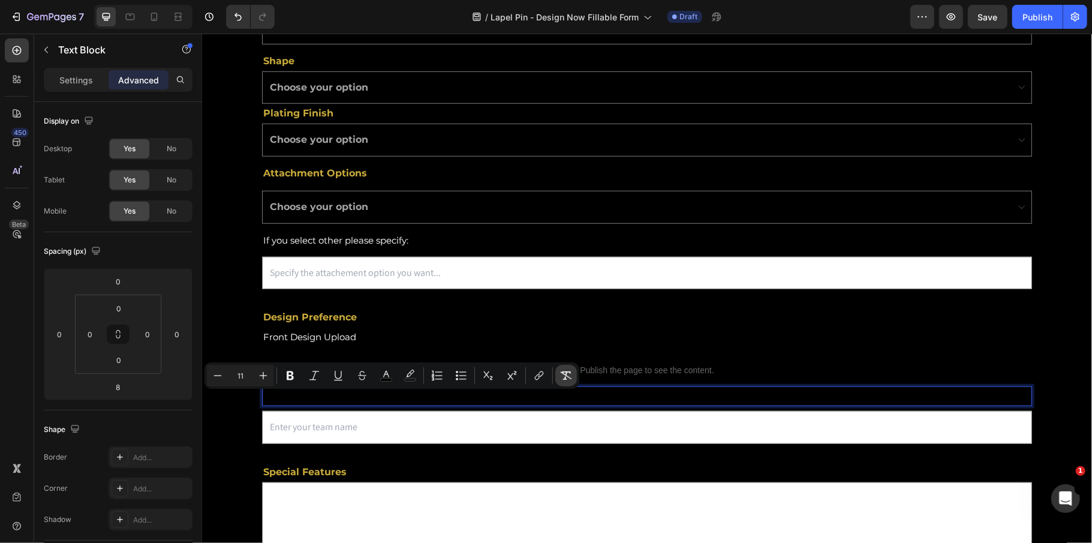
click at [568, 375] on icon "Editor contextual toolbar" at bounding box center [566, 375] width 12 height 12
type input "16"
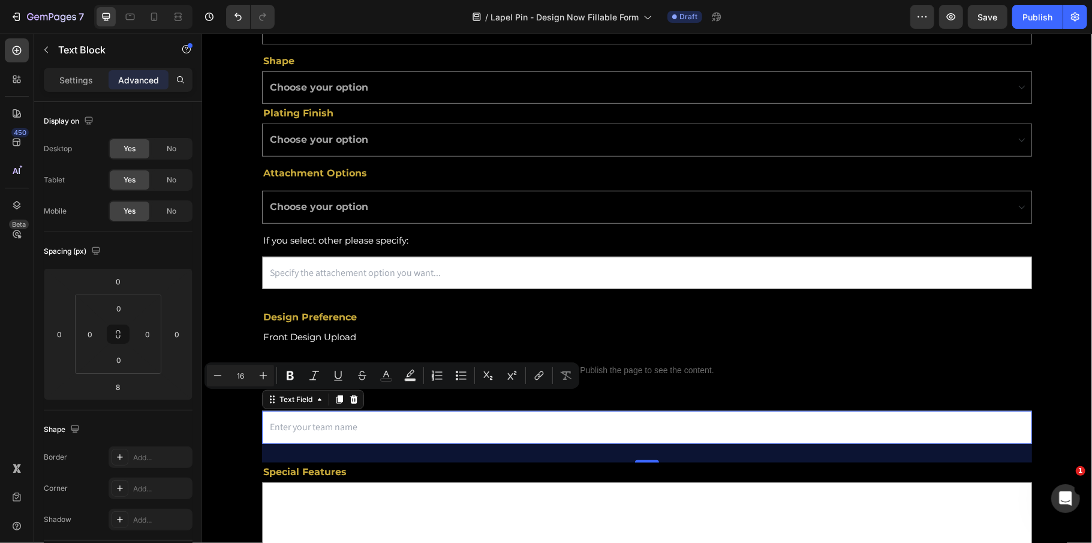
drag, startPoint x: 341, startPoint y: 440, endPoint x: 359, endPoint y: 443, distance: 18.3
click at [341, 440] on input "text" at bounding box center [646, 426] width 770 height 33
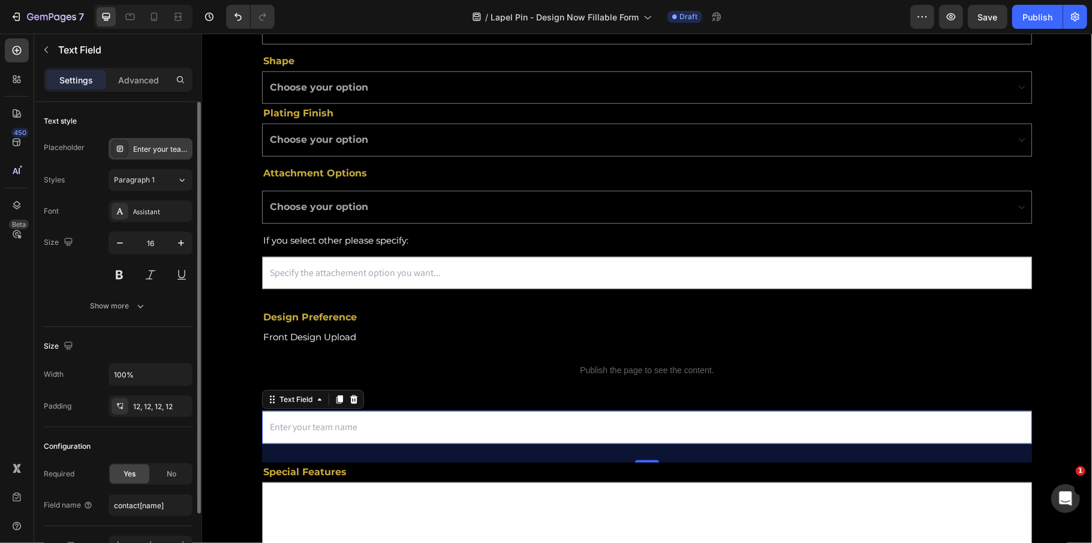
click at [151, 154] on div "Enter your team name" at bounding box center [161, 149] width 56 height 11
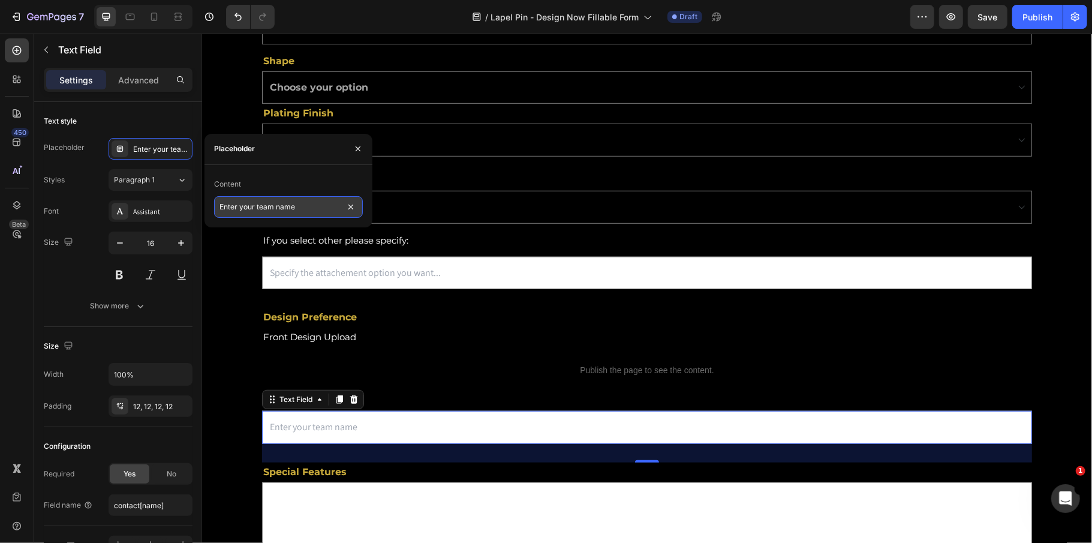
click at [289, 207] on input "Enter your team name" at bounding box center [288, 207] width 149 height 22
click at [305, 207] on input "Enter your team name" at bounding box center [288, 207] width 149 height 22
drag, startPoint x: 303, startPoint y: 205, endPoint x: 242, endPoint y: 206, distance: 61.2
click at [242, 206] on input "Enter your team name" at bounding box center [288, 207] width 149 height 22
type input "Enter type of color"
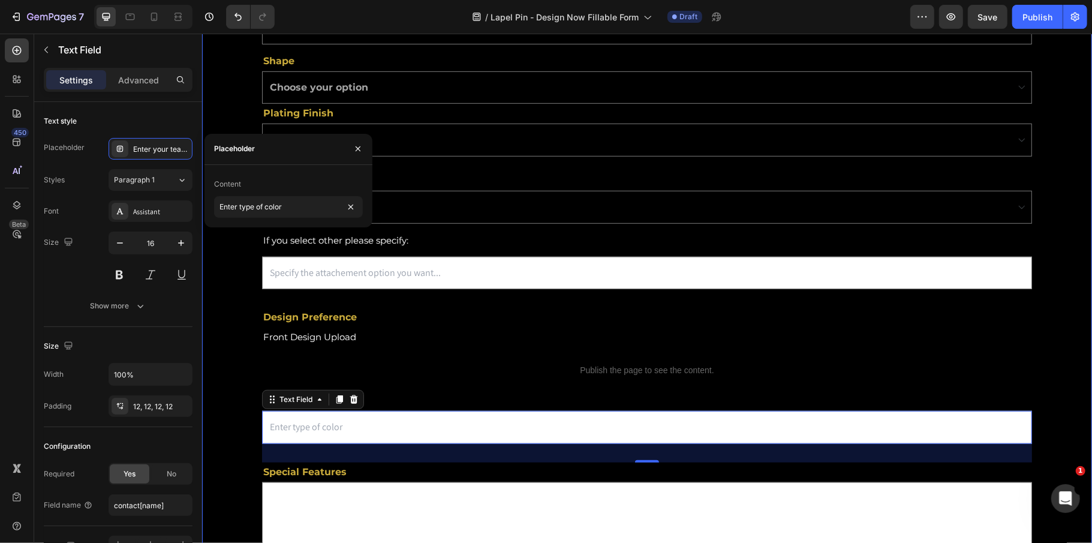
click at [233, 422] on div "First Name Text Block Text Field Last Name Text Block Email Field Row Role/Titl…" at bounding box center [646, 334] width 890 height 1321
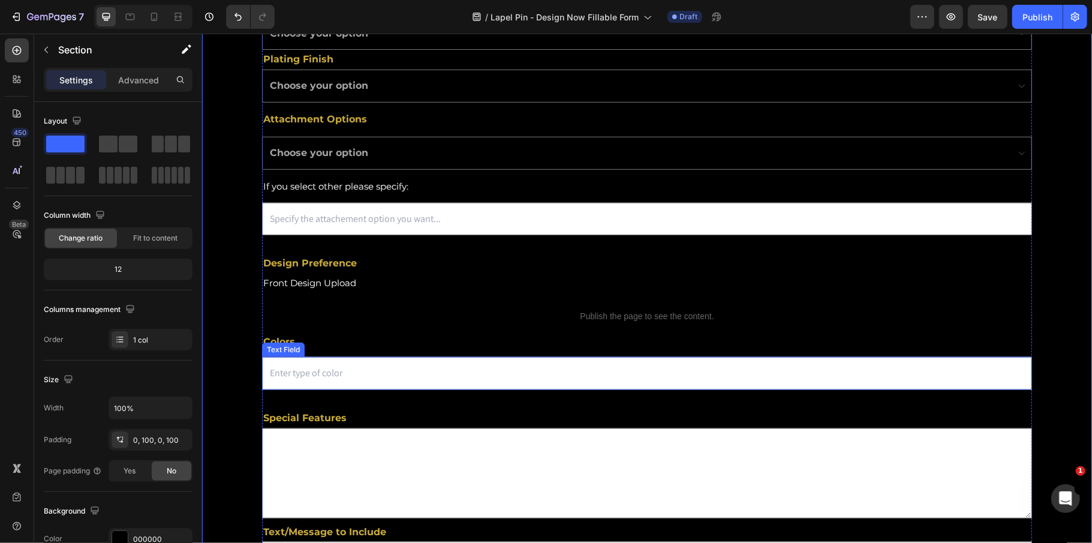
scroll to position [723, 0]
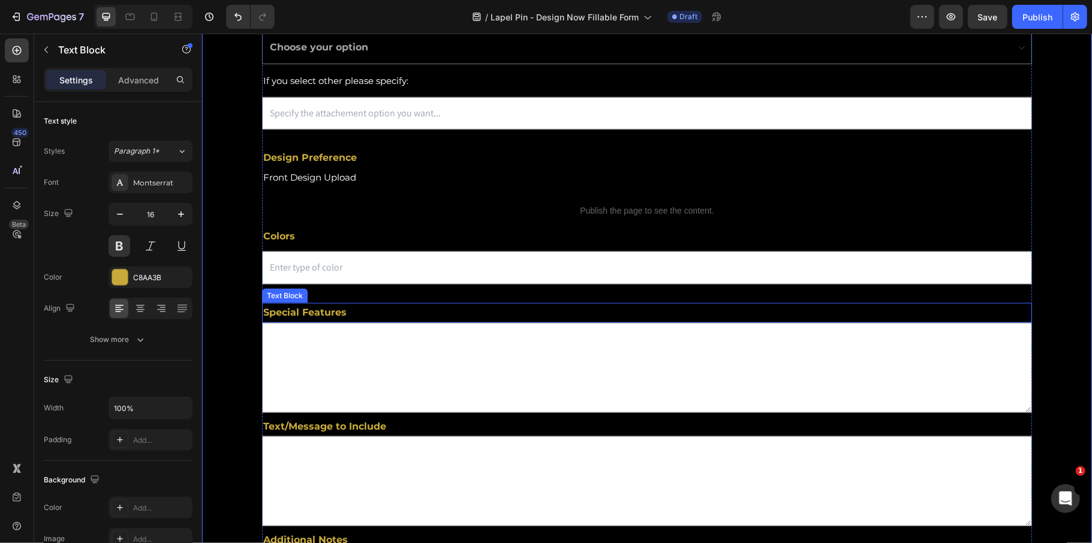
click at [320, 308] on p "Special Features" at bounding box center [646, 311] width 767 height 17
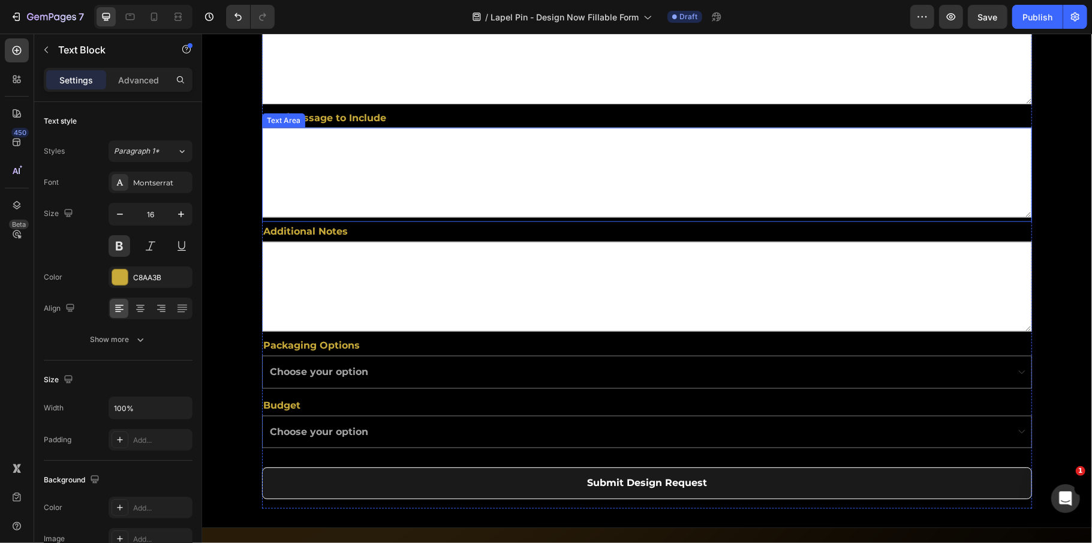
scroll to position [1123, 0]
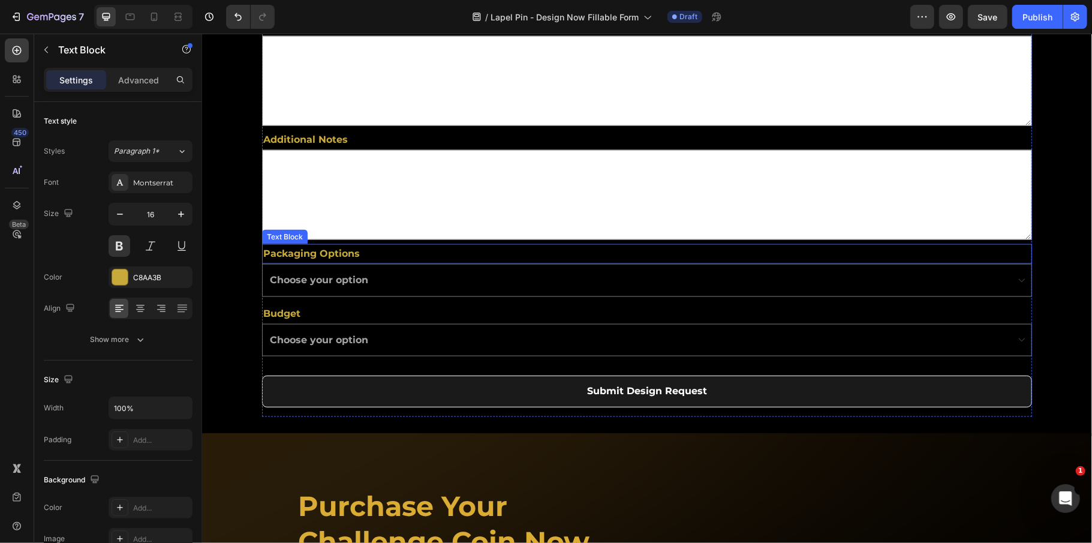
click at [347, 251] on p "Packaging Options" at bounding box center [646, 253] width 767 height 17
click at [359, 233] on icon at bounding box center [357, 232] width 8 height 8
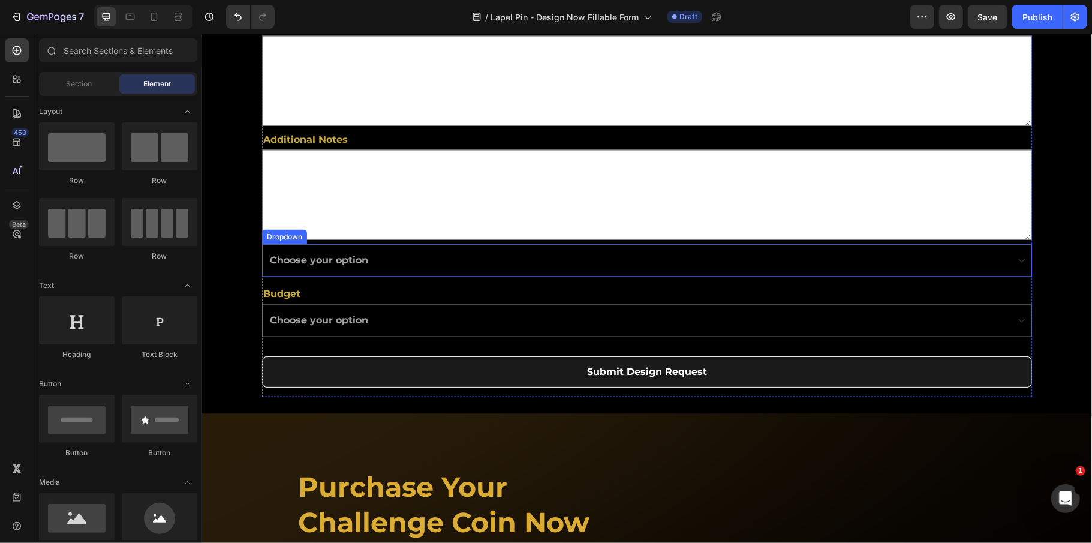
drag, startPoint x: 373, startPoint y: 257, endPoint x: 350, endPoint y: 249, distance: 24.1
click at [373, 257] on select "Choose your option Box Plastic Sleeve" at bounding box center [646, 259] width 770 height 33
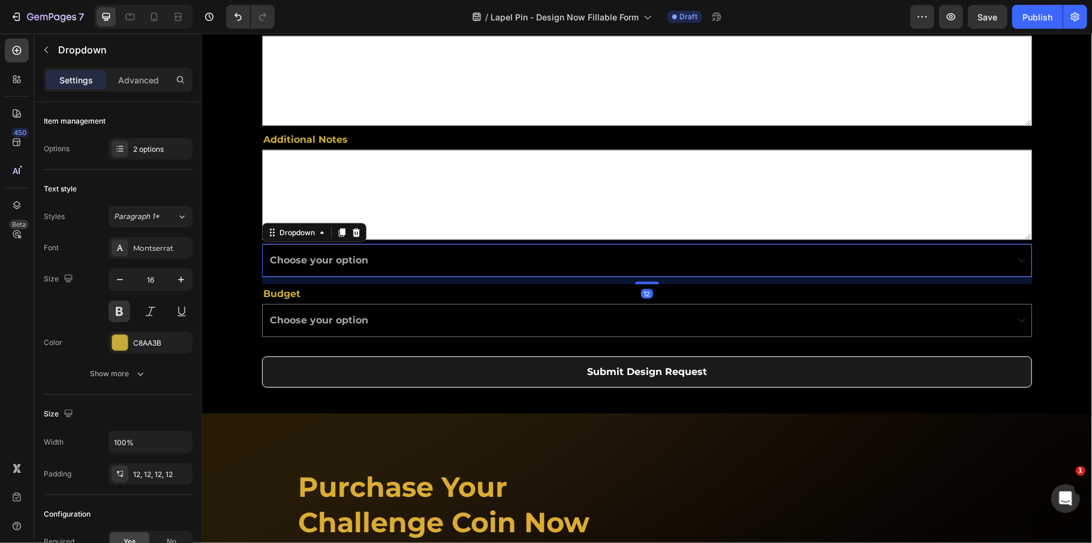
click at [360, 234] on icon at bounding box center [356, 232] width 10 height 10
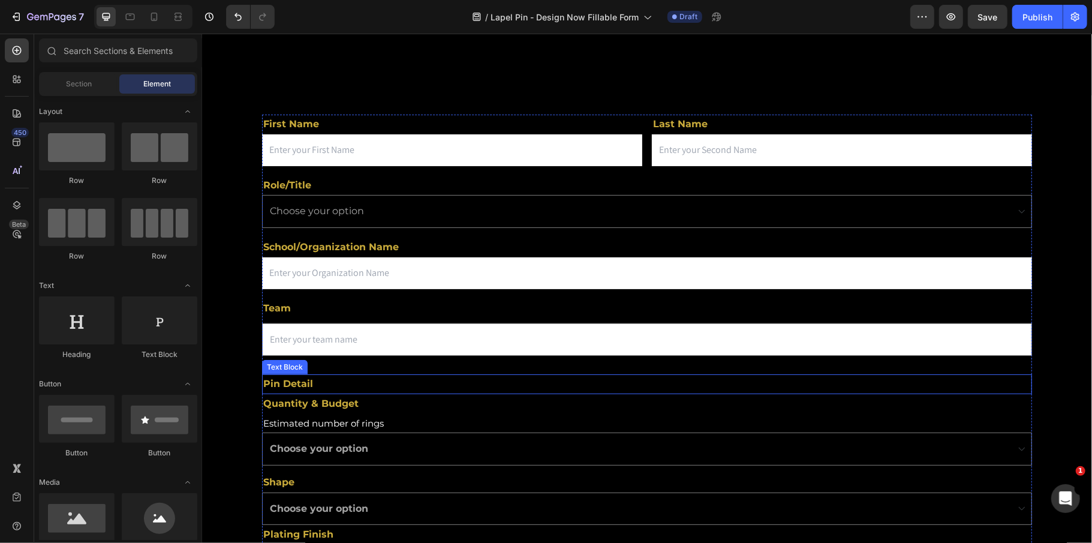
scroll to position [0, 0]
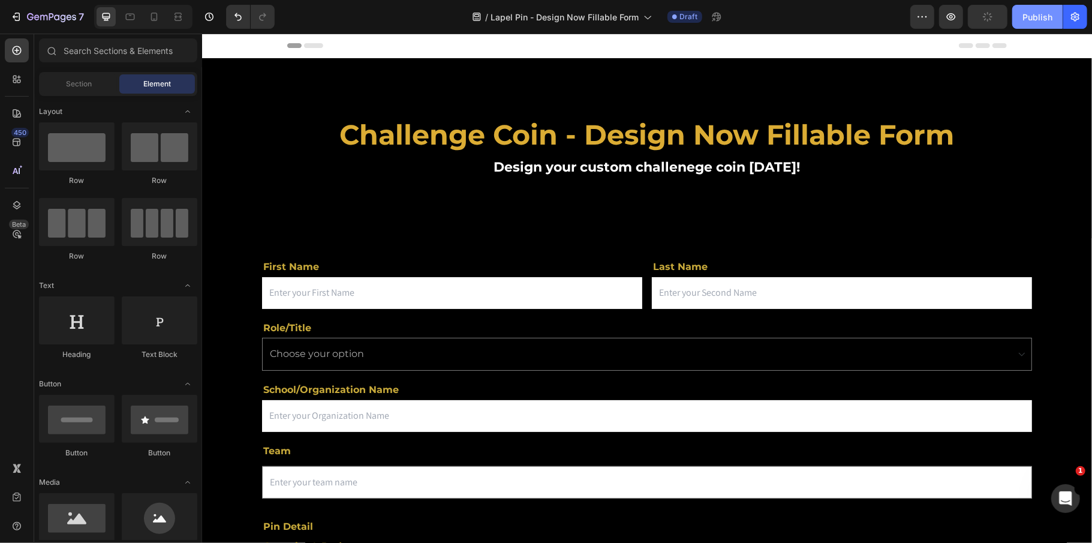
click at [1027, 19] on div "Publish" at bounding box center [1037, 17] width 30 height 13
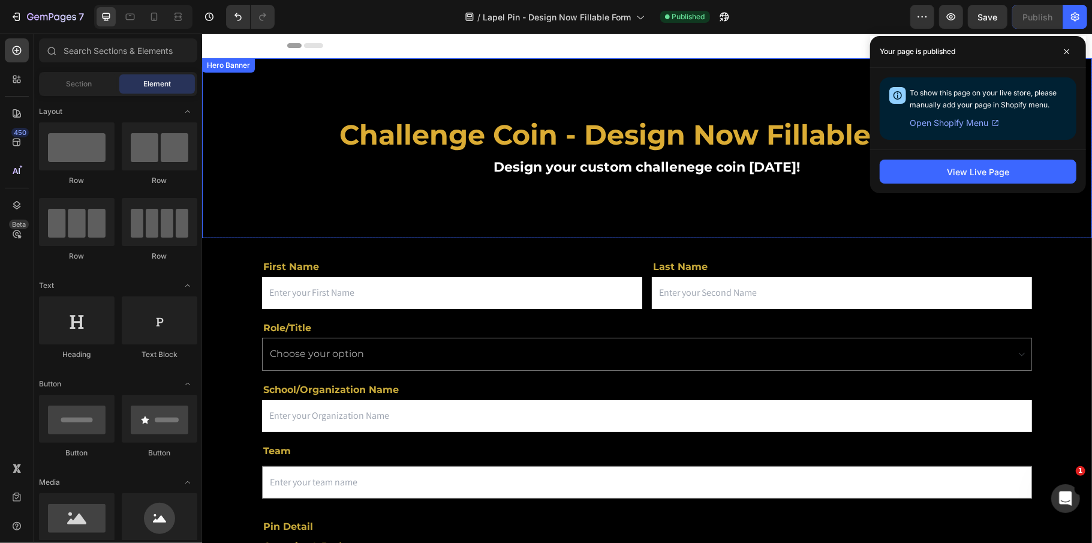
click at [219, 155] on div "Background Image" at bounding box center [646, 193] width 890 height 270
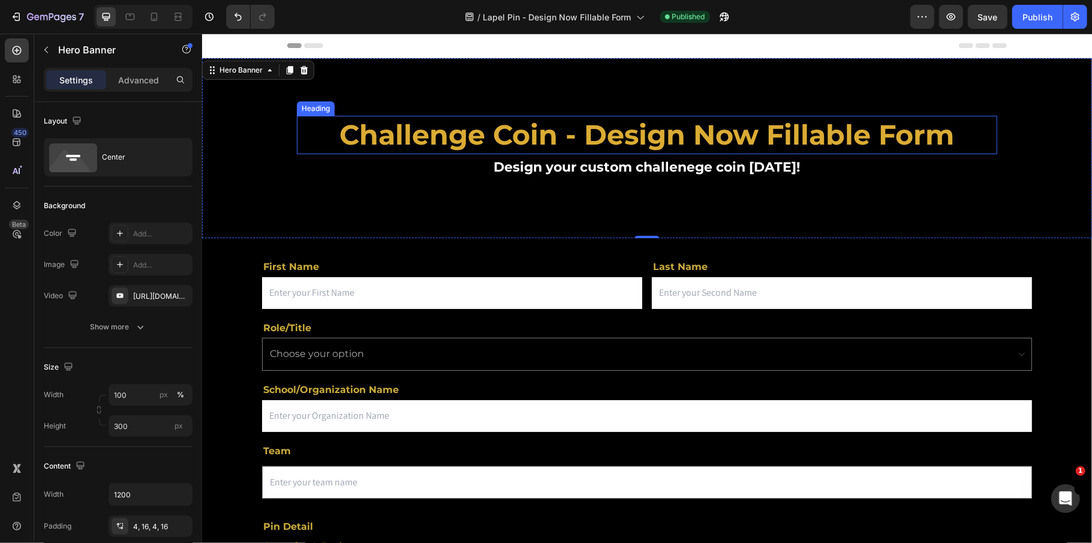
click at [543, 140] on h2 "Challenge Coin - Design Now Fillable Form" at bounding box center [646, 134] width 700 height 38
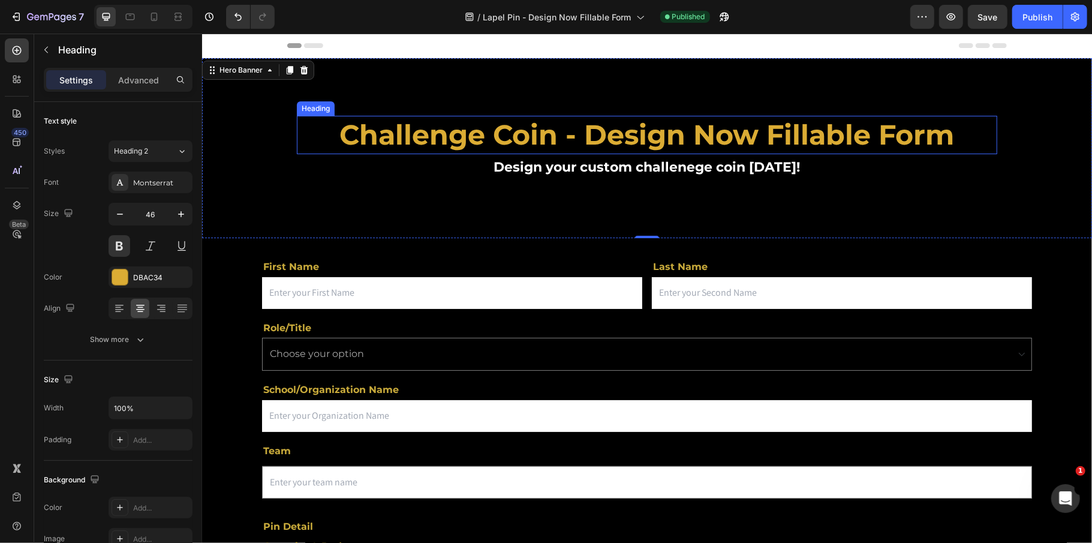
click at [543, 140] on h2 "Challenge Coin - Design Now Fillable Form" at bounding box center [646, 134] width 700 height 38
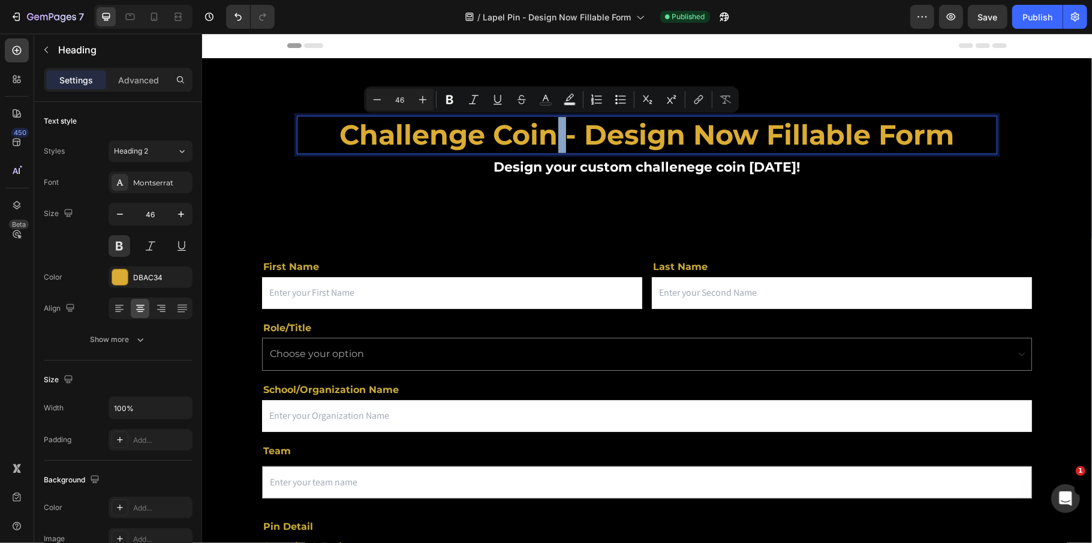
click at [543, 136] on p "Challenge Coin - Design Now Fillable Form" at bounding box center [646, 134] width 698 height 36
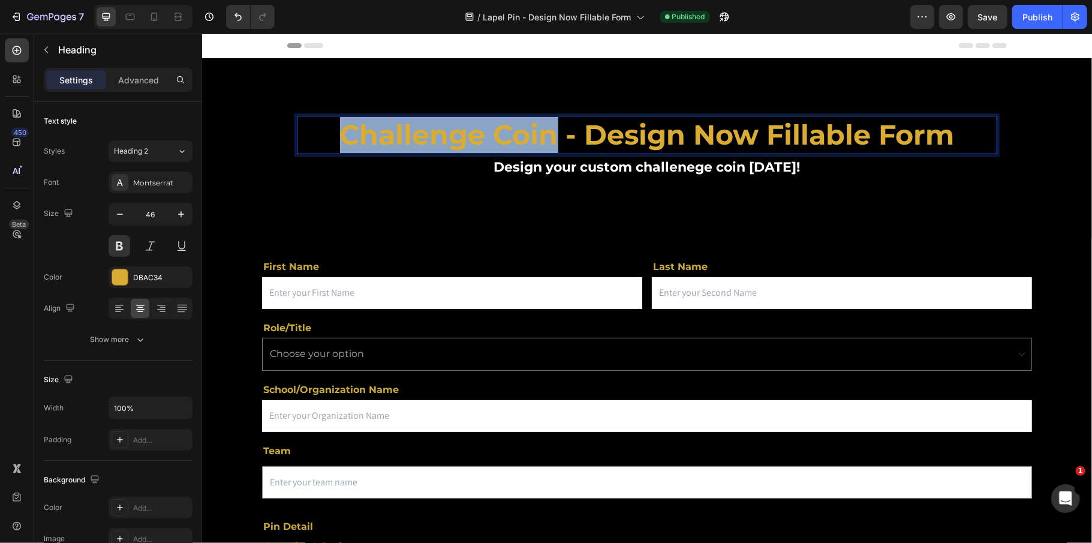
drag, startPoint x: 543, startPoint y: 137, endPoint x: 349, endPoint y: 128, distance: 194.5
click at [312, 136] on p "Challenge Coin - Design Now Fillable Form" at bounding box center [646, 134] width 698 height 36
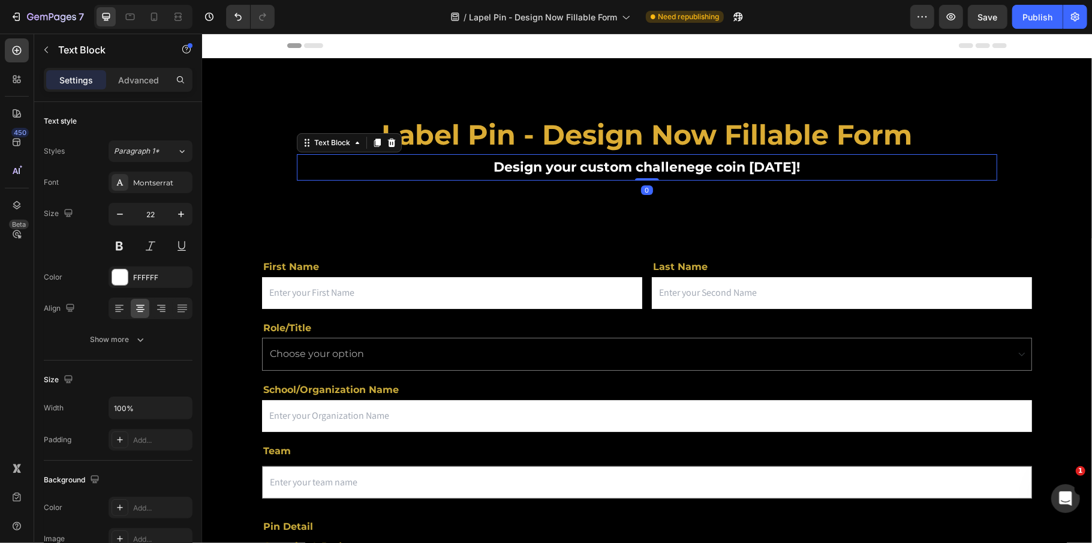
click at [652, 172] on strong "Design your custom challenege coin [DATE]!" at bounding box center [646, 166] width 306 height 16
click at [728, 166] on strong "Design your custom challenege coin [DATE]!" at bounding box center [646, 166] width 306 height 16
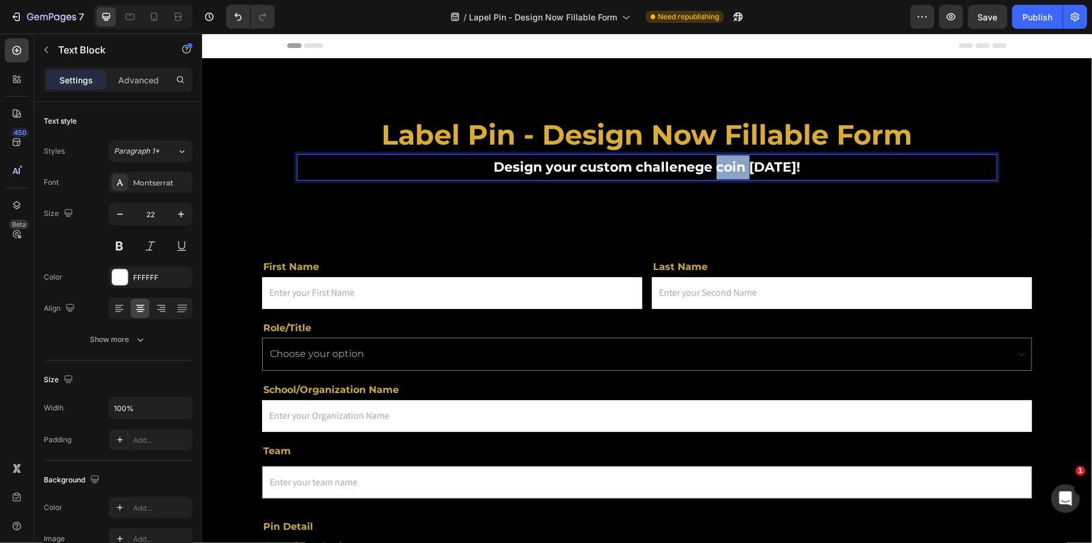
click at [728, 166] on strong "Design your custom challenege coin [DATE]!" at bounding box center [646, 166] width 306 height 16
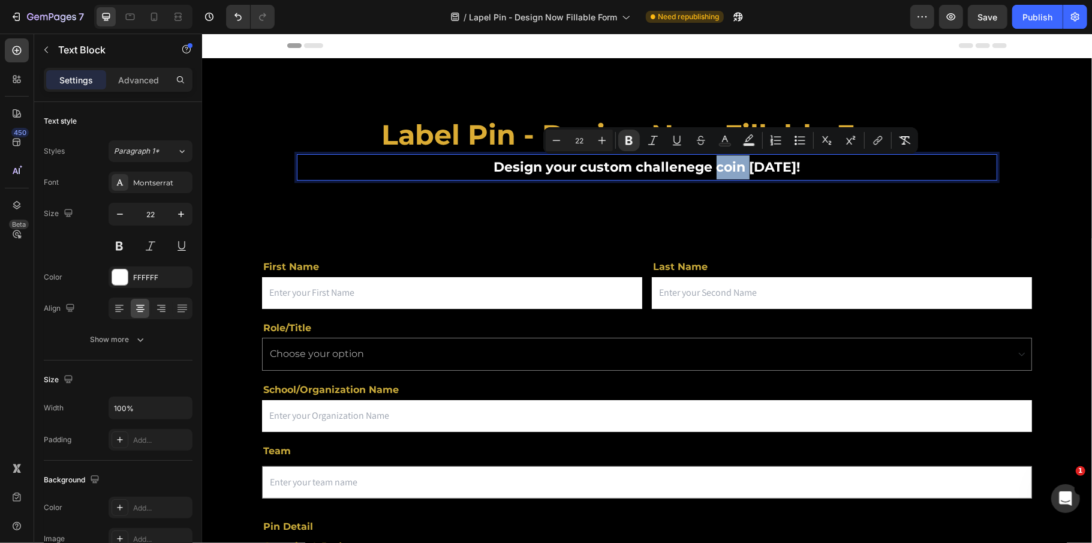
click at [713, 168] on strong "Design your custom challenege coin [DATE]!" at bounding box center [646, 166] width 306 height 16
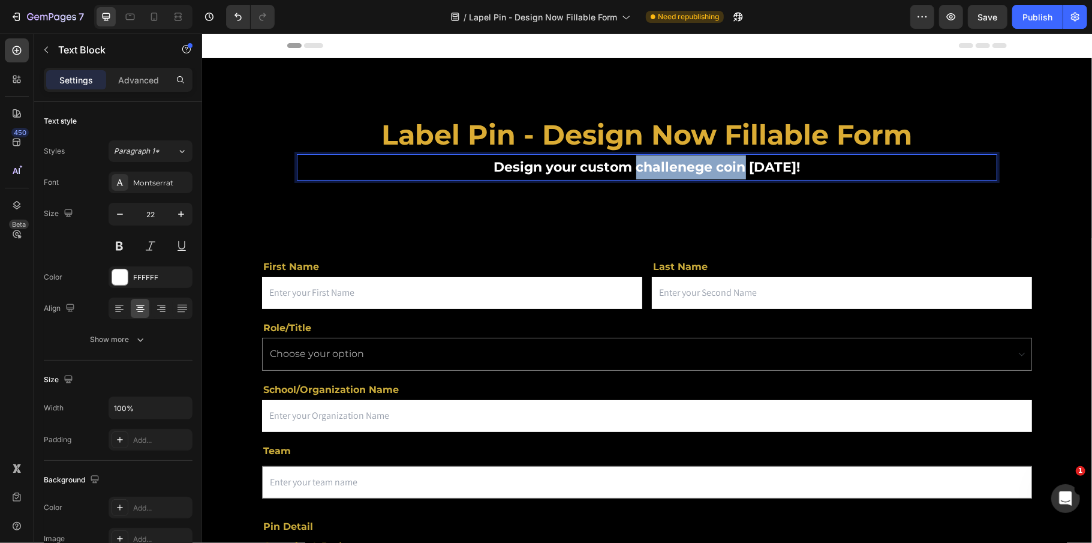
drag, startPoint x: 634, startPoint y: 168, endPoint x: 740, endPoint y: 170, distance: 106.1
click at [740, 170] on strong "Design your custom challenege coin [DATE]!" at bounding box center [646, 166] width 306 height 16
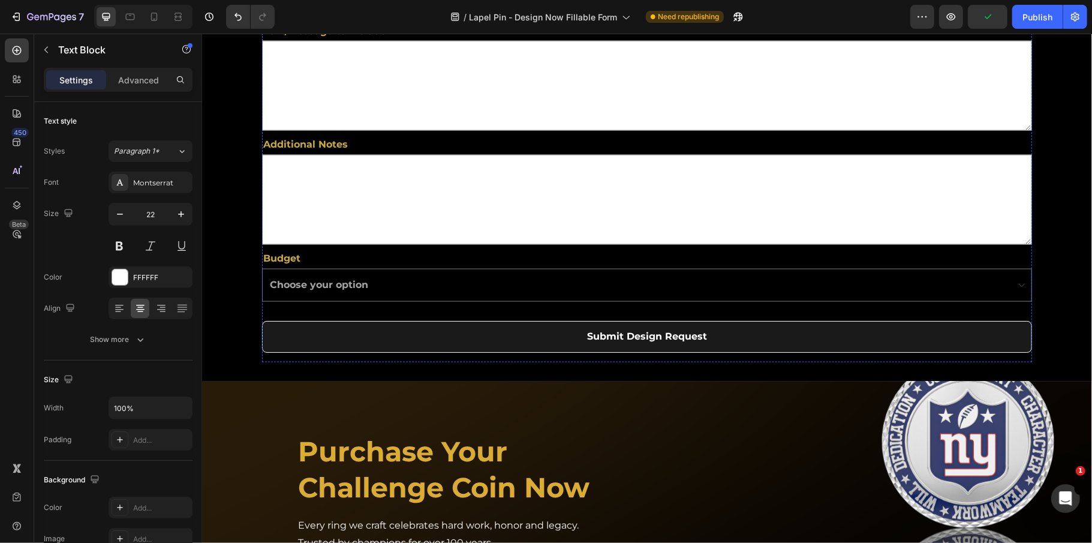
scroll to position [1119, 0]
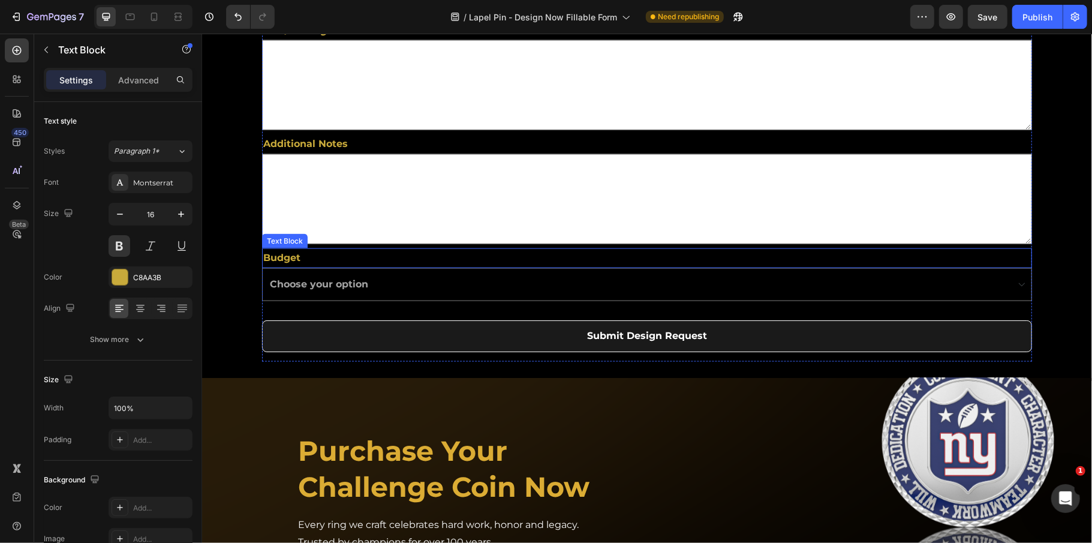
click at [319, 263] on p "Budget" at bounding box center [646, 257] width 767 height 17
click at [343, 237] on icon at bounding box center [342, 236] width 7 height 8
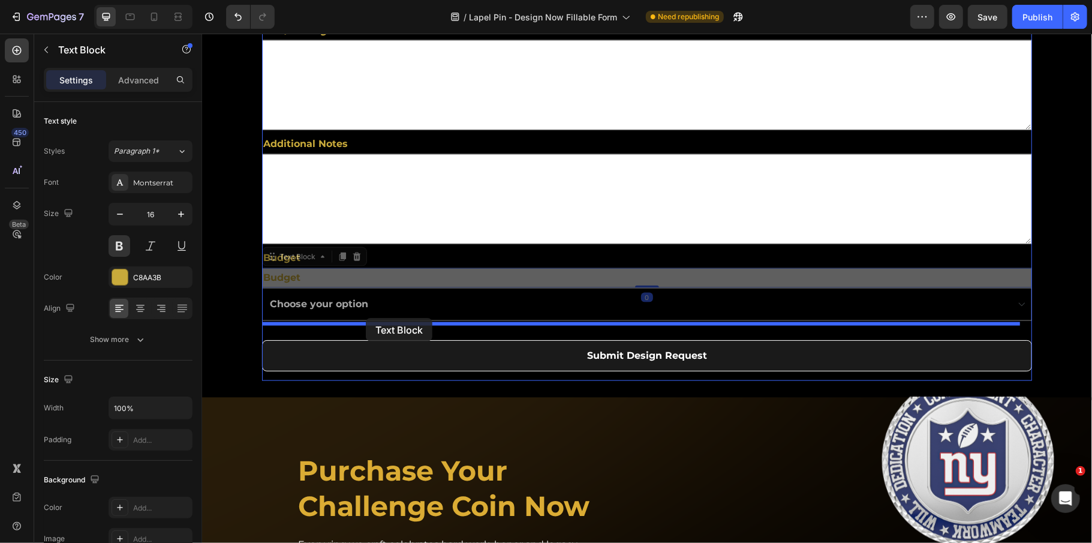
drag, startPoint x: 323, startPoint y: 281, endPoint x: 365, endPoint y: 317, distance: 56.1
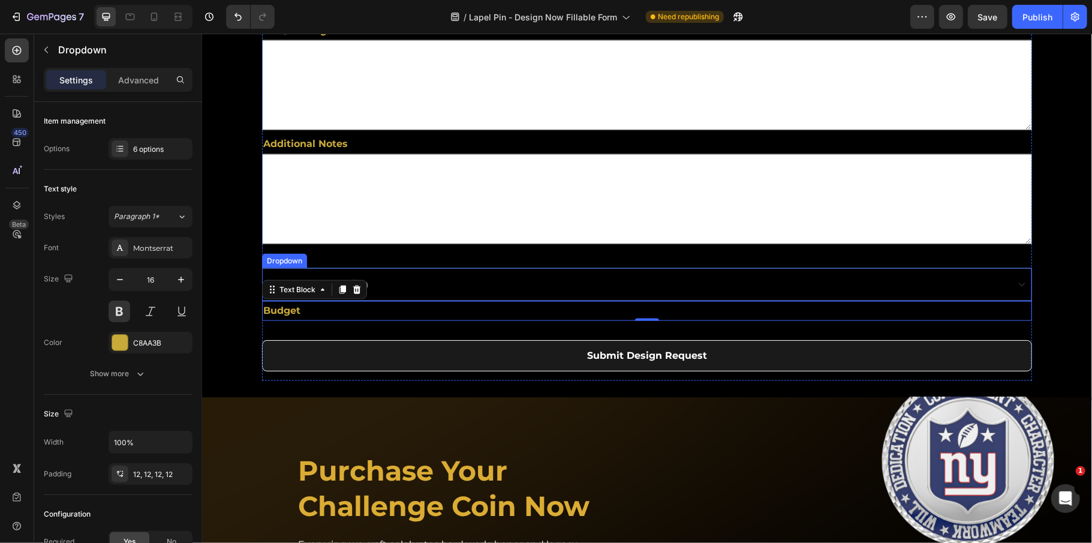
click at [393, 282] on select "Choose your option Below $250 $251 - $300 $301 - $400 $401 - $500 $501 - $1000 …" at bounding box center [646, 283] width 770 height 33
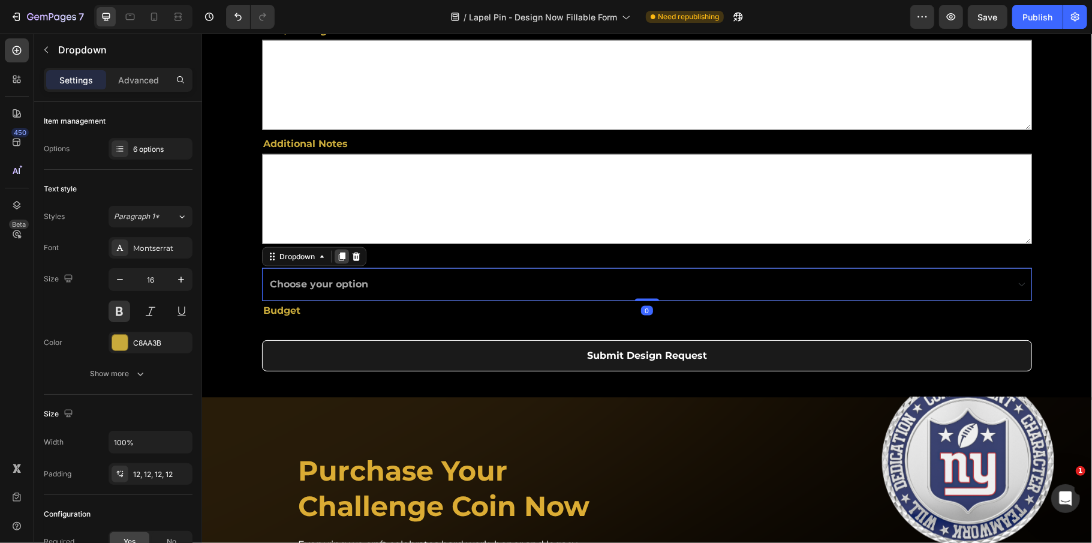
click at [341, 256] on icon at bounding box center [341, 256] width 7 height 8
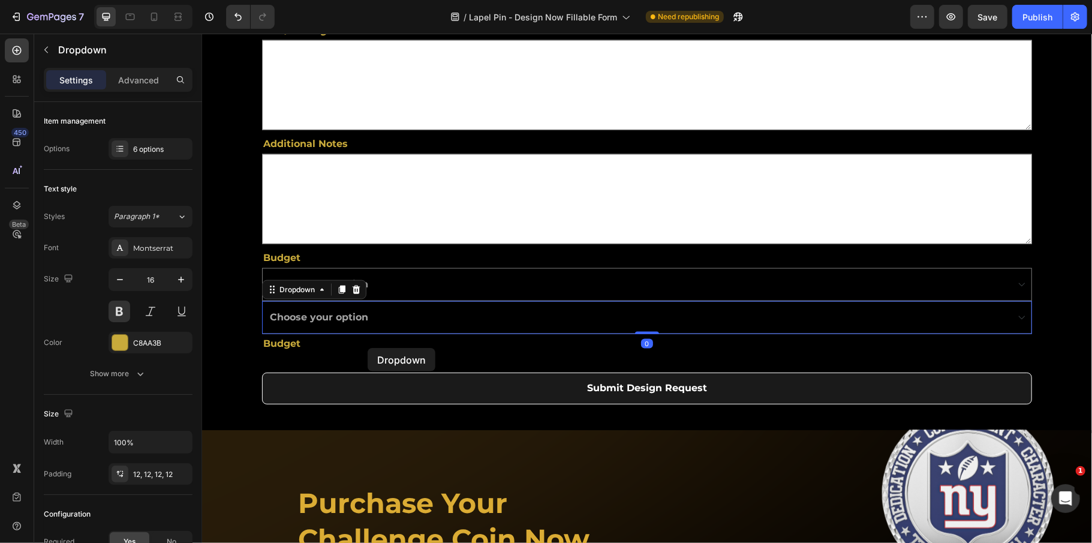
select select "Below $250"
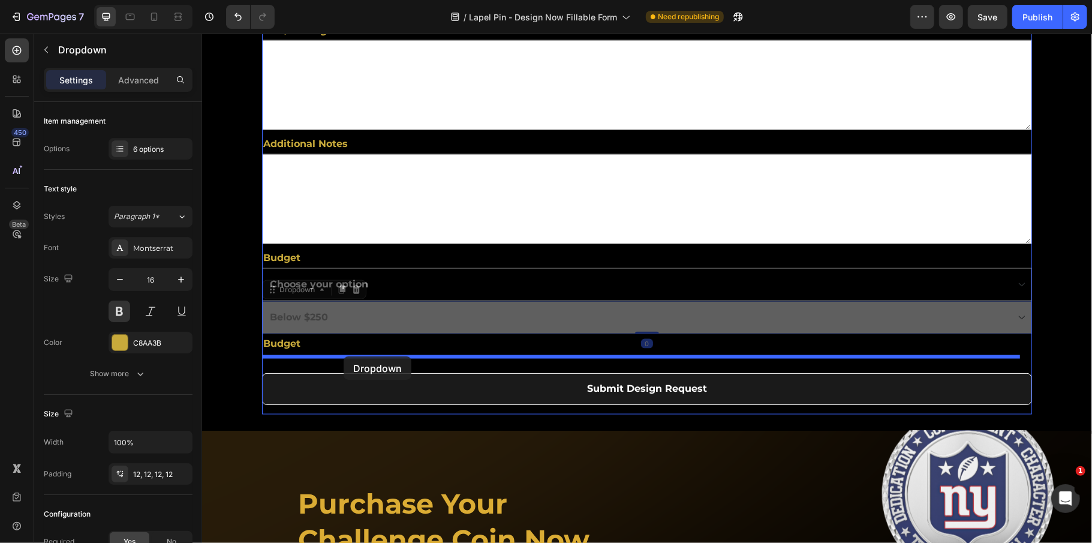
drag, startPoint x: 397, startPoint y: 321, endPoint x: 353, endPoint y: 362, distance: 59.9
click at [348, 360] on div "Header First Name Text Block Text Field Last Name Text Block Email Field Row Ro…" at bounding box center [646, 59] width 890 height 2291
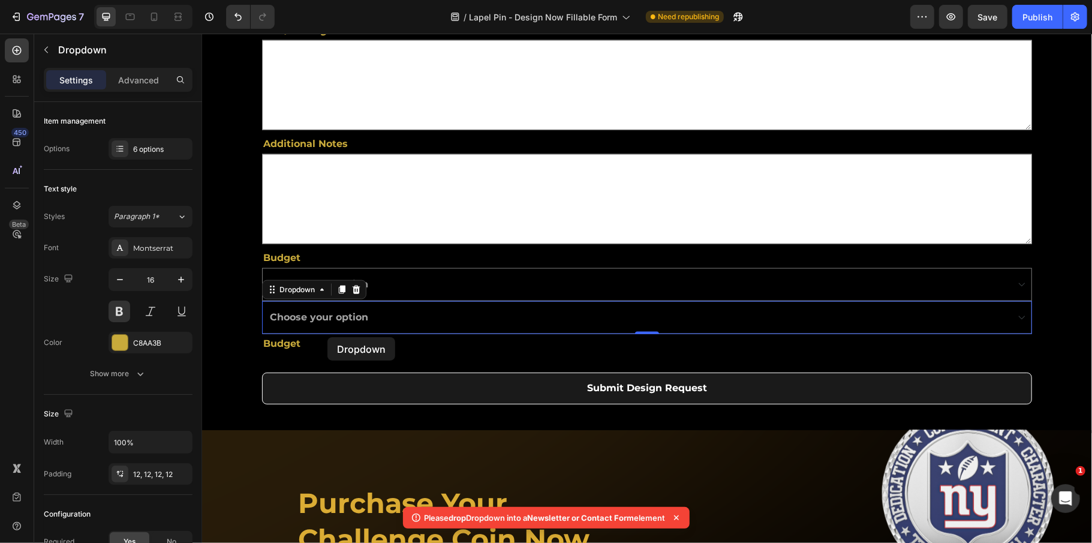
select select "Below $250"
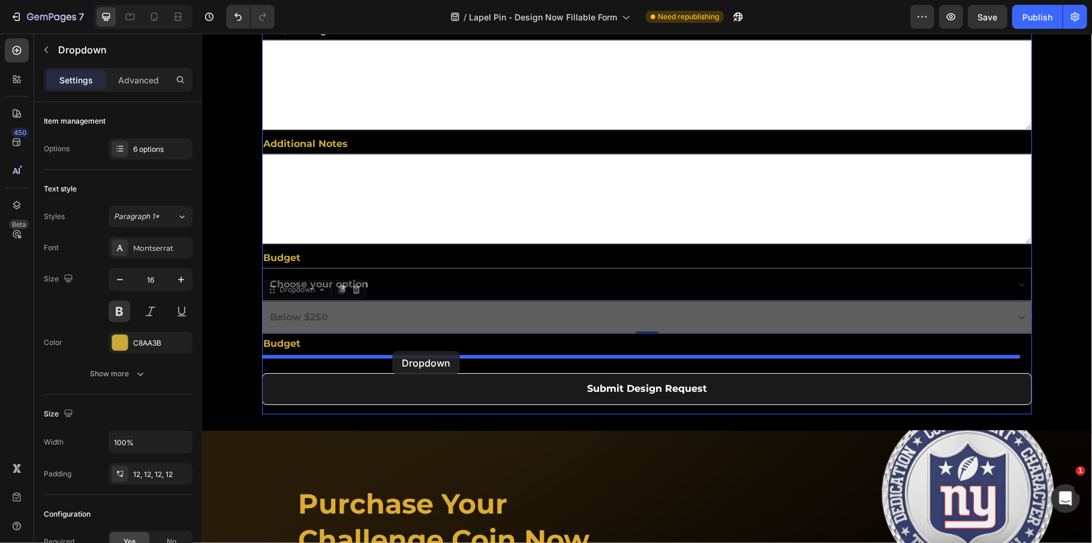
drag, startPoint x: 380, startPoint y: 317, endPoint x: 392, endPoint y: 350, distance: 35.1
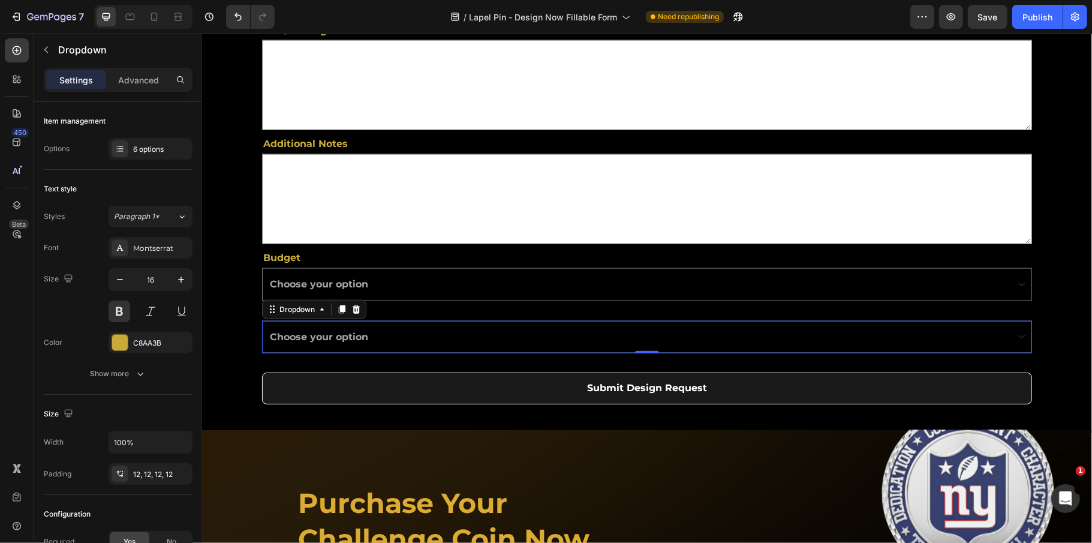
click at [403, 334] on select "Choose your option Below $250 $251 - $300 $301 - $400 $401 - $500 $501 - $1000 …" at bounding box center [646, 336] width 770 height 33
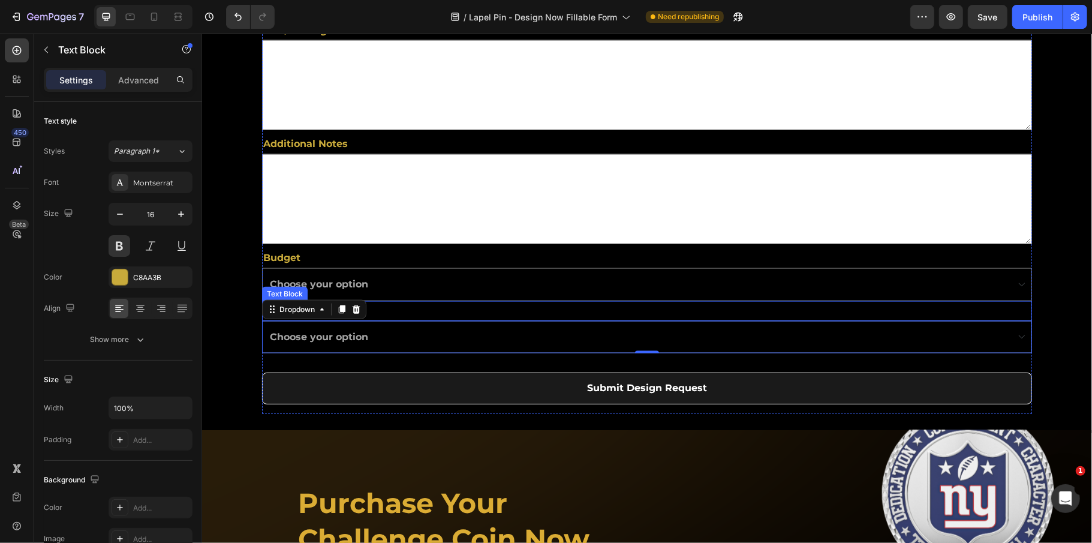
click at [419, 310] on p "Budget" at bounding box center [646, 310] width 767 height 17
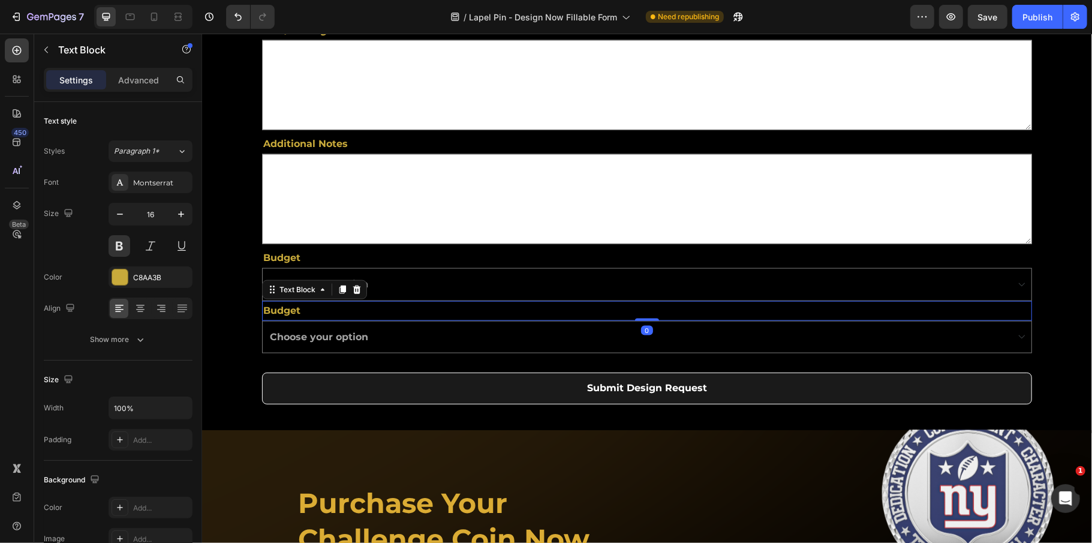
click at [306, 311] on p "Budget" at bounding box center [646, 310] width 767 height 17
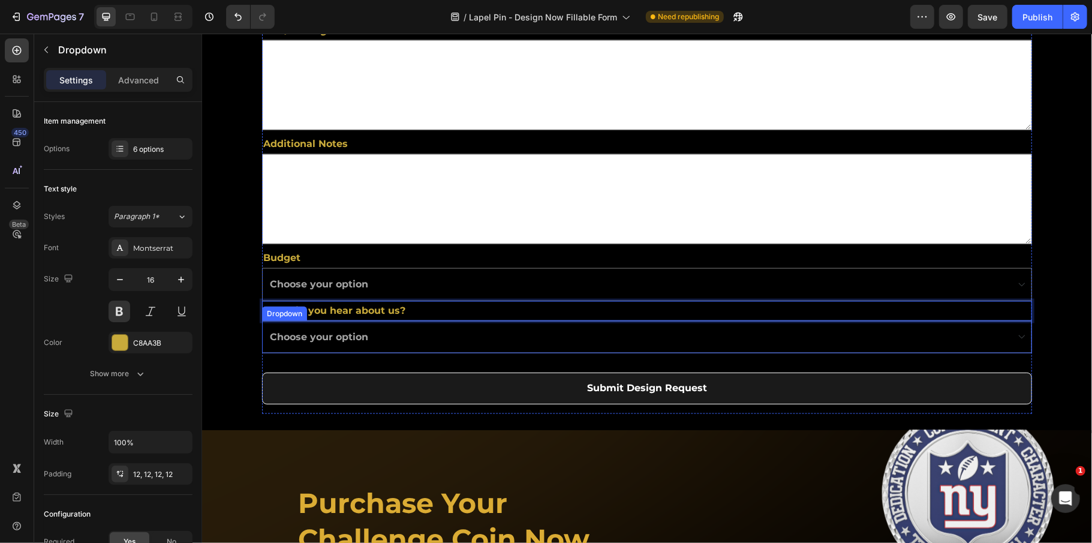
click at [372, 344] on select "Choose your option Below $250 $251 - $300 $301 - $400 $401 - $500 $501 - $1000 …" at bounding box center [646, 336] width 770 height 33
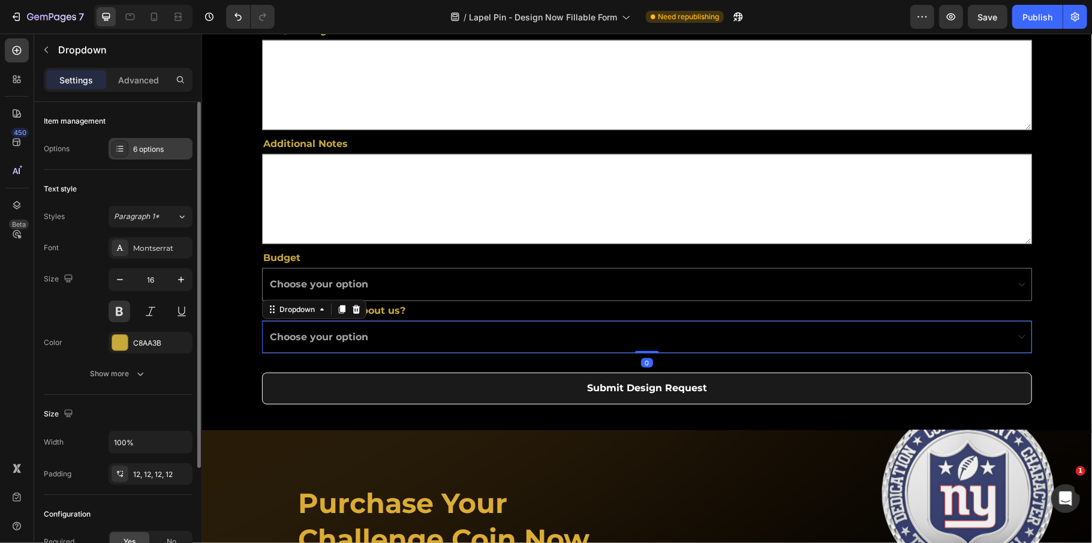
click at [151, 145] on div "6 options" at bounding box center [161, 149] width 56 height 11
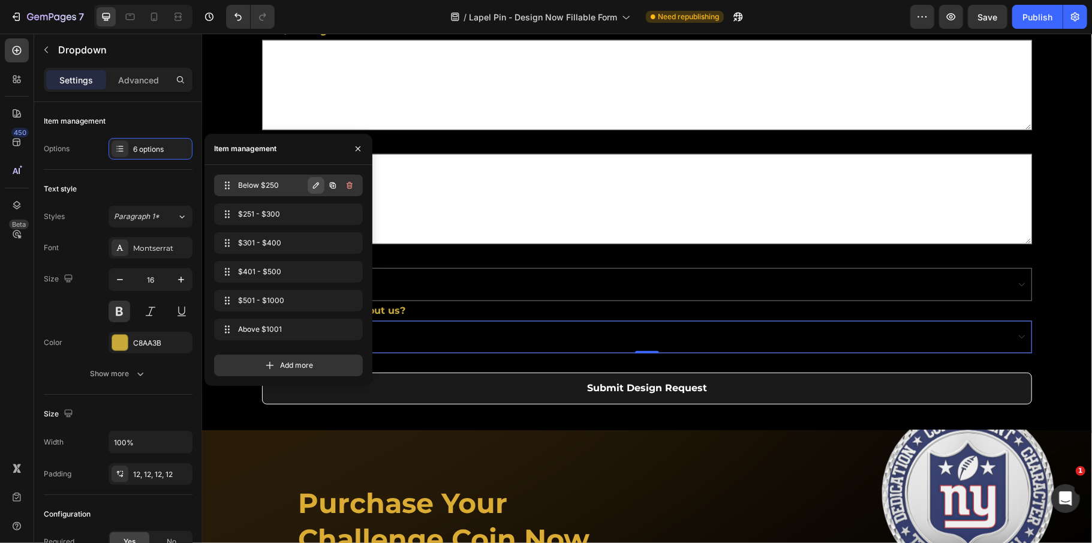
click at [315, 188] on icon "button" at bounding box center [316, 185] width 10 height 10
type input "Facebook"
click at [353, 181] on icon "button" at bounding box center [350, 185] width 10 height 10
click at [317, 217] on icon "button" at bounding box center [316, 214] width 10 height 10
type input "Instagram"
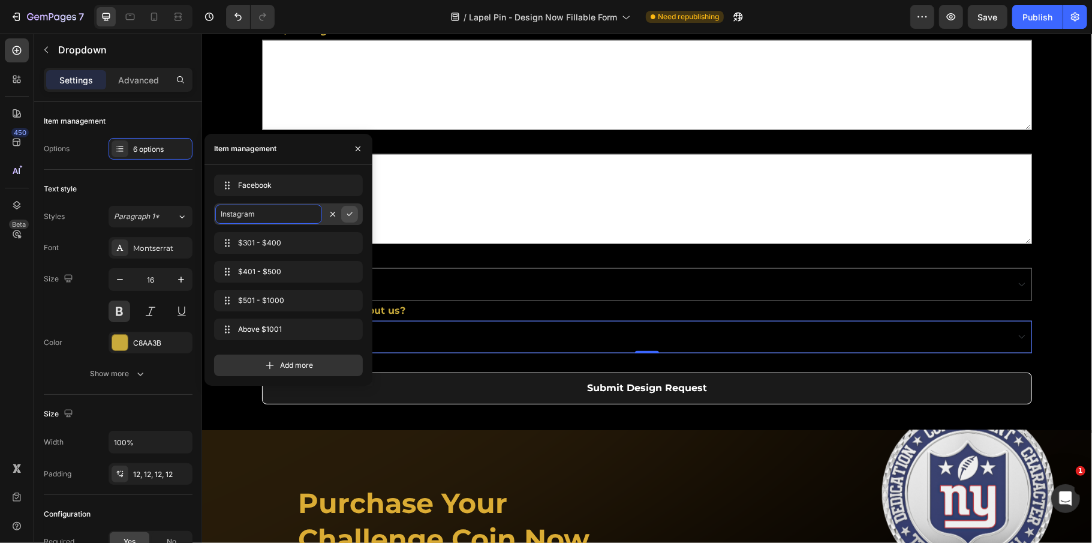
click at [351, 212] on icon "button" at bounding box center [350, 214] width 10 height 10
click at [312, 243] on icon "button" at bounding box center [316, 243] width 10 height 10
type input "Linkedin"
click at [353, 245] on button "button" at bounding box center [349, 242] width 17 height 17
click at [315, 269] on icon "button" at bounding box center [316, 272] width 10 height 10
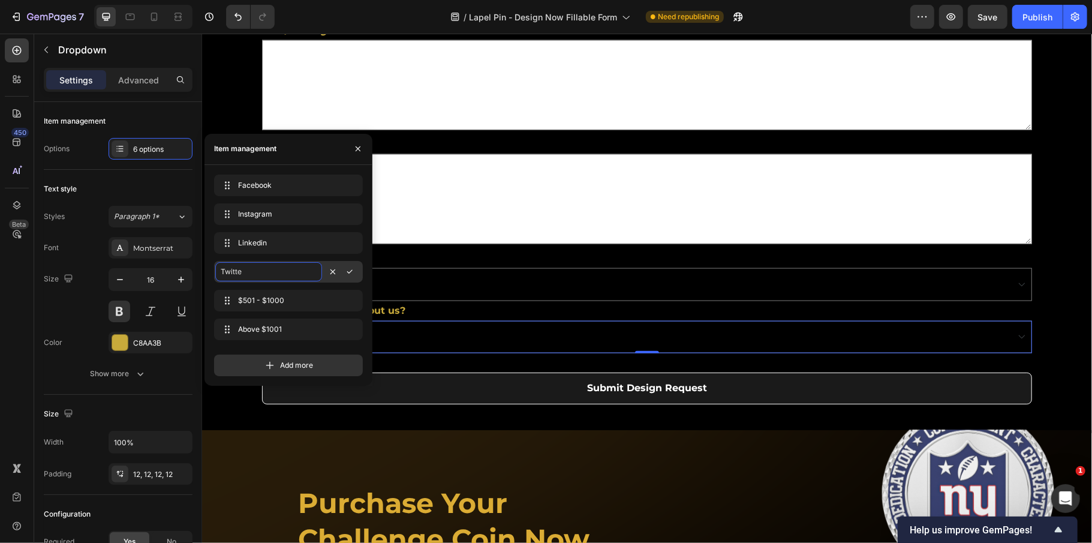
type input "Twitter"
click at [356, 274] on button "button" at bounding box center [349, 271] width 17 height 17
click at [357, 146] on icon "button" at bounding box center [358, 149] width 10 height 10
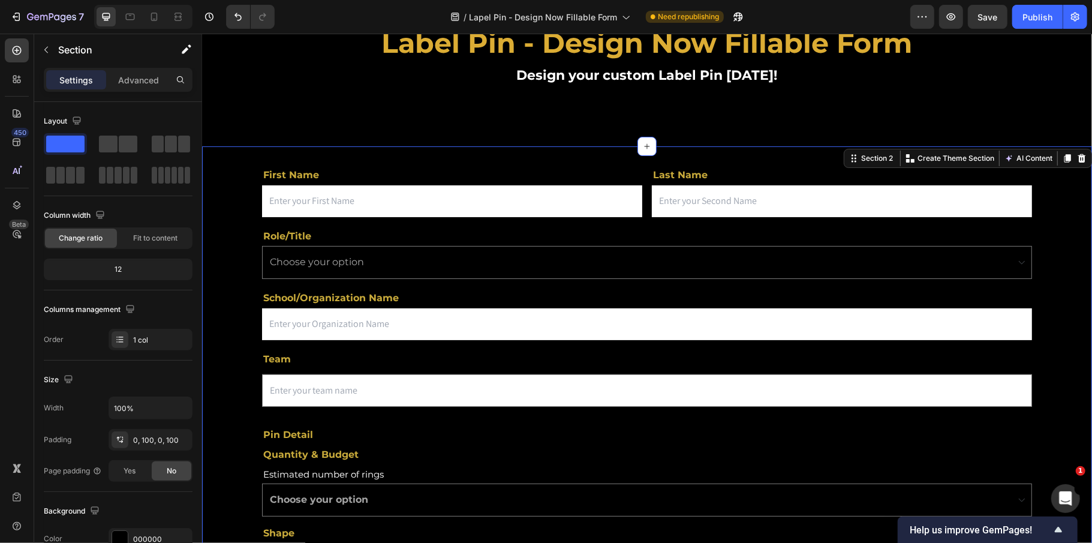
scroll to position [0, 0]
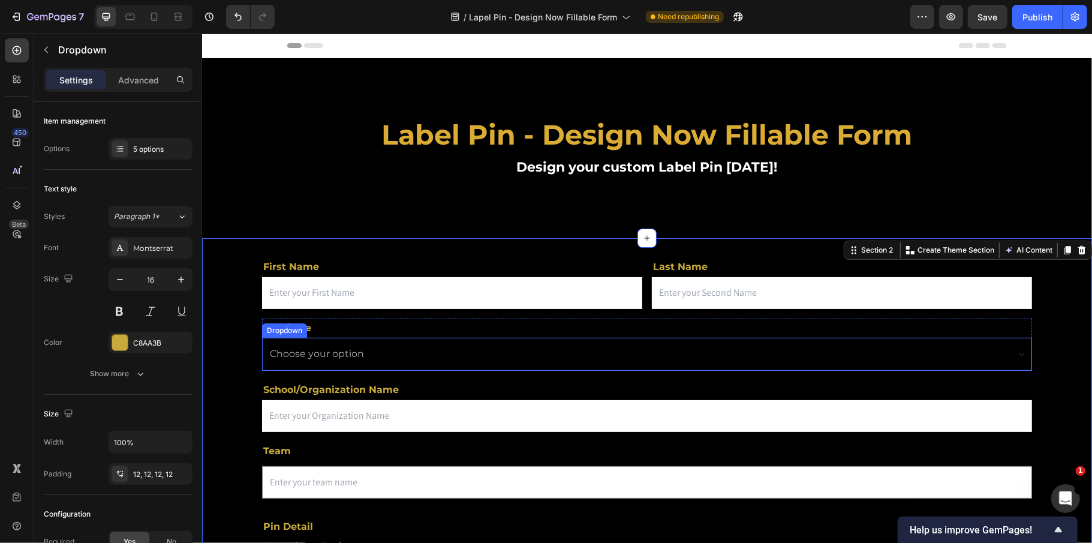
click at [375, 345] on select "Choose your option Coach Athletic Director Booster Parent Other" at bounding box center [646, 353] width 770 height 33
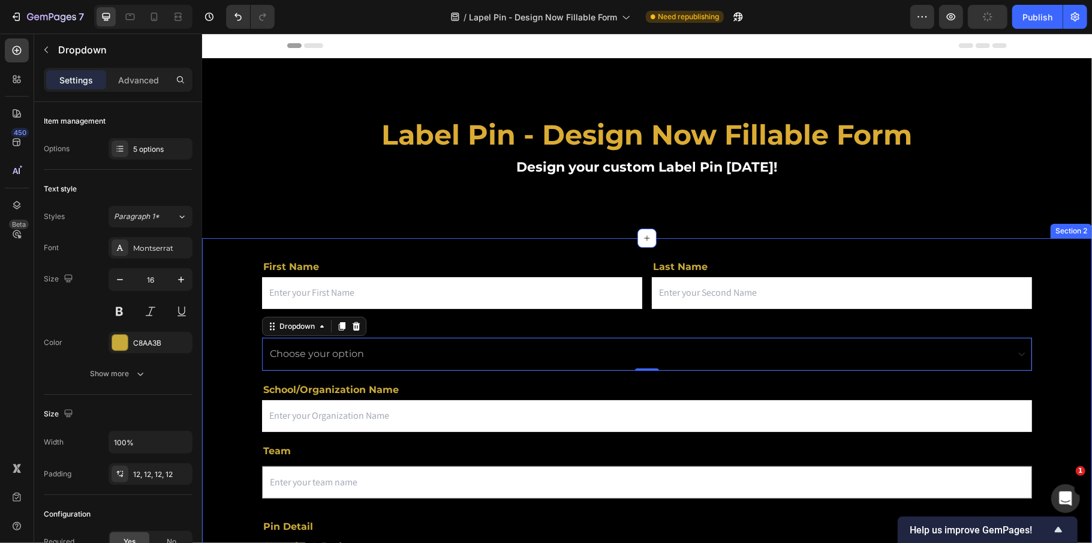
select select "Coach"
click at [261, 337] on select "Choose your option Coach Athletic Director Booster Parent Other" at bounding box center [646, 353] width 770 height 33
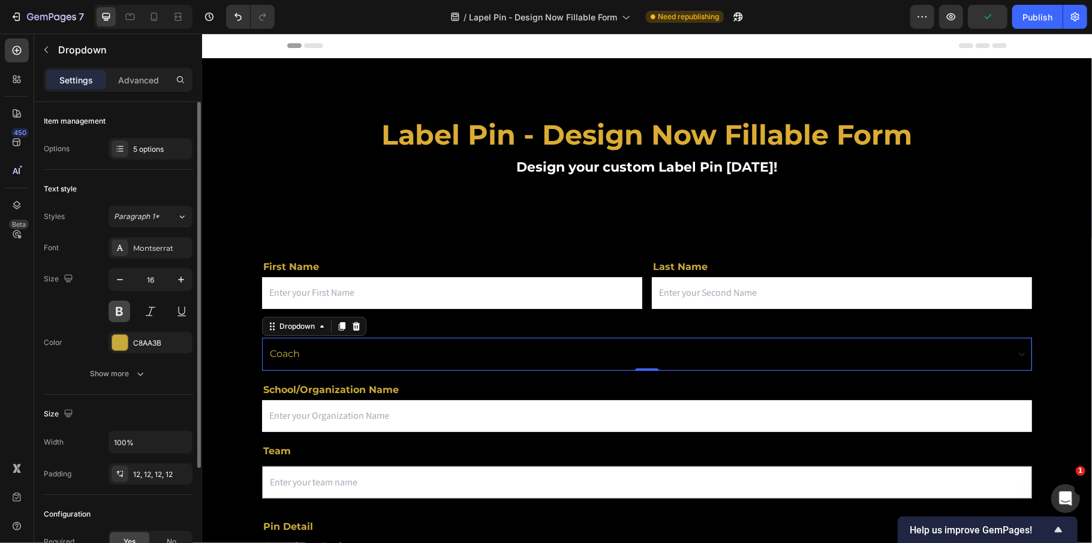
click at [113, 320] on button at bounding box center [120, 311] width 22 height 22
click at [321, 363] on select "Choose your option Coach Athletic Director Booster Parent Other" at bounding box center [646, 353] width 770 height 33
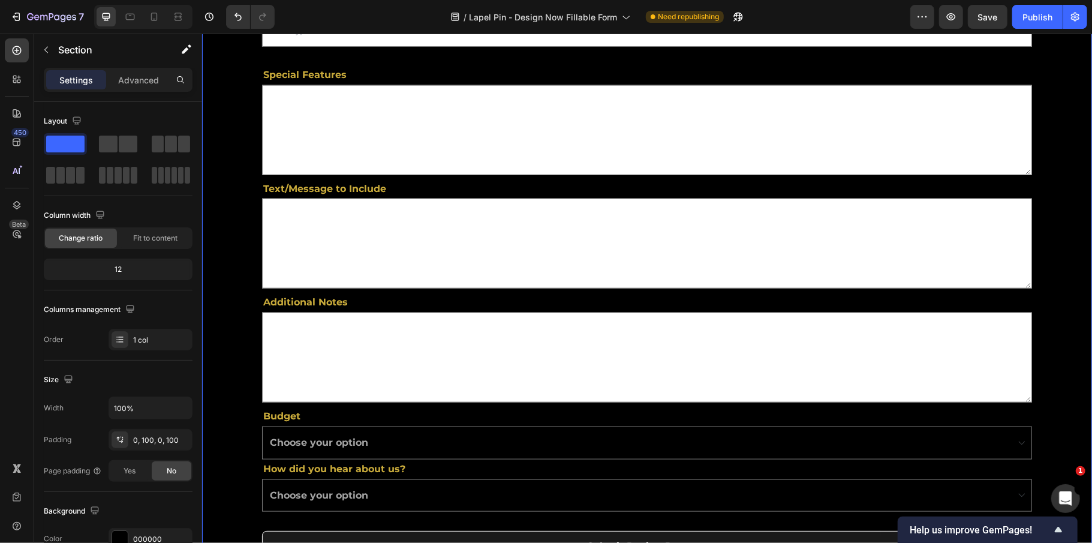
scroll to position [962, 0]
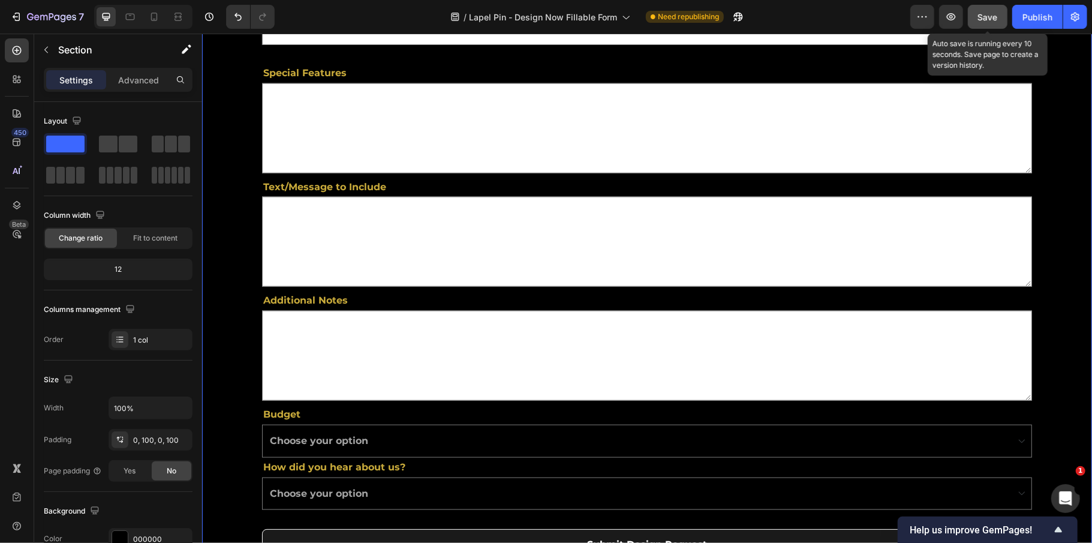
click at [994, 13] on span "Save" at bounding box center [988, 17] width 20 height 10
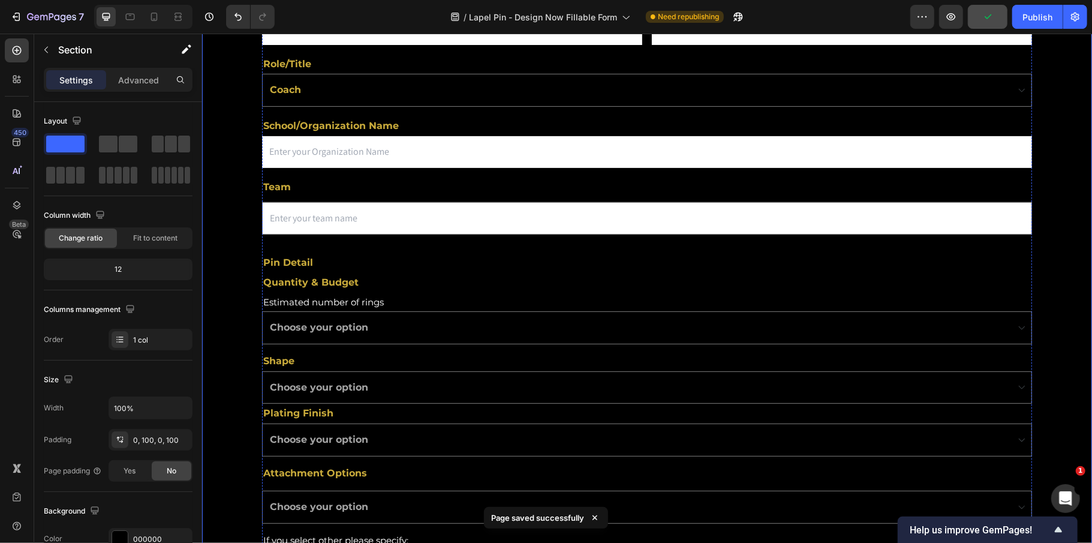
scroll to position [0, 0]
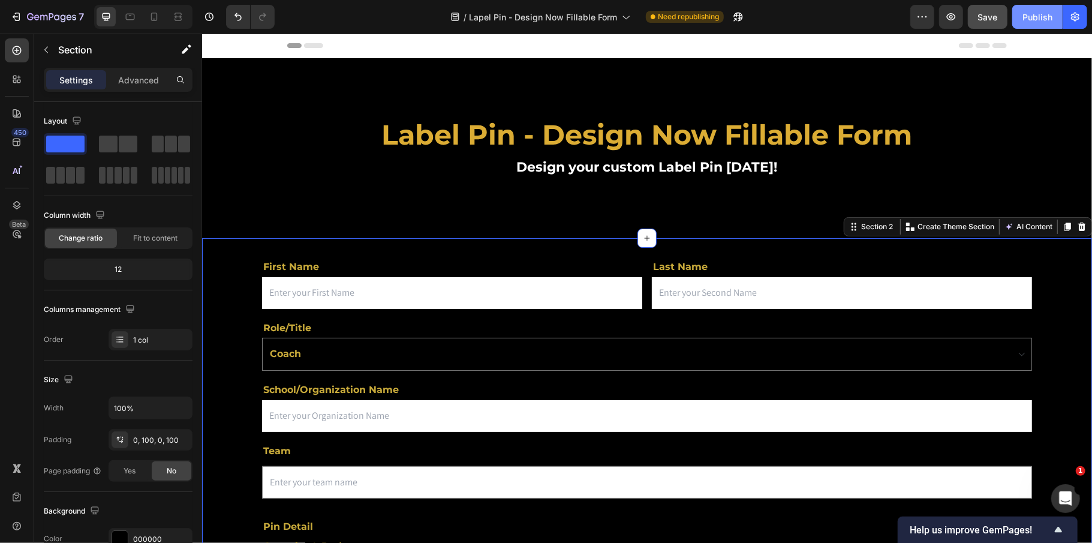
click at [1025, 22] on div "Publish" at bounding box center [1037, 17] width 30 height 13
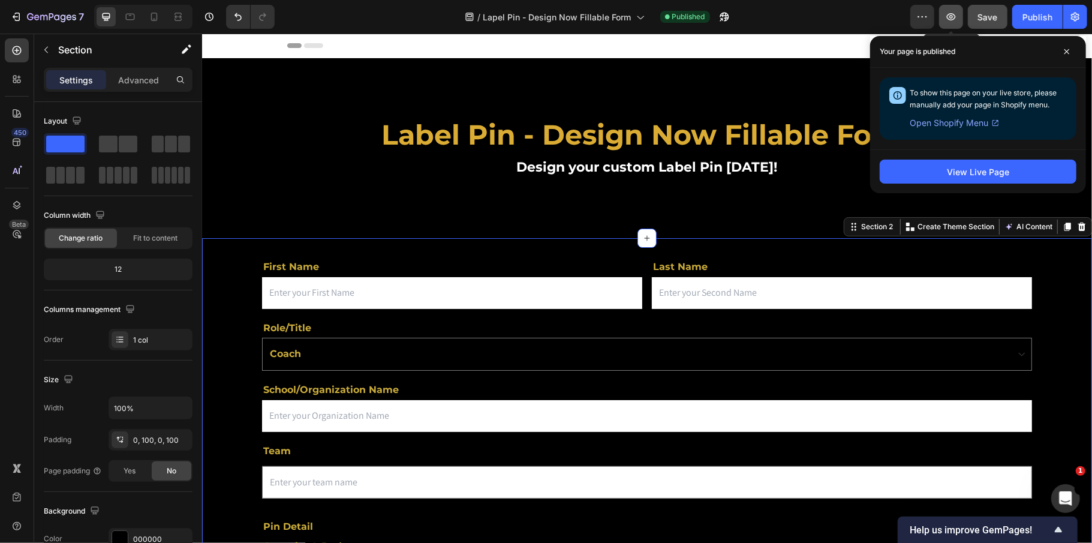
click at [949, 17] on icon "button" at bounding box center [951, 17] width 12 height 12
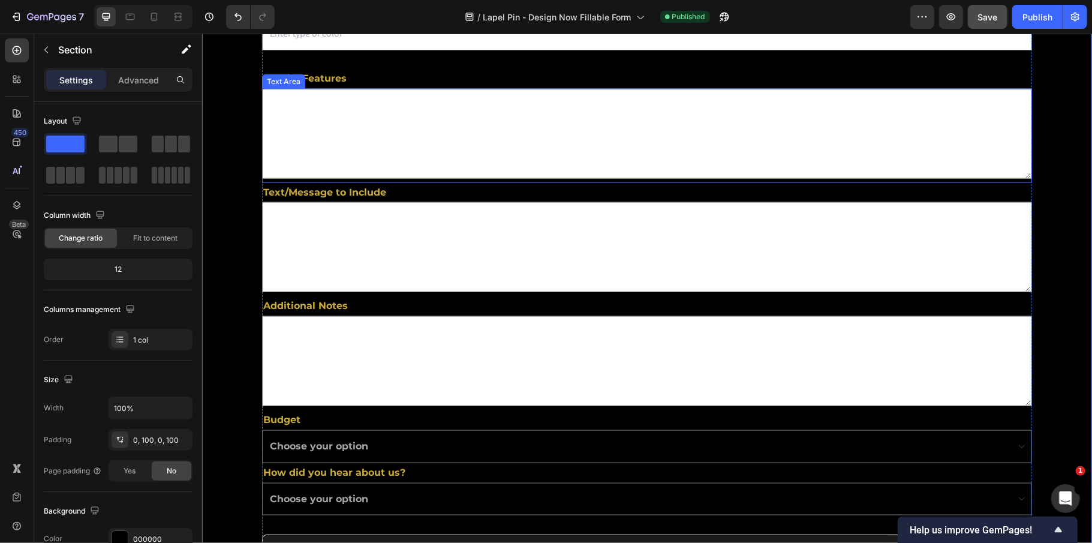
scroll to position [1119, 0]
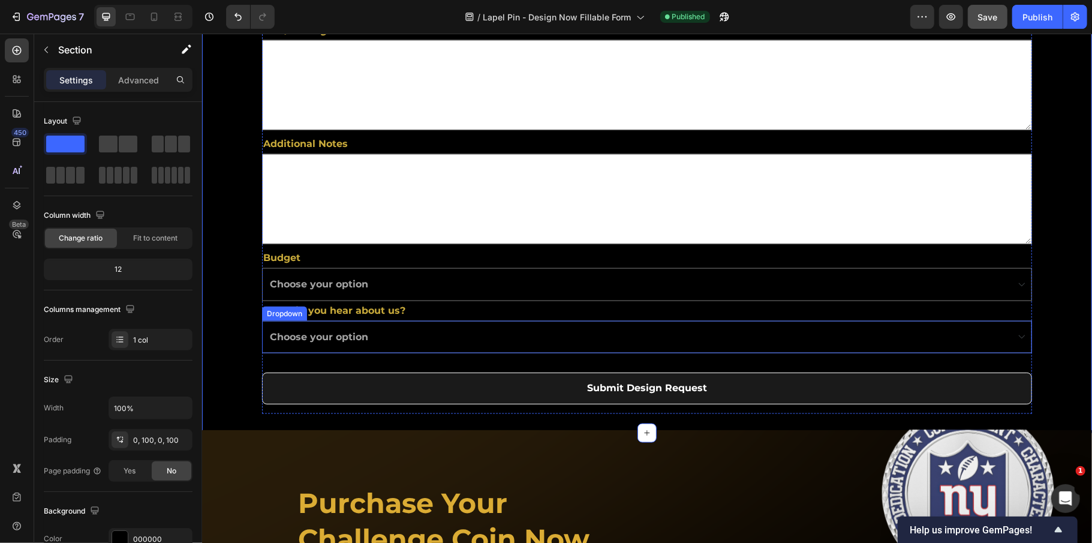
click at [361, 341] on select "Choose your option Facebook Instagram Linkedin Twitter $501 - $1000 Above $1001" at bounding box center [646, 336] width 770 height 33
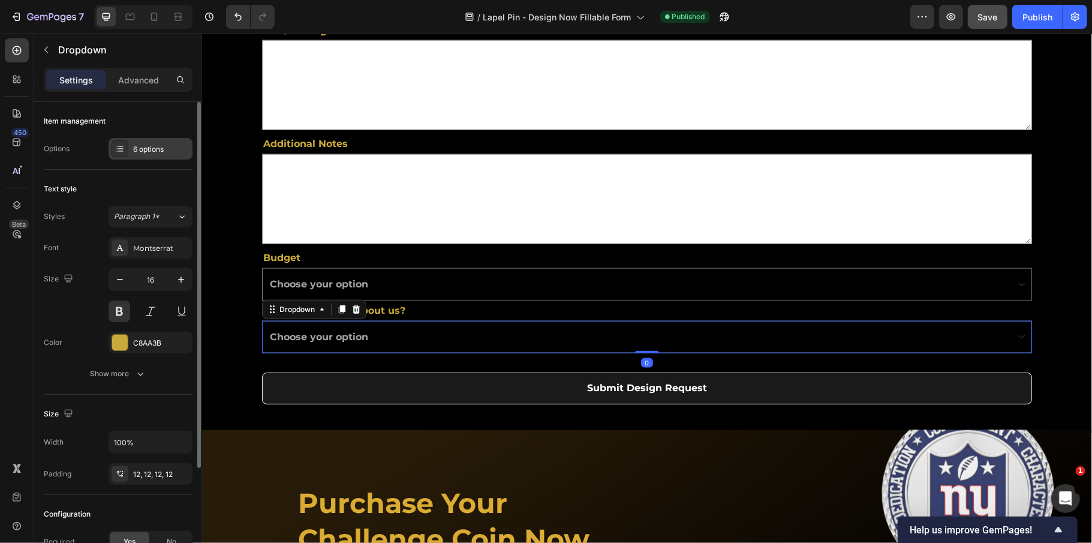
drag, startPoint x: 147, startPoint y: 145, endPoint x: 151, endPoint y: 155, distance: 10.5
click at [147, 145] on div "6 options" at bounding box center [161, 149] width 56 height 11
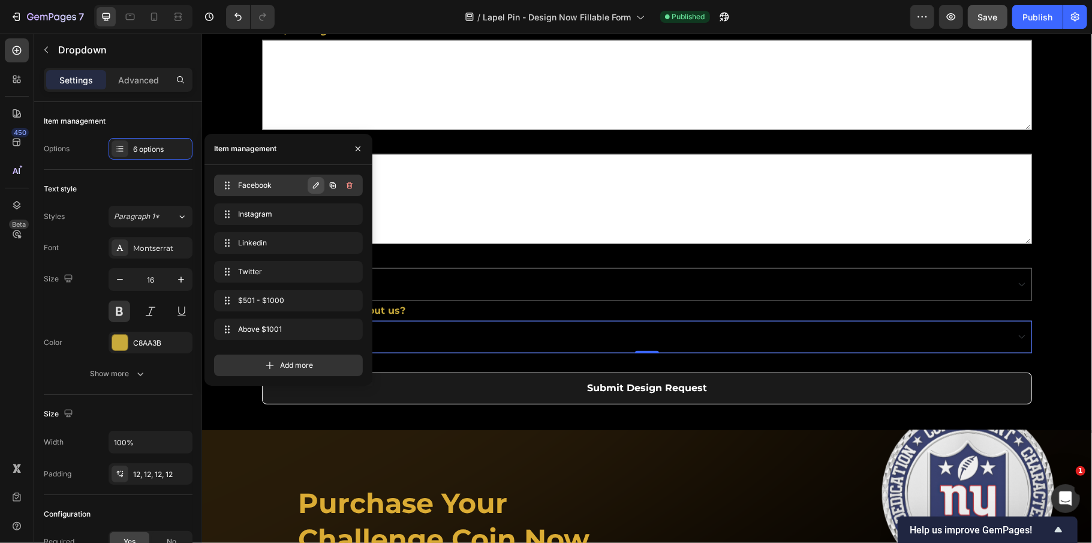
click at [317, 186] on icon "button" at bounding box center [316, 185] width 10 height 10
type input "Social Media"
click at [351, 185] on icon "button" at bounding box center [349, 185] width 5 height 4
click at [314, 217] on icon "button" at bounding box center [316, 214] width 10 height 10
type input "F"
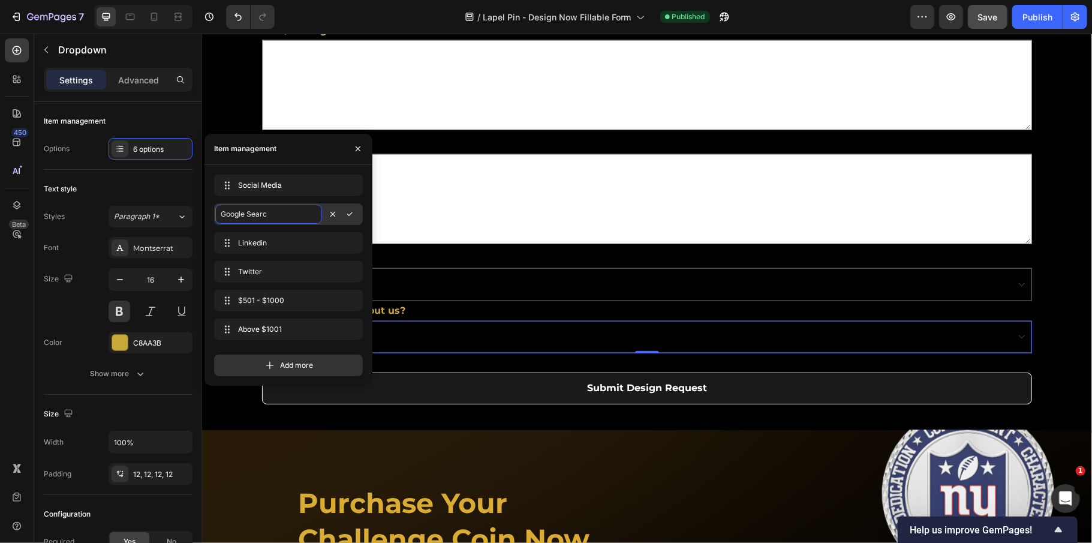
type input "Google Search"
click at [353, 212] on icon "button" at bounding box center [350, 214] width 10 height 10
click at [308, 242] on button "button" at bounding box center [316, 242] width 17 height 17
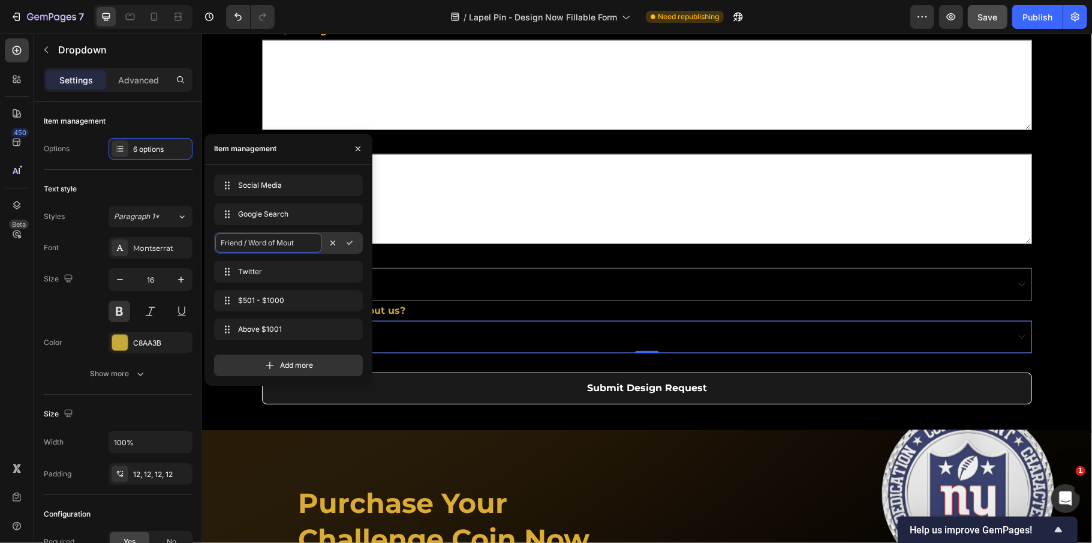
type input "Friend / Word of Mouth"
click at [354, 243] on icon "button" at bounding box center [350, 243] width 10 height 10
click at [312, 270] on icon "button" at bounding box center [316, 272] width 10 height 10
type input "Returning Customer"
click at [343, 270] on button "button" at bounding box center [349, 271] width 17 height 17
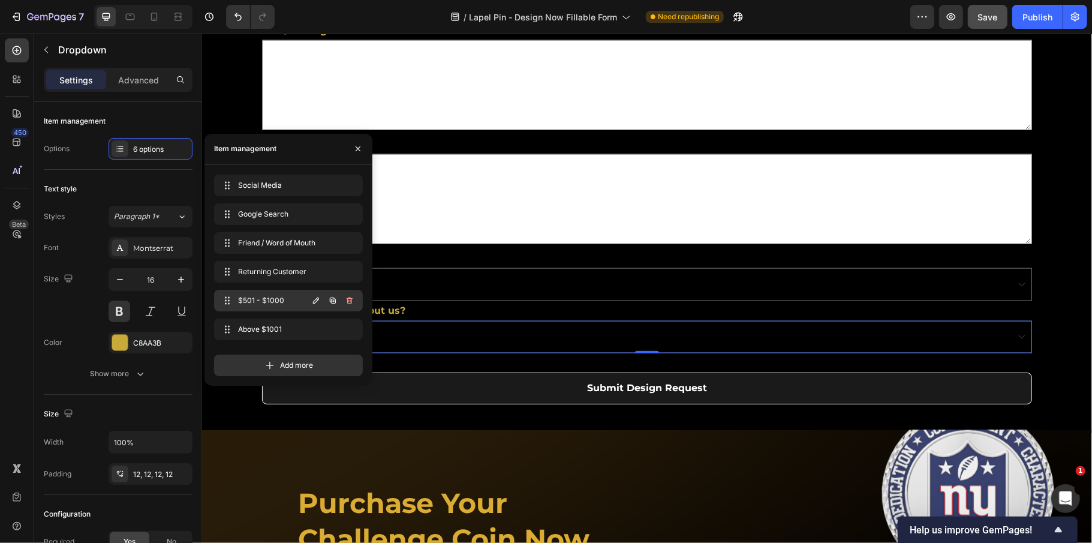
click at [313, 298] on icon "button" at bounding box center [316, 301] width 10 height 10
type input "Event"
click at [353, 297] on icon "button" at bounding box center [350, 301] width 10 height 10
click at [314, 329] on icon "button" at bounding box center [316, 329] width 10 height 10
type input "Email / Newsletter"
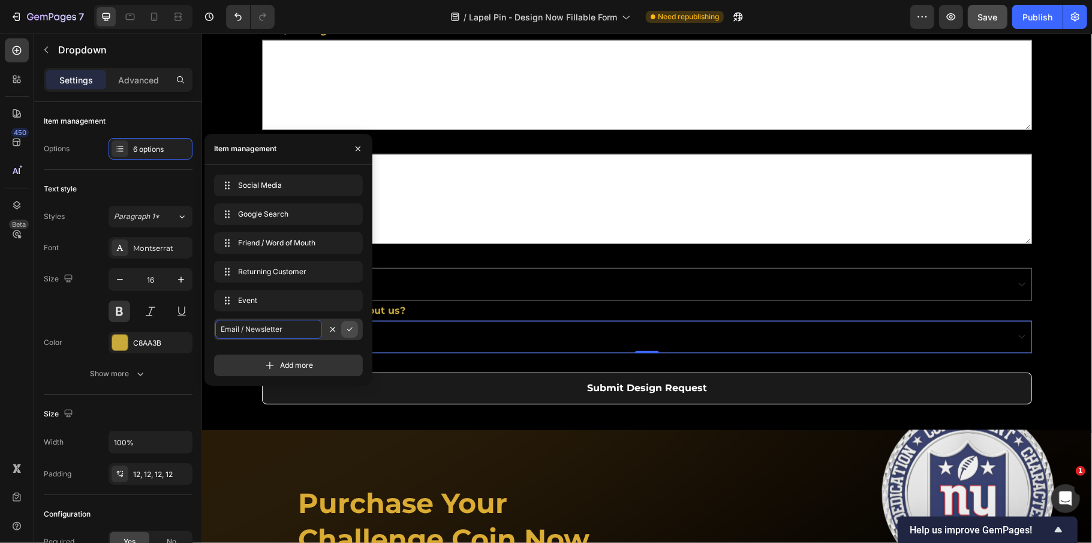
click at [356, 332] on button "button" at bounding box center [349, 329] width 17 height 17
click at [303, 360] on span "Add more" at bounding box center [297, 365] width 33 height 11
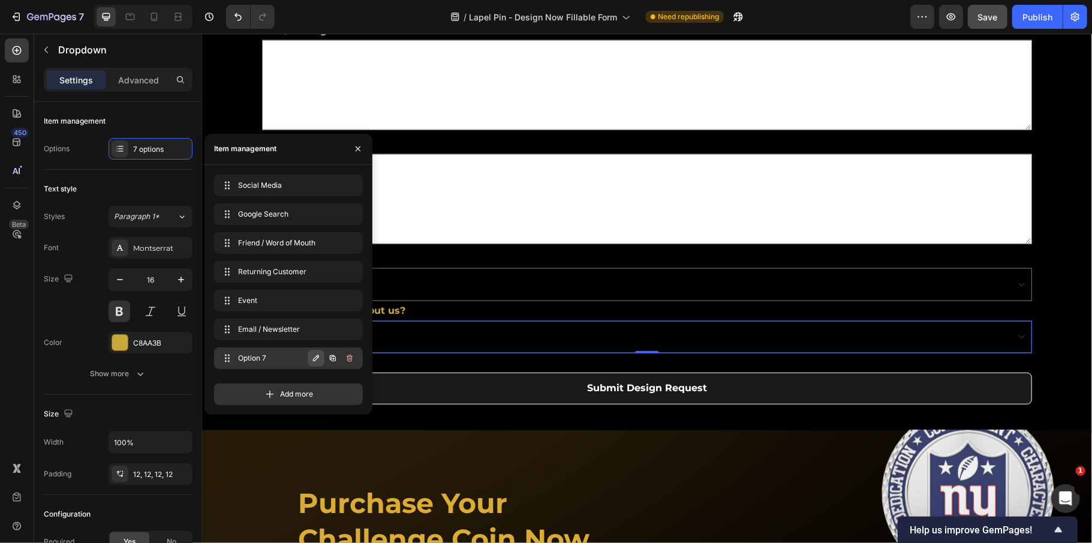
click at [312, 359] on icon "button" at bounding box center [316, 358] width 10 height 10
type input "Other"
click at [351, 356] on icon "button" at bounding box center [350, 358] width 10 height 10
drag, startPoint x: 356, startPoint y: 147, endPoint x: 171, endPoint y: 318, distance: 251.6
click at [356, 147] on icon "button" at bounding box center [358, 148] width 5 height 5
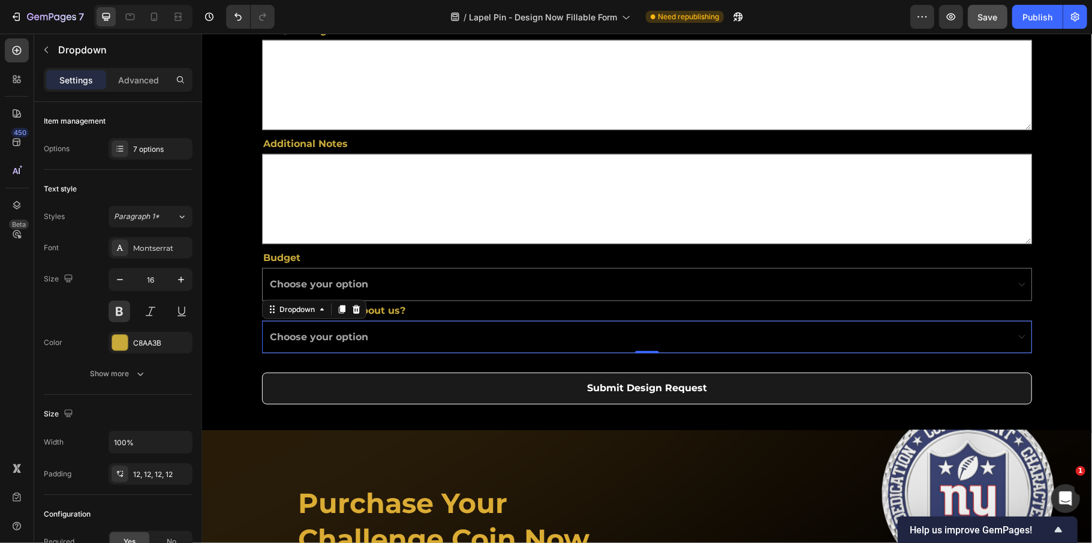
drag, startPoint x: 357, startPoint y: 327, endPoint x: 349, endPoint y: 335, distance: 11.9
click at [357, 327] on select "Choose your option Social Media Google Search Friend / Word of Mouth Returning …" at bounding box center [646, 336] width 770 height 33
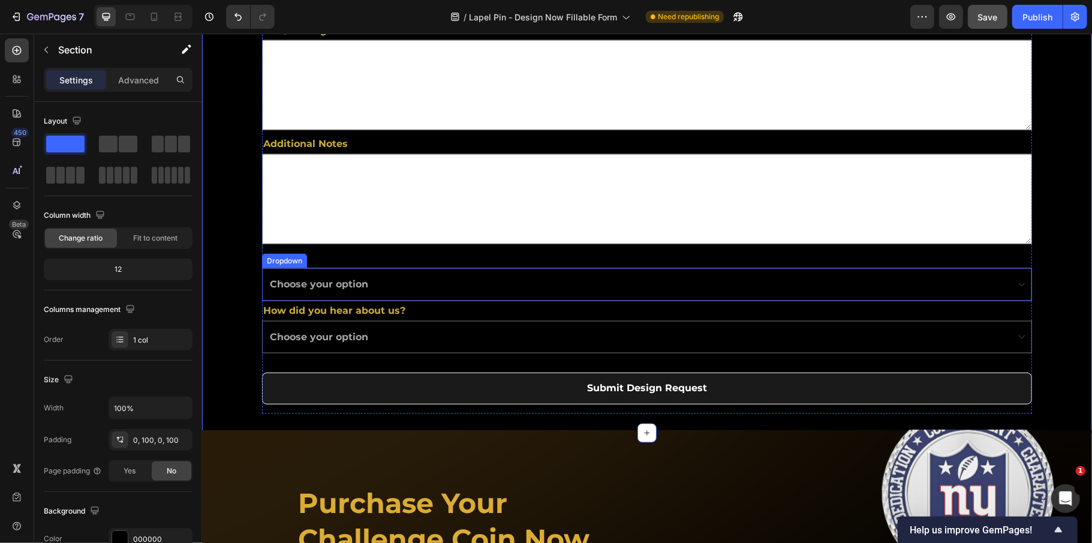
drag, startPoint x: 409, startPoint y: 287, endPoint x: 401, endPoint y: 300, distance: 15.1
click at [409, 287] on select "Choose your option Below $250 $251 - $300 $301 - $400 $401 - $500 $501 - $1000 …" at bounding box center [646, 283] width 770 height 33
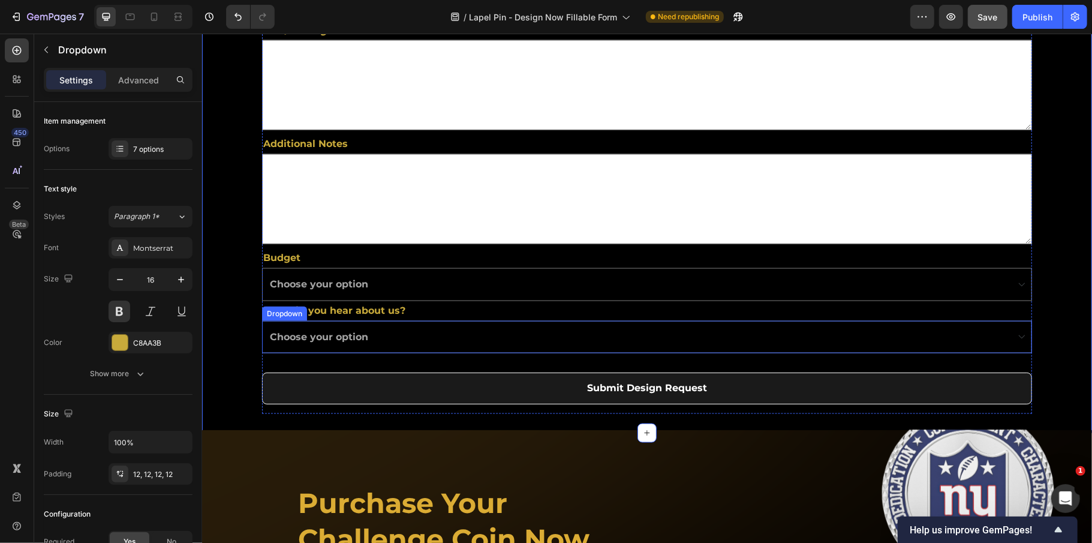
click at [332, 332] on select "Choose your option Social Media Google Search Friend / Word of Mouth Returning …" at bounding box center [646, 336] width 770 height 33
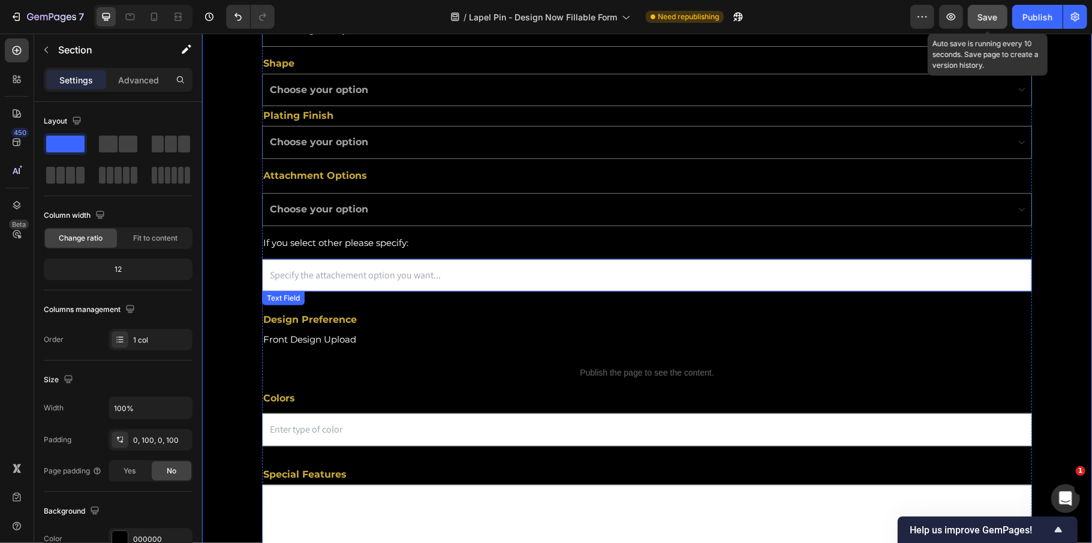
scroll to position [559, 0]
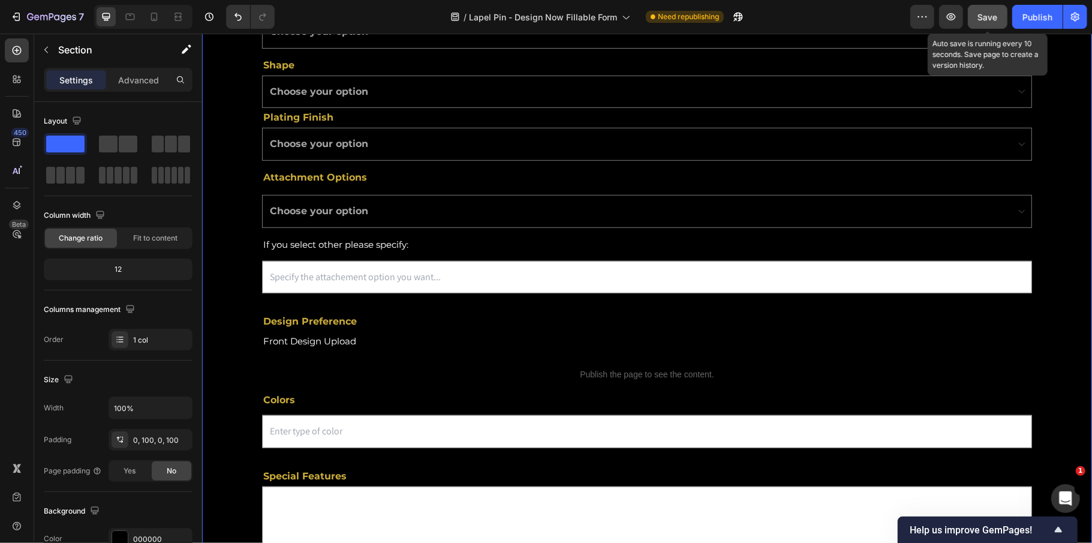
click at [993, 6] on button "Save" at bounding box center [988, 17] width 40 height 24
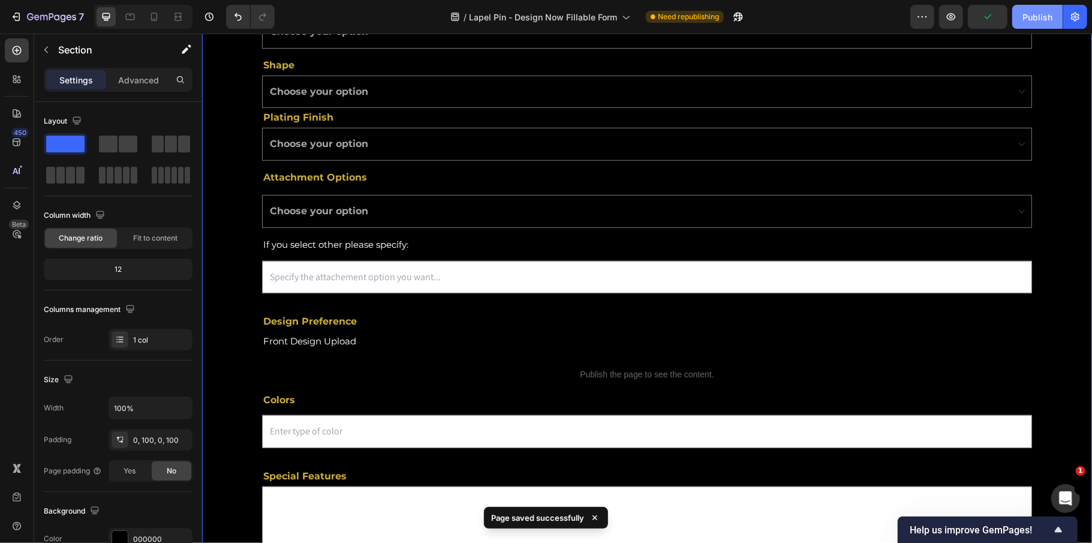
click at [1025, 15] on div "Publish" at bounding box center [1037, 17] width 30 height 13
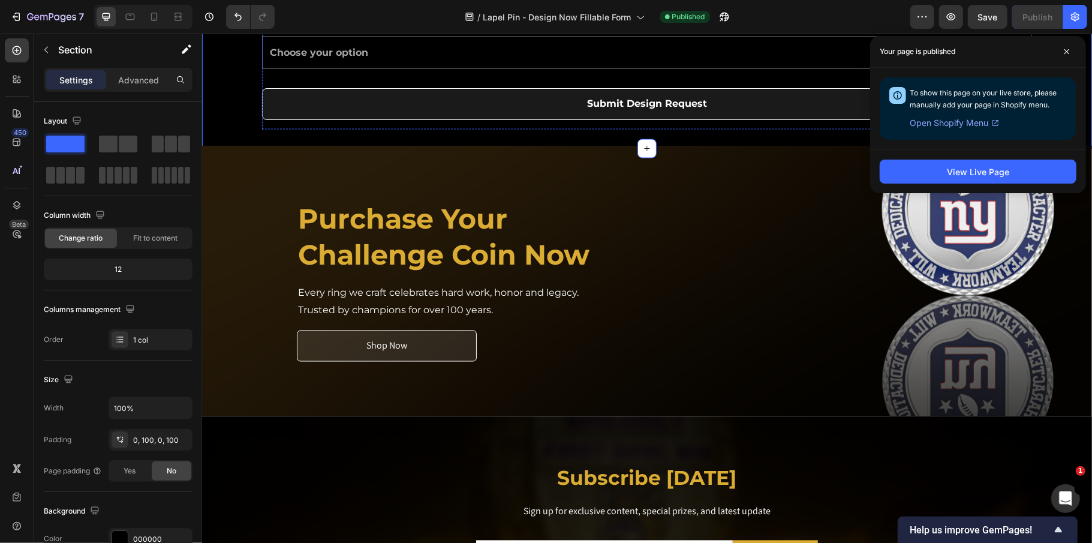
scroll to position [1439, 0]
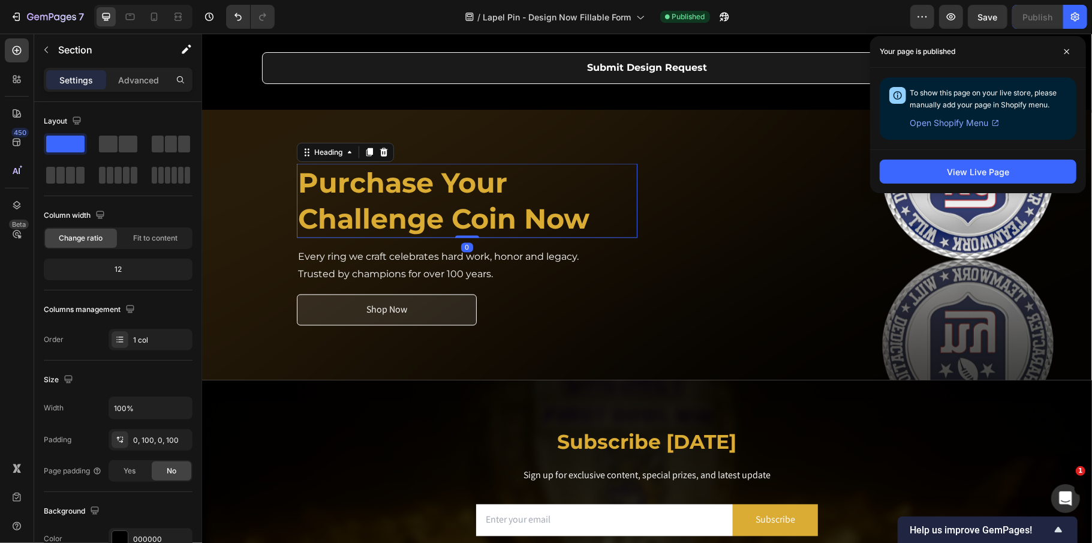
click at [504, 234] on strong "Challenge Coin Now" at bounding box center [442, 218] width 291 height 34
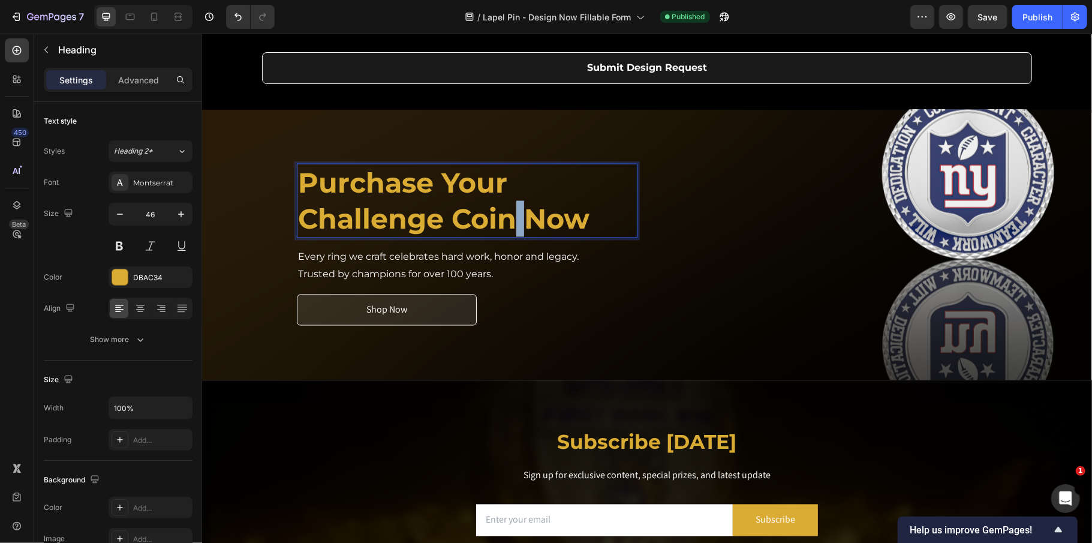
click at [507, 220] on strong "Challenge Coin Now" at bounding box center [442, 218] width 291 height 34
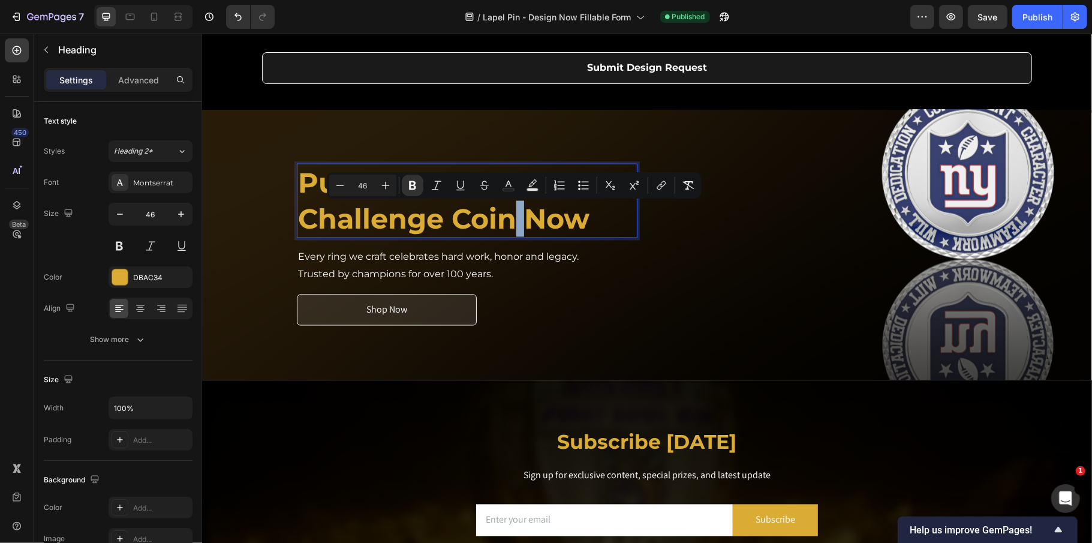
click at [507, 222] on strong "Challenge Coin Now" at bounding box center [442, 218] width 291 height 34
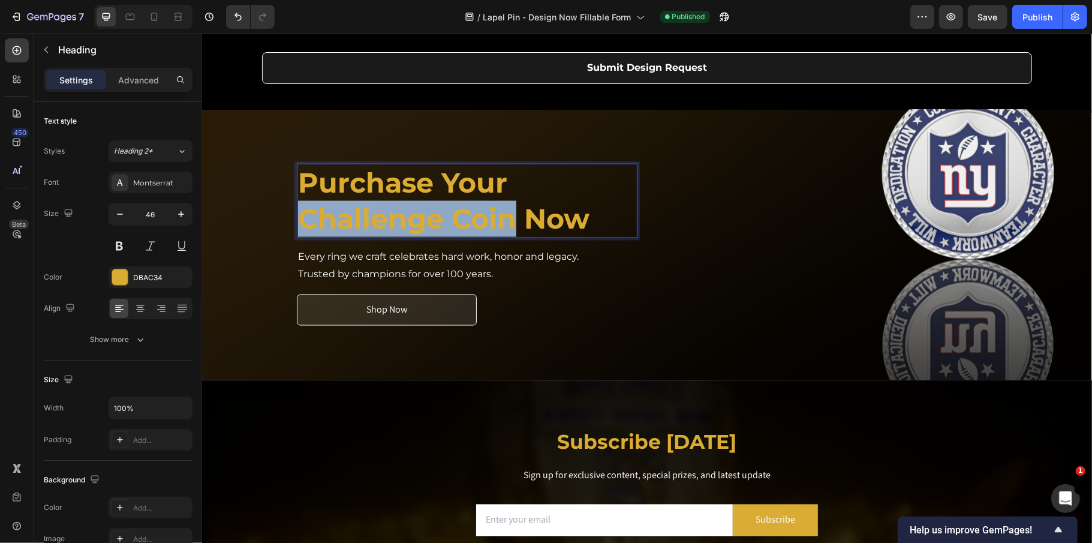
drag, startPoint x: 508, startPoint y: 223, endPoint x: 293, endPoint y: 228, distance: 215.3
click at [297, 228] on strong "Challenge Coin Now" at bounding box center [442, 218] width 291 height 34
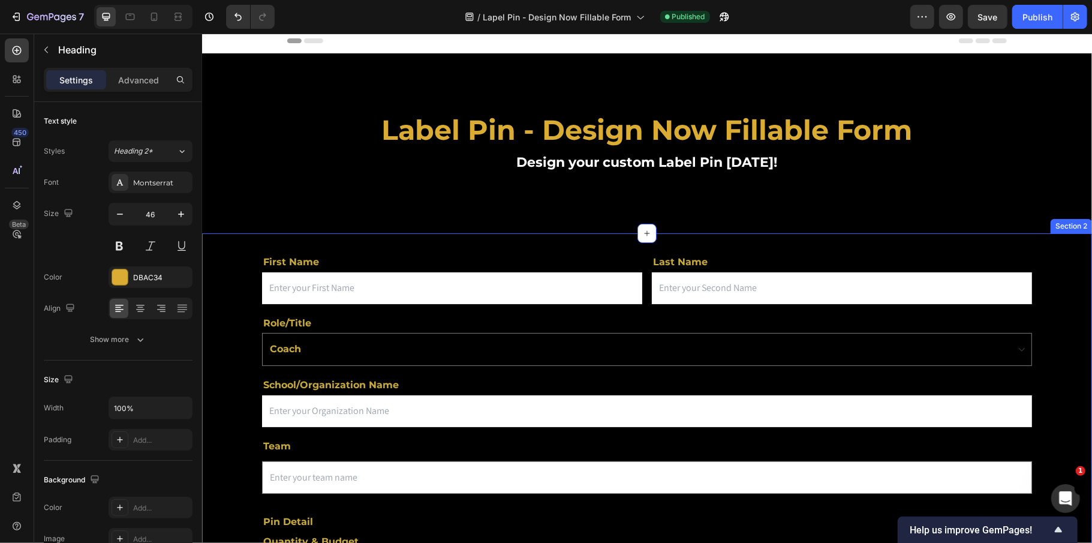
scroll to position [0, 0]
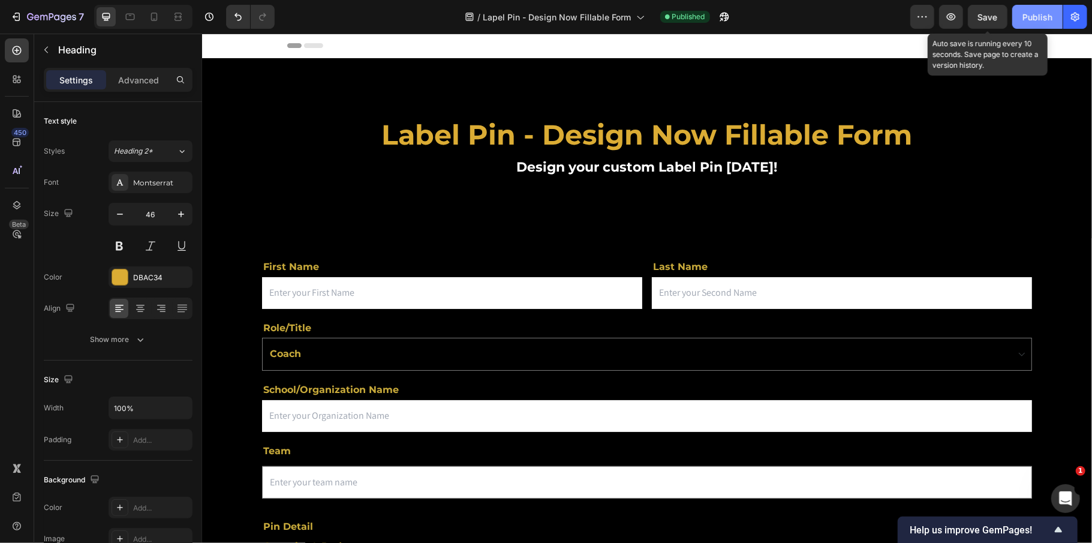
drag, startPoint x: 982, startPoint y: 16, endPoint x: 1044, endPoint y: 22, distance: 62.7
click at [983, 16] on span "Save" at bounding box center [988, 17] width 20 height 10
click at [1044, 22] on div "Publish" at bounding box center [1037, 17] width 30 height 13
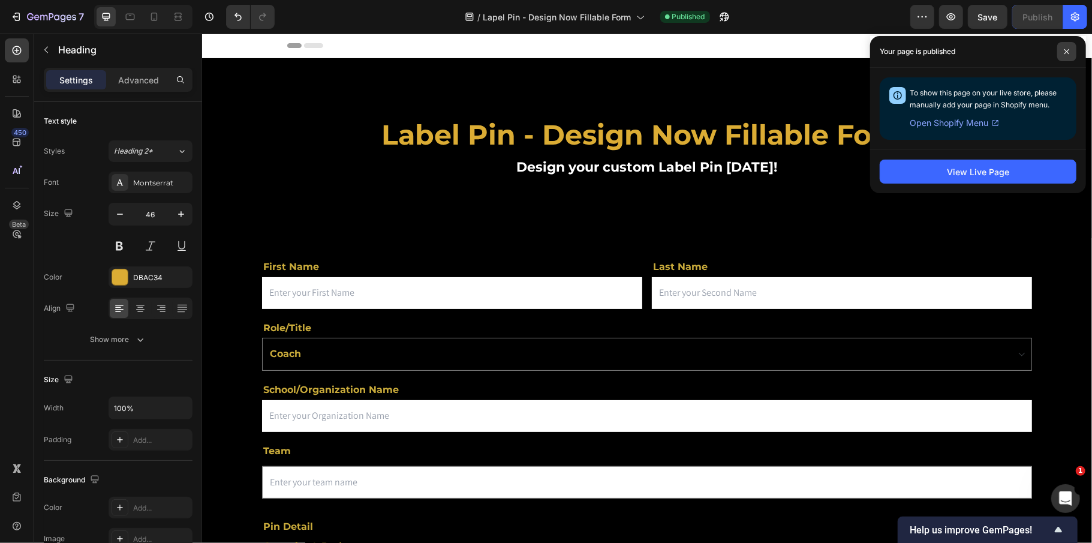
click at [1065, 49] on icon at bounding box center [1067, 52] width 6 height 6
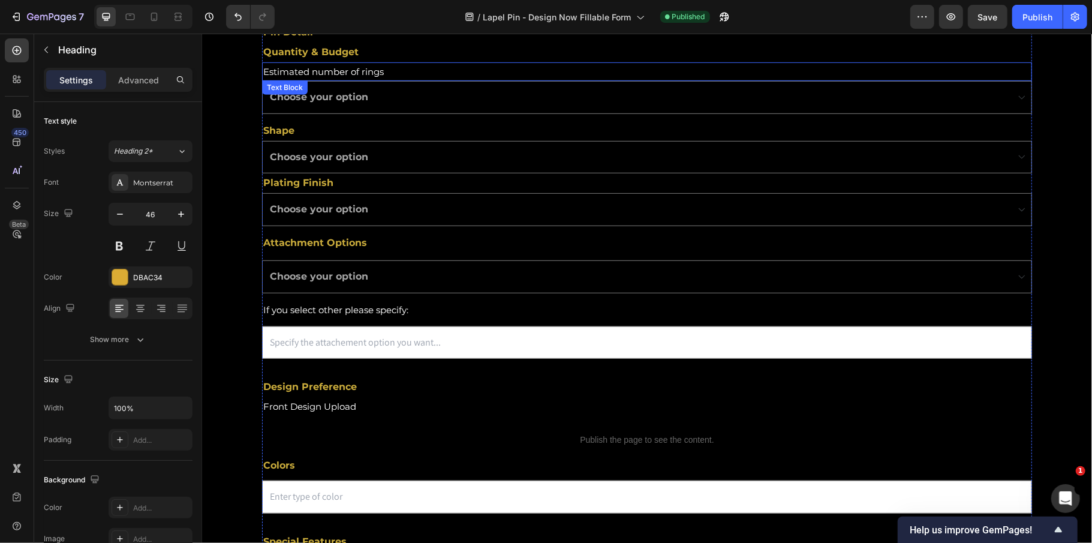
scroll to position [559, 0]
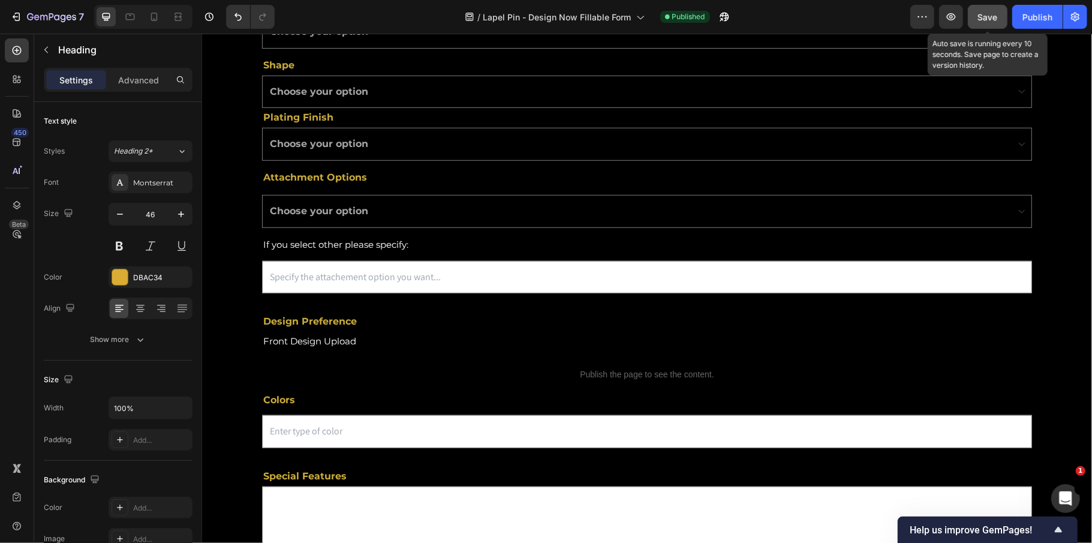
click at [974, 17] on button "Save" at bounding box center [988, 17] width 40 height 24
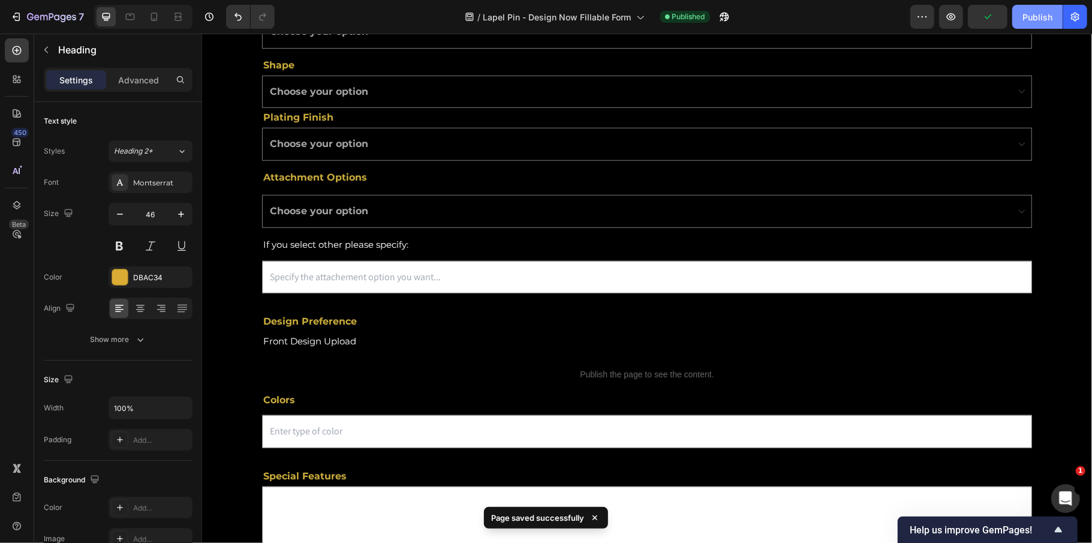
click at [1027, 22] on div "Publish" at bounding box center [1037, 17] width 30 height 13
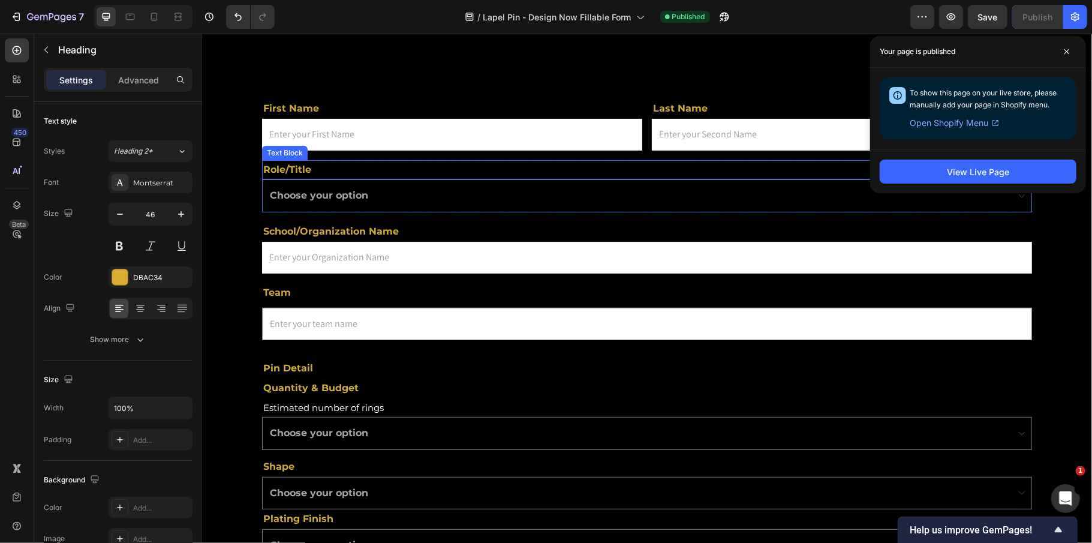
scroll to position [0, 0]
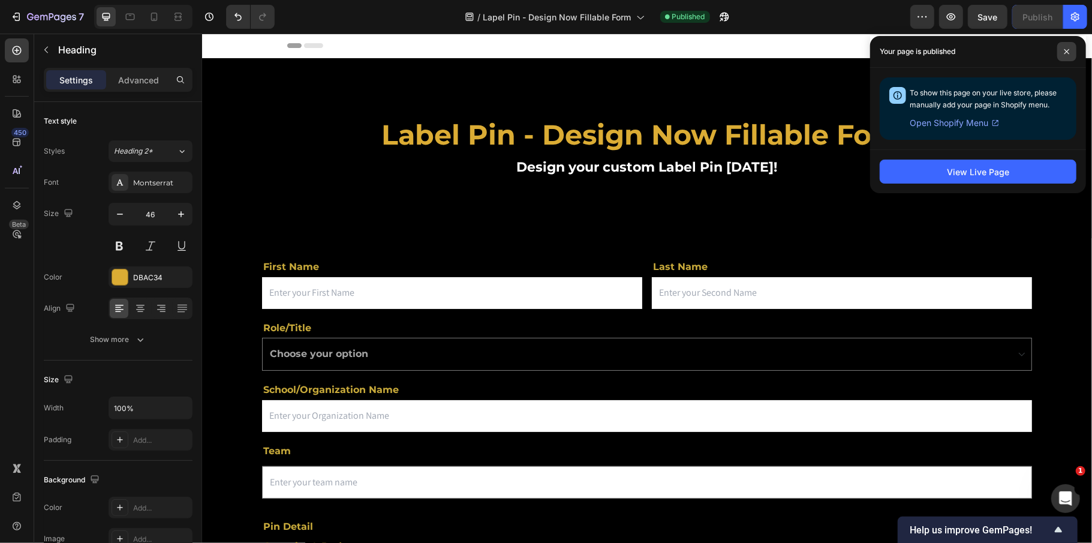
click at [1062, 52] on span at bounding box center [1066, 51] width 19 height 19
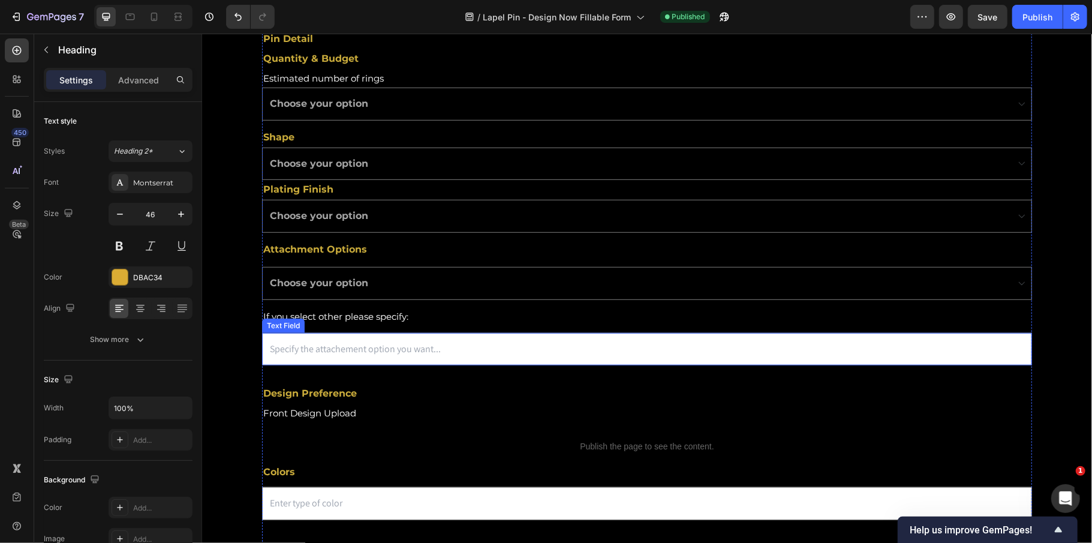
scroll to position [480, 0]
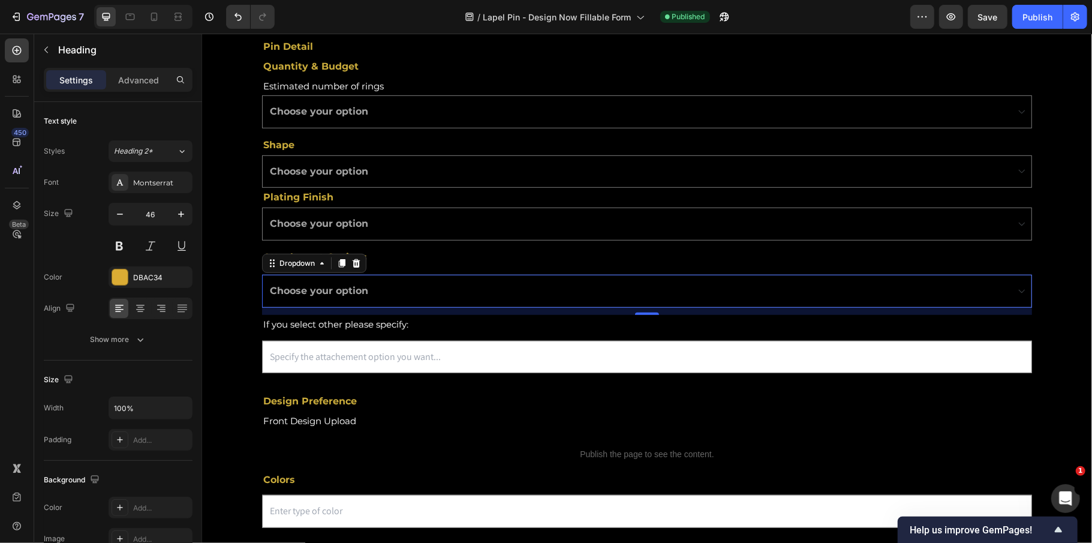
click at [389, 278] on select "Choose your option Butterfly Clutch Rubber Clutch Deluxe Clutch Safety Pin Magn…" at bounding box center [646, 290] width 770 height 33
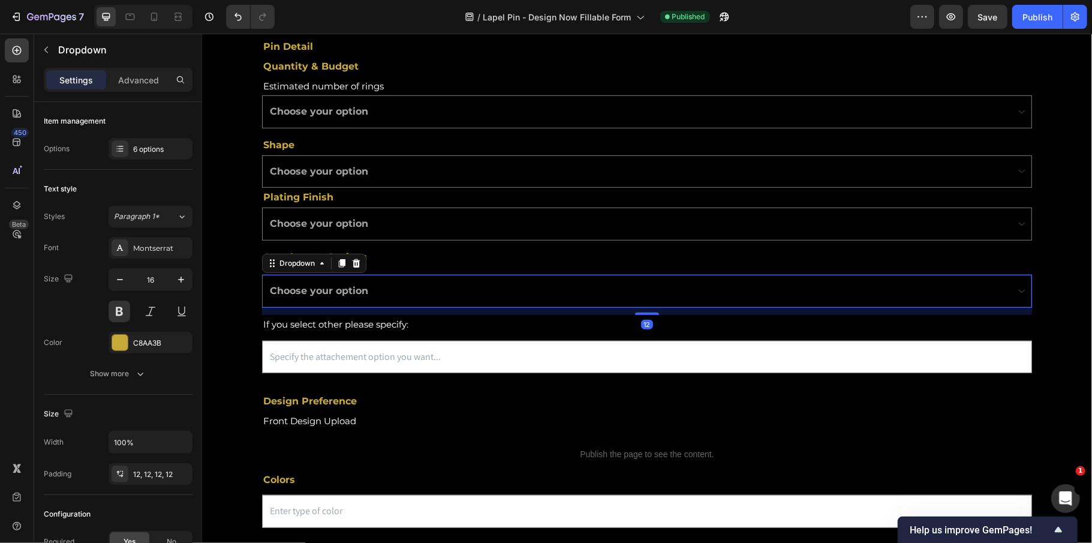
click at [405, 293] on select "Choose your option Butterfly Clutch Rubber Clutch Deluxe Clutch Safety Pin Magn…" at bounding box center [646, 290] width 770 height 33
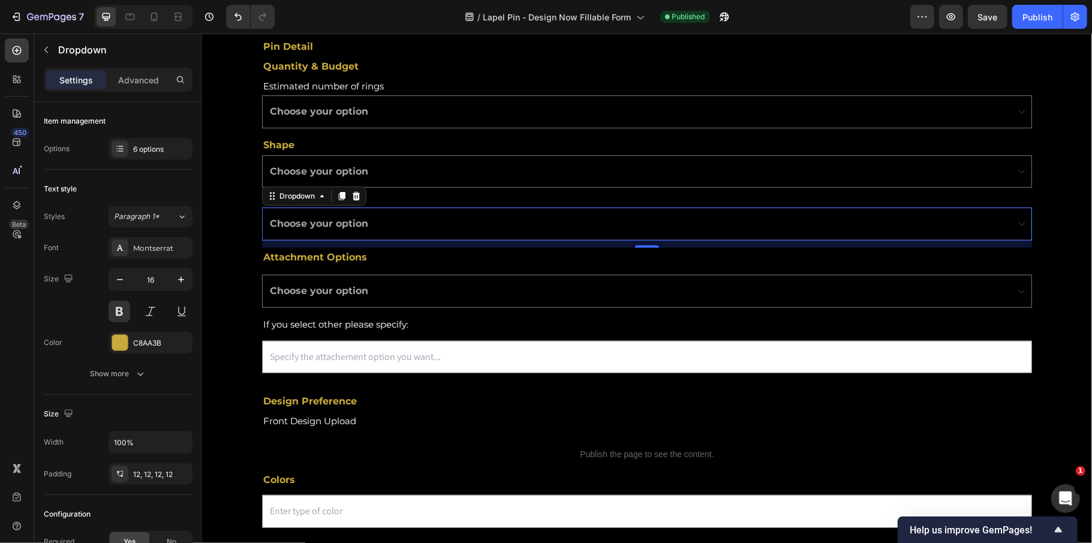
click at [411, 221] on select "Choose your option Gold Rose Silver Phantom Abyss Custom I.D." at bounding box center [646, 223] width 770 height 33
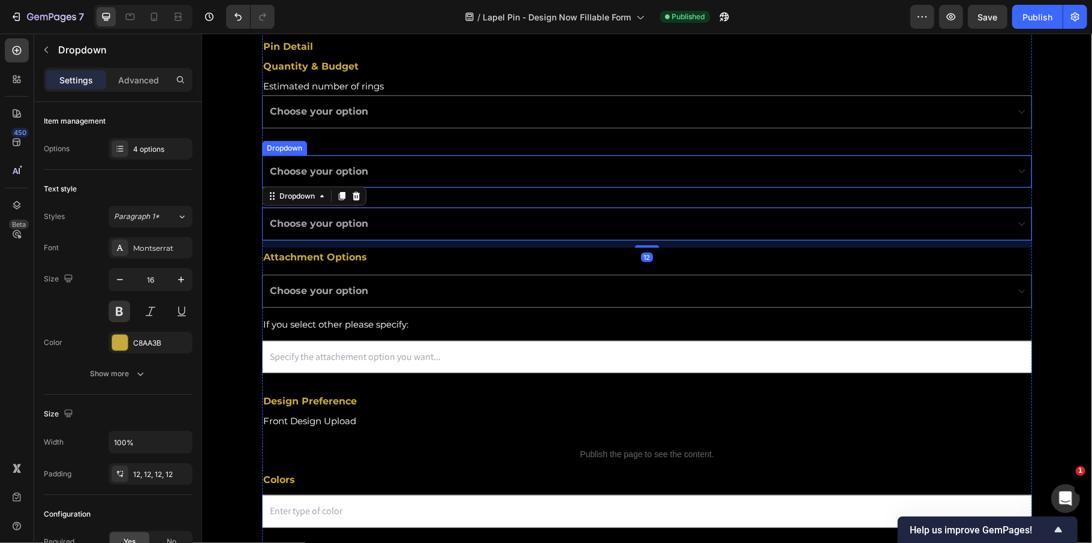
click at [435, 168] on select "Choose your option Round Oval Square Custom" at bounding box center [646, 171] width 770 height 33
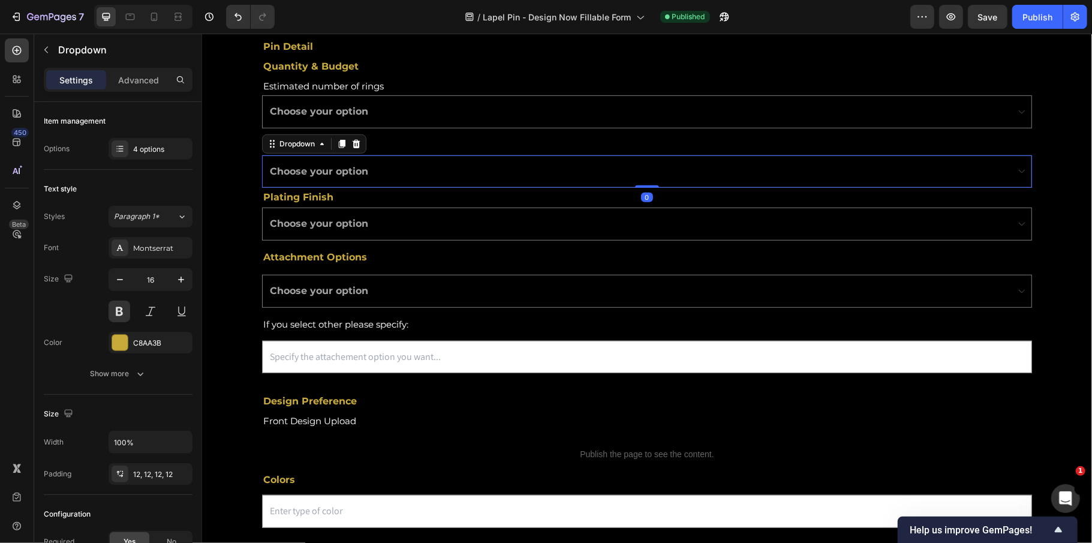
click at [435, 168] on select "Choose your option Round Oval Square Custom" at bounding box center [646, 171] width 770 height 33
click at [447, 113] on select "Choose your option 1 2 - 10 11 - 20 21 - 30 31 - 40 41 - 50 51 - 70 71 - 100 10…" at bounding box center [646, 111] width 770 height 33
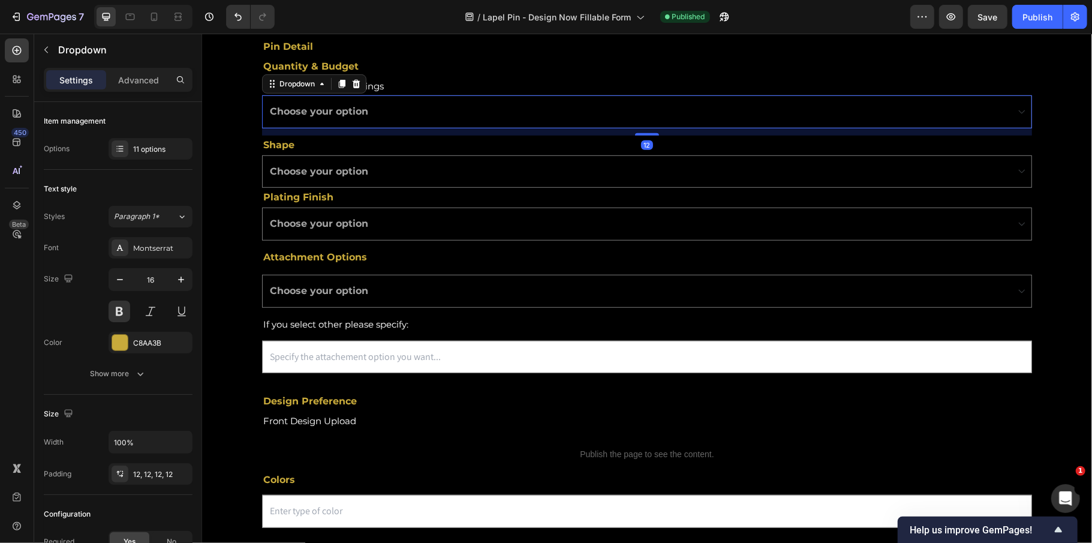
click at [449, 117] on select "Choose your option 1 2 - 10 11 - 20 21 - 30 31 - 40 41 - 50 51 - 70 71 - 100 10…" at bounding box center [646, 111] width 770 height 33
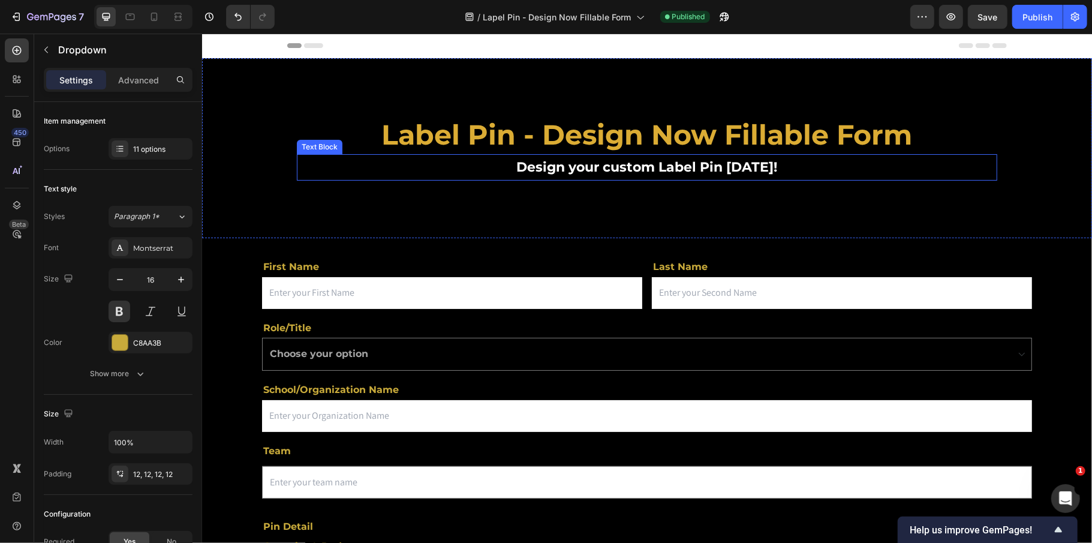
click at [311, 168] on p "Design your custom Label Pin [DATE]!" at bounding box center [646, 167] width 698 height 24
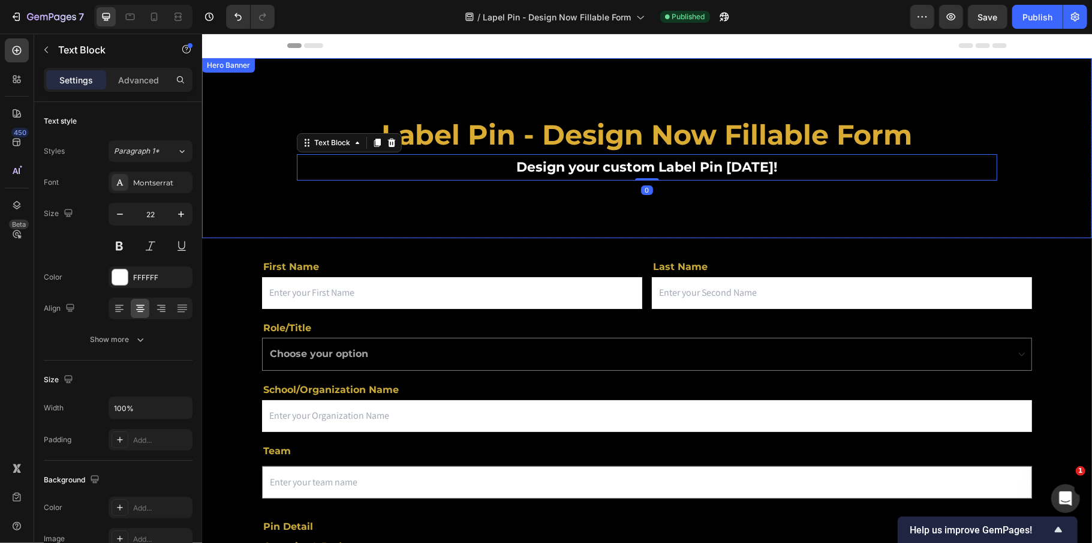
click at [252, 201] on div "Background Image" at bounding box center [646, 193] width 890 height 270
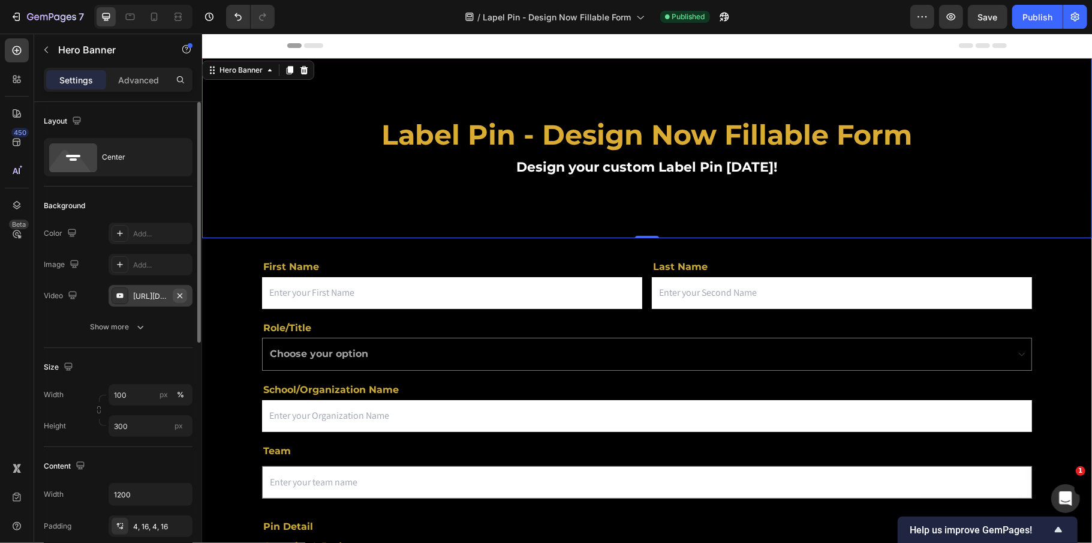
click at [179, 294] on icon "button" at bounding box center [180, 296] width 10 height 10
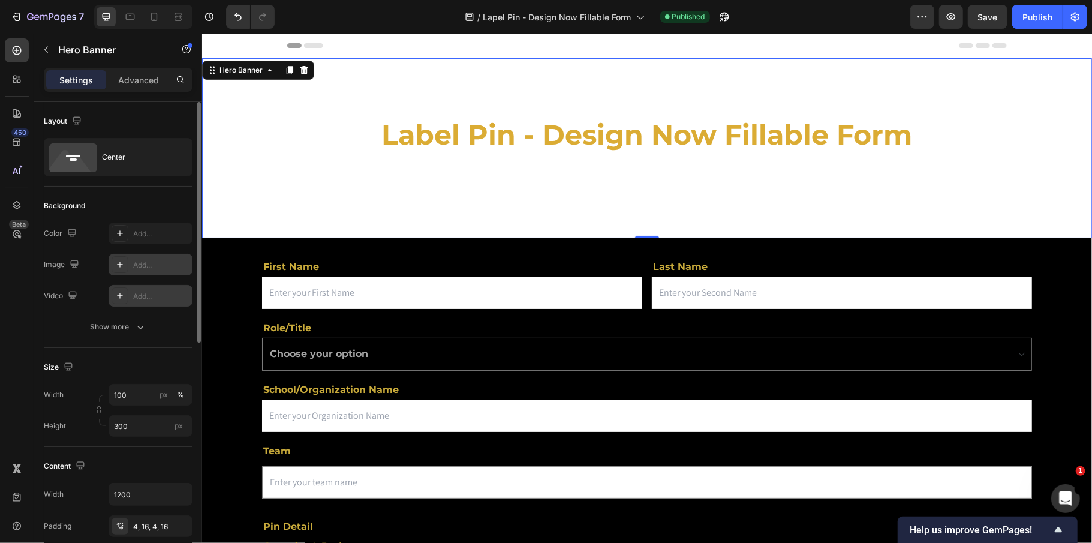
click at [168, 271] on div "Add..." at bounding box center [151, 265] width 84 height 22
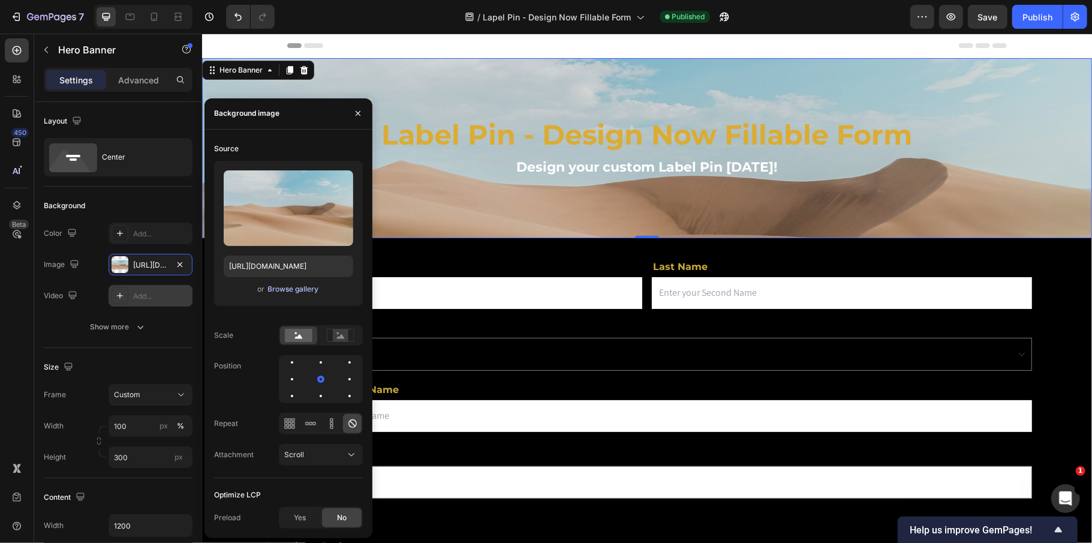
click at [279, 287] on div "Browse gallery" at bounding box center [293, 289] width 51 height 11
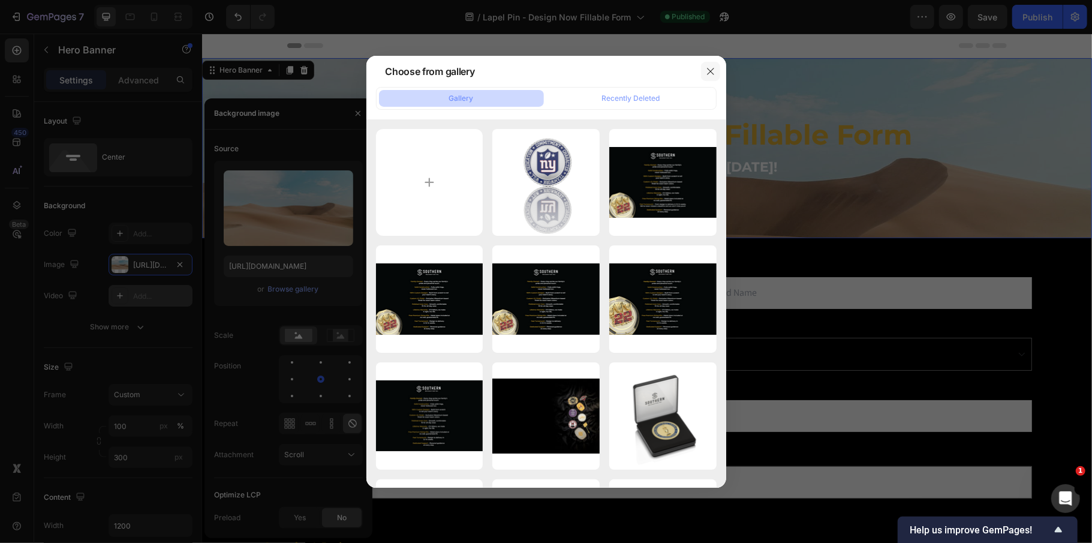
click at [716, 73] on button "button" at bounding box center [710, 71] width 19 height 19
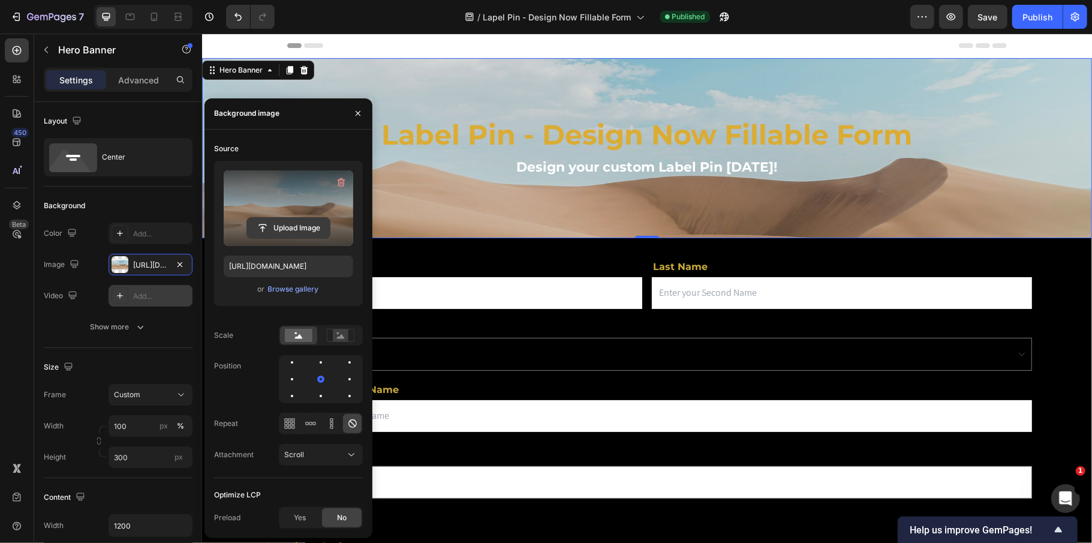
click at [281, 231] on input "file" at bounding box center [288, 228] width 83 height 20
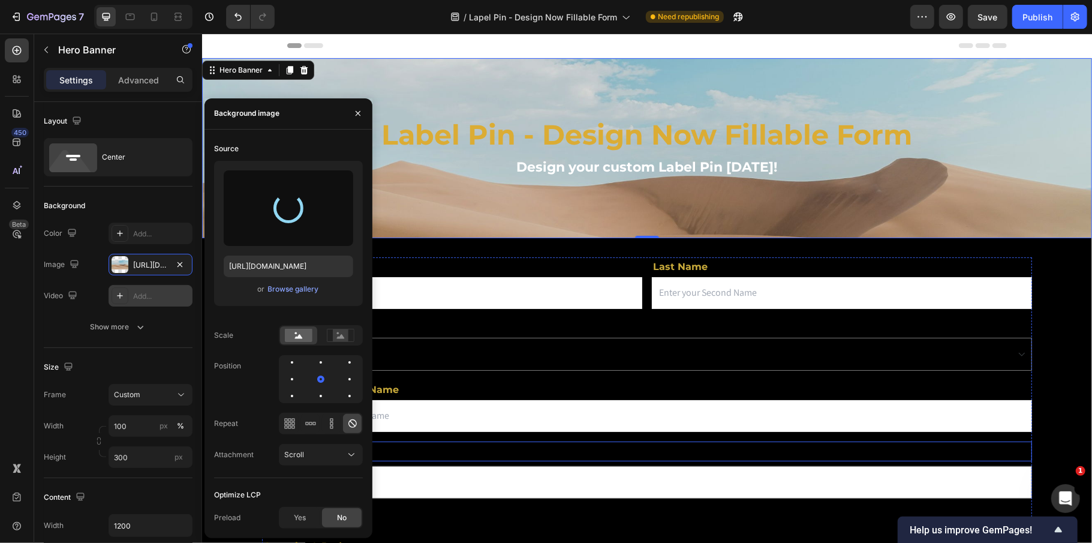
type input "[URL][DOMAIN_NAME]"
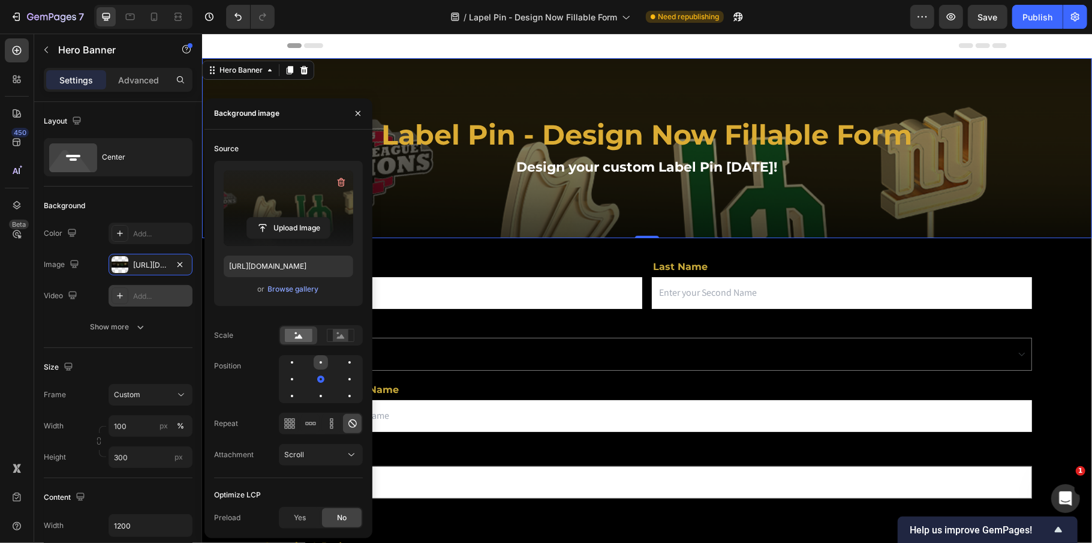
click at [325, 362] on div at bounding box center [321, 362] width 14 height 14
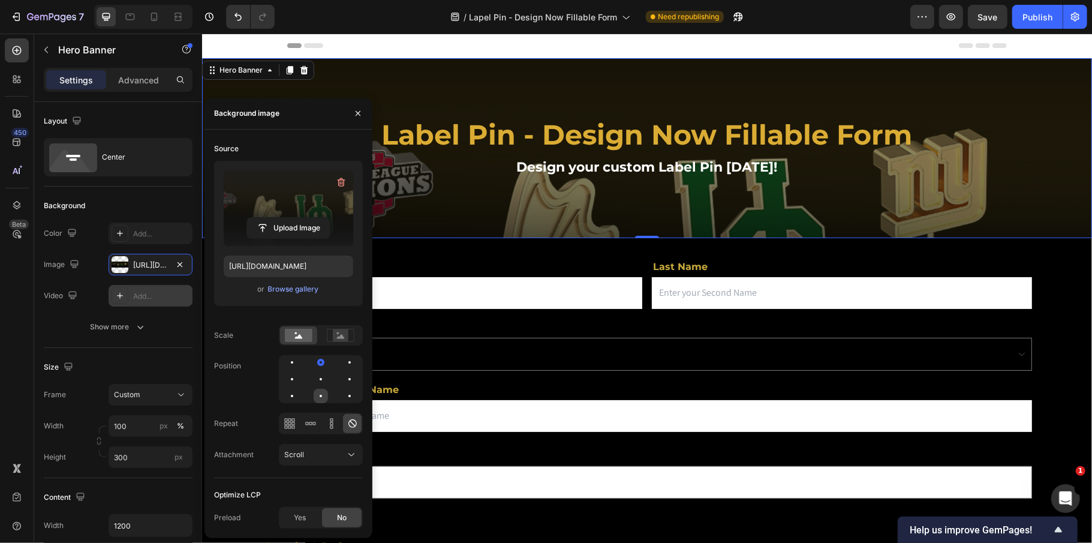
click at [324, 398] on div at bounding box center [321, 396] width 14 height 14
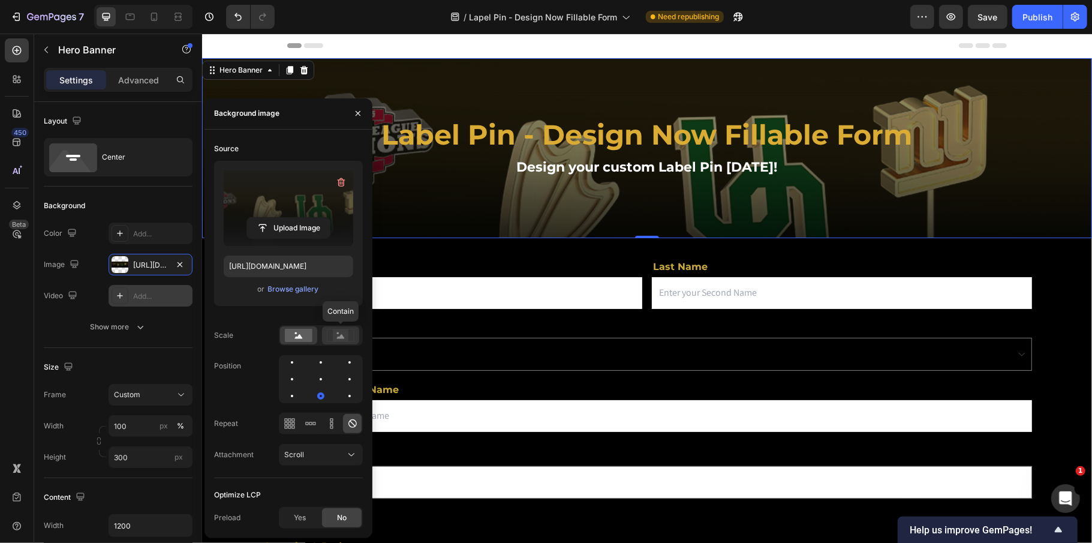
click at [333, 338] on rect at bounding box center [341, 335] width 16 height 12
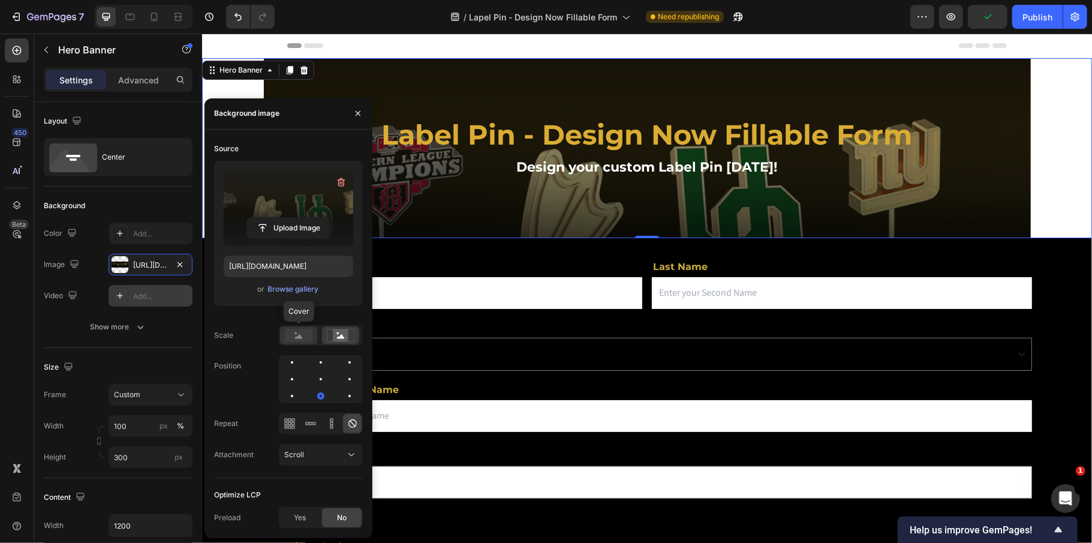
click at [306, 336] on rect at bounding box center [299, 335] width 28 height 13
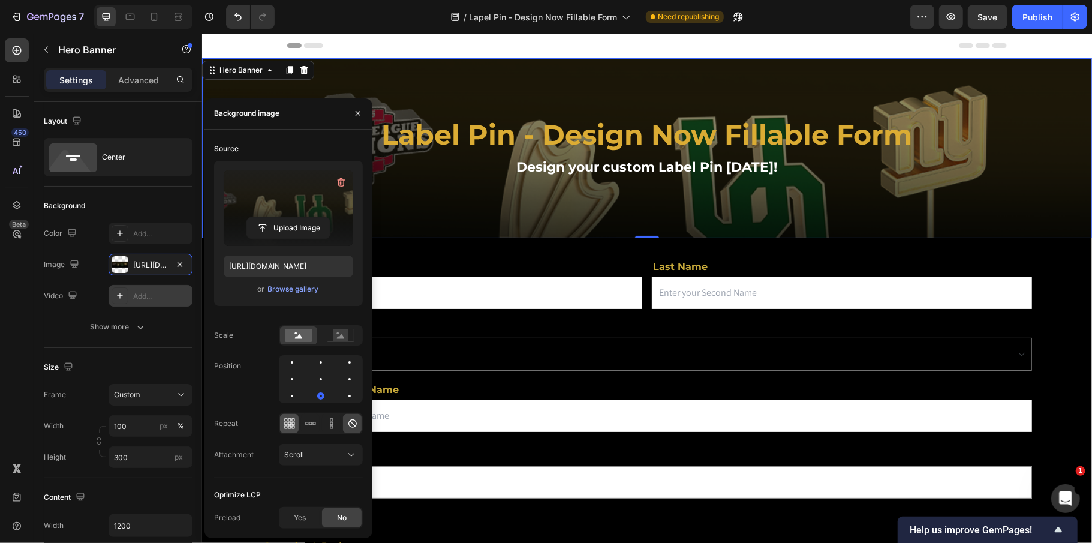
click at [285, 421] on icon at bounding box center [290, 423] width 12 height 12
click at [337, 421] on div at bounding box center [331, 423] width 19 height 19
click at [350, 421] on icon at bounding box center [352, 423] width 8 height 8
click at [323, 377] on div at bounding box center [321, 379] width 14 height 14
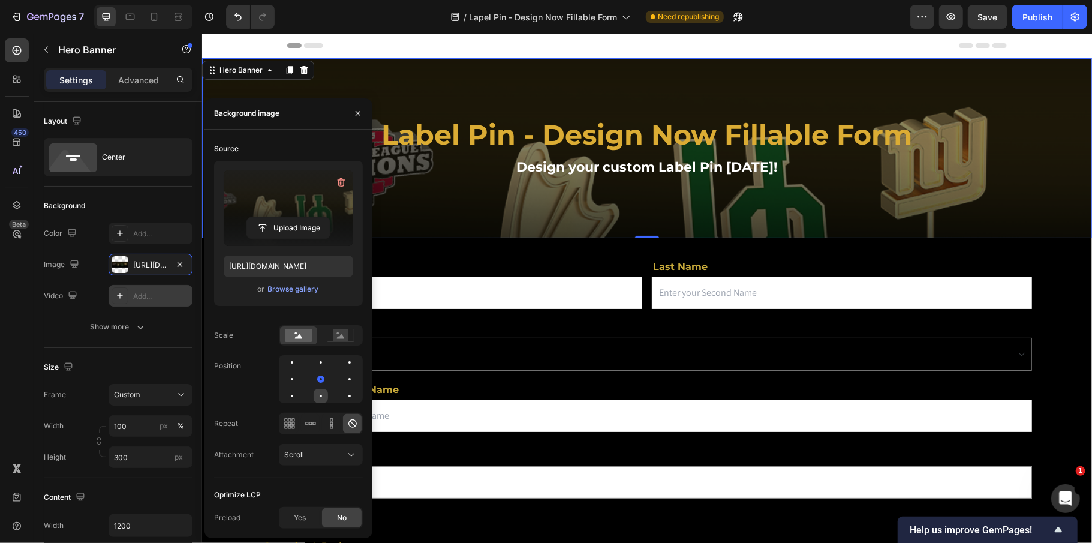
click at [323, 401] on div at bounding box center [321, 396] width 14 height 14
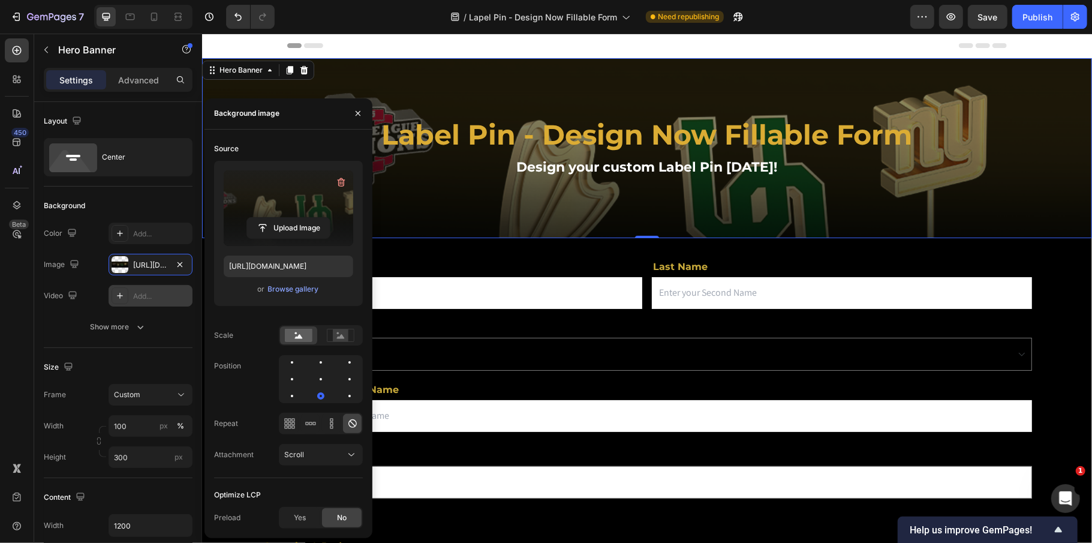
click at [339, 399] on div at bounding box center [321, 379] width 84 height 48
click at [349, 399] on div at bounding box center [349, 396] width 14 height 14
click at [289, 399] on div at bounding box center [292, 396] width 14 height 14
click at [314, 396] on div at bounding box center [321, 396] width 14 height 14
click at [342, 457] on div "Scroll" at bounding box center [314, 454] width 61 height 11
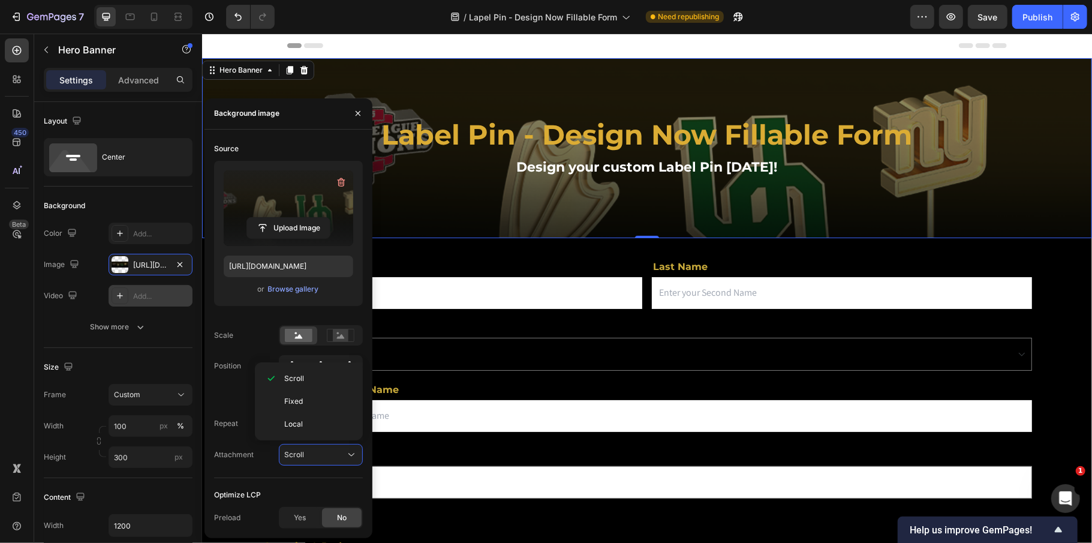
click at [318, 477] on div "Source Upload Image [URL][DOMAIN_NAME] or Browse gallery Scale Position Repeat …" at bounding box center [288, 308] width 149 height 339
click at [356, 113] on icon "button" at bounding box center [358, 114] width 10 height 10
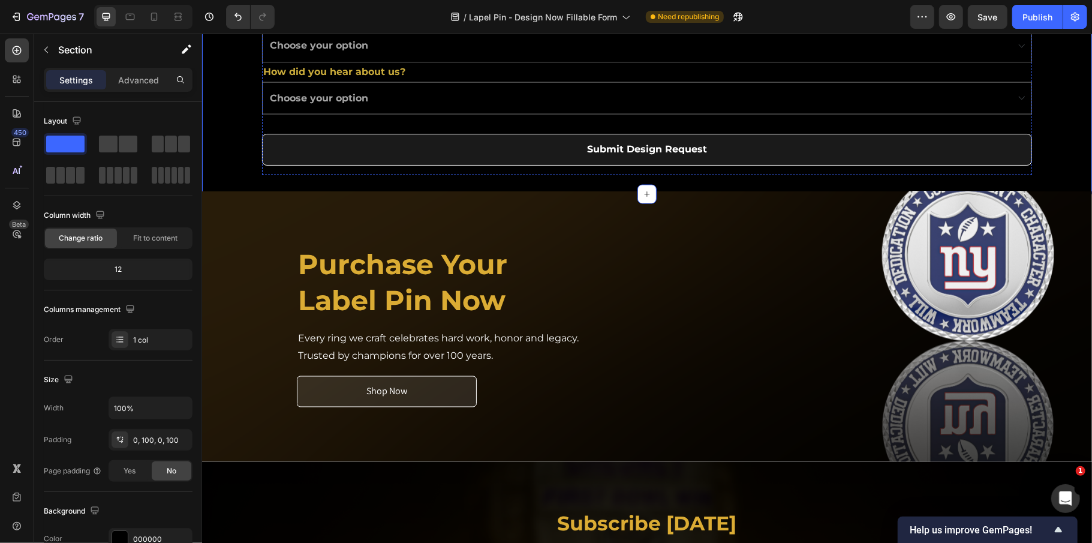
scroll to position [1359, 0]
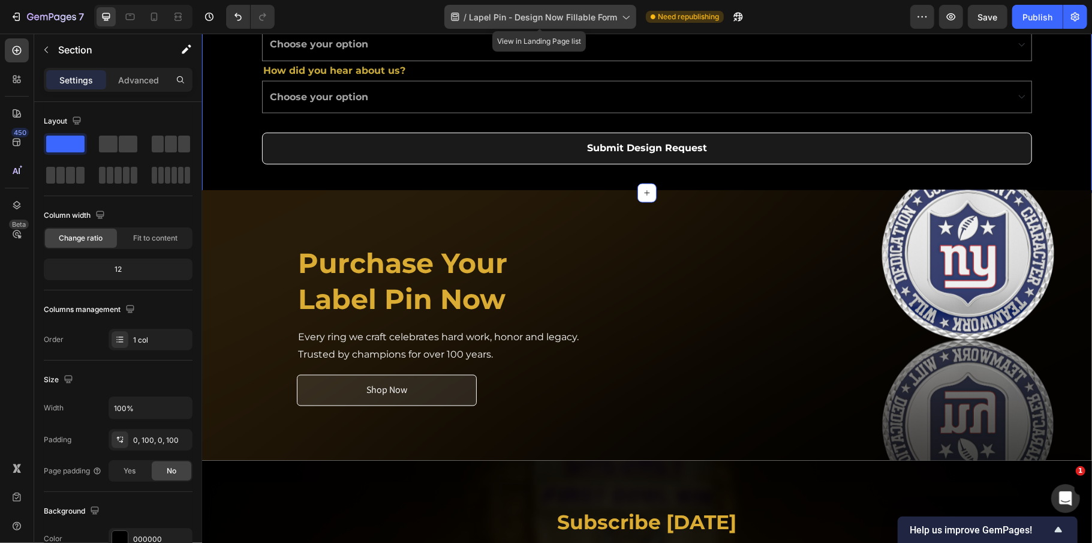
click at [577, 15] on span "Lapel Pin - Design Now Fillable Form" at bounding box center [543, 17] width 148 height 13
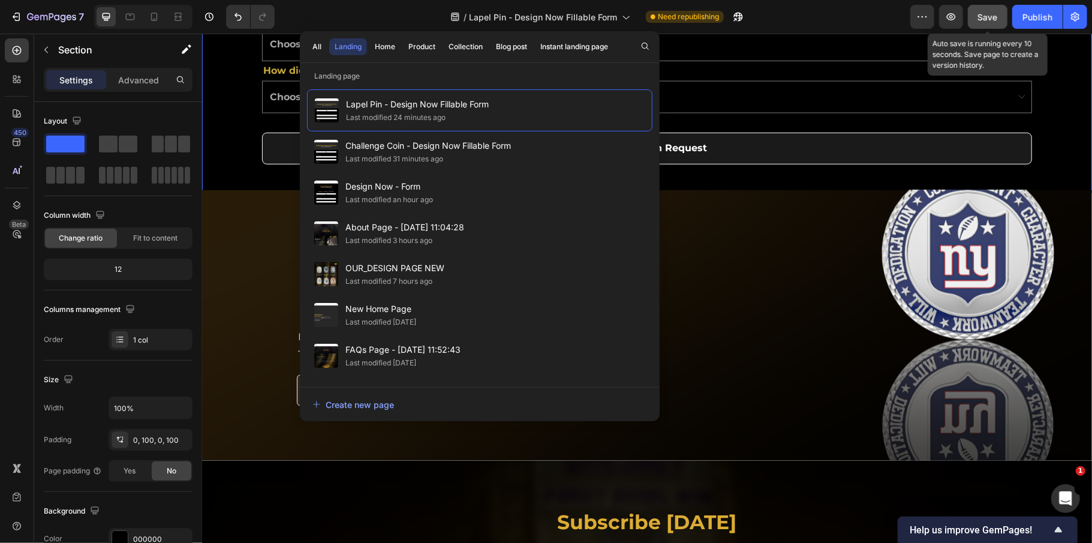
click at [994, 20] on span "Save" at bounding box center [988, 17] width 20 height 10
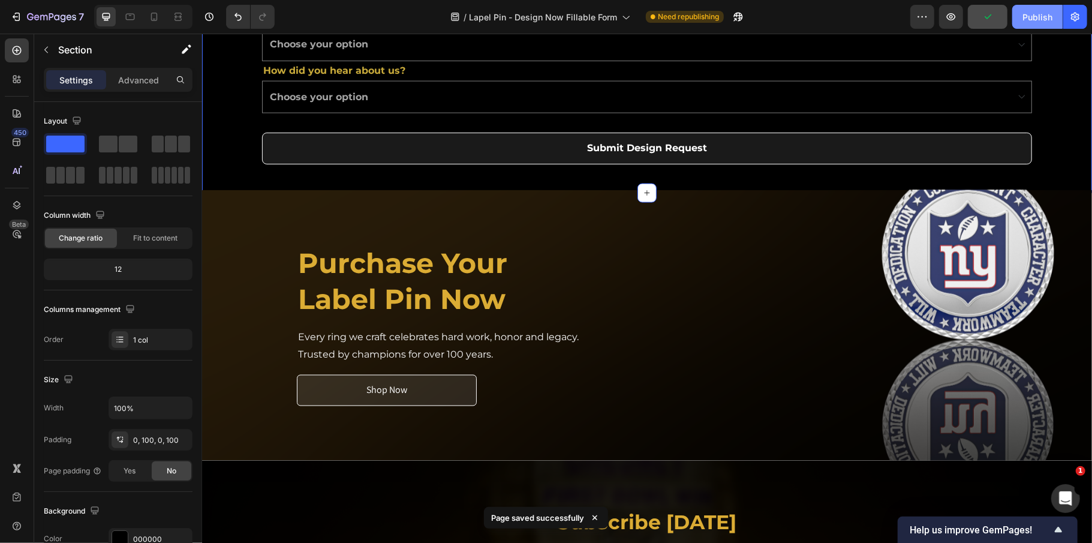
click at [1037, 17] on div "Publish" at bounding box center [1037, 17] width 30 height 13
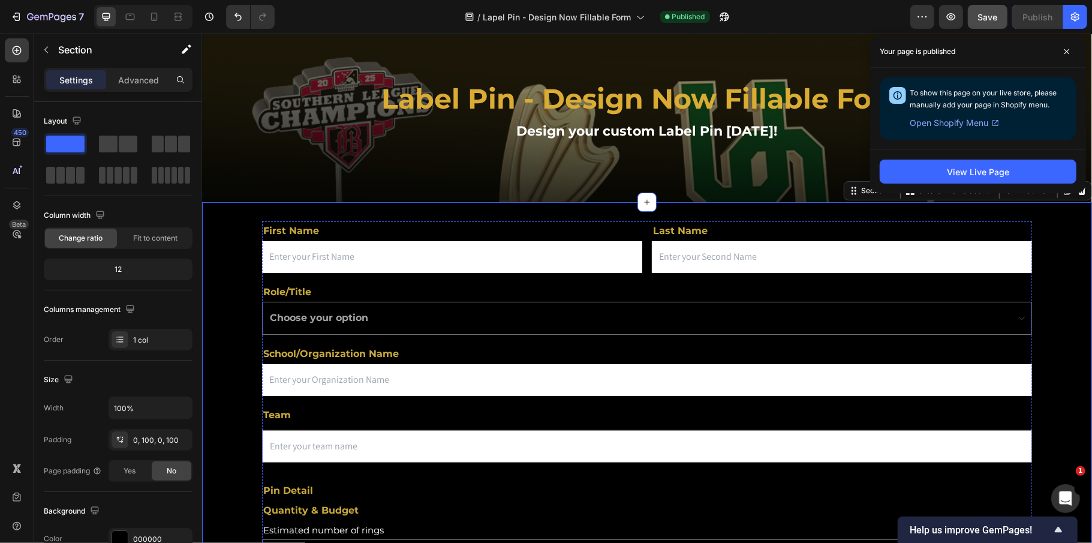
scroll to position [0, 0]
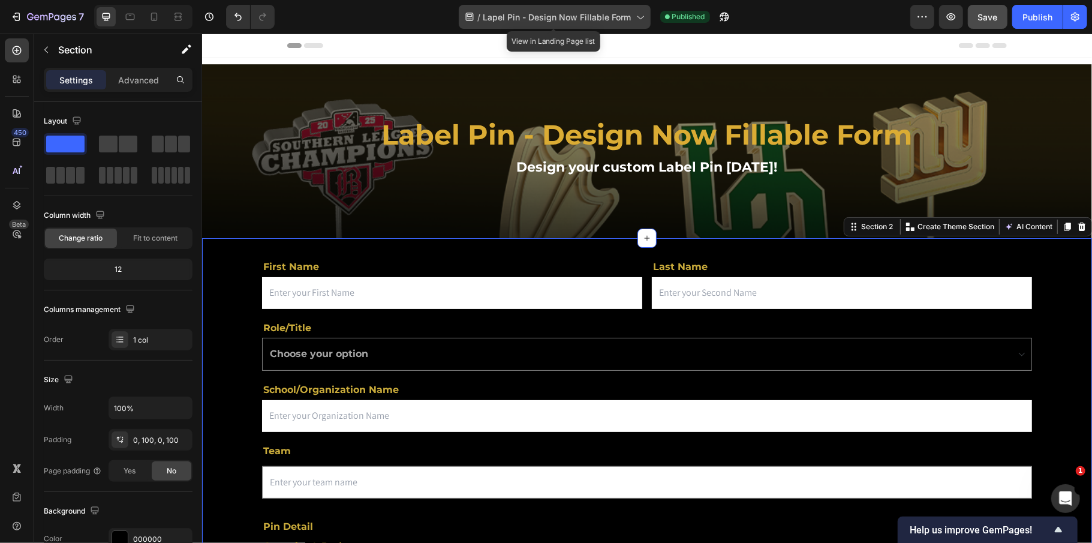
click at [487, 22] on span "Lapel Pin - Design Now Fillable Form" at bounding box center [557, 17] width 148 height 13
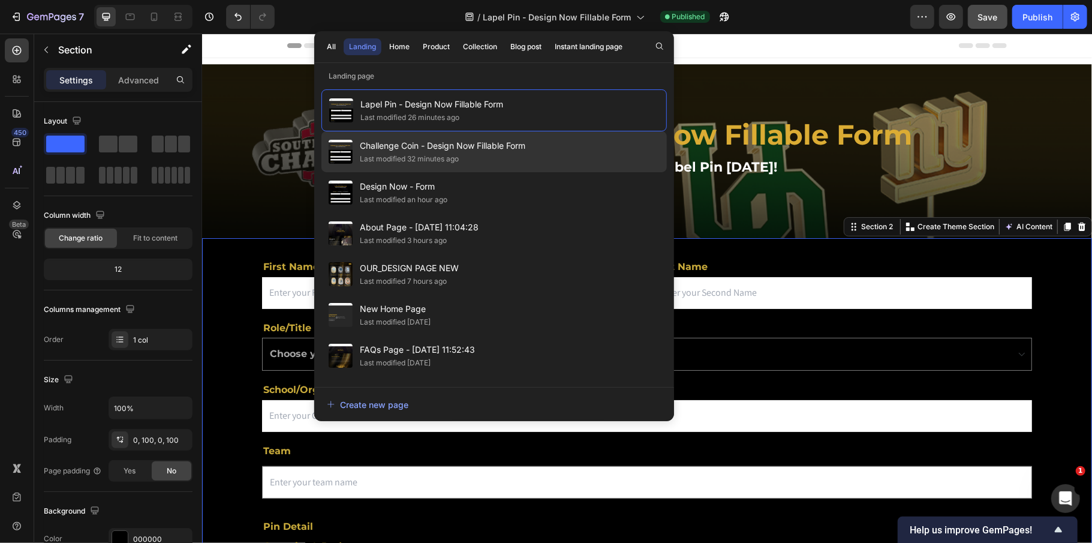
click at [471, 156] on div "Last modified 32 minutes ago" at bounding box center [442, 159] width 165 height 12
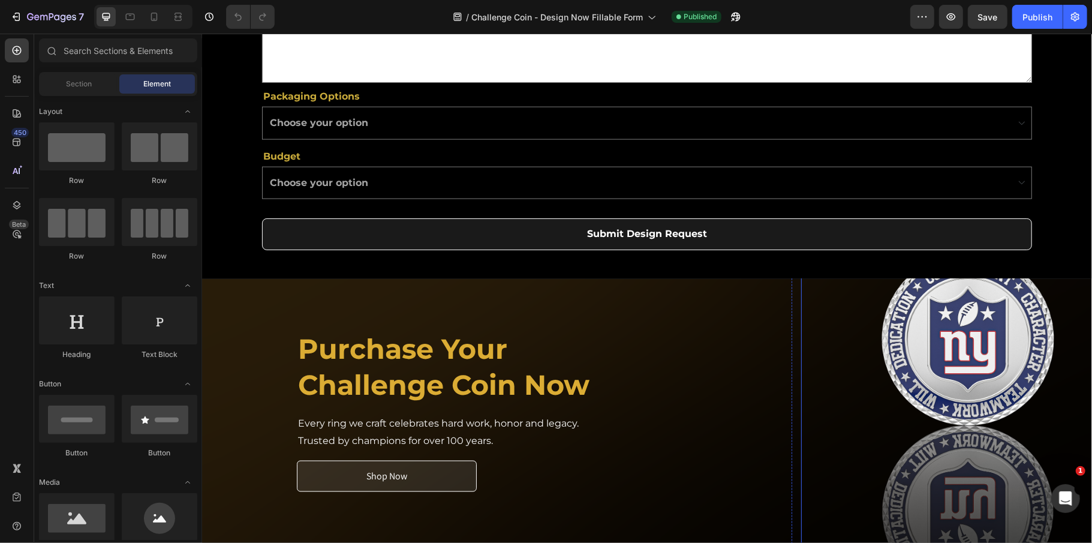
scroll to position [1119, 0]
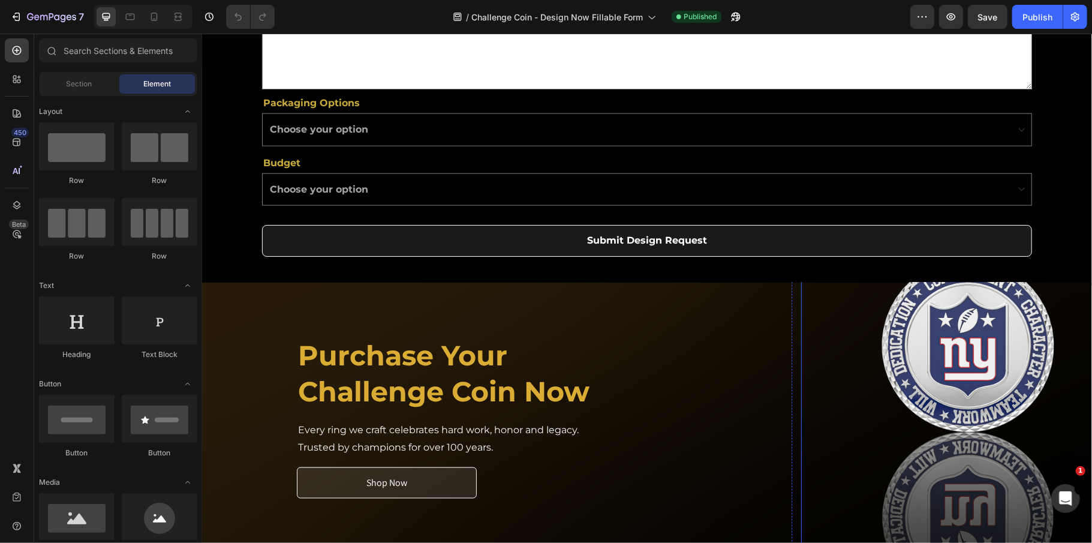
click at [974, 391] on img at bounding box center [961, 417] width 240 height 384
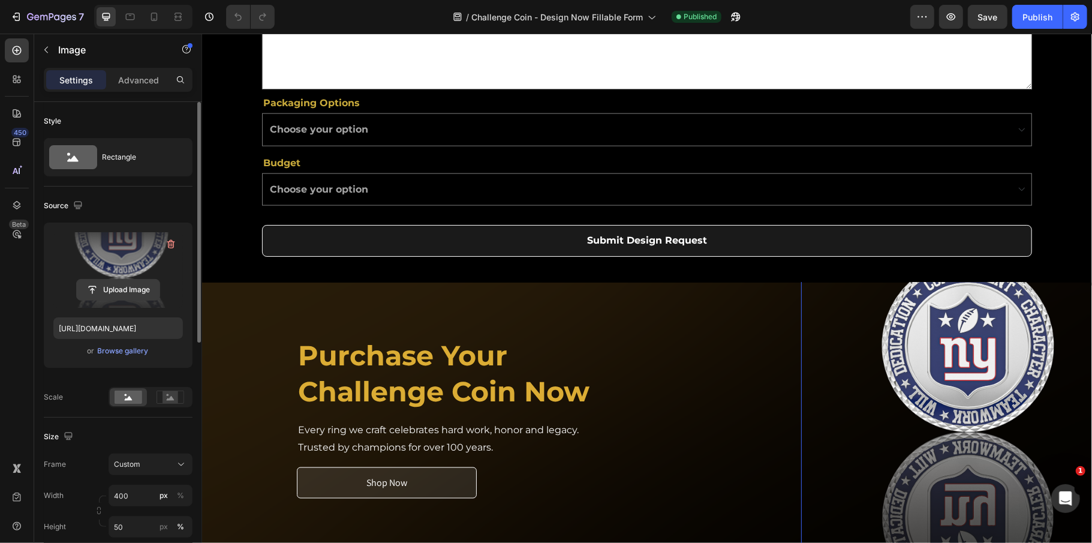
click at [124, 293] on input "file" at bounding box center [118, 289] width 83 height 20
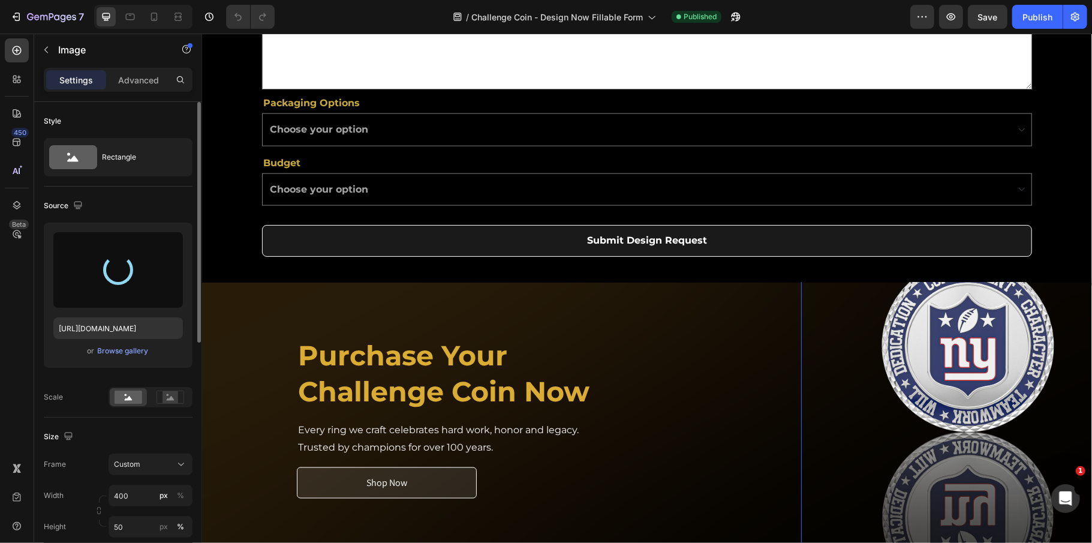
type input "[URL][DOMAIN_NAME]"
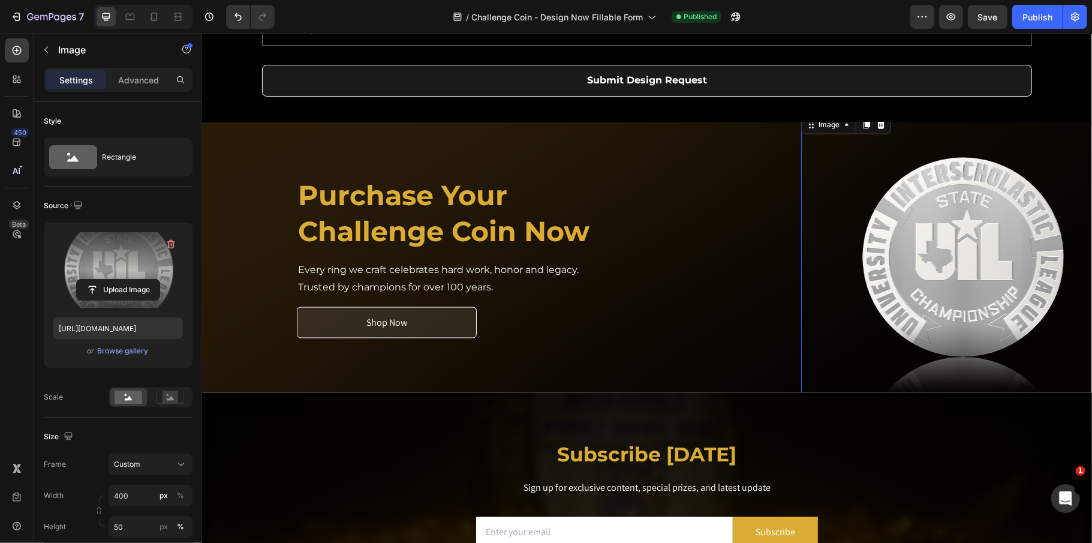
scroll to position [1199, 0]
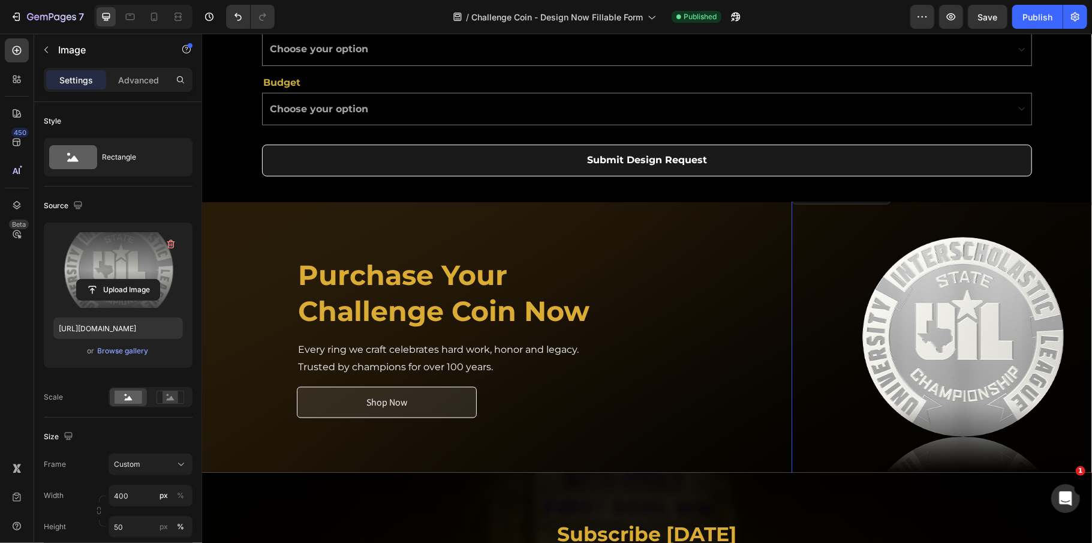
click at [791, 297] on div "Image" at bounding box center [961, 336] width 341 height 309
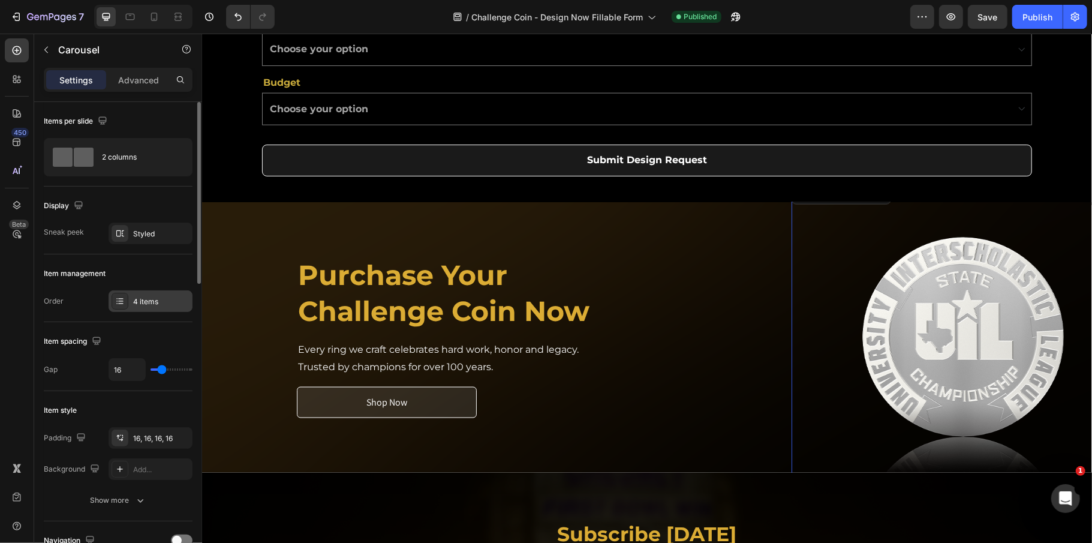
click at [148, 300] on div "4 items" at bounding box center [161, 301] width 56 height 11
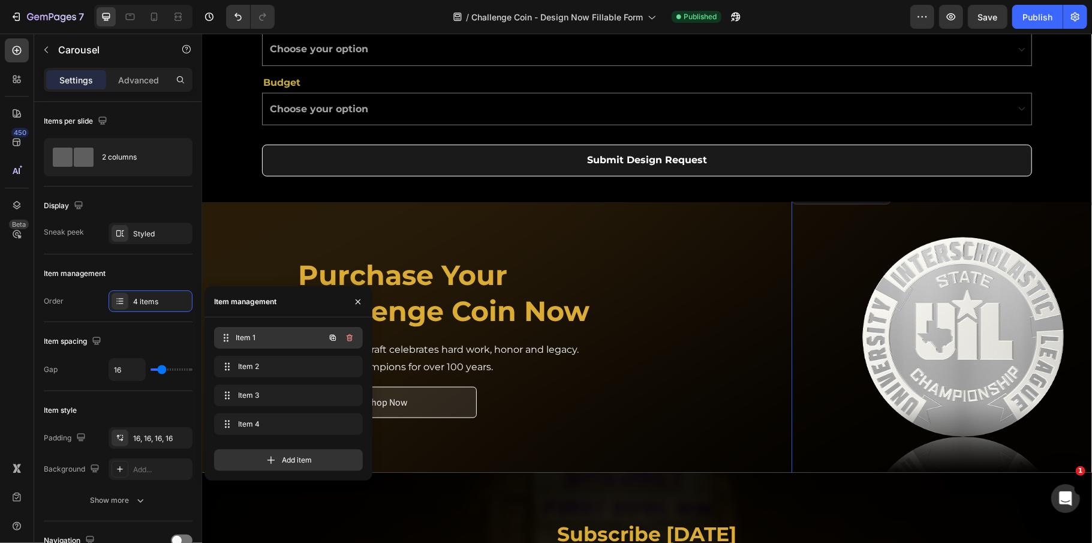
click at [269, 334] on span "Item 1" at bounding box center [280, 337] width 89 height 11
click at [269, 366] on span "Item 2" at bounding box center [280, 366] width 89 height 11
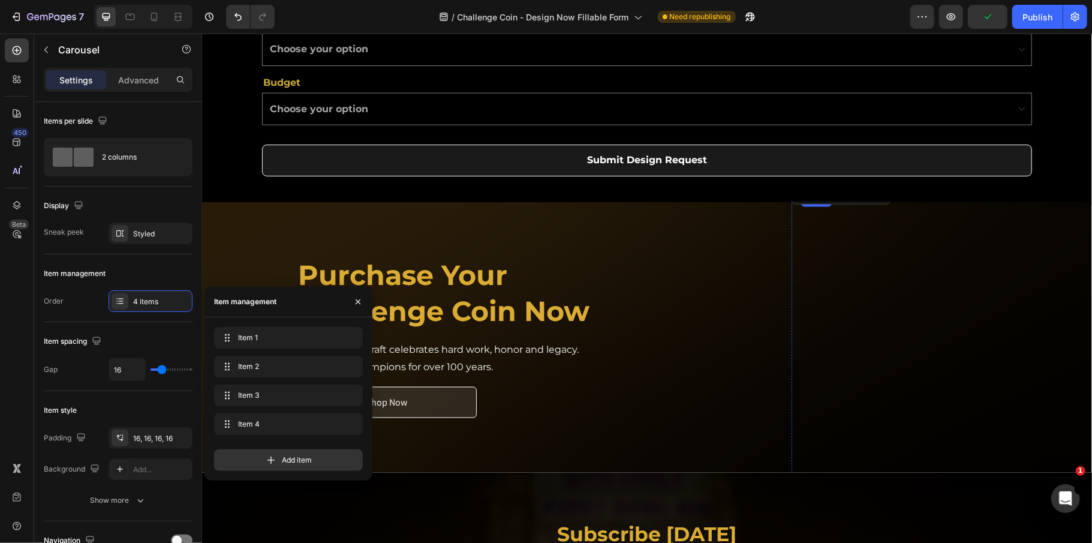
click at [977, 192] on img at bounding box center [961, 192] width 240 height 0
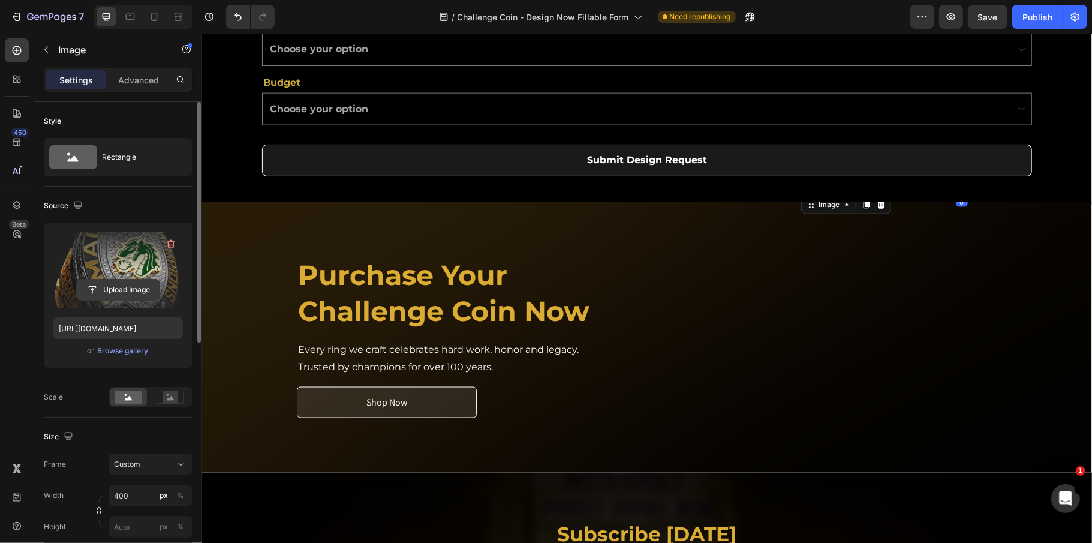
click at [113, 286] on input "file" at bounding box center [118, 289] width 83 height 20
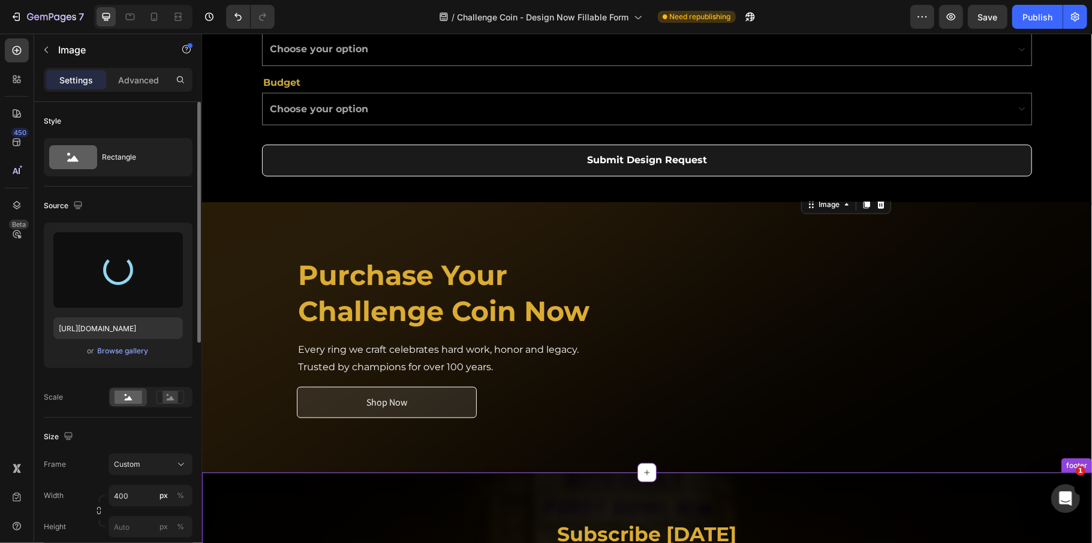
type input "[URL][DOMAIN_NAME]"
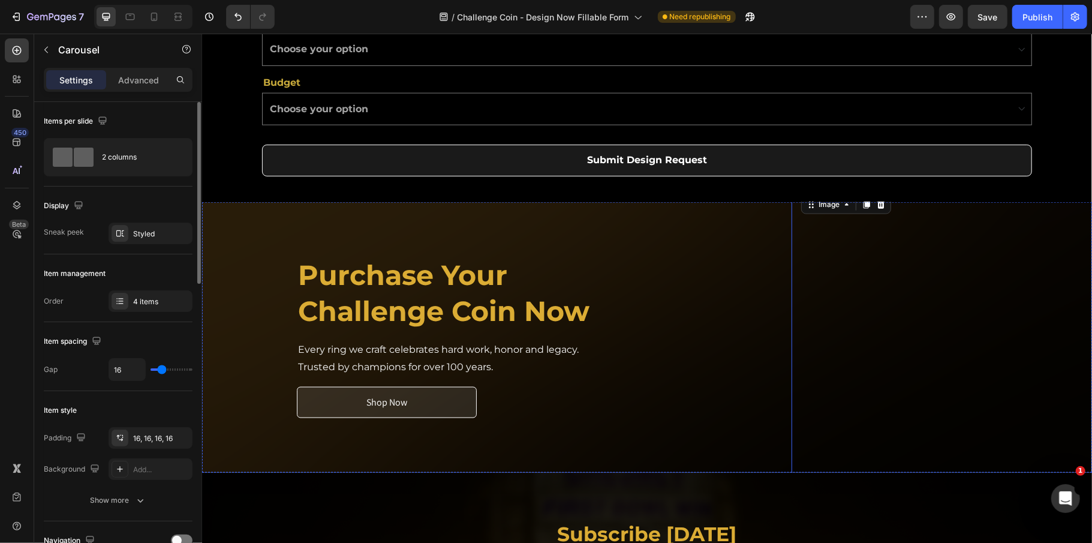
click at [791, 310] on div "Image 0" at bounding box center [961, 336] width 341 height 309
click at [161, 299] on div "4 items" at bounding box center [161, 301] width 56 height 11
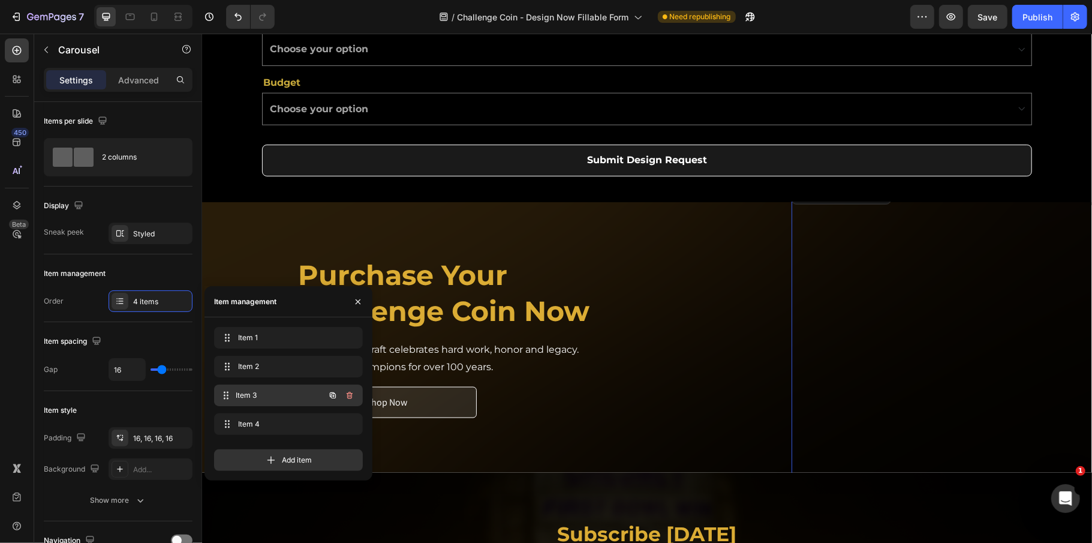
click at [273, 396] on span "Item 3" at bounding box center [280, 395] width 89 height 11
click at [958, 192] on img at bounding box center [961, 192] width 240 height 0
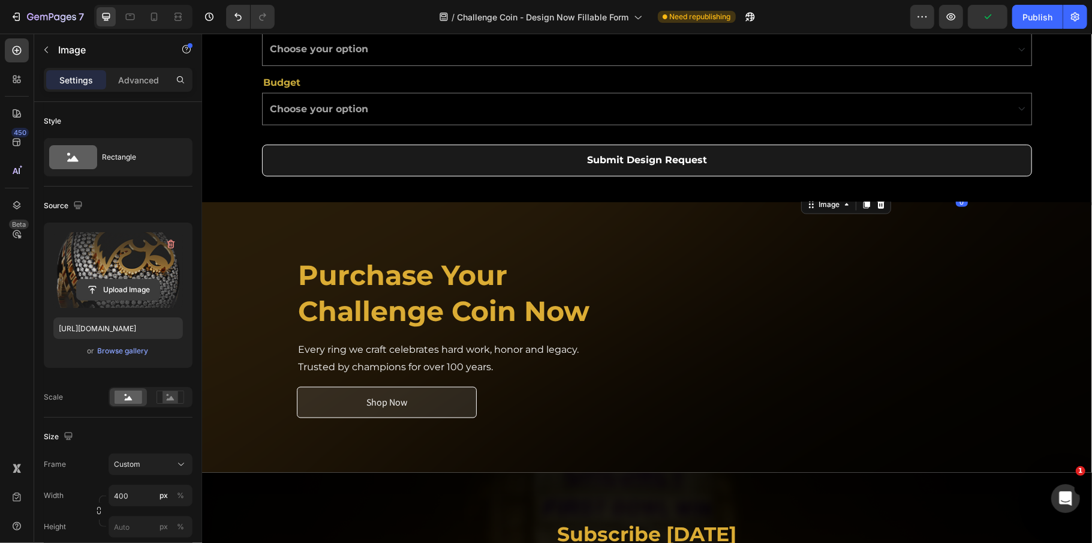
click at [124, 295] on input "file" at bounding box center [118, 289] width 83 height 20
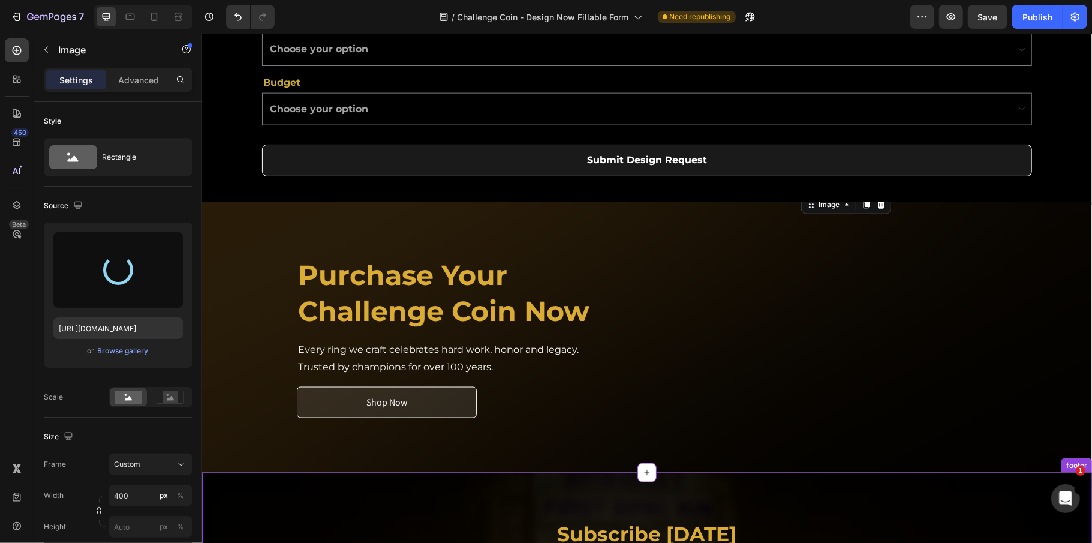
type input "[URL][DOMAIN_NAME]"
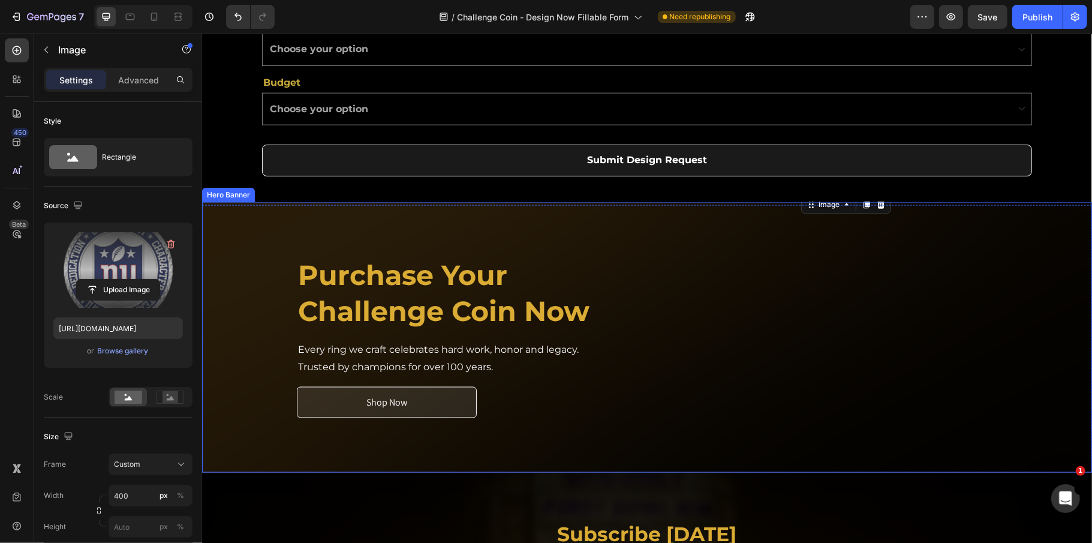
click at [739, 257] on div "Image Image Image 0 Image Carousel" at bounding box center [826, 336] width 341 height 309
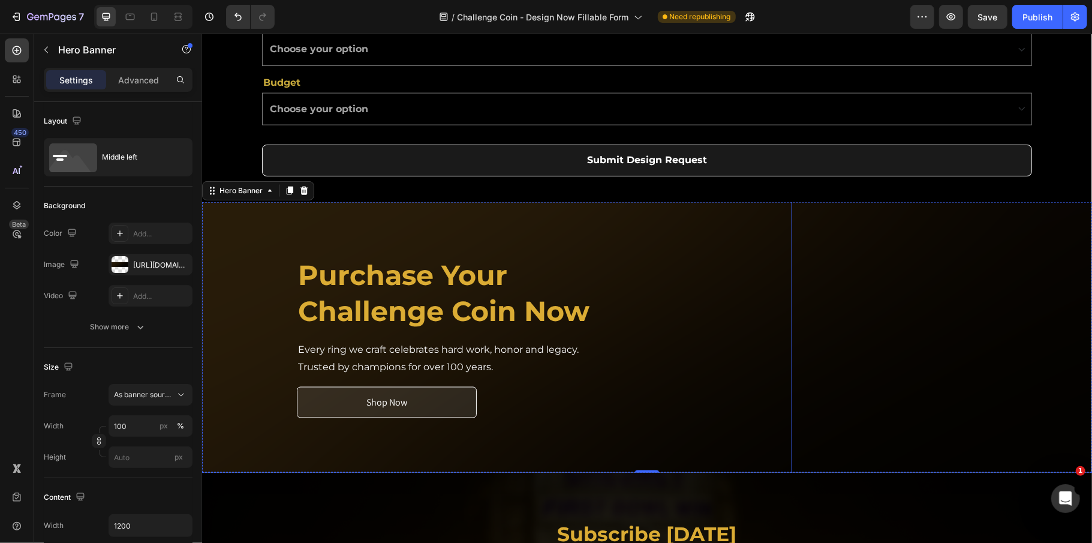
click at [791, 276] on div "Image" at bounding box center [961, 336] width 341 height 309
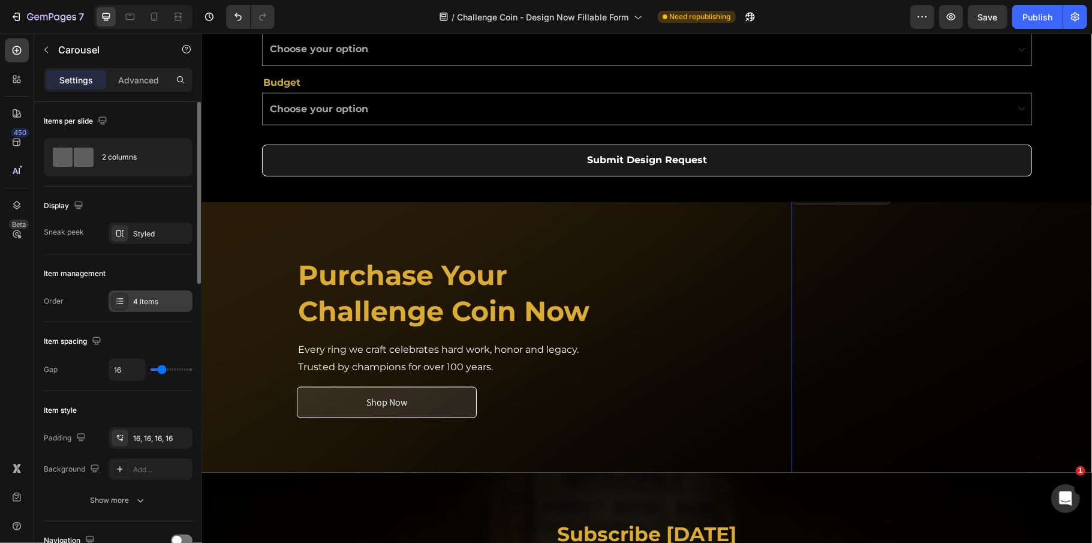
click at [146, 295] on div "4 items" at bounding box center [151, 301] width 84 height 22
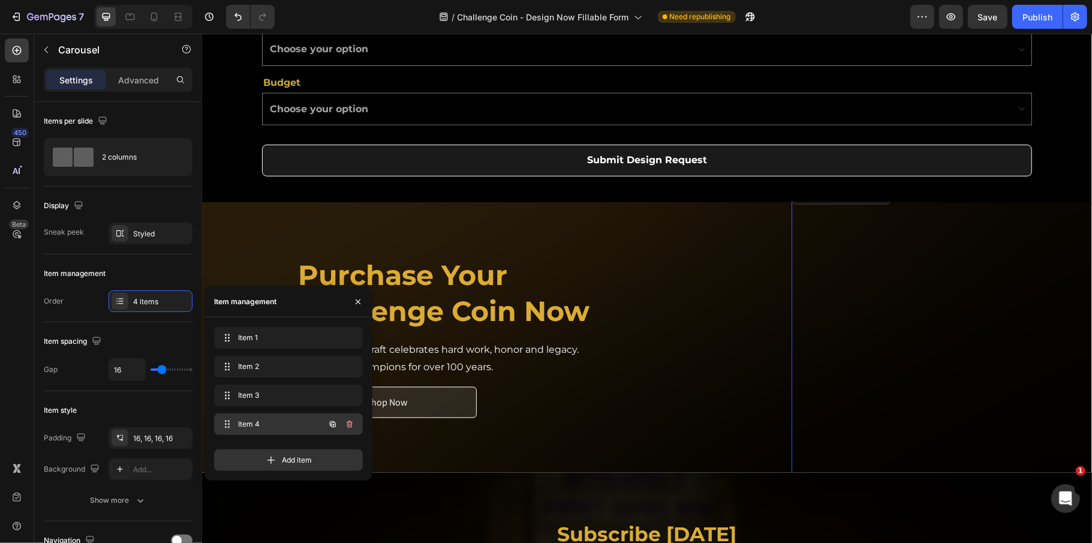
click at [270, 428] on span "Item 4" at bounding box center [272, 424] width 68 height 11
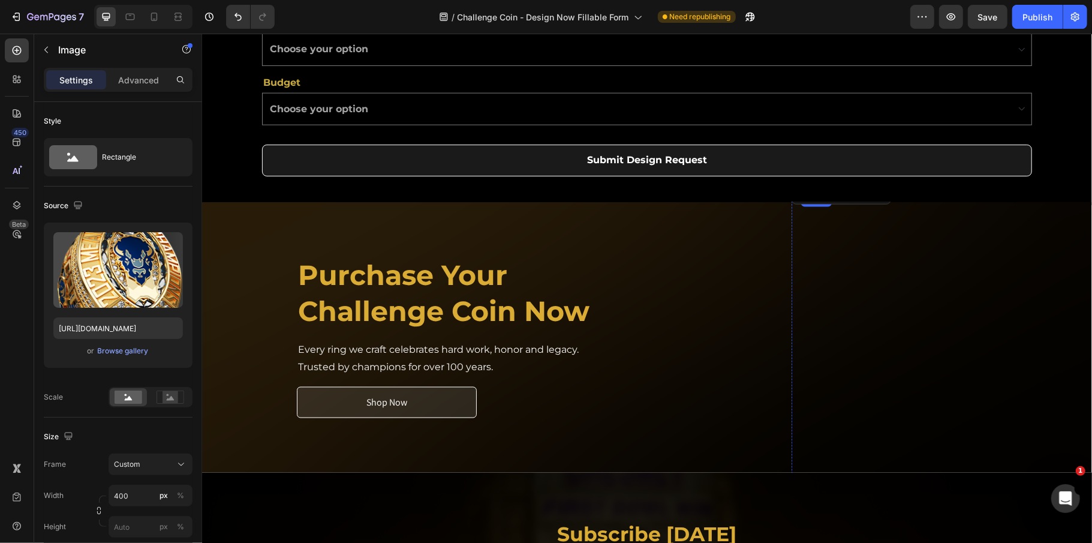
click at [970, 192] on img at bounding box center [961, 192] width 240 height 0
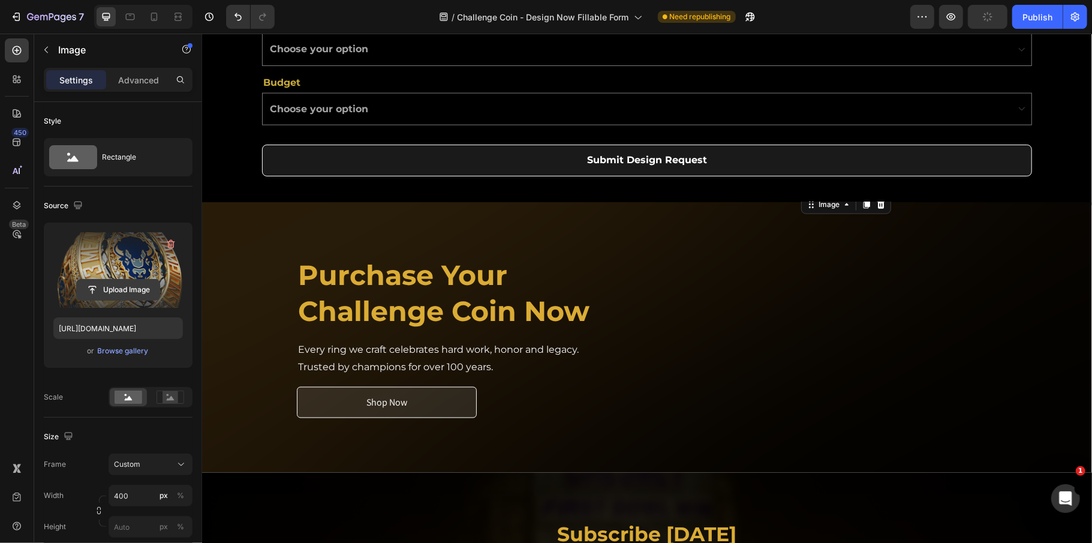
click at [118, 290] on input "file" at bounding box center [118, 289] width 83 height 20
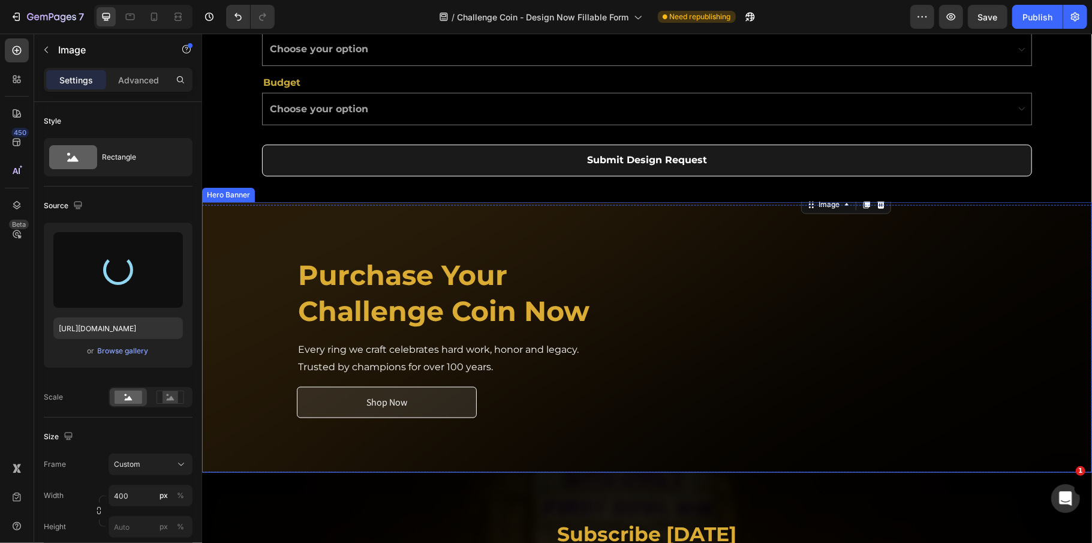
type input "[URL][DOMAIN_NAME]"
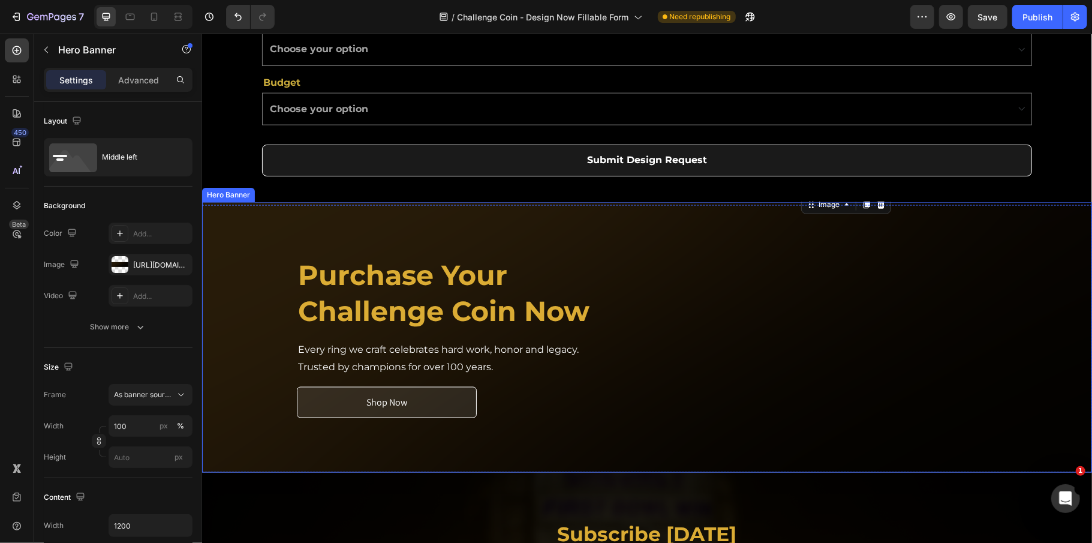
click at [681, 360] on div "Image Image Image Image 0 Carousel" at bounding box center [826, 336] width 341 height 309
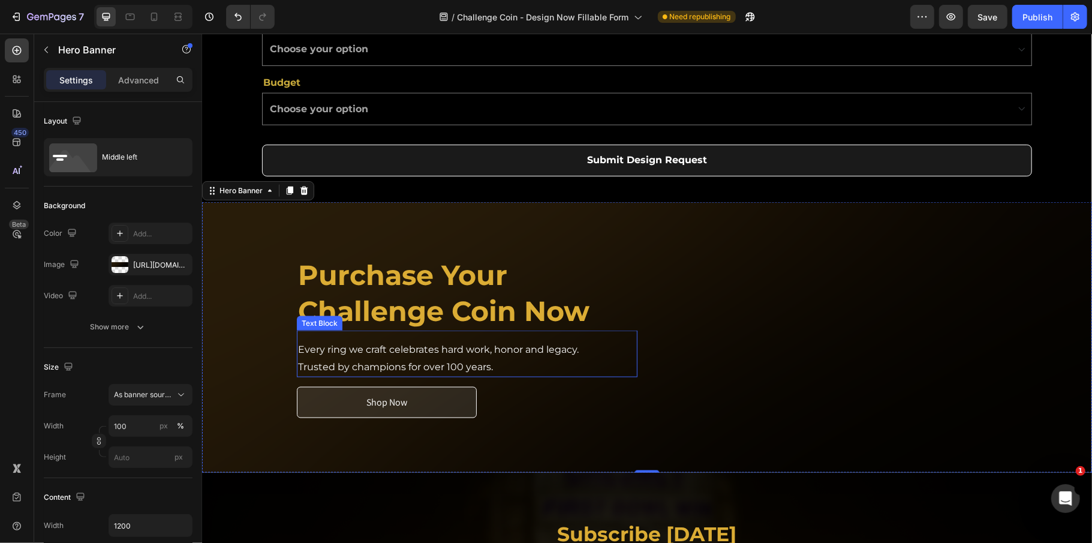
click at [408, 365] on p "Trusted by champions for over 100 years." at bounding box center [437, 366] width 281 height 17
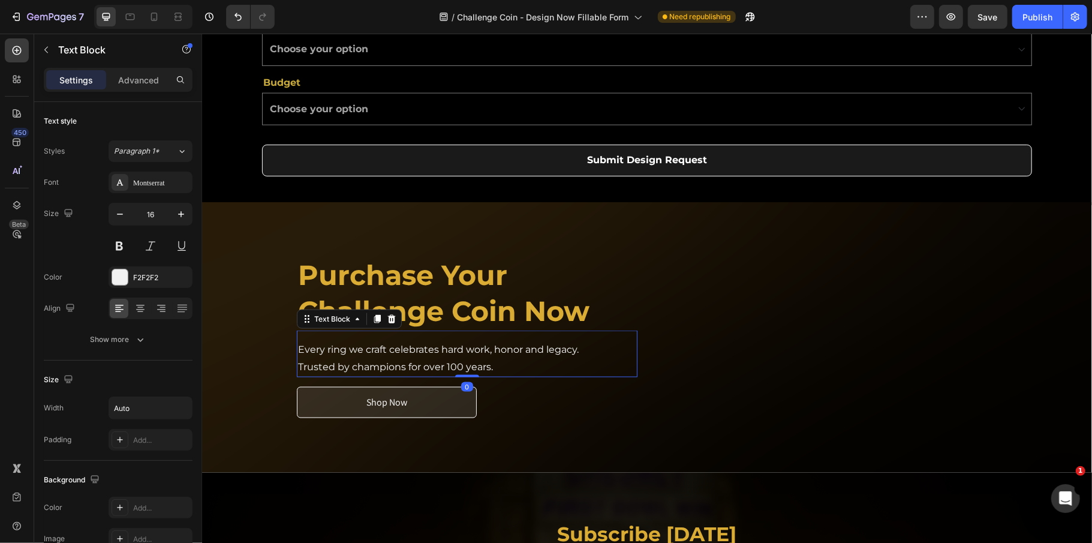
click at [408, 365] on p "Trusted by champions for over 100 years." at bounding box center [437, 366] width 281 height 17
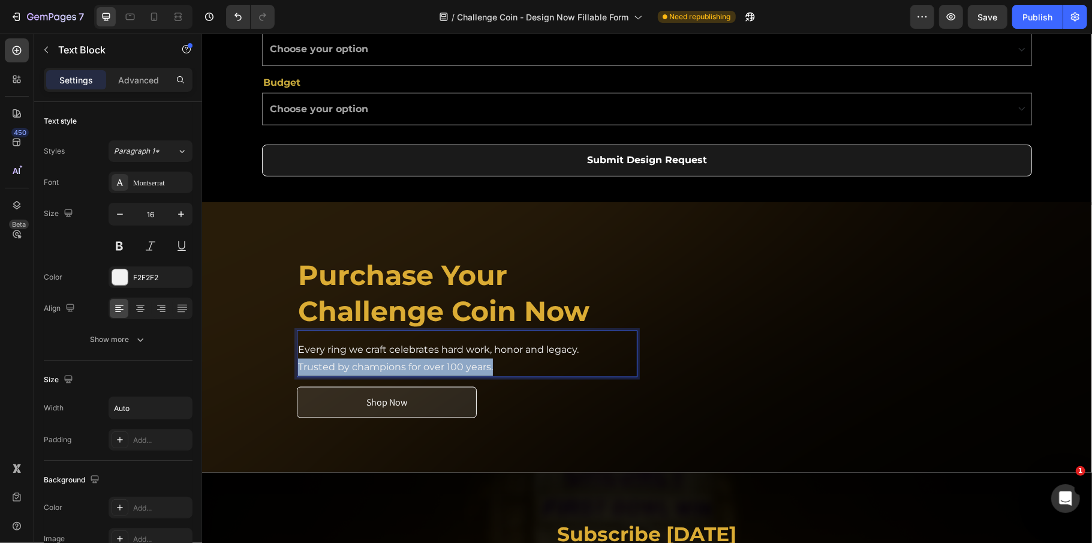
click at [408, 365] on p "Trusted by champions for over 100 years." at bounding box center [437, 366] width 281 height 17
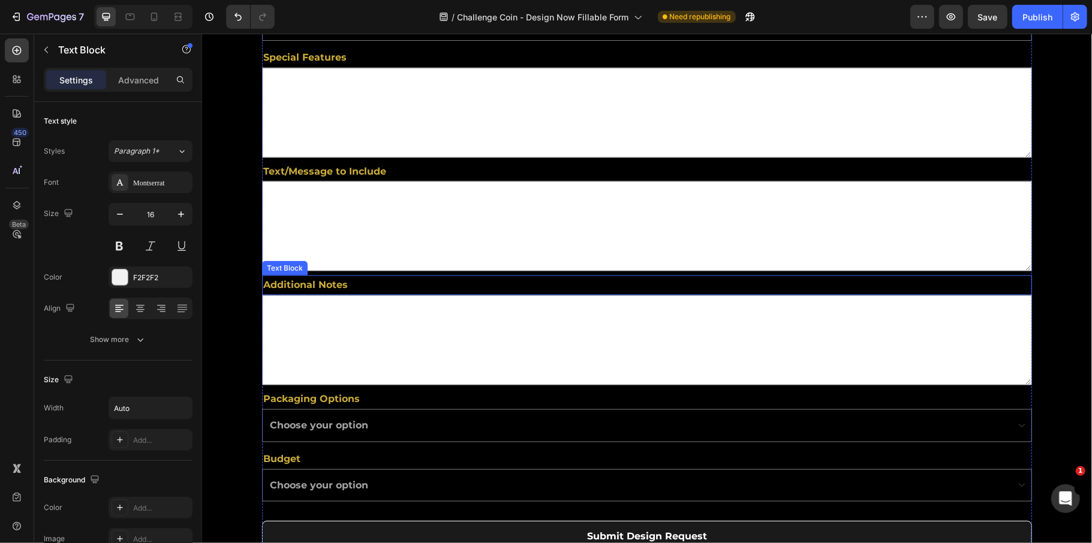
scroll to position [1119, 0]
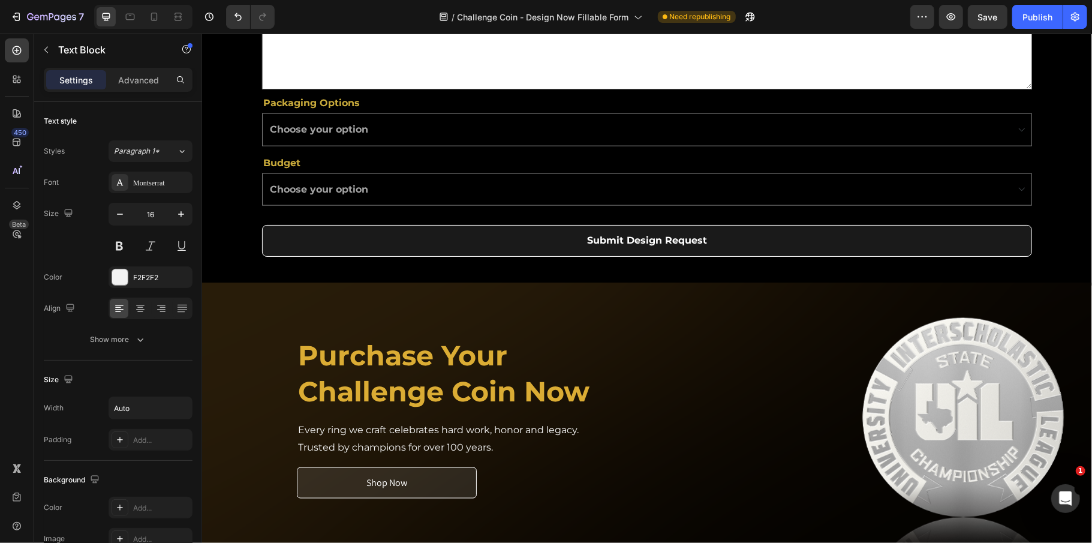
click at [397, 440] on p "Trusted by champions for over 100 years." at bounding box center [437, 446] width 281 height 17
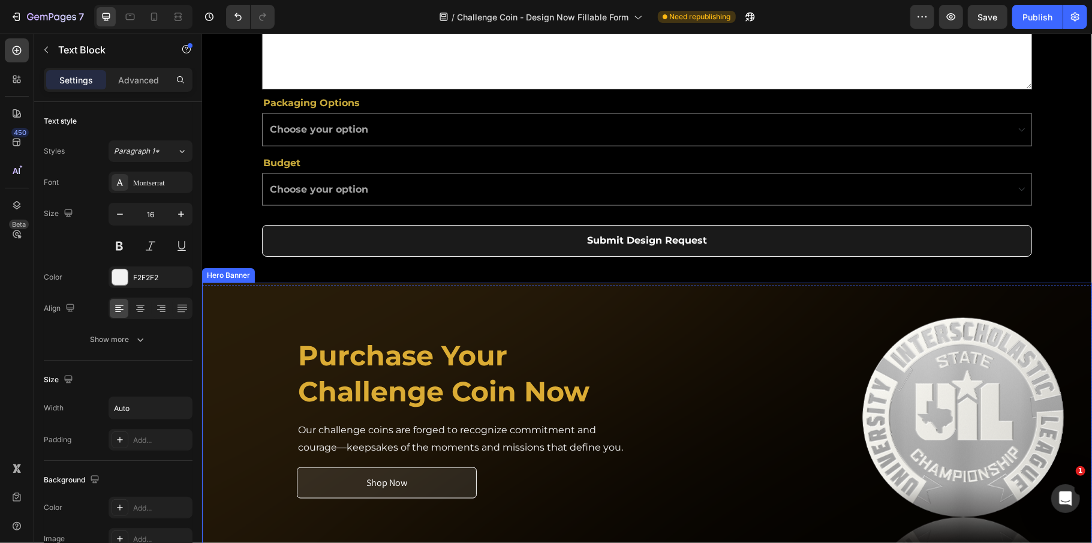
click at [675, 489] on div "Image Image Image Image Carousel" at bounding box center [826, 417] width 341 height 309
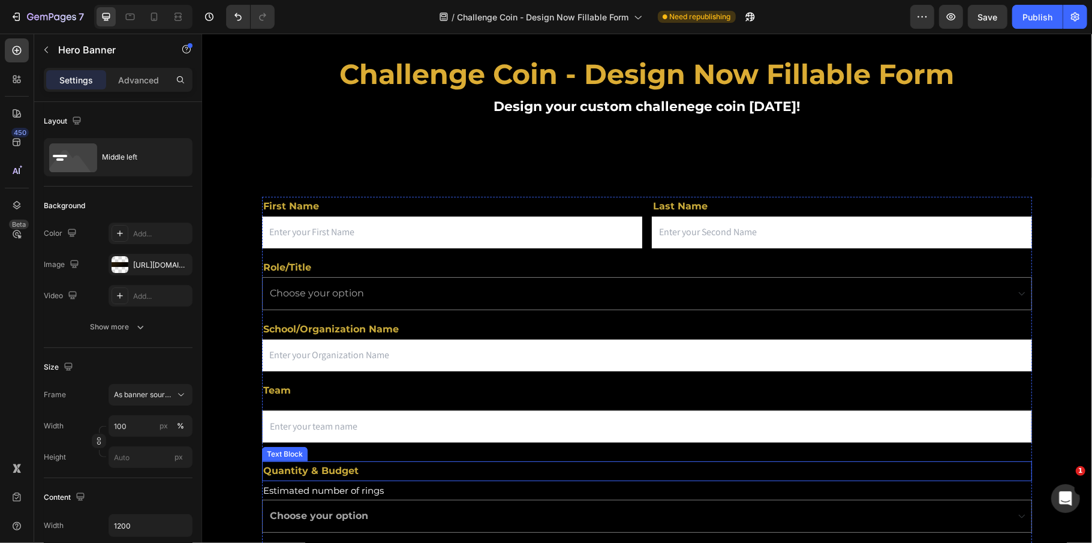
scroll to position [0, 0]
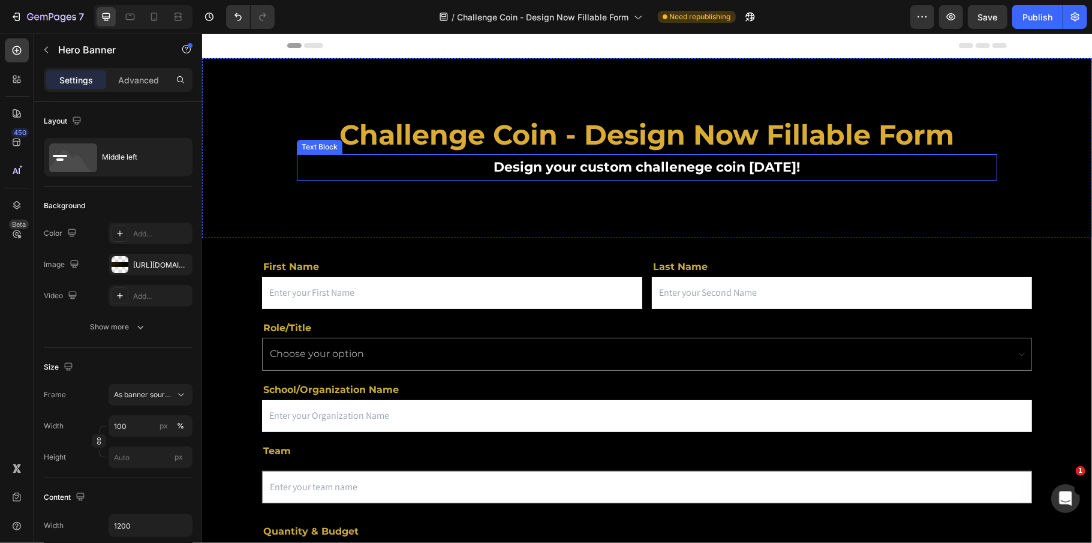
click at [628, 166] on strong "Design your custom challenege coin [DATE]!" at bounding box center [646, 166] width 306 height 16
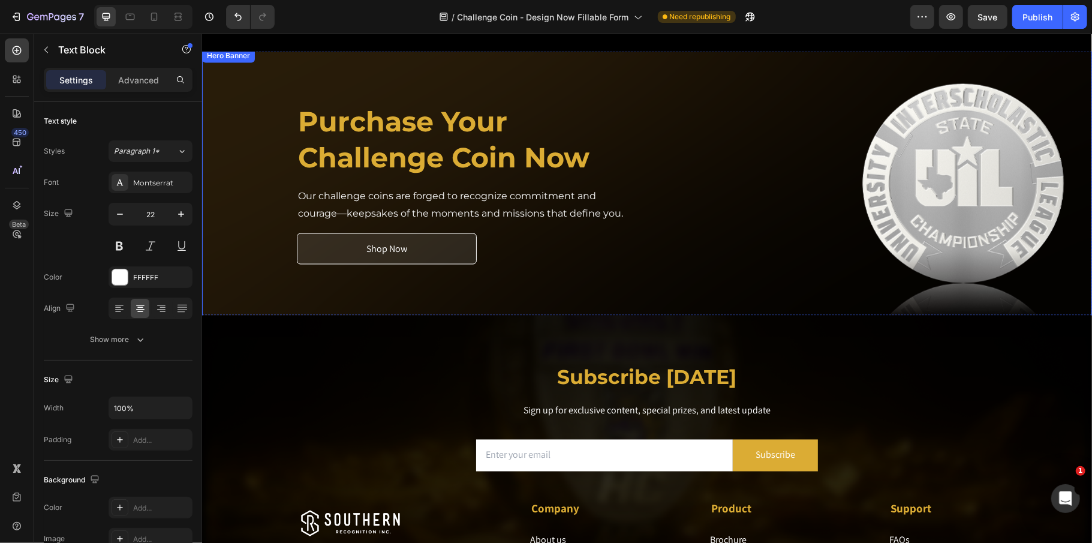
scroll to position [1359, 0]
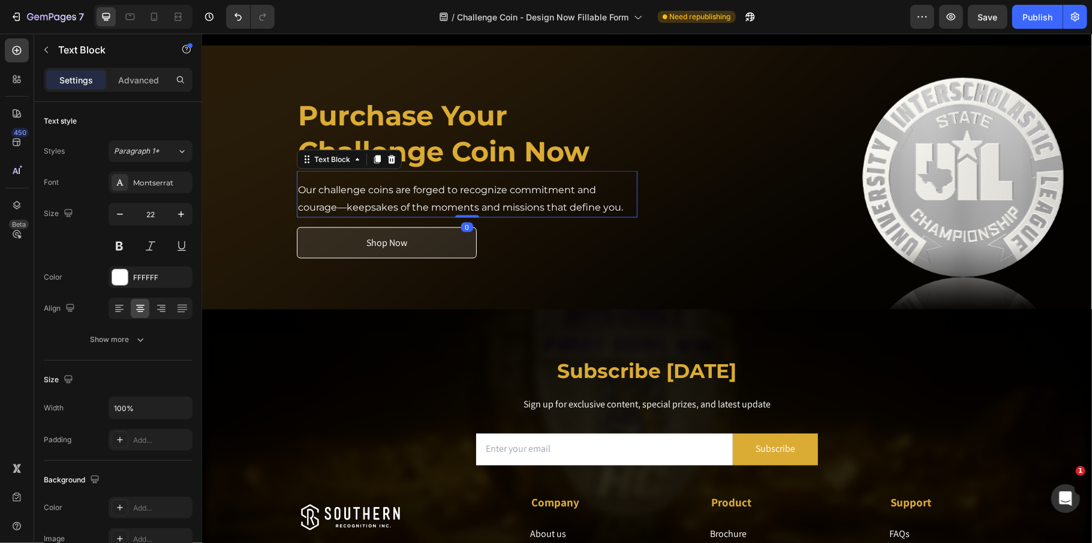
click at [544, 199] on p "Our challenge coins are forged to recognize commitment and courage—keepsakes of…" at bounding box center [466, 198] width 338 height 35
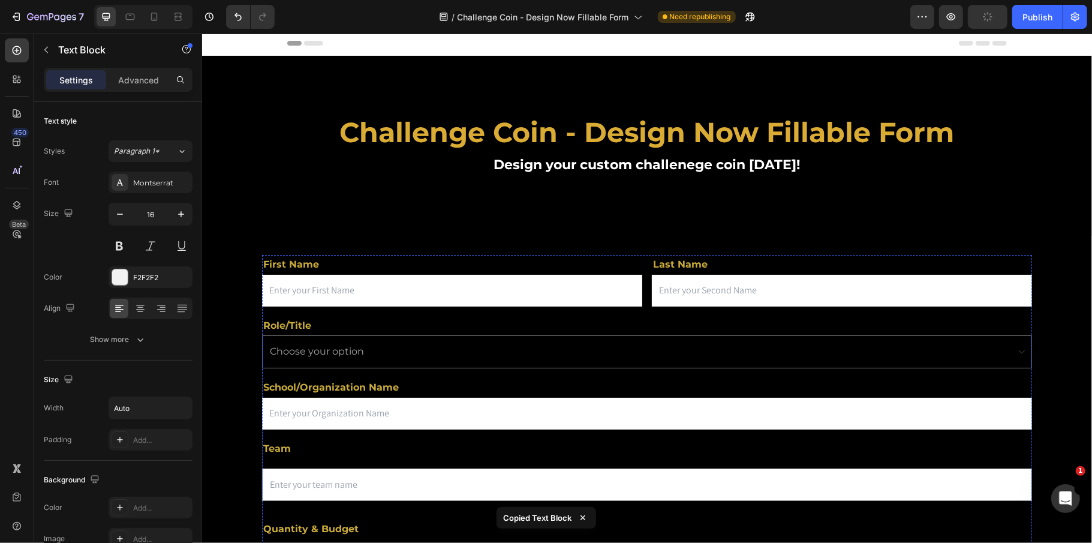
scroll to position [0, 0]
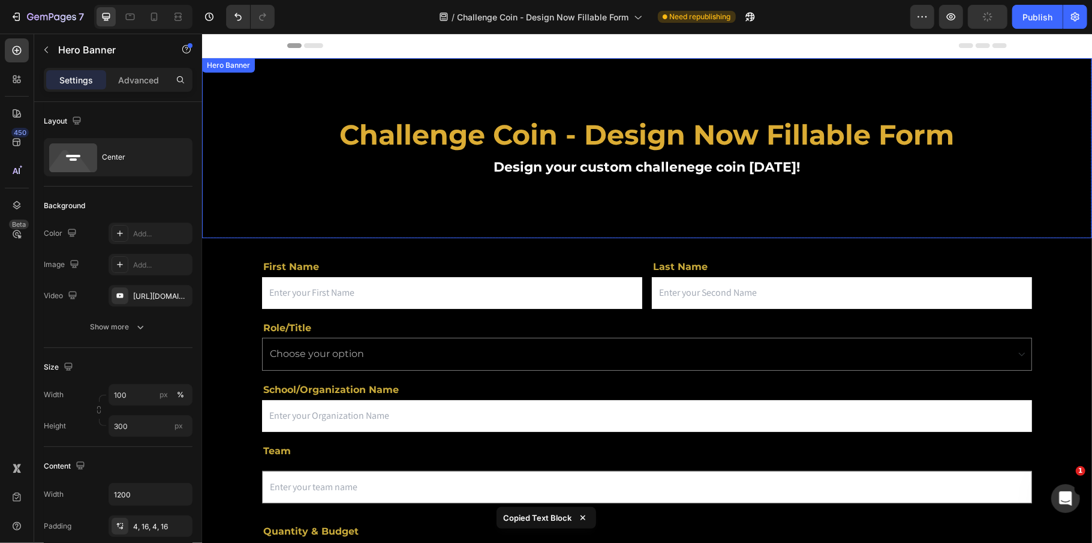
click at [776, 209] on div "Background Image" at bounding box center [646, 193] width 890 height 270
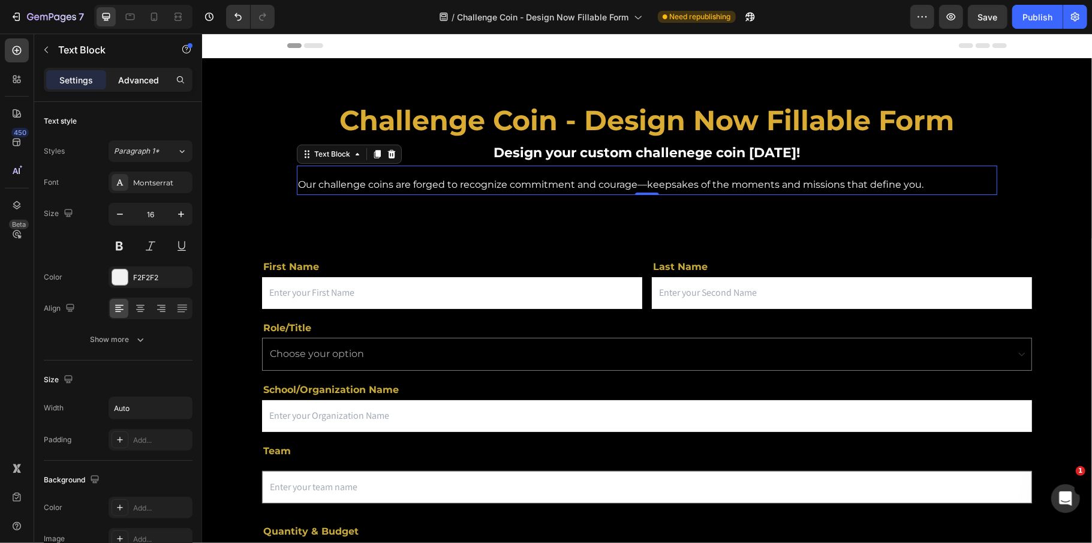
click at [128, 80] on p "Advanced" at bounding box center [138, 80] width 41 height 13
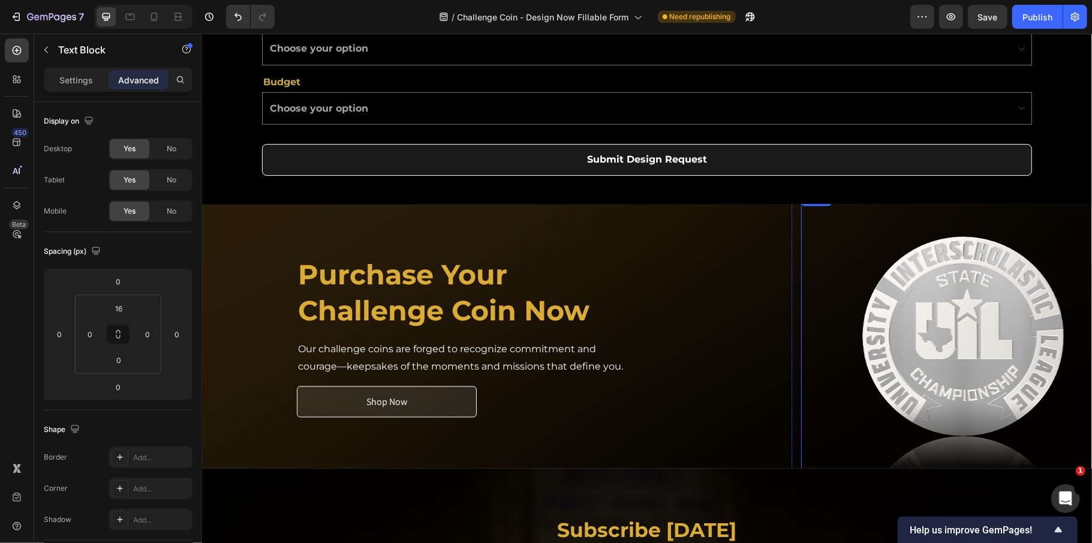
scroll to position [1199, 0]
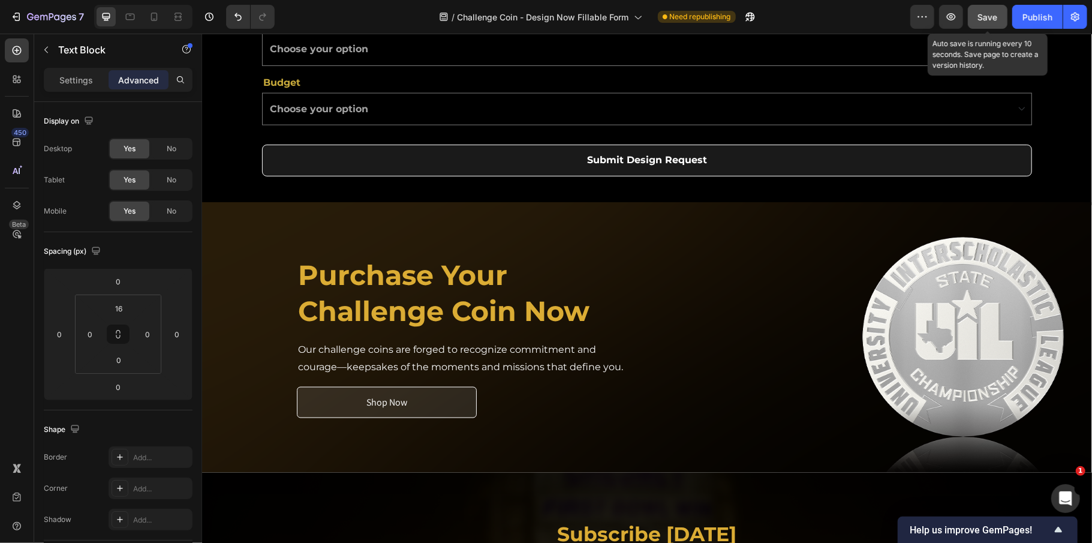
click at [991, 16] on span "Save" at bounding box center [988, 17] width 20 height 10
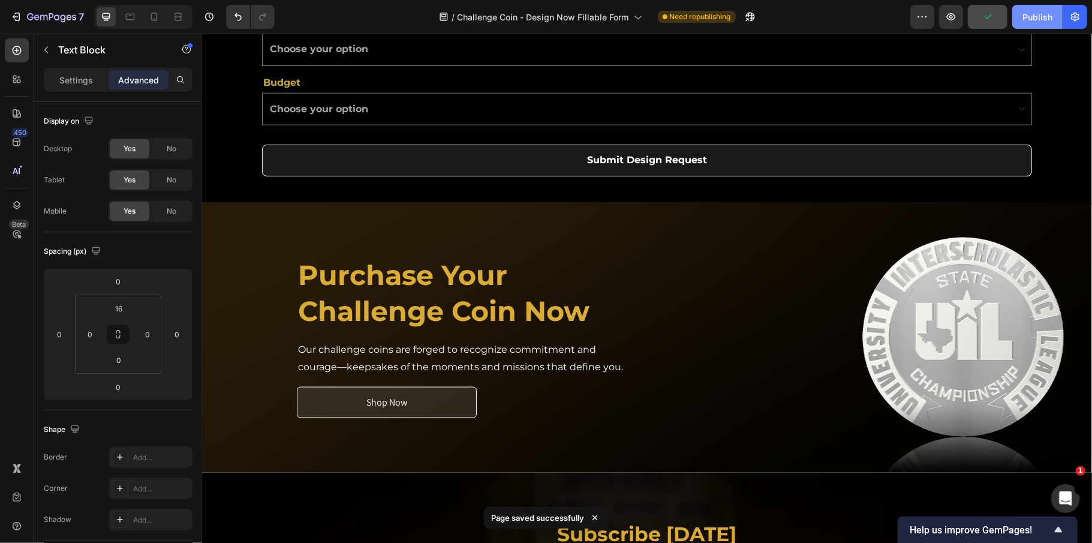
click at [1030, 17] on div "Publish" at bounding box center [1037, 17] width 30 height 13
click at [791, 233] on div "Image" at bounding box center [961, 336] width 341 height 309
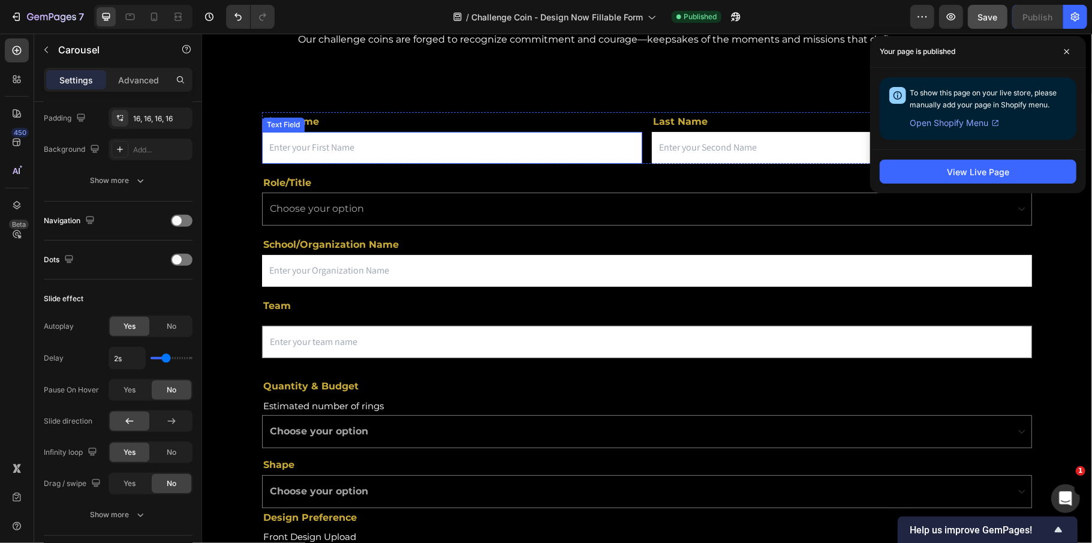
scroll to position [0, 0]
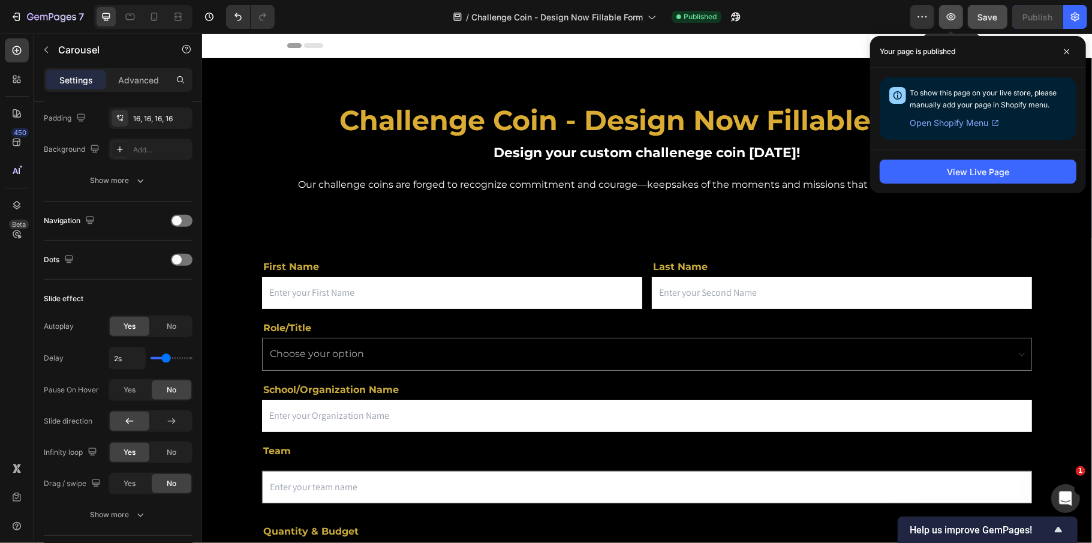
click at [950, 17] on icon "button" at bounding box center [951, 17] width 4 height 4
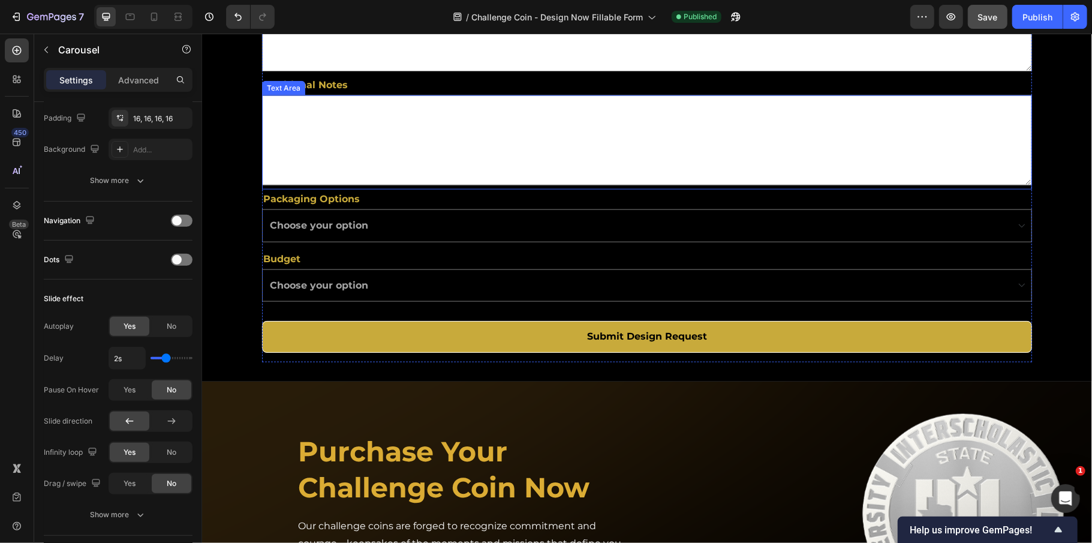
scroll to position [1039, 0]
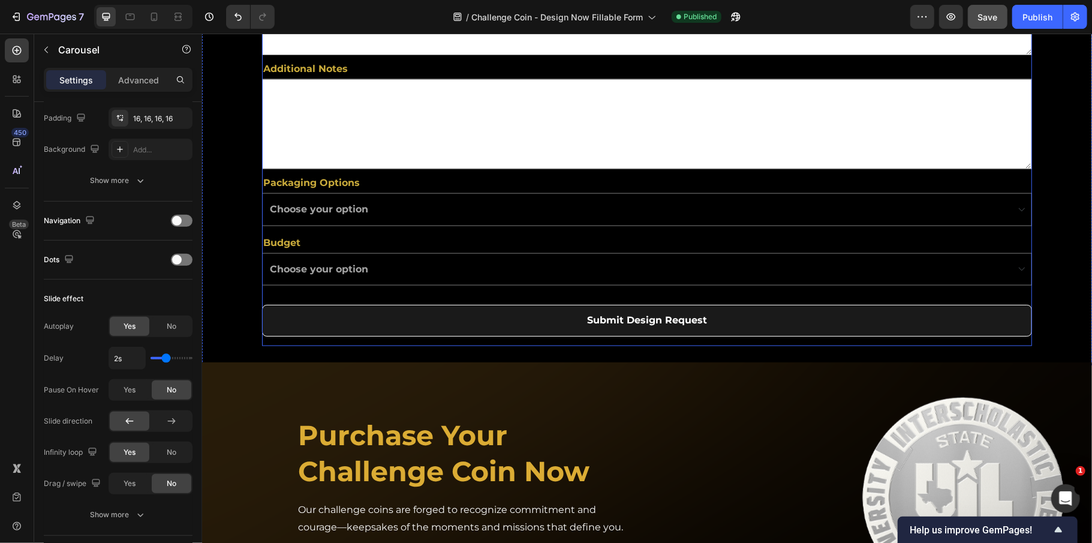
click at [408, 291] on div "Submit Design Request Submit Button" at bounding box center [646, 310] width 770 height 51
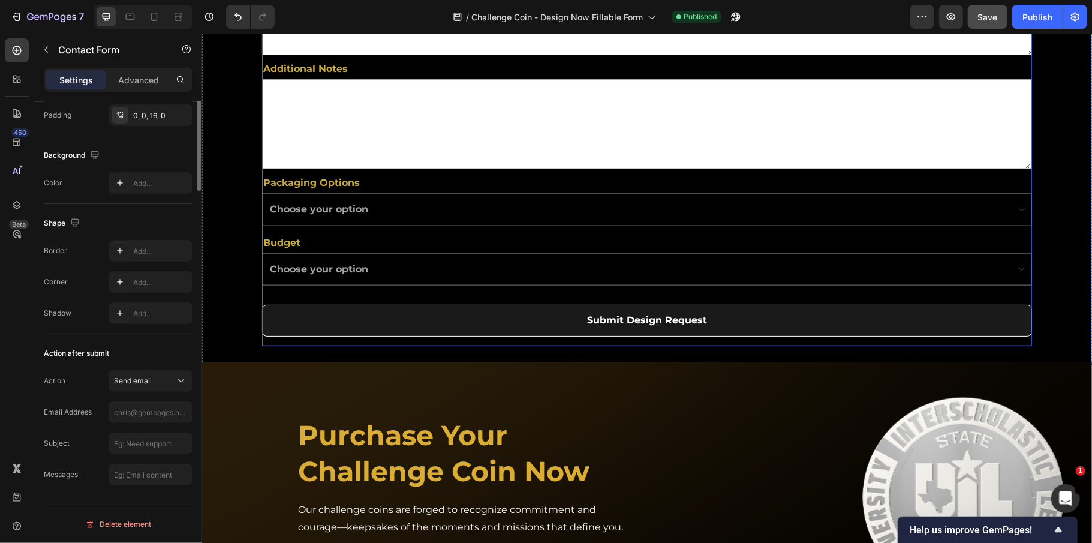
scroll to position [0, 0]
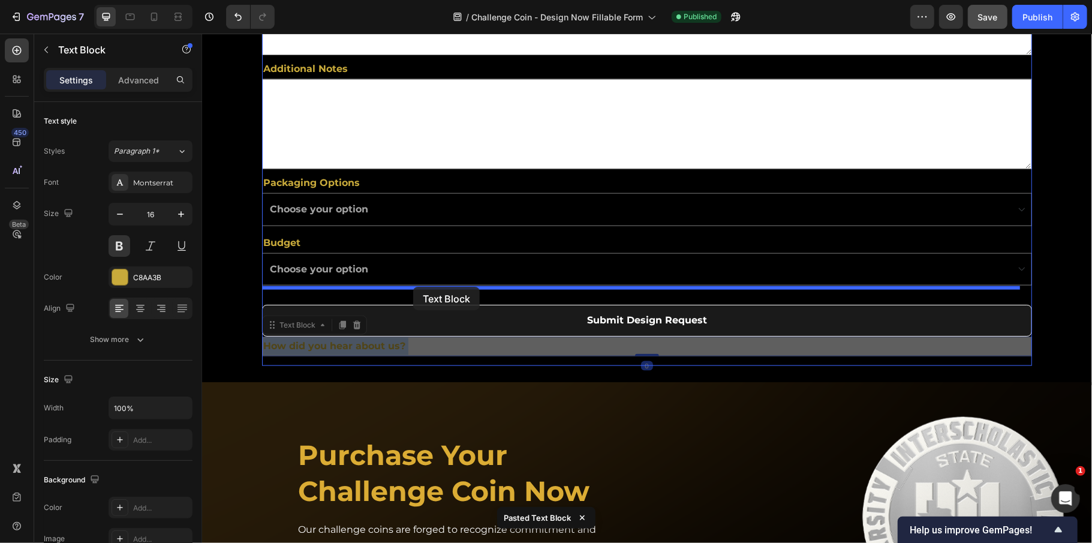
drag, startPoint x: 420, startPoint y: 346, endPoint x: 413, endPoint y: 286, distance: 60.4
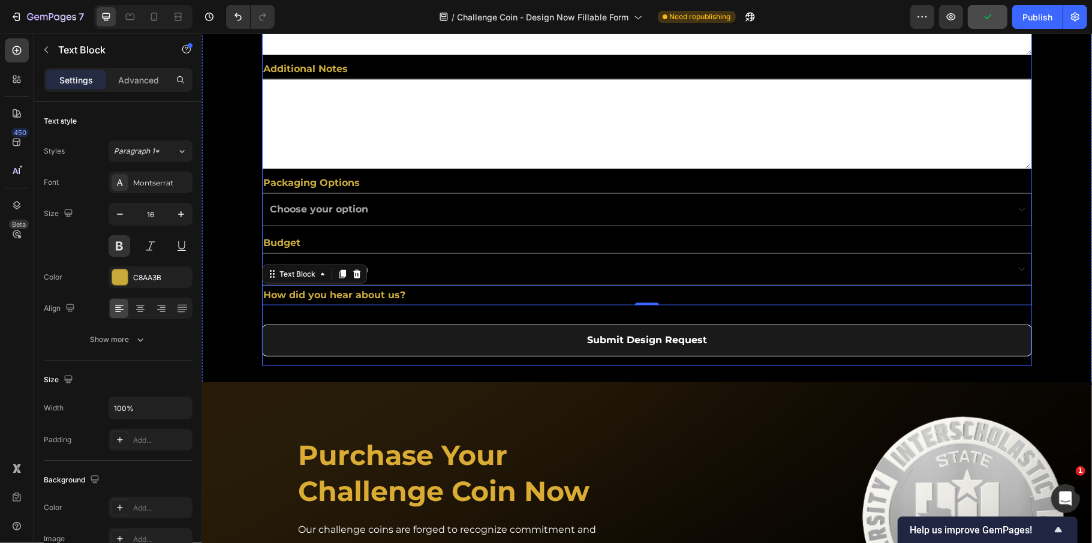
click at [357, 315] on div "Submit Design Request Submit Button" at bounding box center [646, 330] width 770 height 51
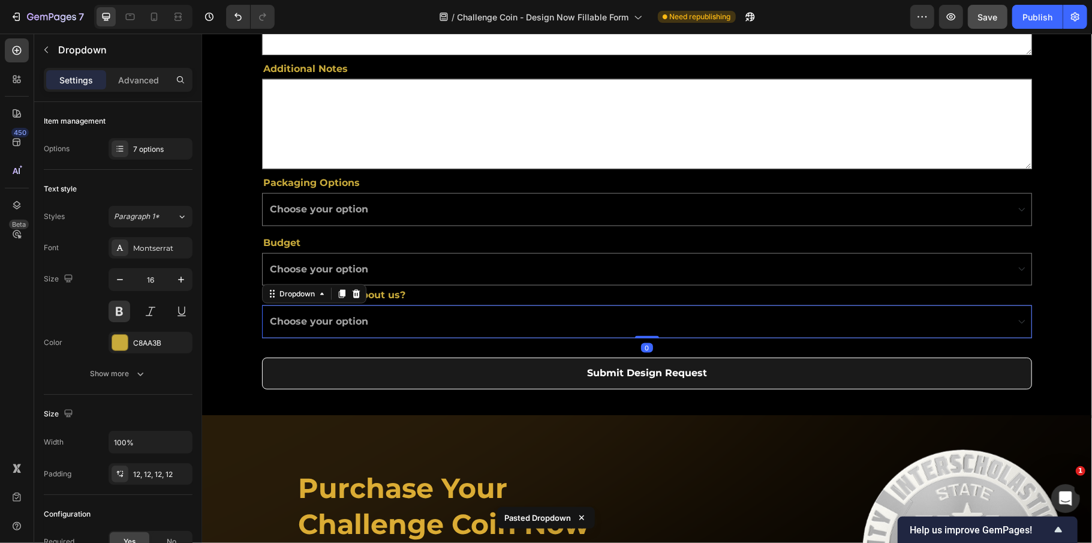
click at [433, 320] on select "Choose your option Social Media Google Search Friend / Word of Mouth Returning …" at bounding box center [646, 321] width 770 height 33
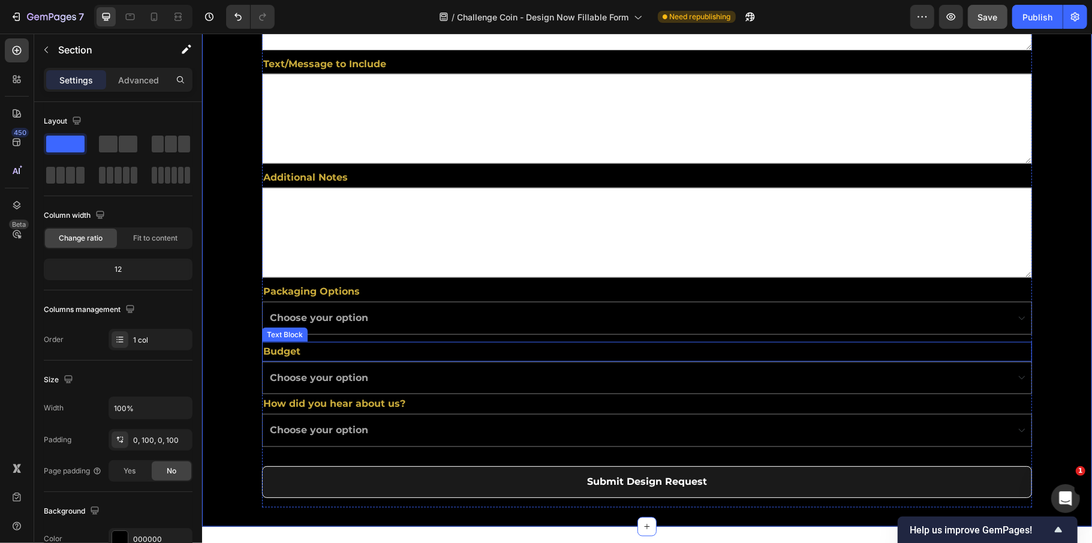
scroll to position [959, 0]
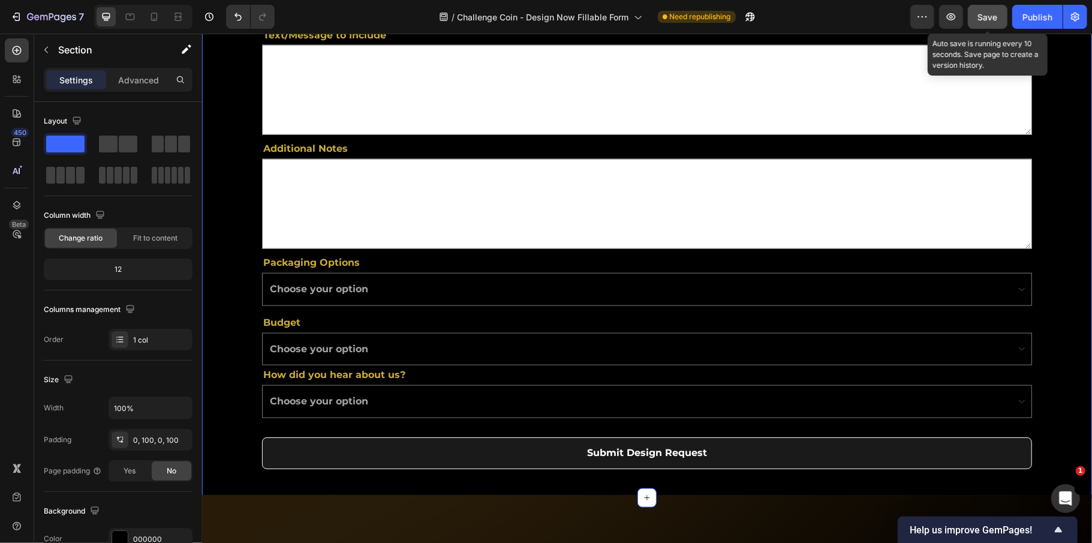
click at [989, 13] on span "Save" at bounding box center [988, 17] width 20 height 10
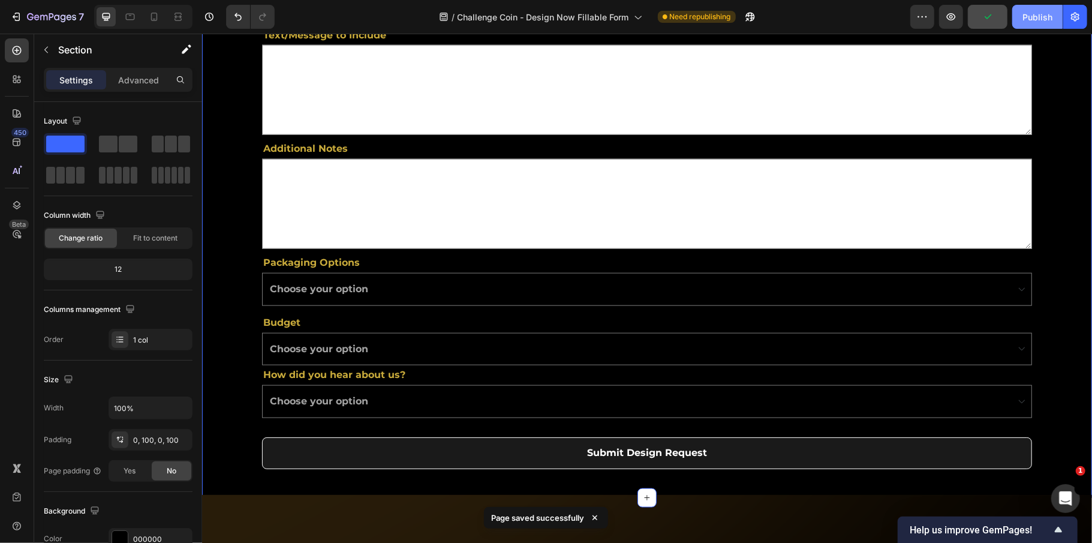
click at [1035, 15] on div "Publish" at bounding box center [1037, 17] width 30 height 13
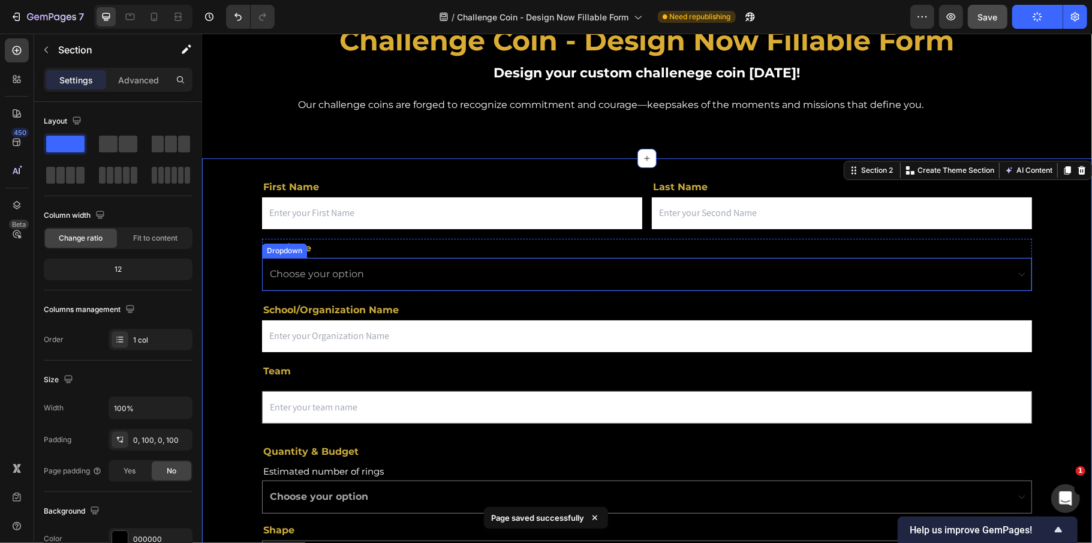
scroll to position [0, 0]
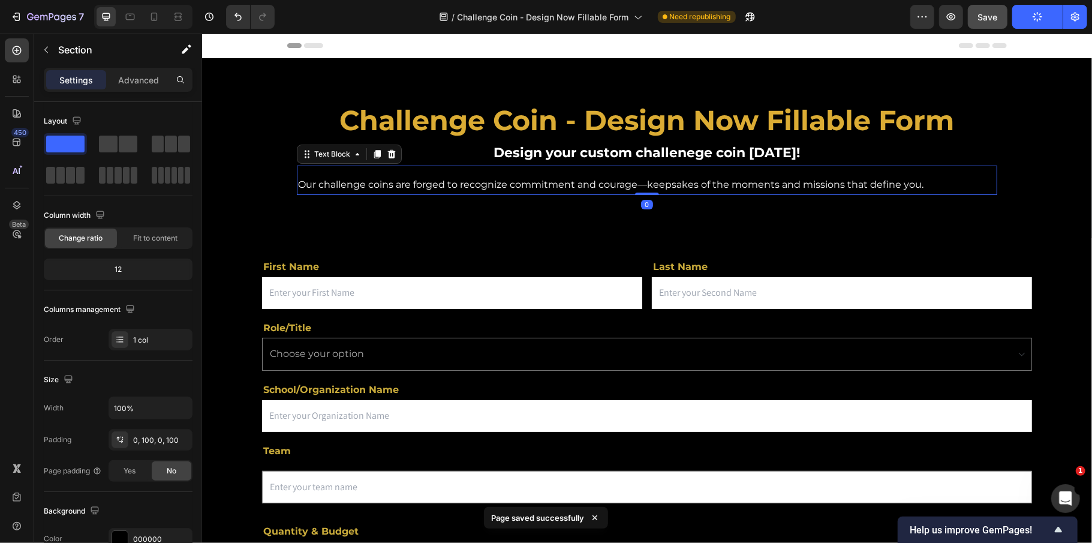
click at [553, 185] on p "Our challenge coins are forged to recognize commitment and courage—keepsakes of…" at bounding box center [609, 184] width 625 height 17
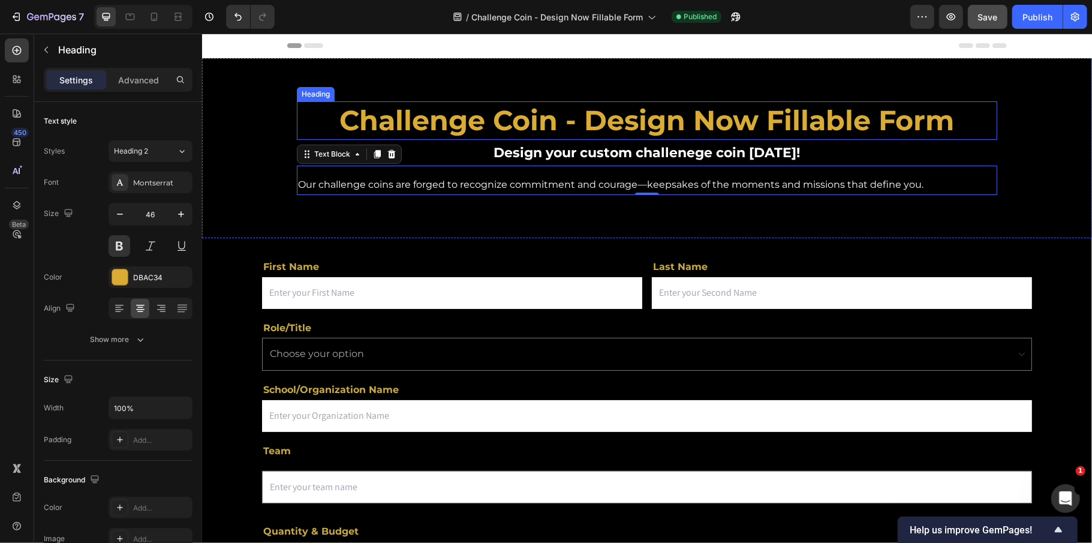
click at [616, 115] on h2 "Challenge Coin - Design Now Fillable Form" at bounding box center [646, 120] width 700 height 38
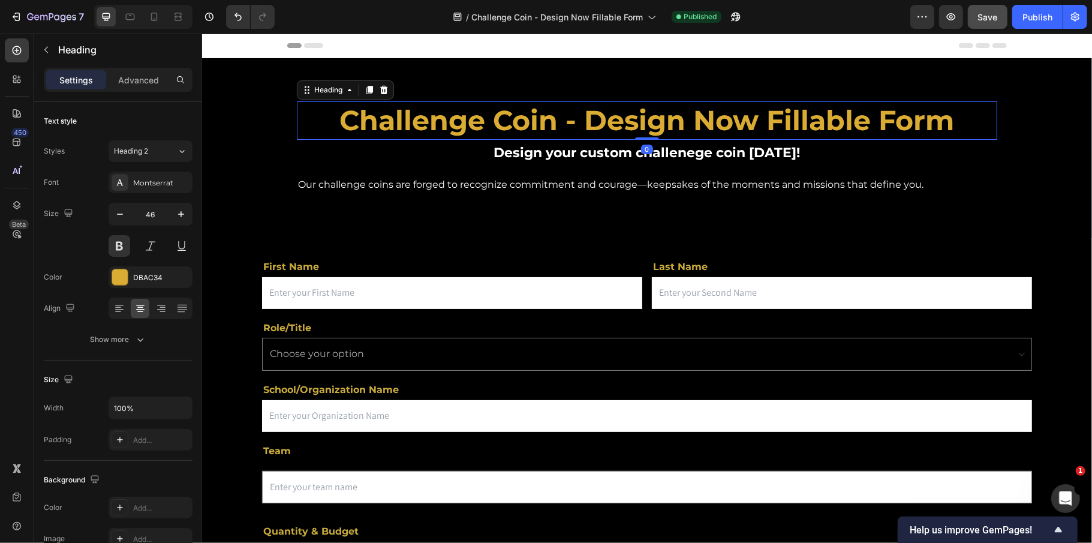
click at [616, 115] on h2 "Challenge Coin - Design Now Fillable Form" at bounding box center [646, 120] width 700 height 38
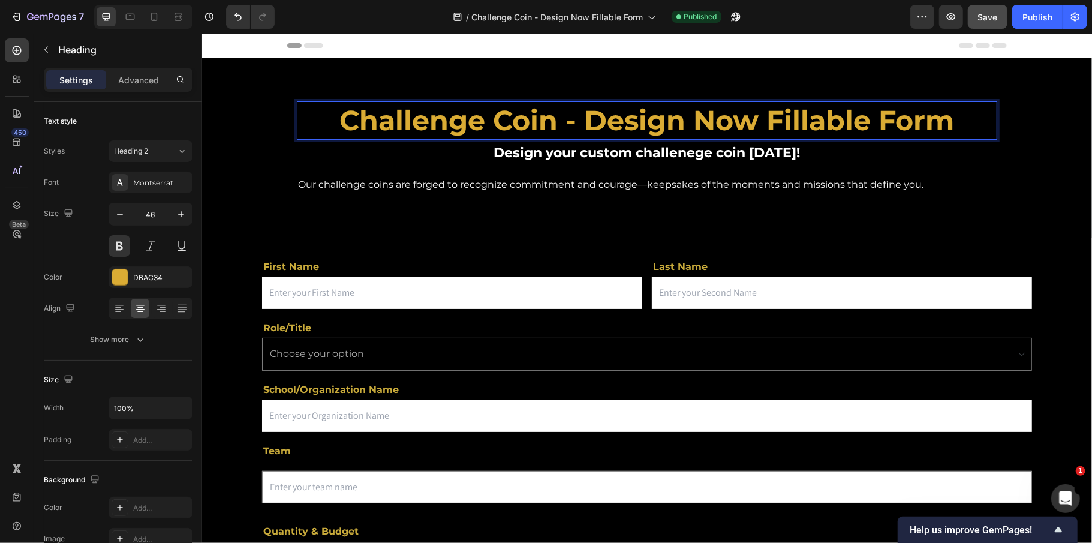
click at [765, 101] on h2 "Challenge Coin - Design Now Fillable Form" at bounding box center [646, 120] width 700 height 38
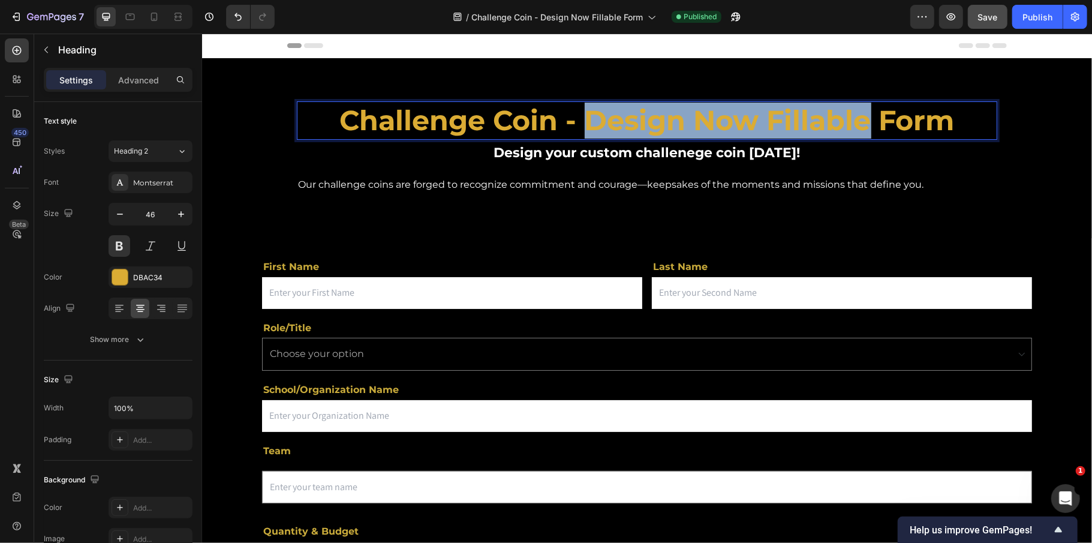
drag, startPoint x: 576, startPoint y: 116, endPoint x: 855, endPoint y: 120, distance: 278.8
click at [855, 120] on p "Challenge Coin - Design Now Fillable Form" at bounding box center [646, 120] width 698 height 36
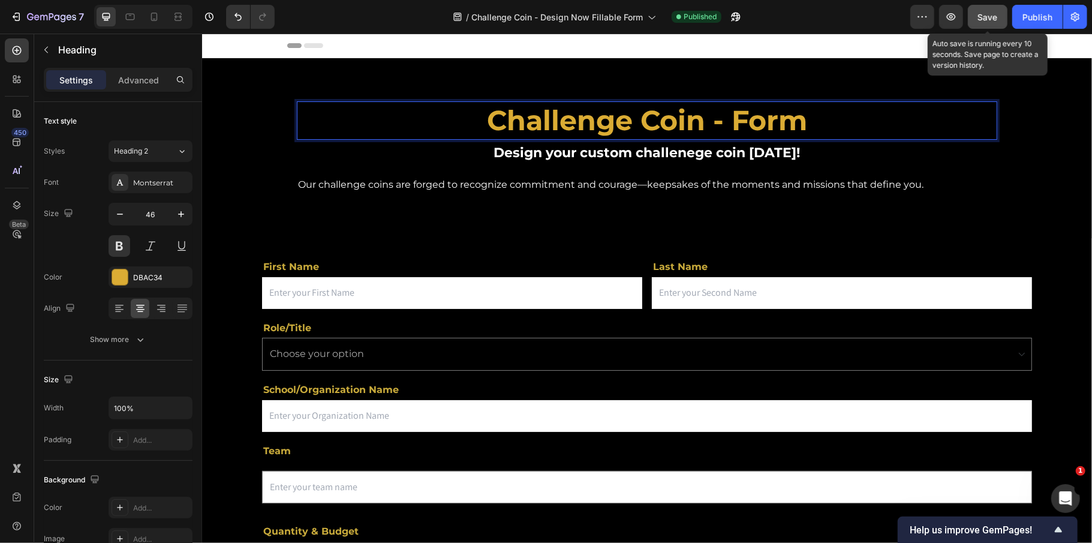
click at [982, 20] on span "Save" at bounding box center [988, 17] width 20 height 10
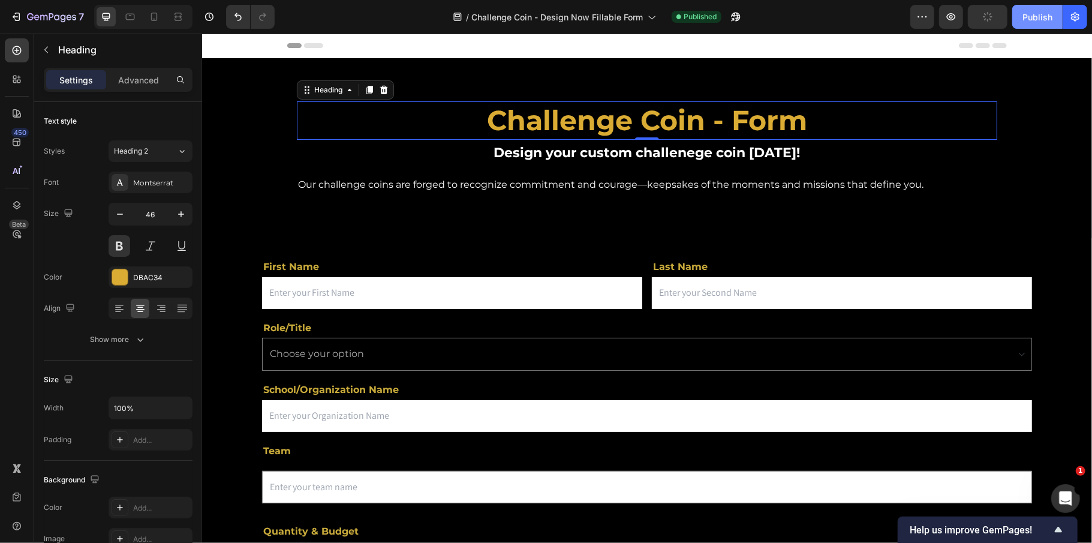
click at [1056, 20] on button "Publish" at bounding box center [1037, 17] width 50 height 24
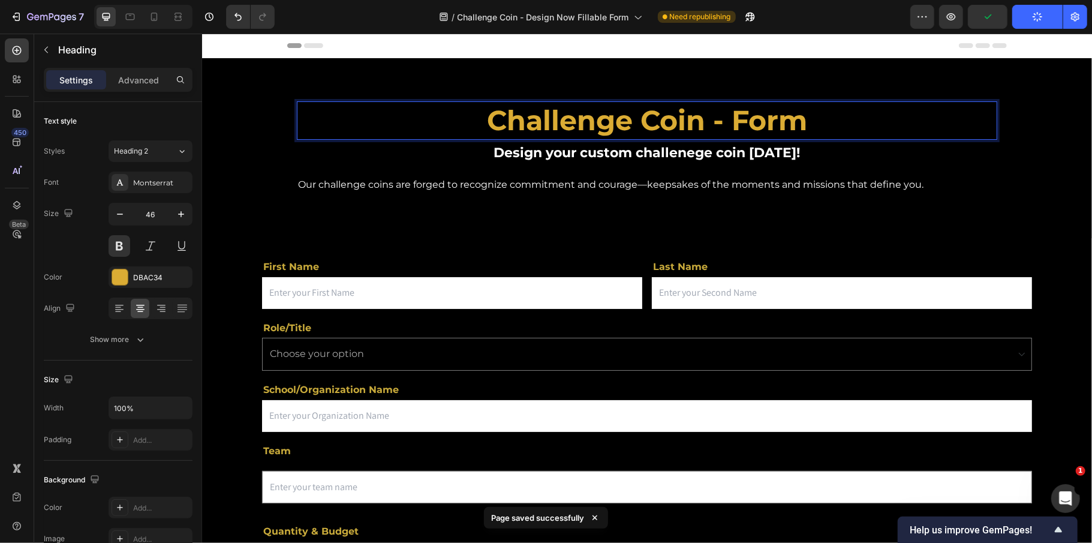
click at [720, 121] on p "Challenge Coin - Form" at bounding box center [646, 120] width 698 height 36
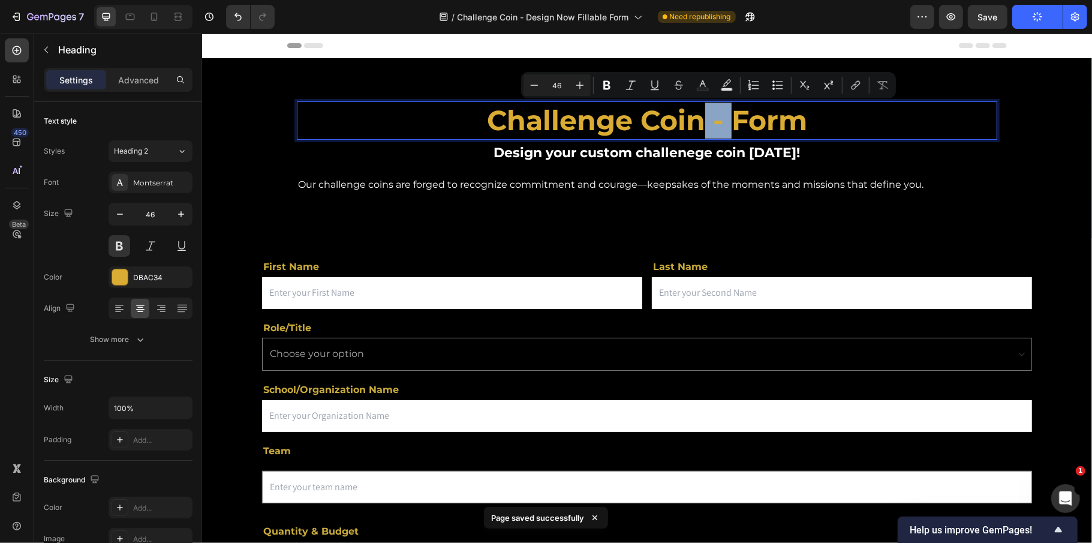
drag, startPoint x: 720, startPoint y: 121, endPoint x: 690, endPoint y: 121, distance: 30.6
click at [690, 121] on p "Challenge Coin - Form" at bounding box center [646, 120] width 698 height 36
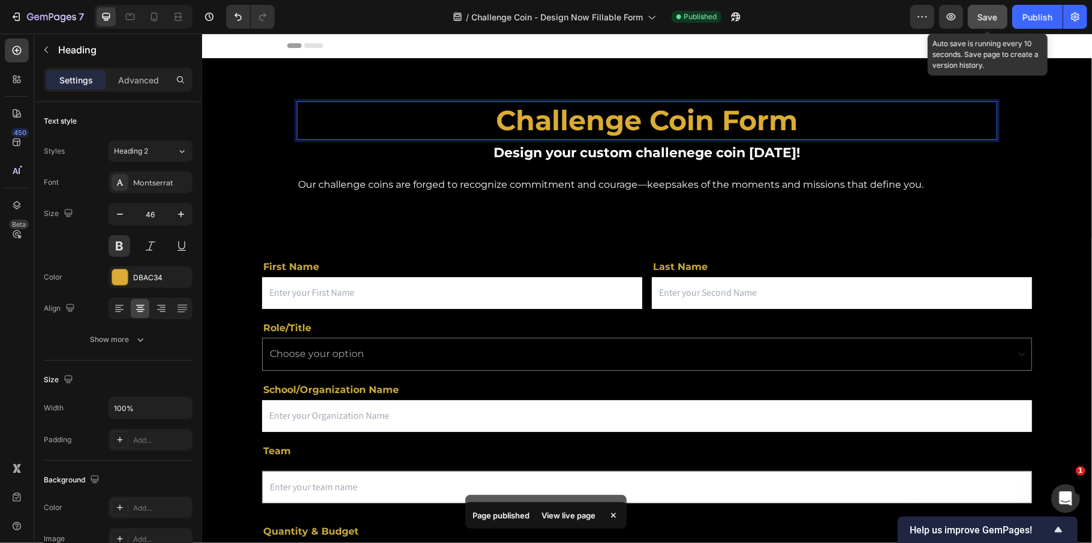
drag, startPoint x: 982, startPoint y: 16, endPoint x: 1007, endPoint y: 17, distance: 25.8
click at [982, 16] on span "Save" at bounding box center [988, 17] width 20 height 10
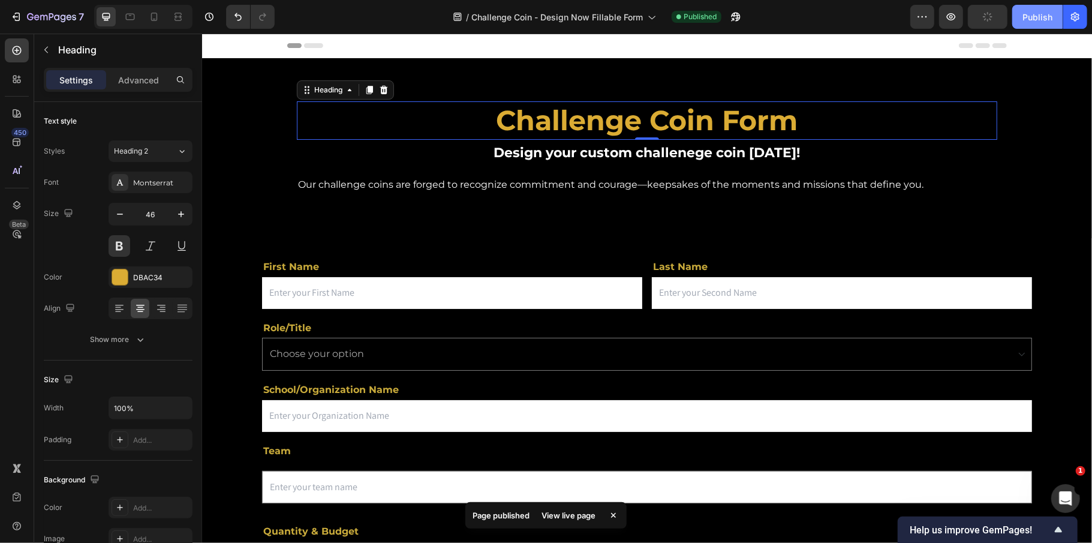
click at [1021, 17] on button "Publish" at bounding box center [1037, 17] width 50 height 24
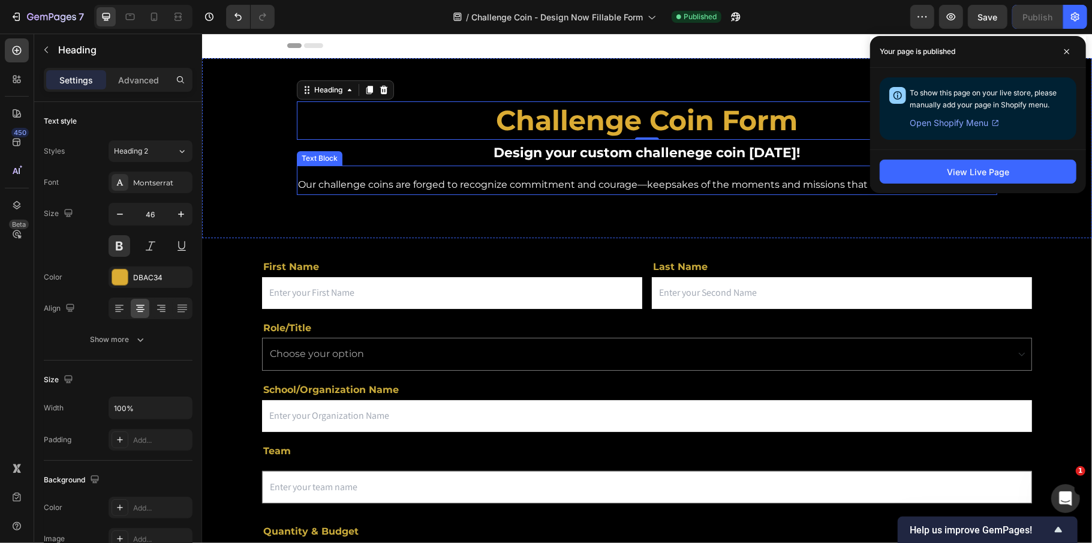
click at [526, 185] on p "Our challenge coins are forged to recognize commitment and courage—keepsakes of…" at bounding box center [609, 184] width 625 height 17
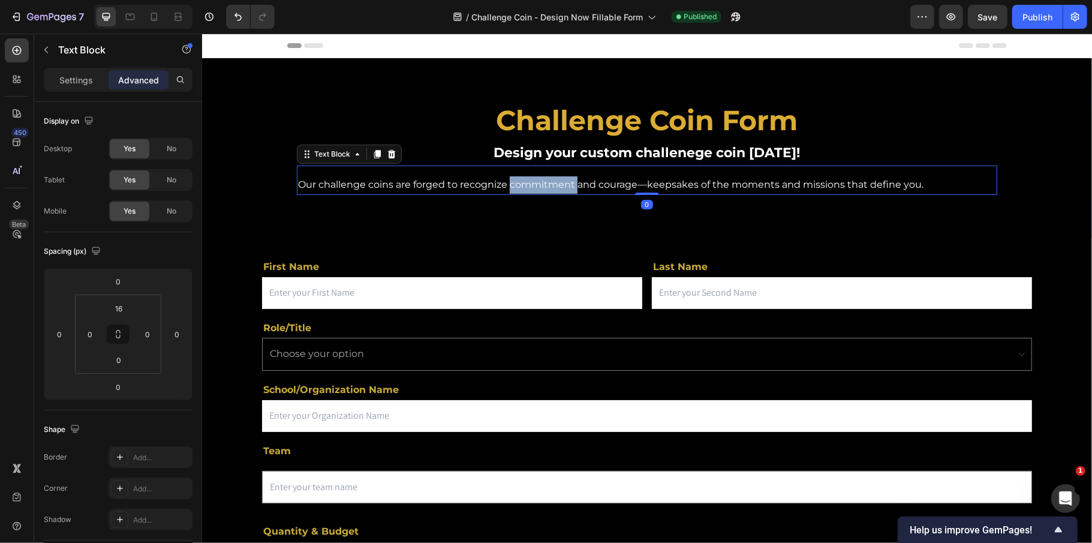
click at [526, 185] on p "Our challenge coins are forged to recognize commitment and courage—keepsakes of…" at bounding box center [609, 184] width 625 height 17
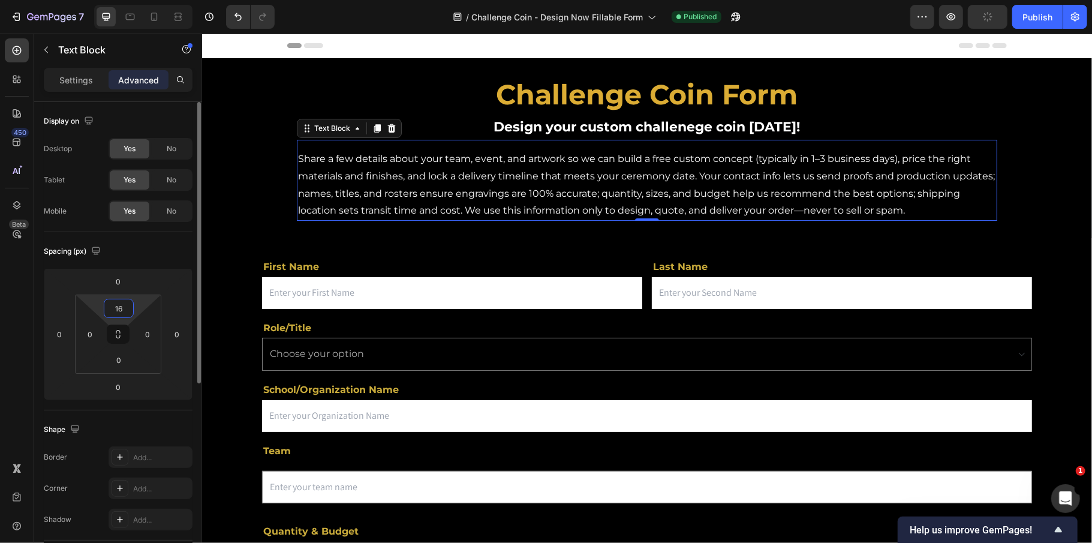
click at [121, 305] on input "16" at bounding box center [119, 308] width 24 height 18
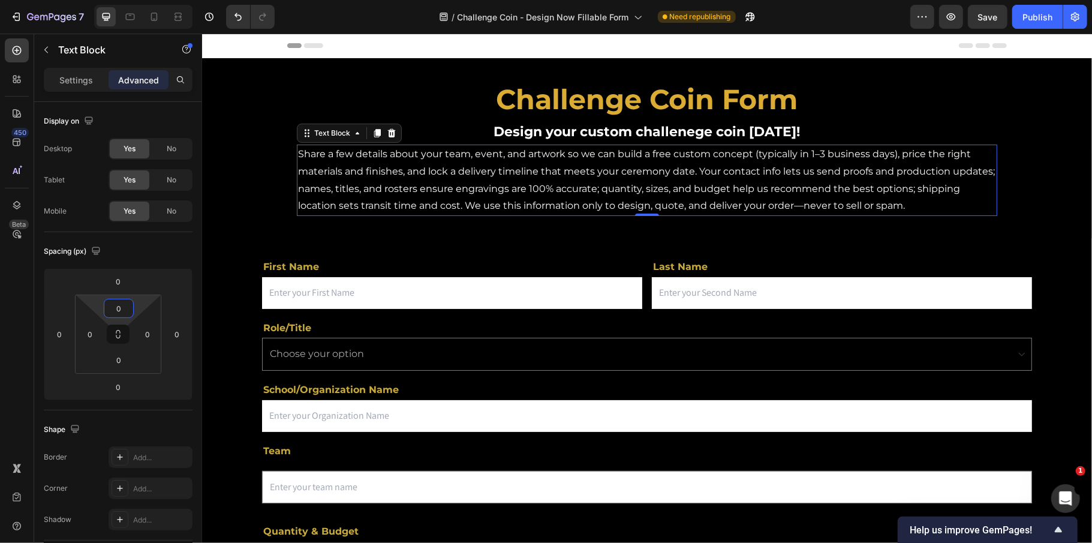
type input "0"
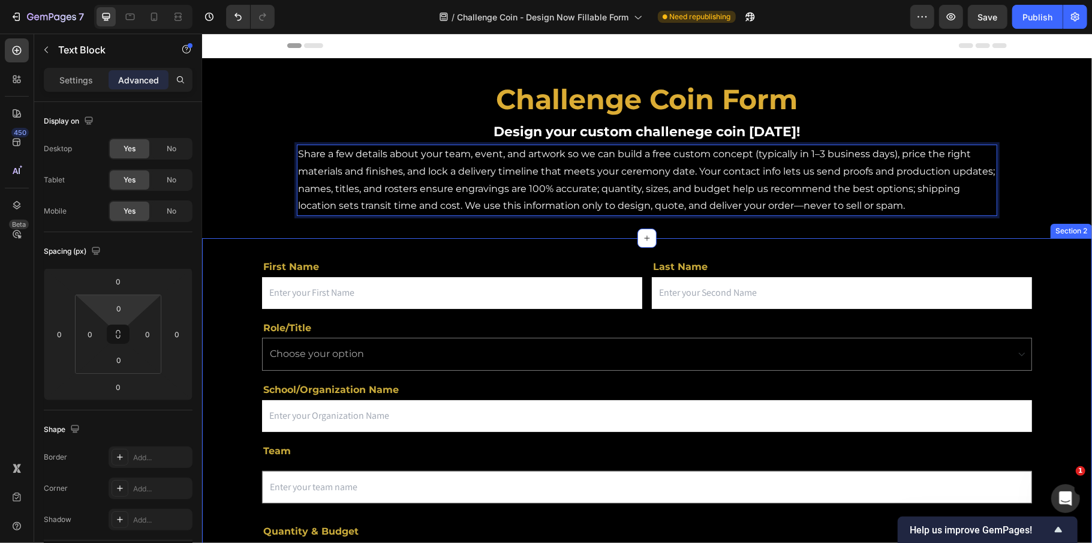
drag, startPoint x: 610, startPoint y: 165, endPoint x: 607, endPoint y: 243, distance: 78.0
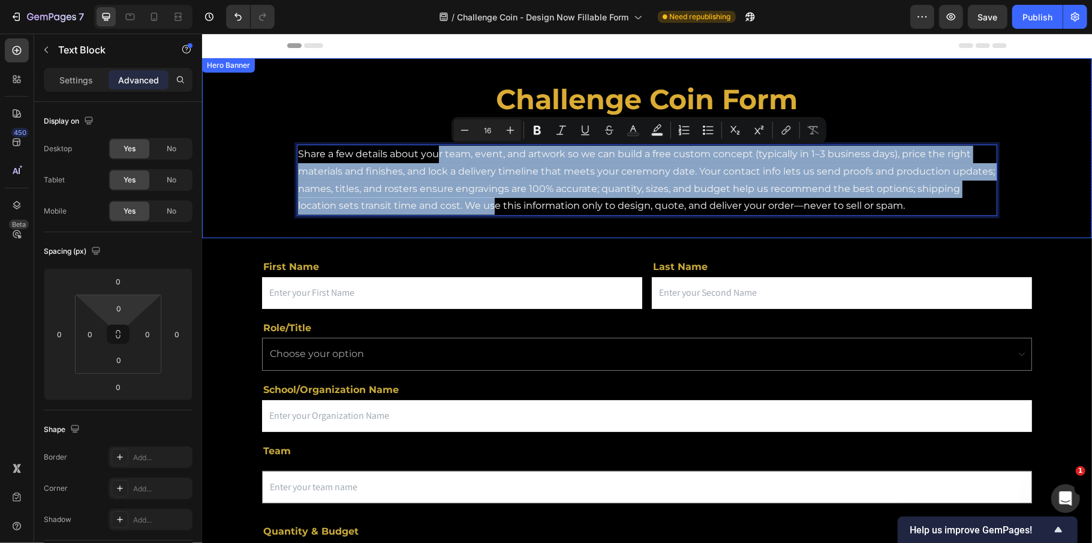
drag, startPoint x: 432, startPoint y: 158, endPoint x: 423, endPoint y: 201, distance: 43.5
click at [484, 231] on div "Challenge Coin Form Heading Design your custom challenege coin [DATE]! Text Blo…" at bounding box center [646, 148] width 890 height 180
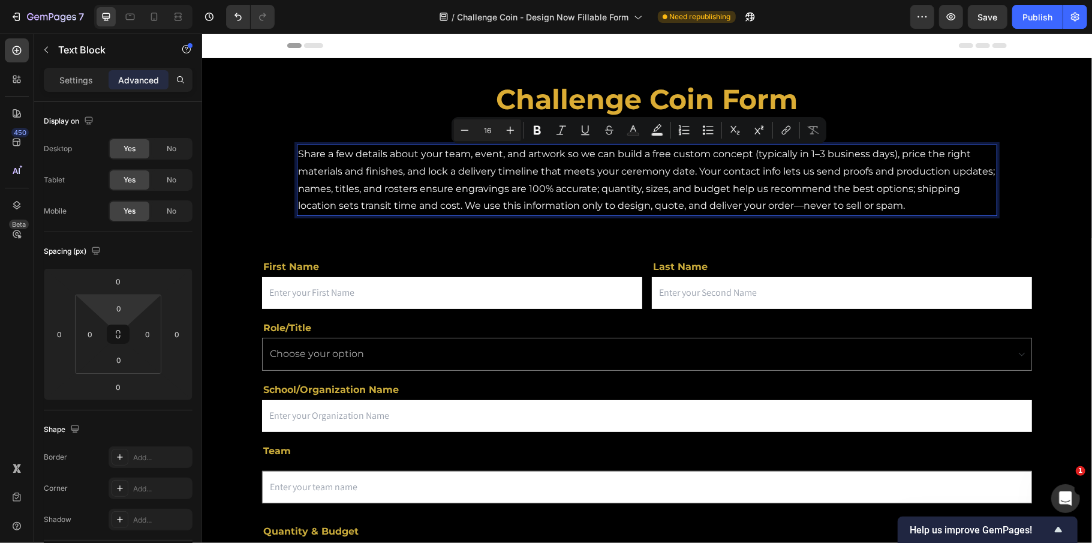
click at [347, 150] on p "Share a few details about your team, event, and artwork so we can build a free …" at bounding box center [646, 179] width 698 height 69
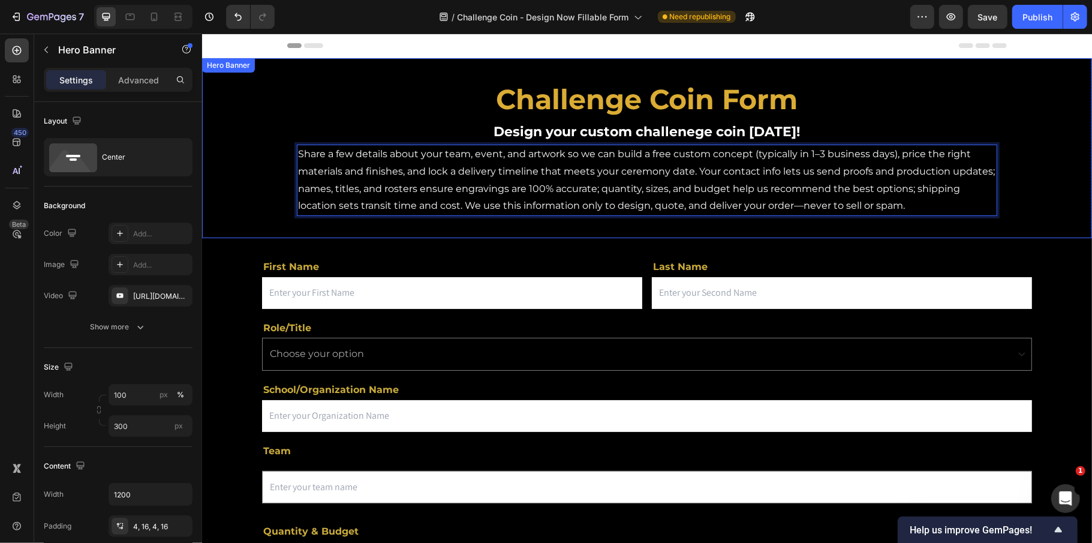
click at [243, 161] on div "Background Image" at bounding box center [646, 193] width 890 height 270
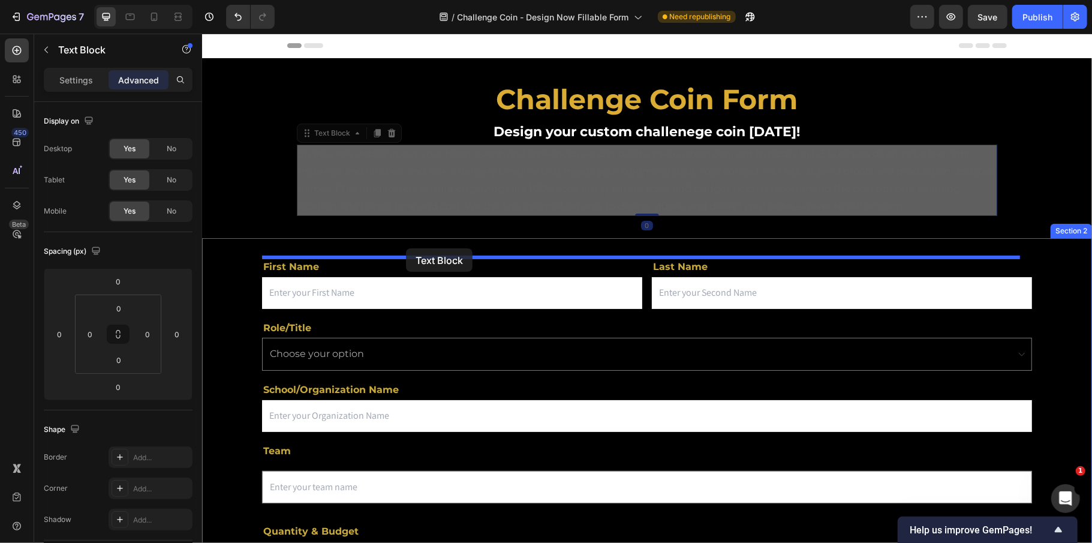
drag, startPoint x: 325, startPoint y: 161, endPoint x: 405, endPoint y: 248, distance: 117.9
type input "16"
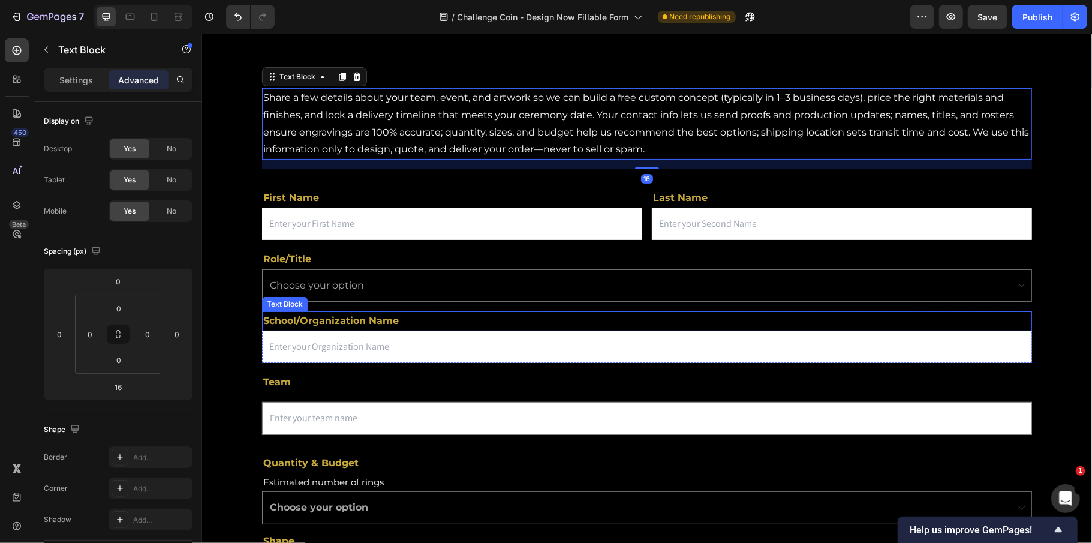
scroll to position [159, 0]
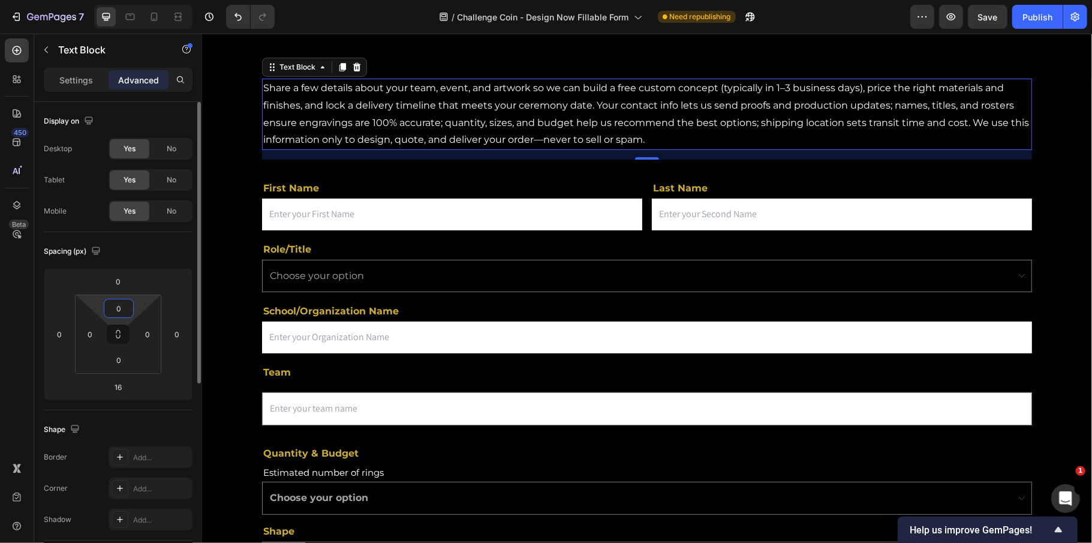
click at [121, 315] on input "0" at bounding box center [119, 308] width 24 height 18
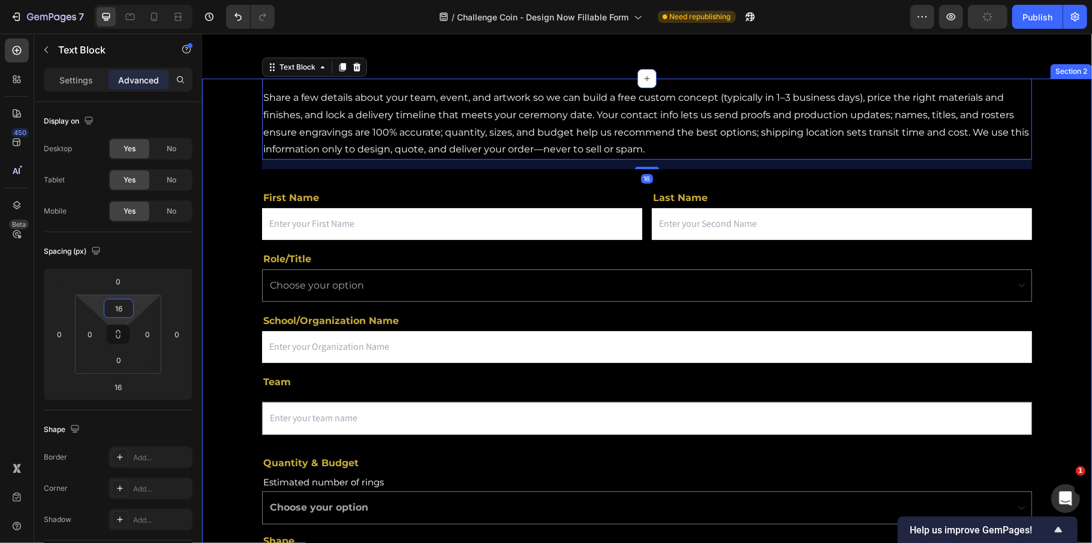
type input "1"
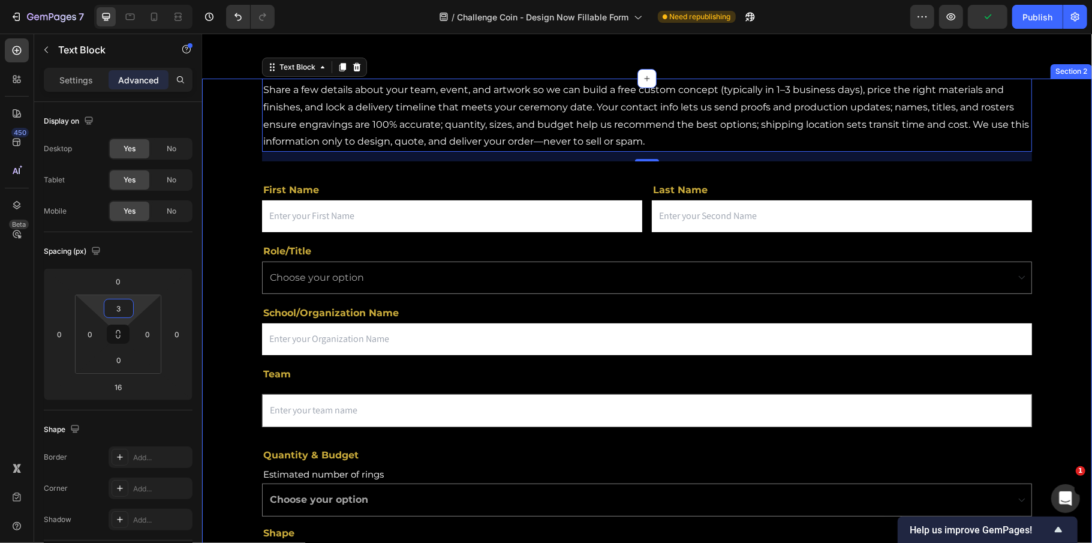
type input "32"
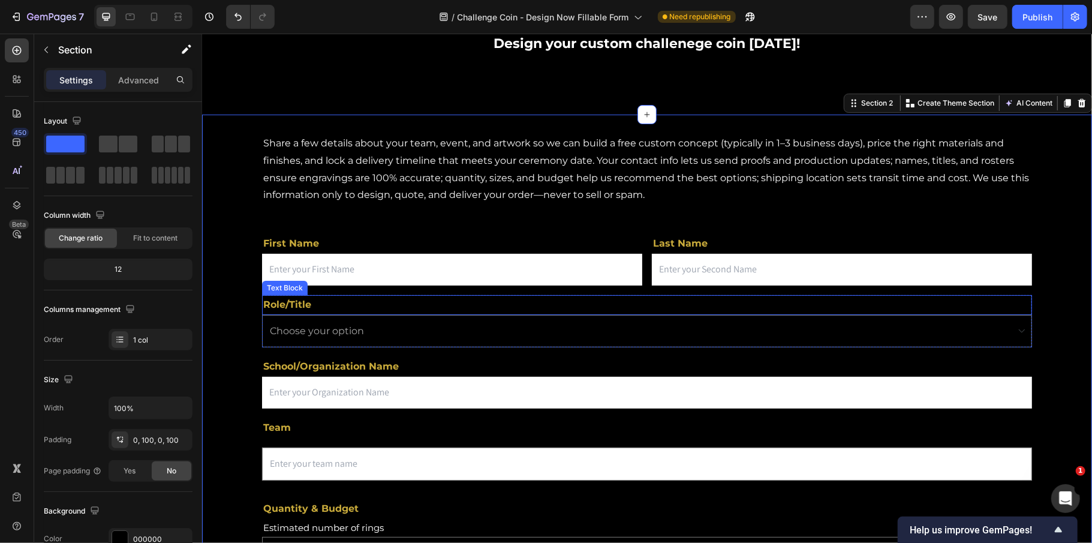
scroll to position [80, 0]
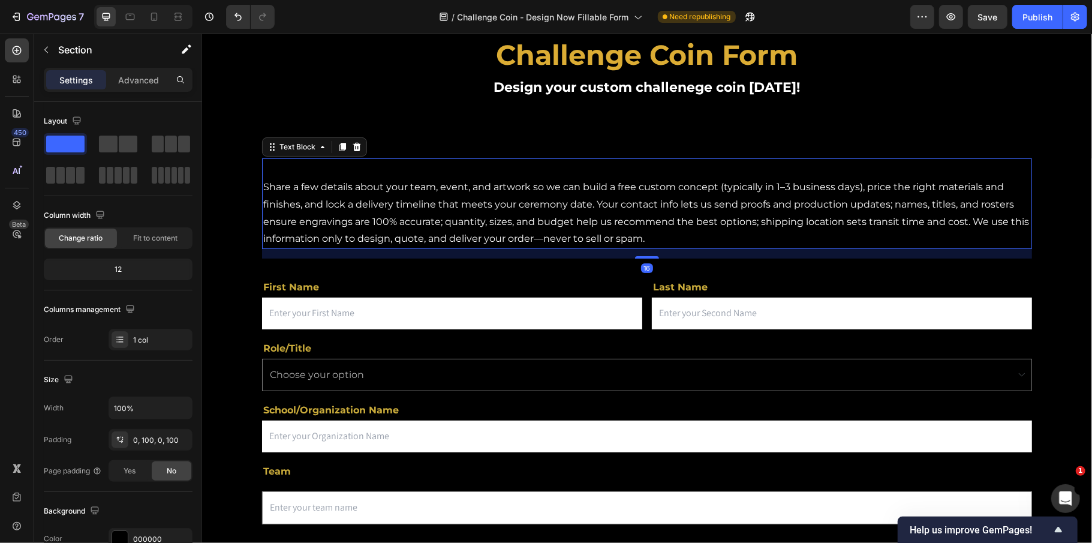
click at [372, 221] on p "Share a few details about your team, event, and artwork so we can build a free …" at bounding box center [646, 212] width 767 height 69
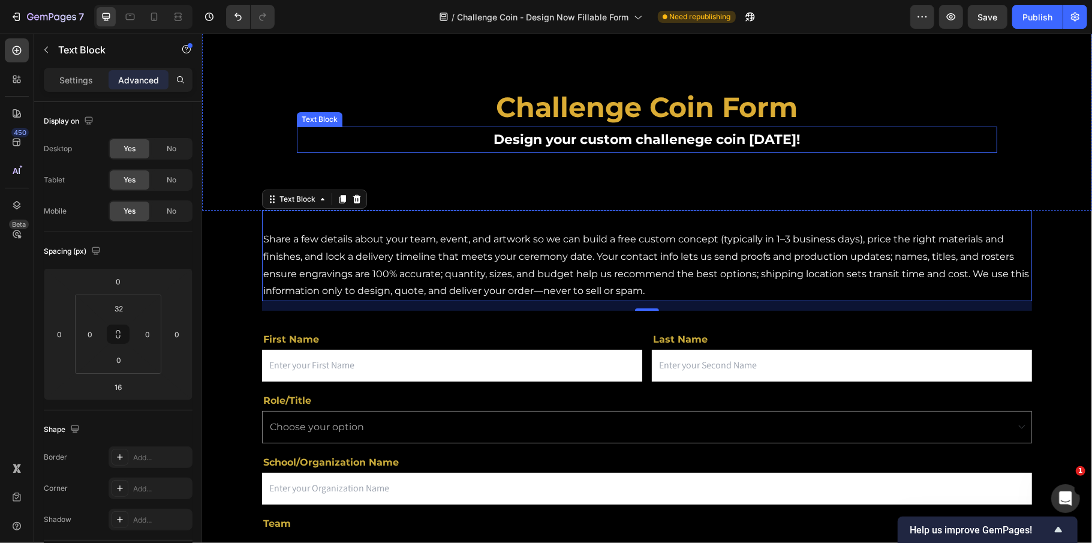
scroll to position [0, 0]
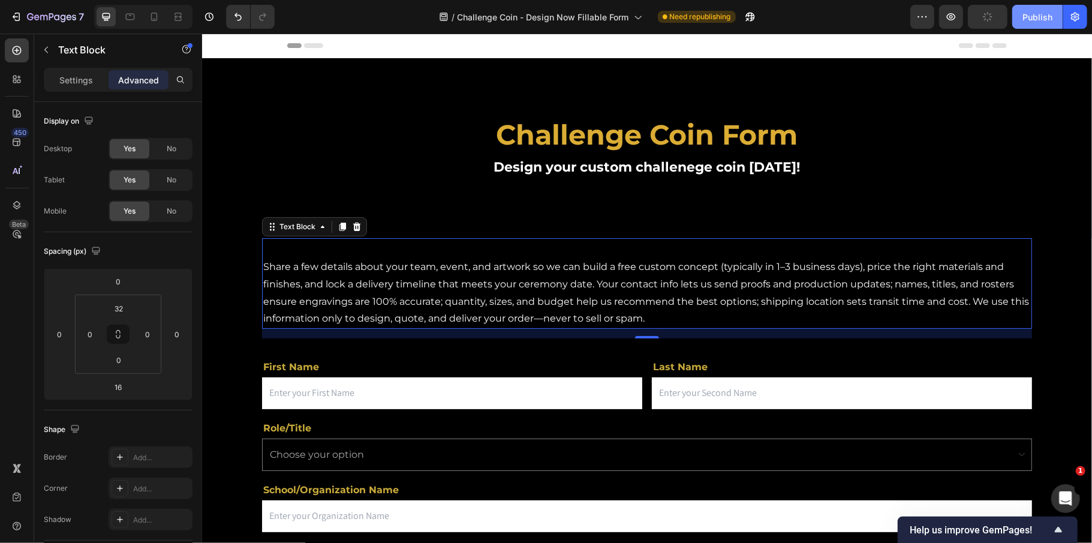
click at [1023, 16] on div "Publish" at bounding box center [1037, 17] width 30 height 13
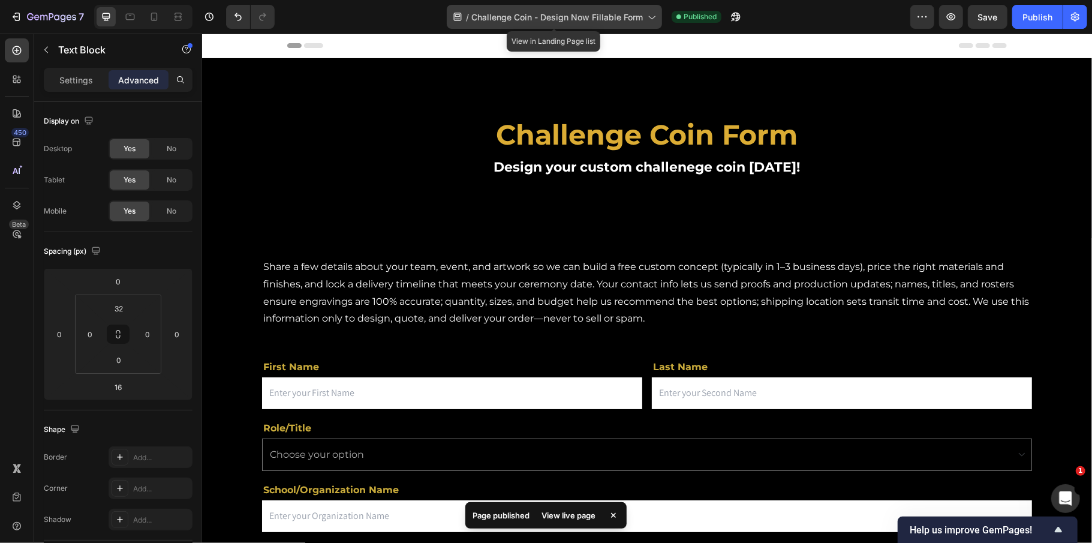
click at [559, 20] on span "Challenge Coin - Design Now Fillable Form" at bounding box center [556, 17] width 171 height 13
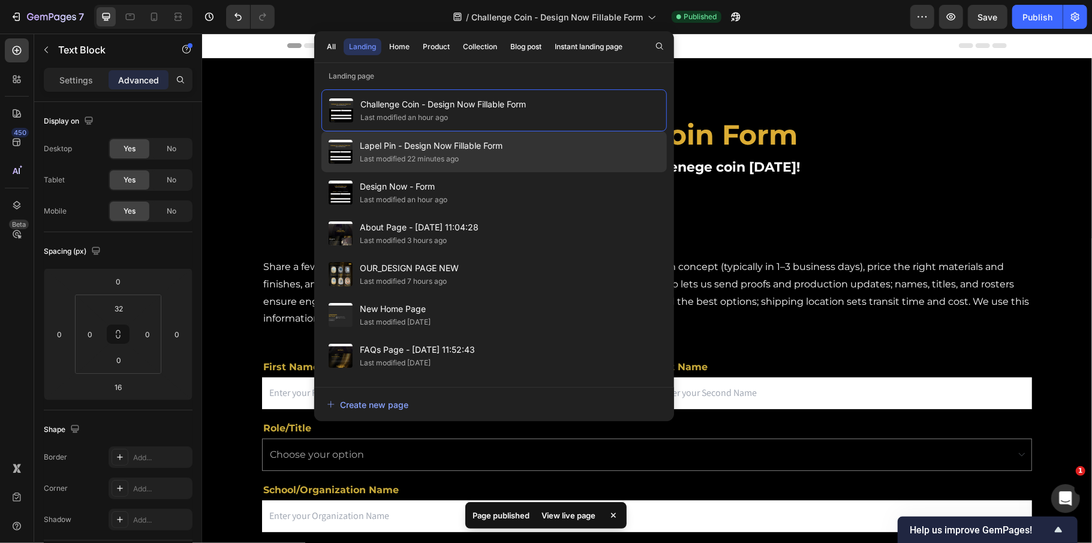
click at [441, 162] on div "Last modified 22 minutes ago" at bounding box center [409, 159] width 99 height 12
